Goal: Task Accomplishment & Management: Manage account settings

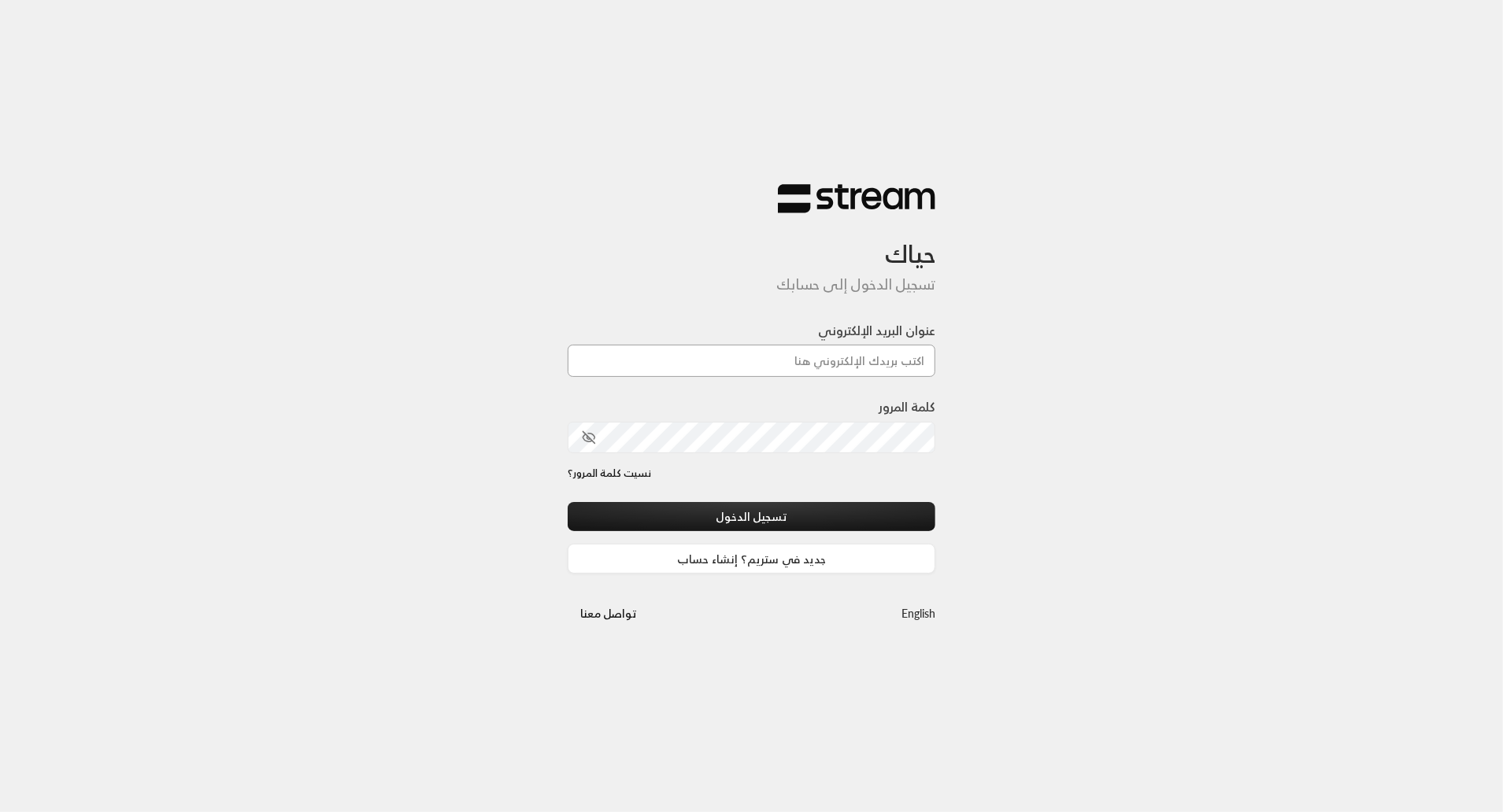
click at [823, 366] on input "عنوان البريد الإلكتروني" at bounding box center [751, 361] width 368 height 32
type input "[EMAIL_ADDRESS][DOMAIN_NAME]"
click at [914, 514] on button "تسجيل الدخول" at bounding box center [751, 517] width 368 height 29
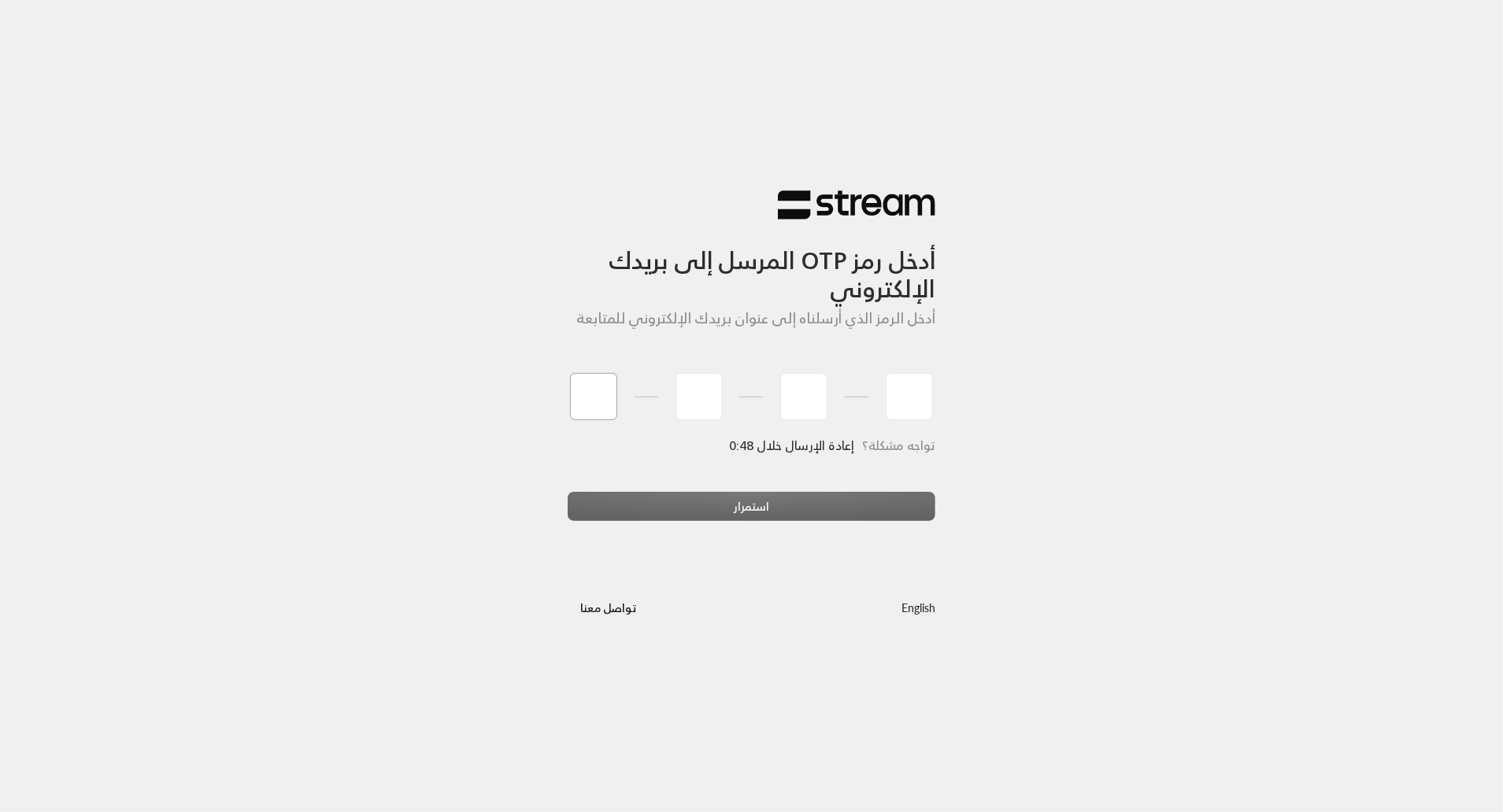
type input "6"
type input "0"
type input "7"
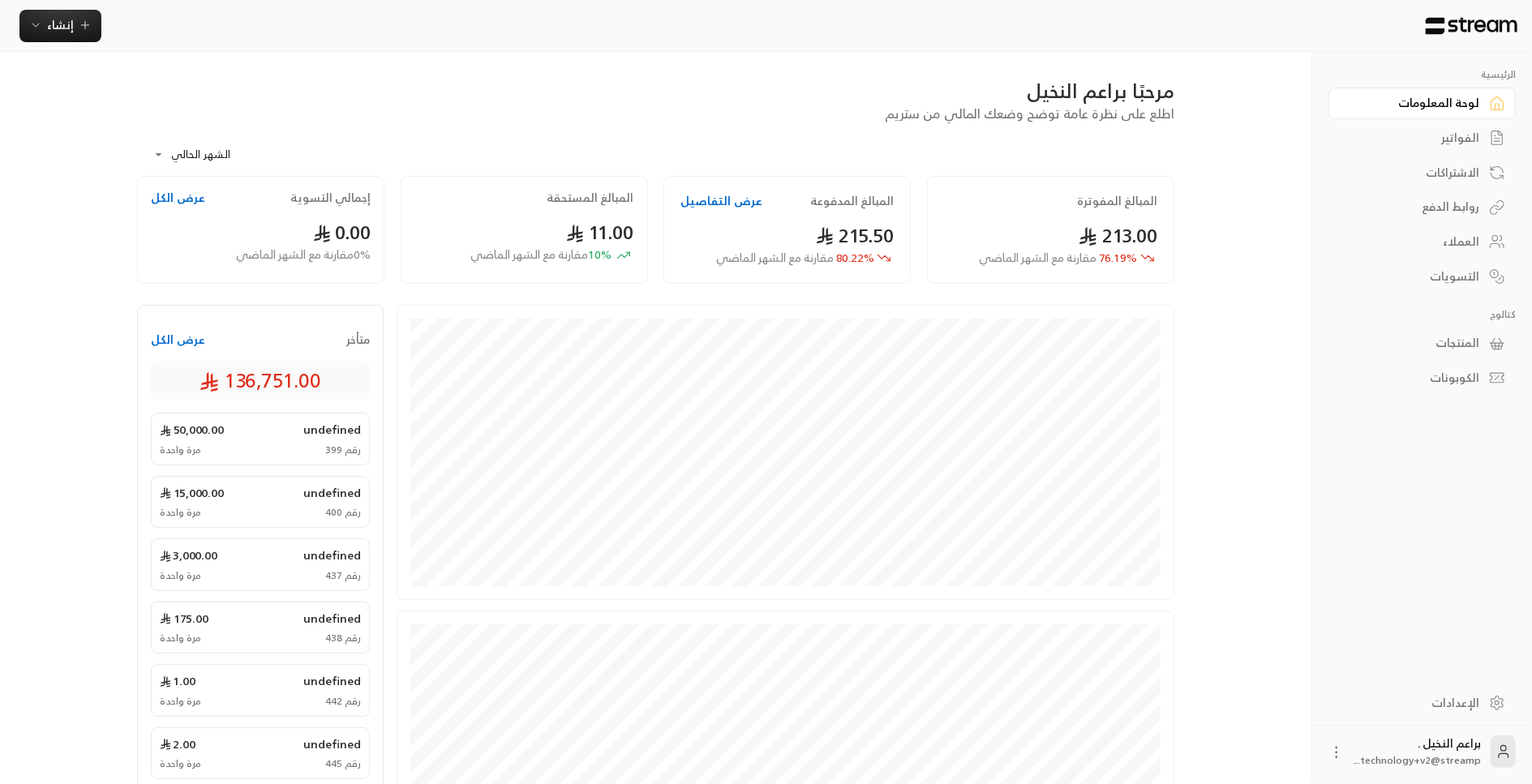
click at [1428, 704] on div "الإعدادات" at bounding box center [1413, 703] width 130 height 16
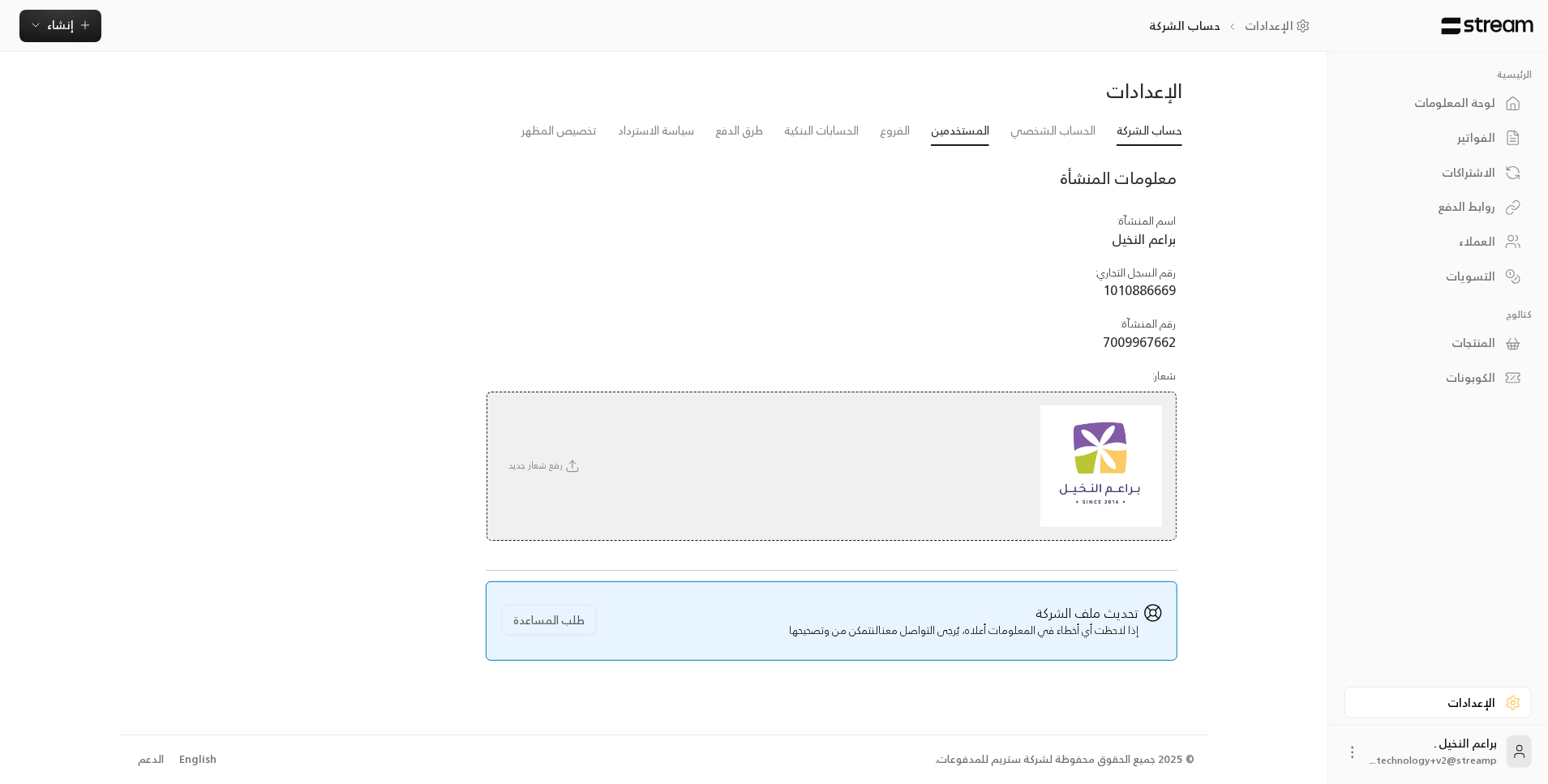
click at [955, 139] on link "المستخدمين" at bounding box center [960, 131] width 58 height 29
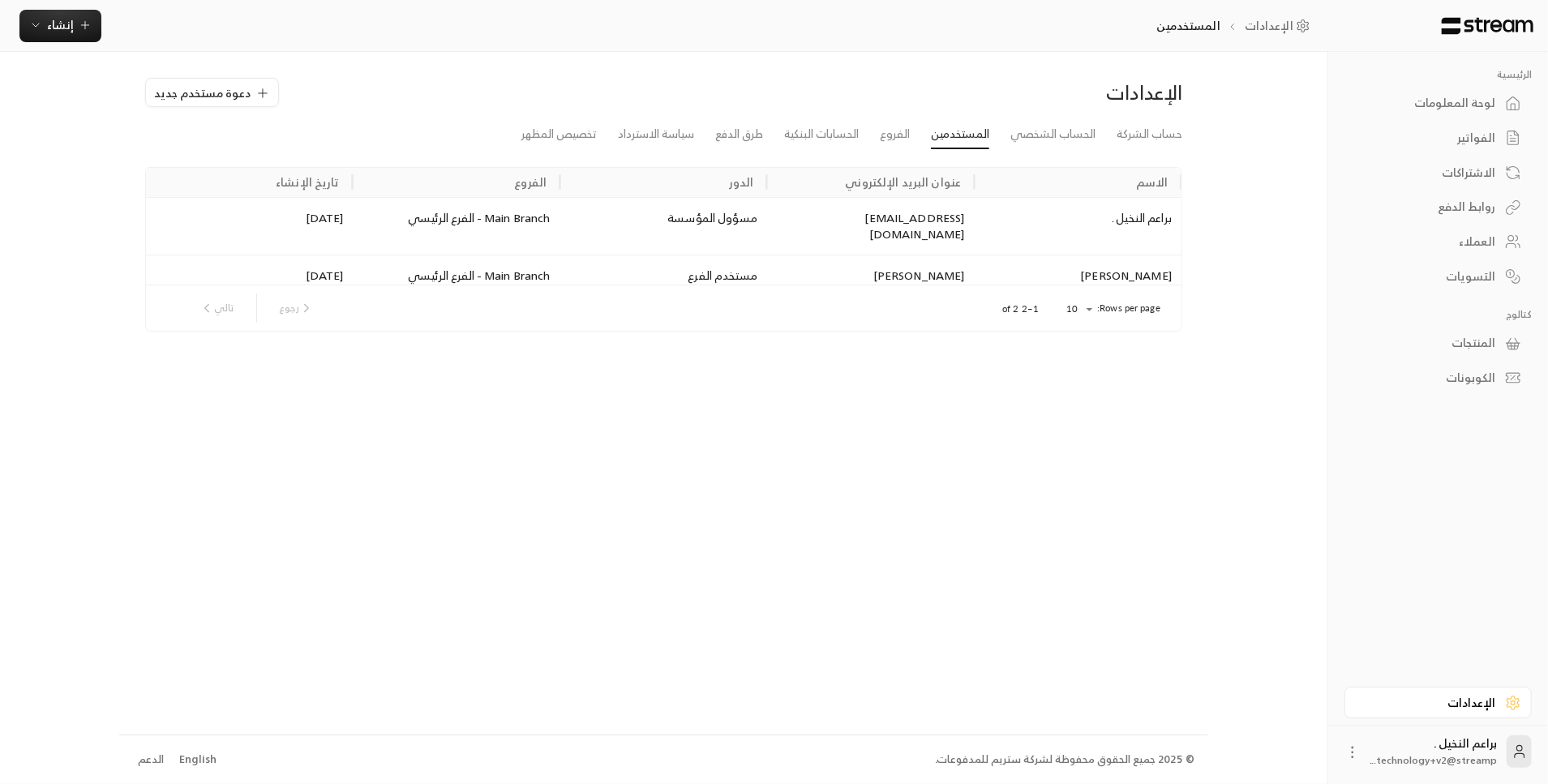
click at [1447, 102] on div "لوحة المعلومات" at bounding box center [1429, 102] width 130 height 16
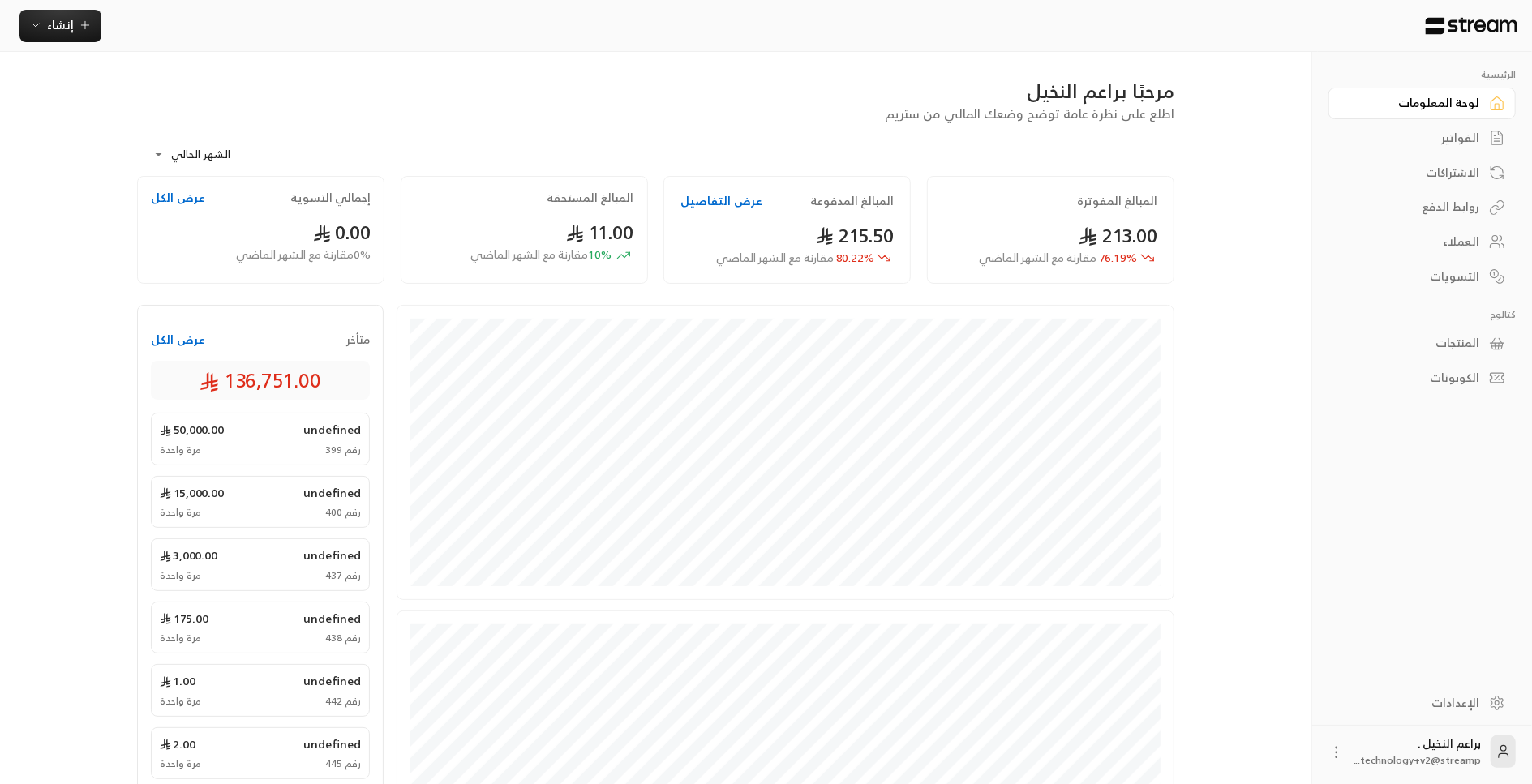
click at [1452, 142] on div "الفواتير" at bounding box center [1413, 137] width 130 height 16
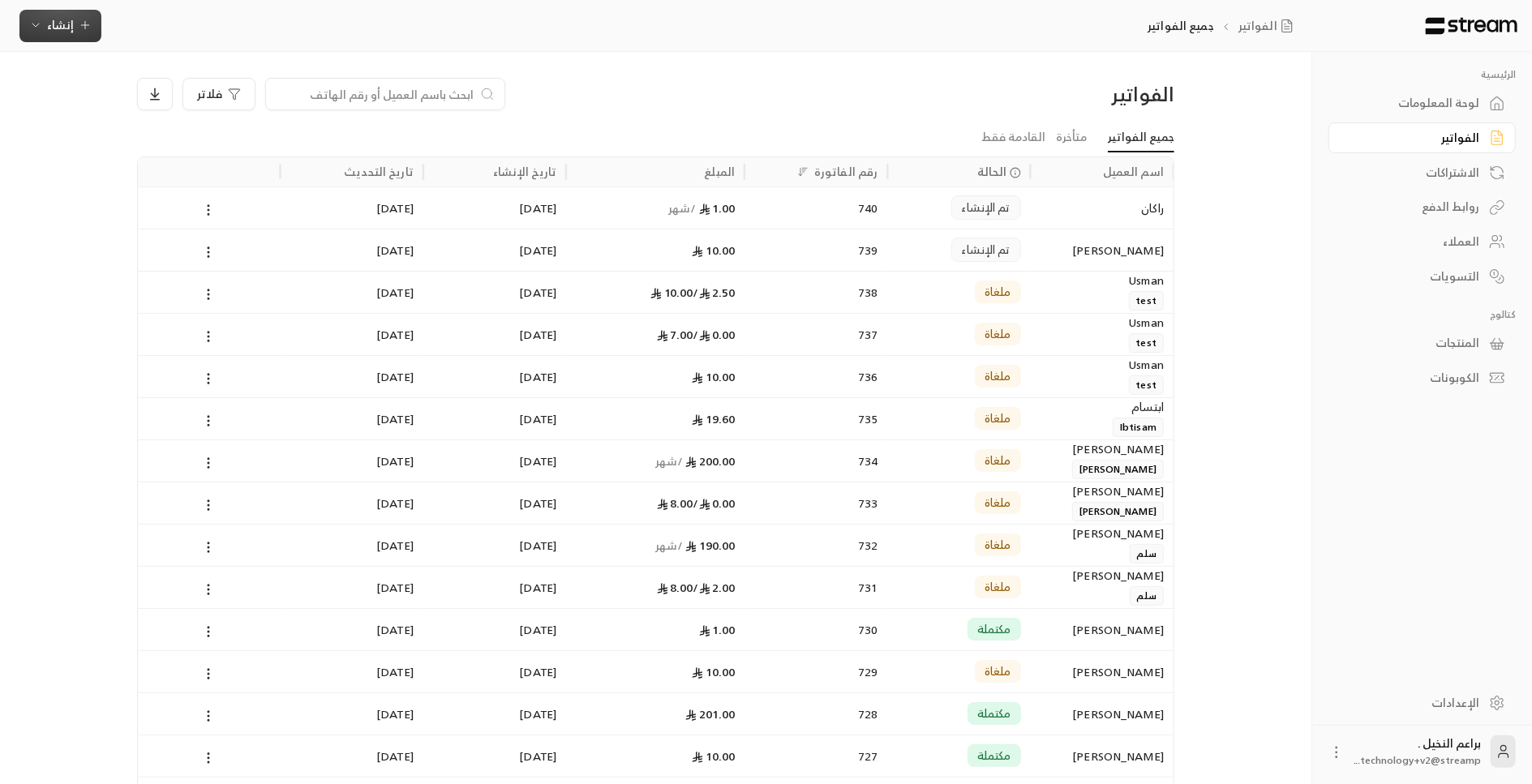
click at [57, 31] on span "إنشاء" at bounding box center [61, 24] width 27 height 20
click at [1119, 205] on div "راكان" at bounding box center [1102, 208] width 124 height 42
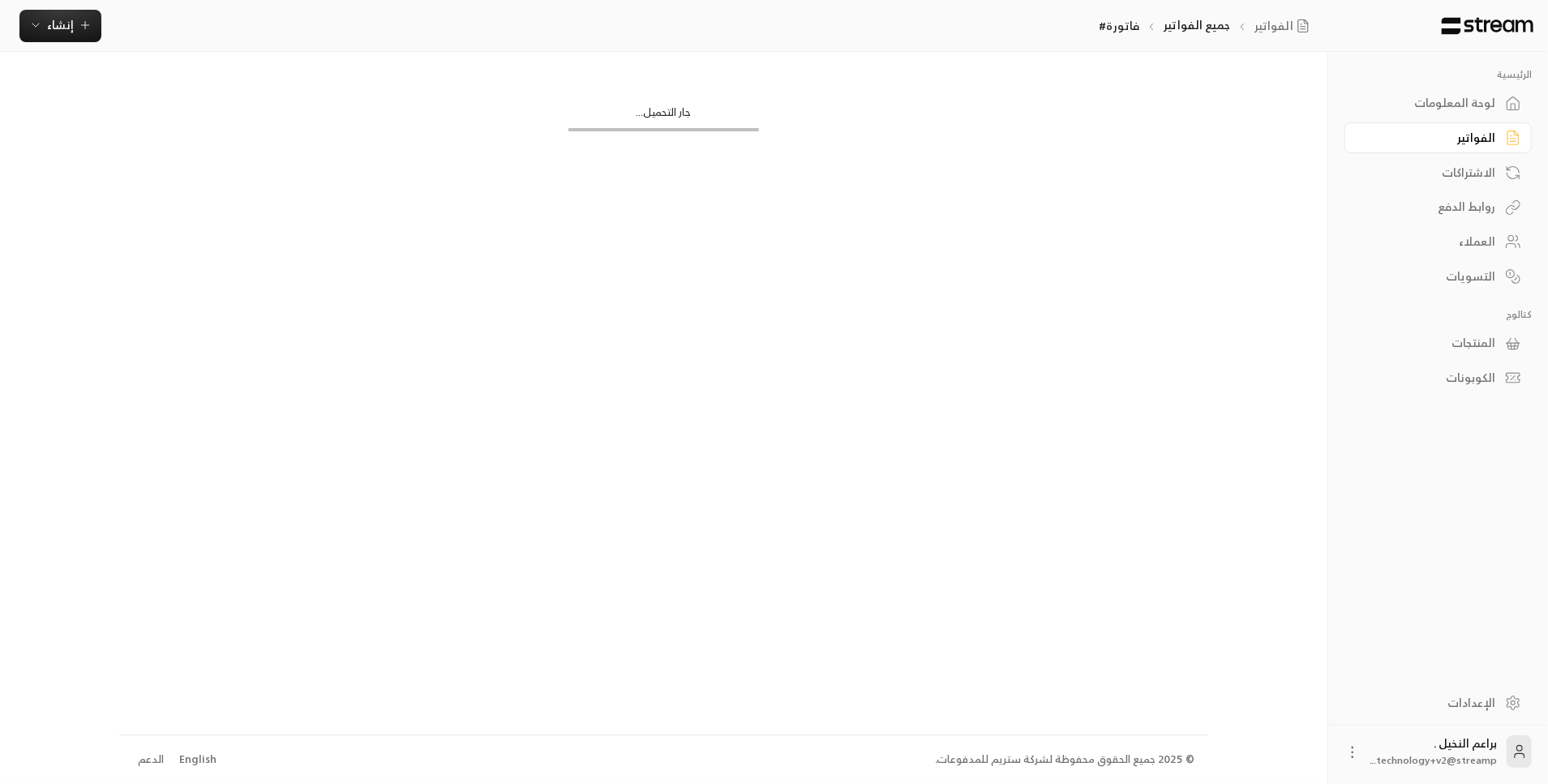
click at [1428, 100] on div "لوحة المعلومات" at bounding box center [1429, 102] width 130 height 16
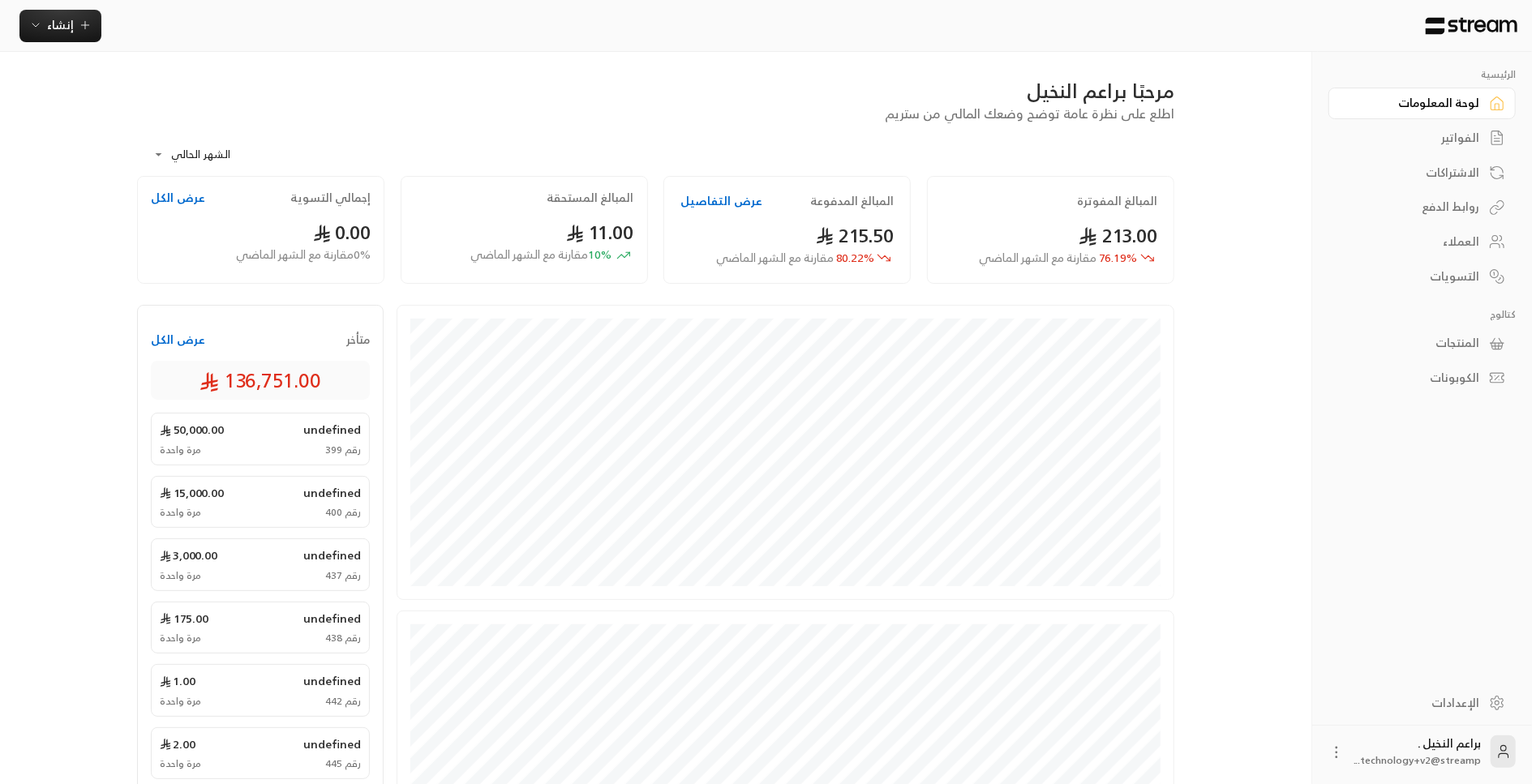
click at [1450, 140] on div "الفواتير" at bounding box center [1413, 137] width 130 height 16
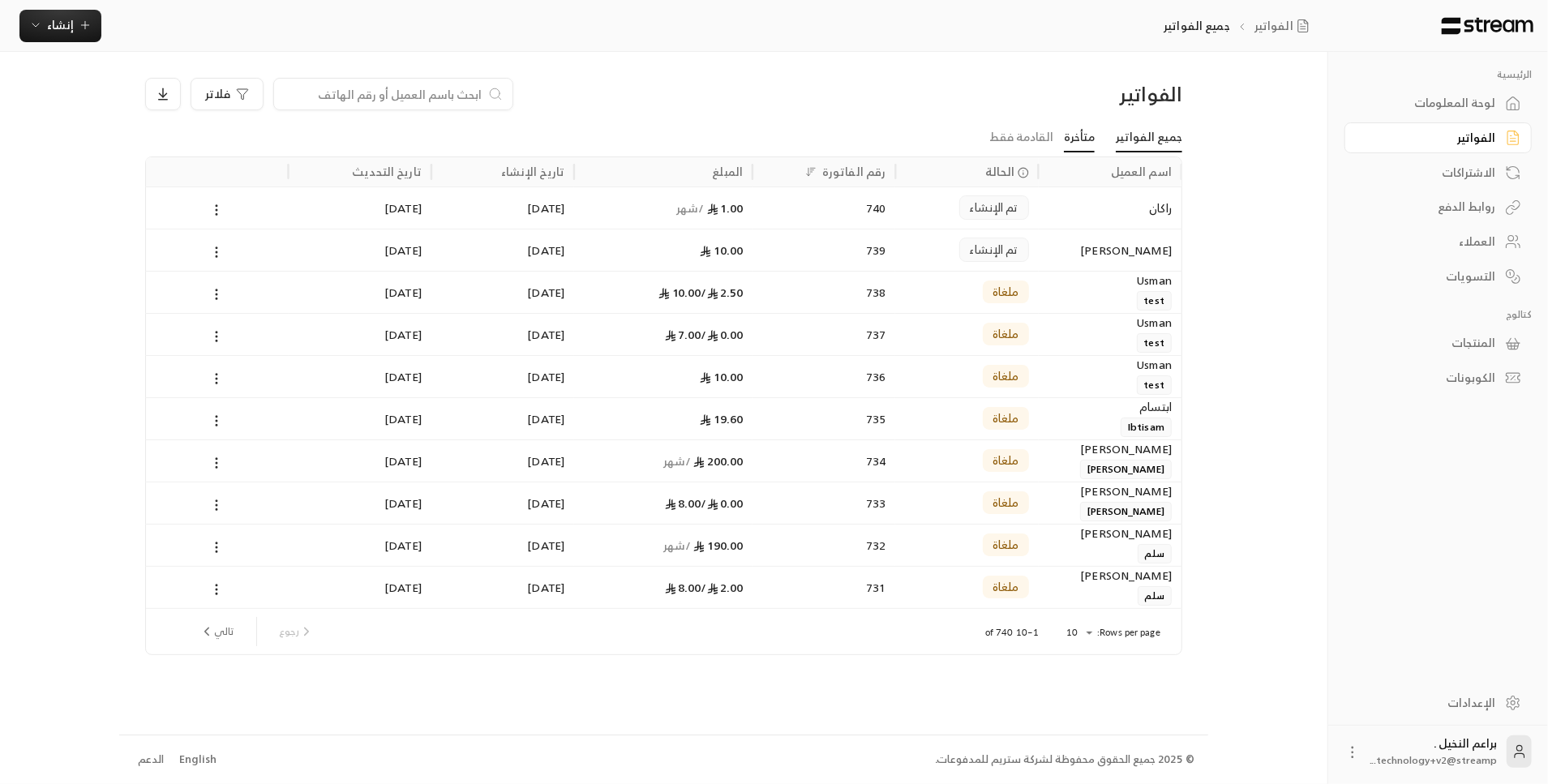
click at [1083, 134] on link "متأخرة" at bounding box center [1080, 138] width 31 height 29
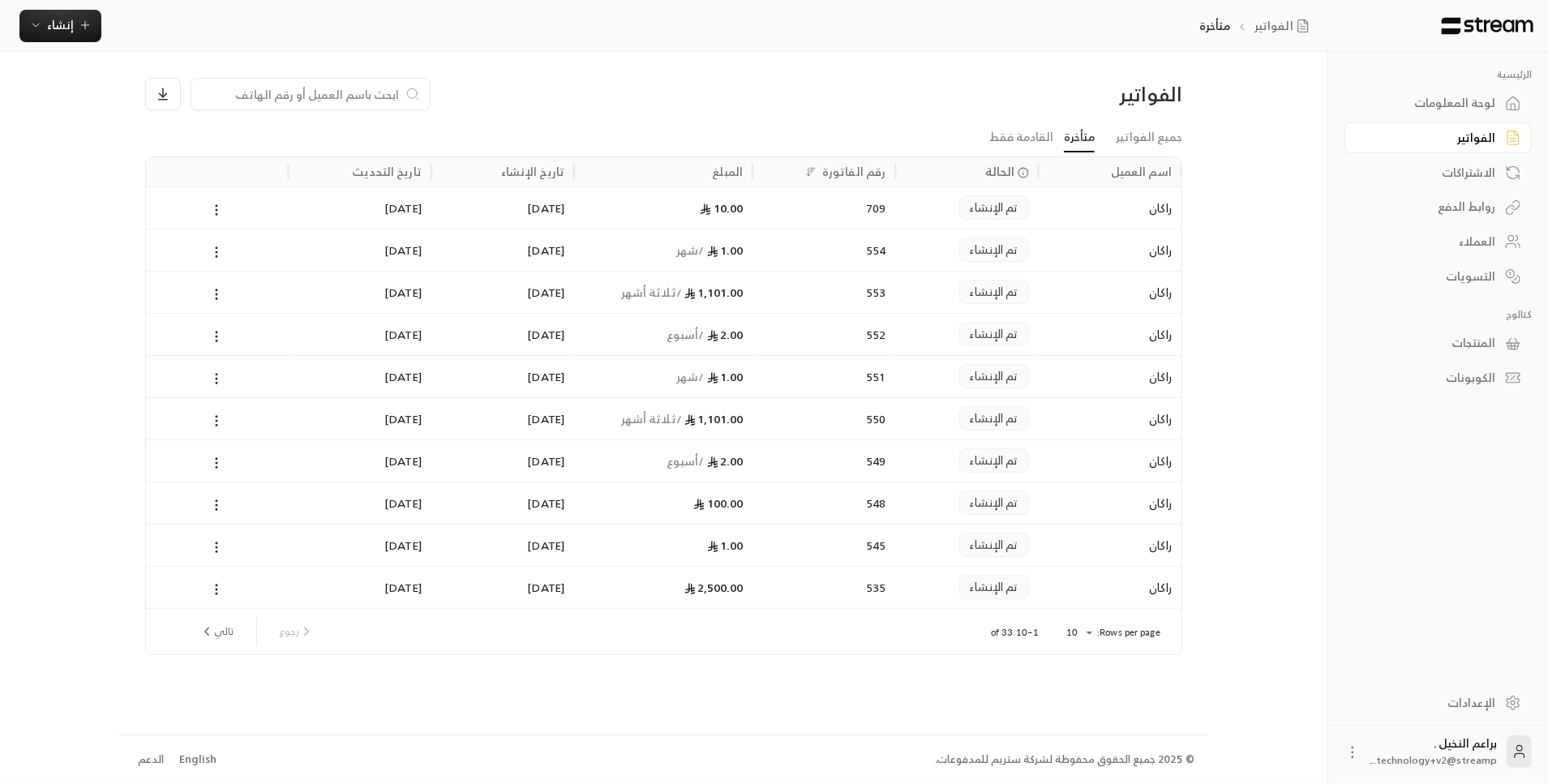
click at [1043, 200] on div "راكان" at bounding box center [1111, 208] width 143 height 42
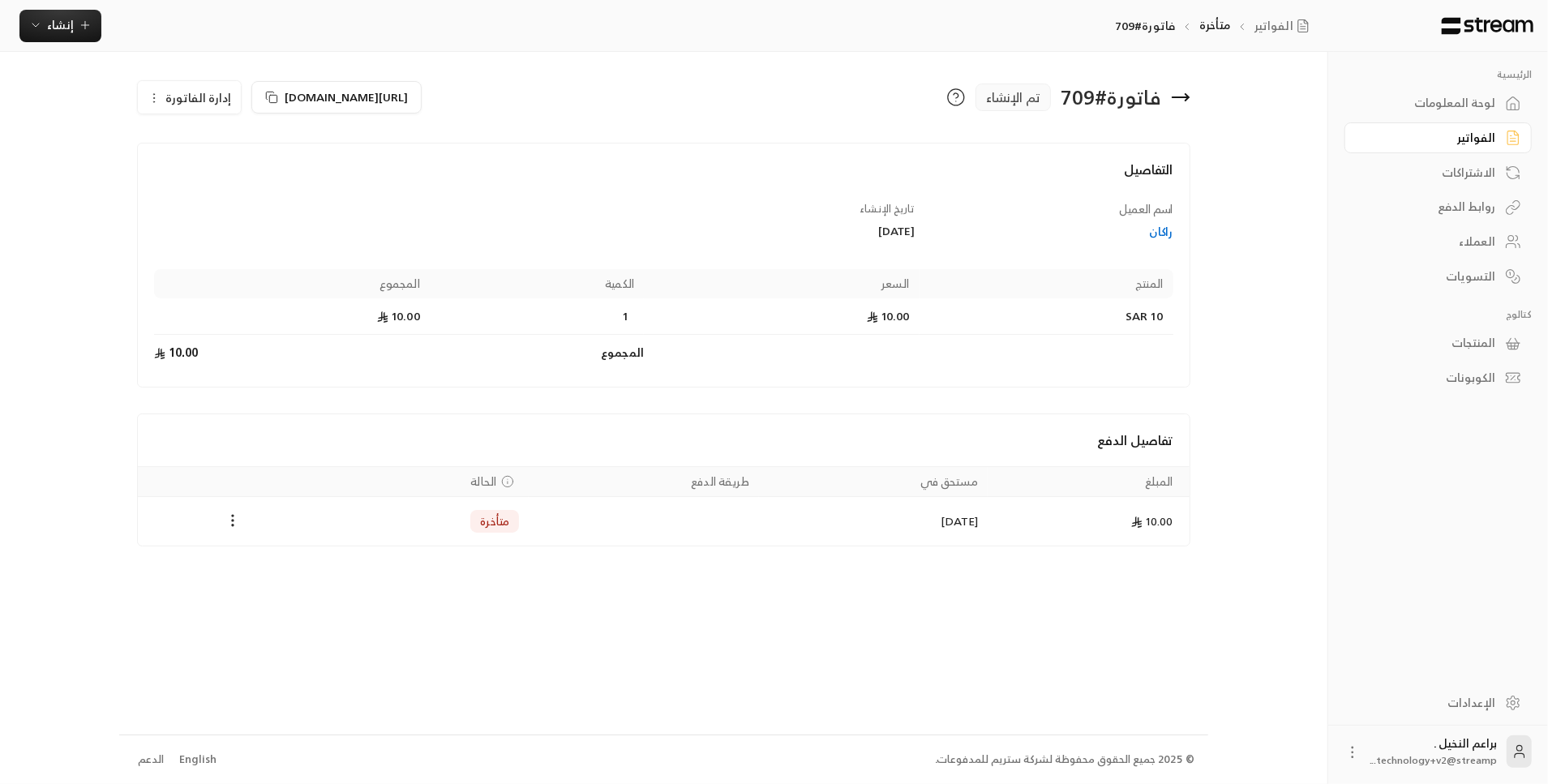
click at [193, 98] on span "إدارة الفاتورة" at bounding box center [198, 98] width 66 height 20
click at [363, 191] on h4 "التفاصيل" at bounding box center [663, 177] width 1019 height 36
click at [1495, 238] on div "العملاء" at bounding box center [1429, 241] width 130 height 16
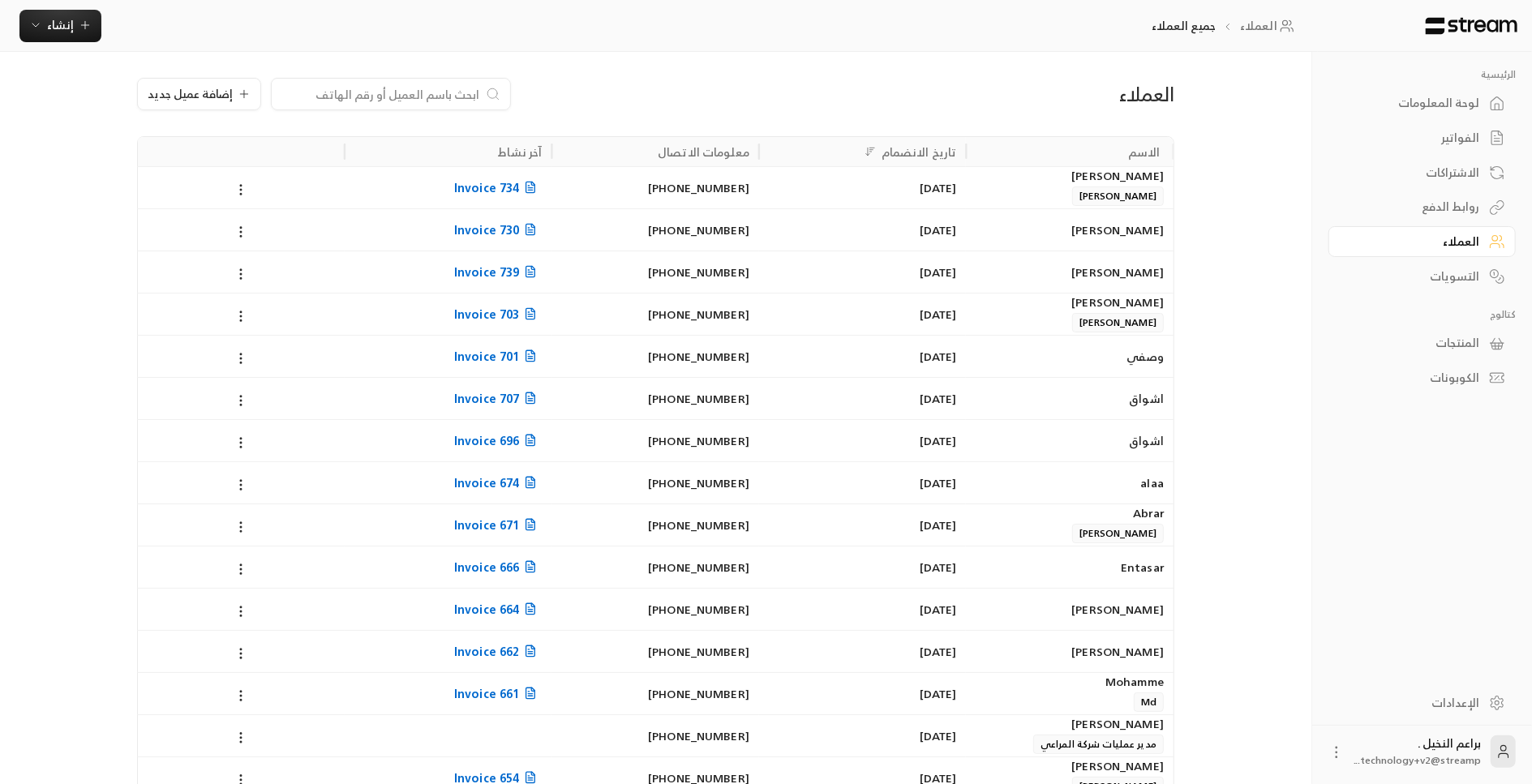
click at [1042, 277] on div "[PERSON_NAME]" at bounding box center [1069, 271] width 188 height 42
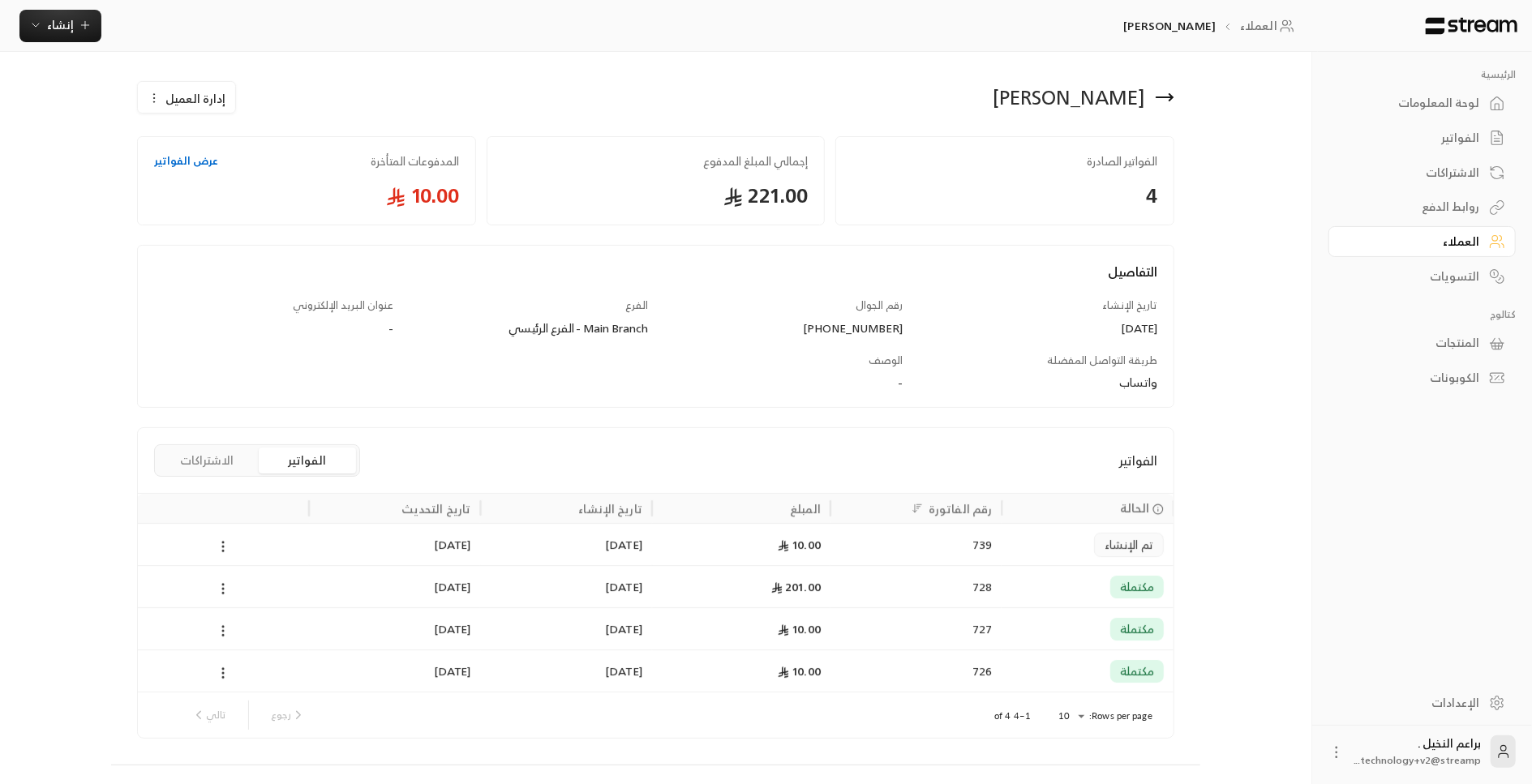
click at [173, 96] on span "إدارة العميل" at bounding box center [195, 98] width 60 height 17
click at [1459, 131] on div "الفواتير" at bounding box center [1413, 137] width 130 height 16
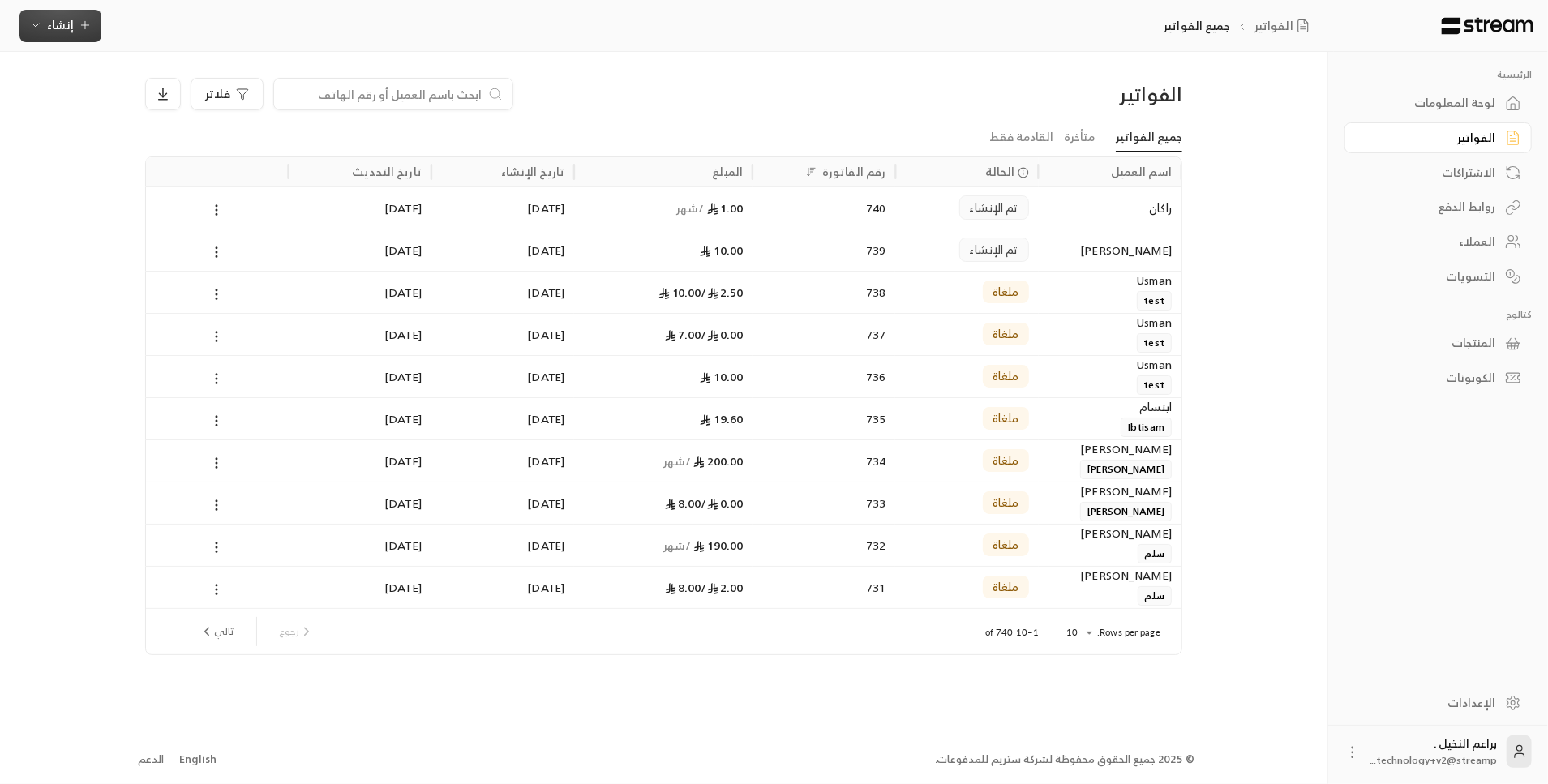
click at [53, 23] on span "إنشاء" at bounding box center [61, 24] width 27 height 20
click at [149, 98] on div "إنشاء فاتورة مرة واحدة بسهولة للمعاملات السريعة." at bounding box center [140, 101] width 205 height 33
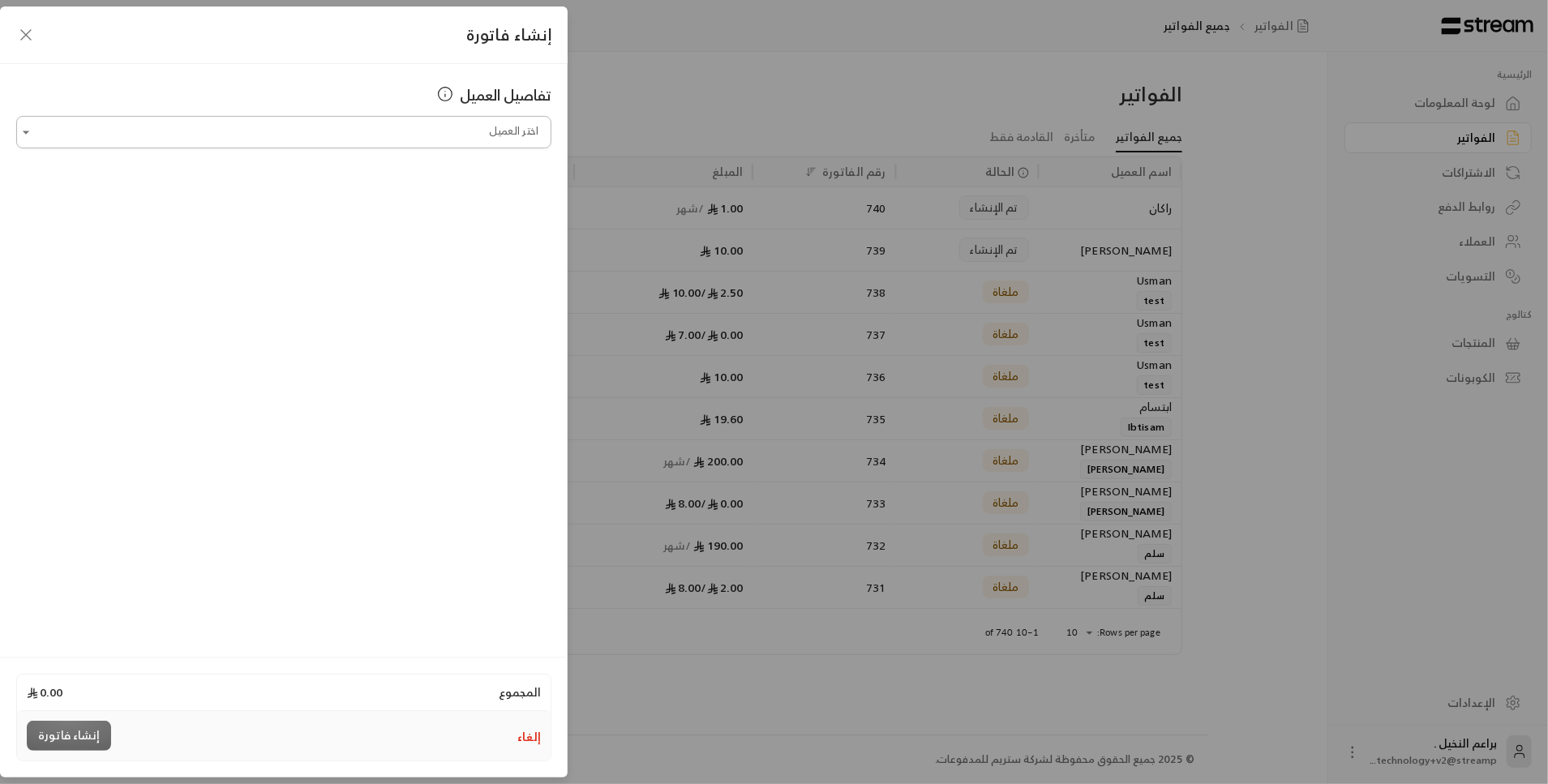
click at [179, 134] on input "اختر العميل" at bounding box center [284, 132] width 535 height 28
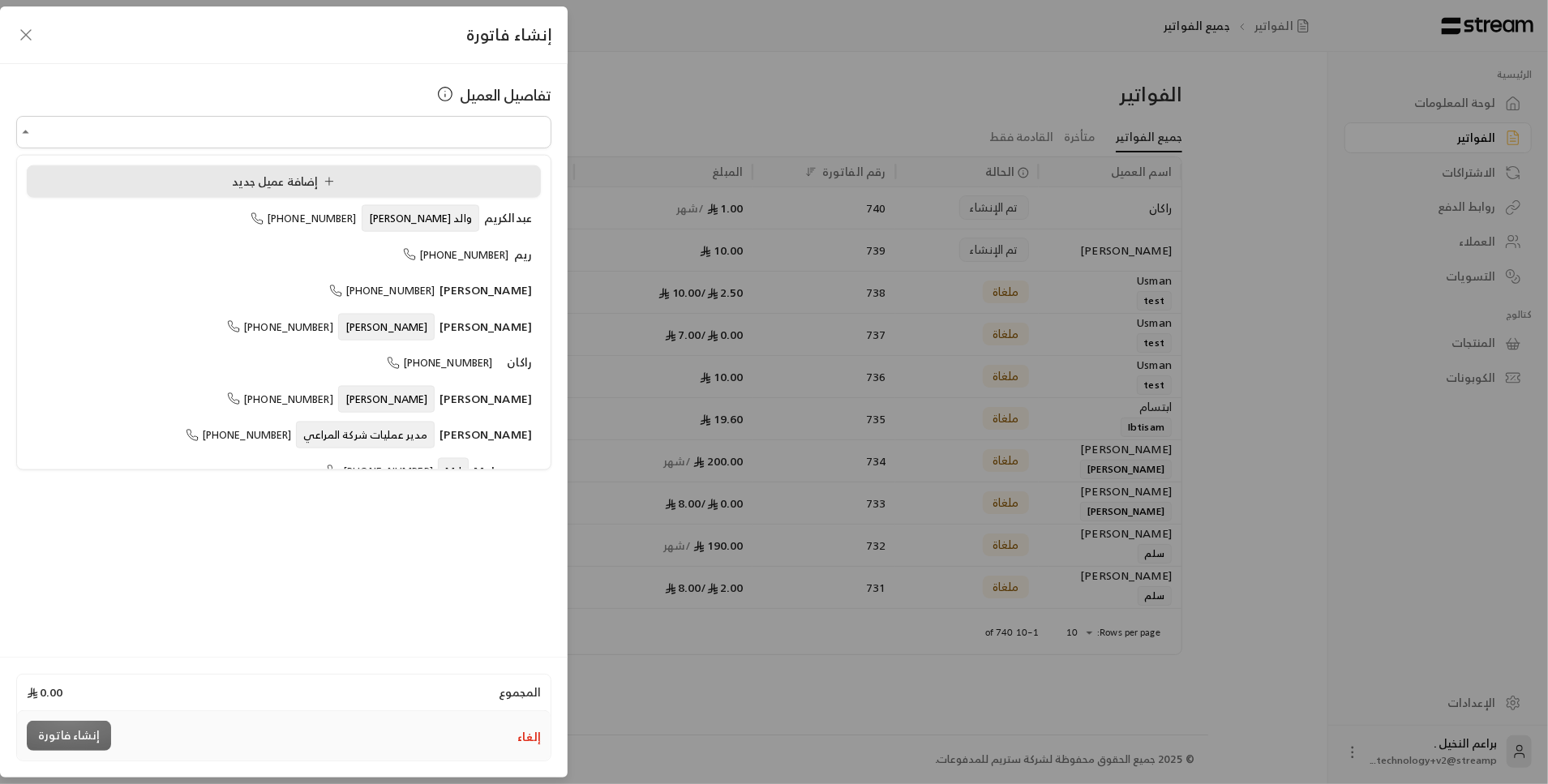
click at [248, 195] on li "إضافة عميل جديد" at bounding box center [284, 182] width 514 height 33
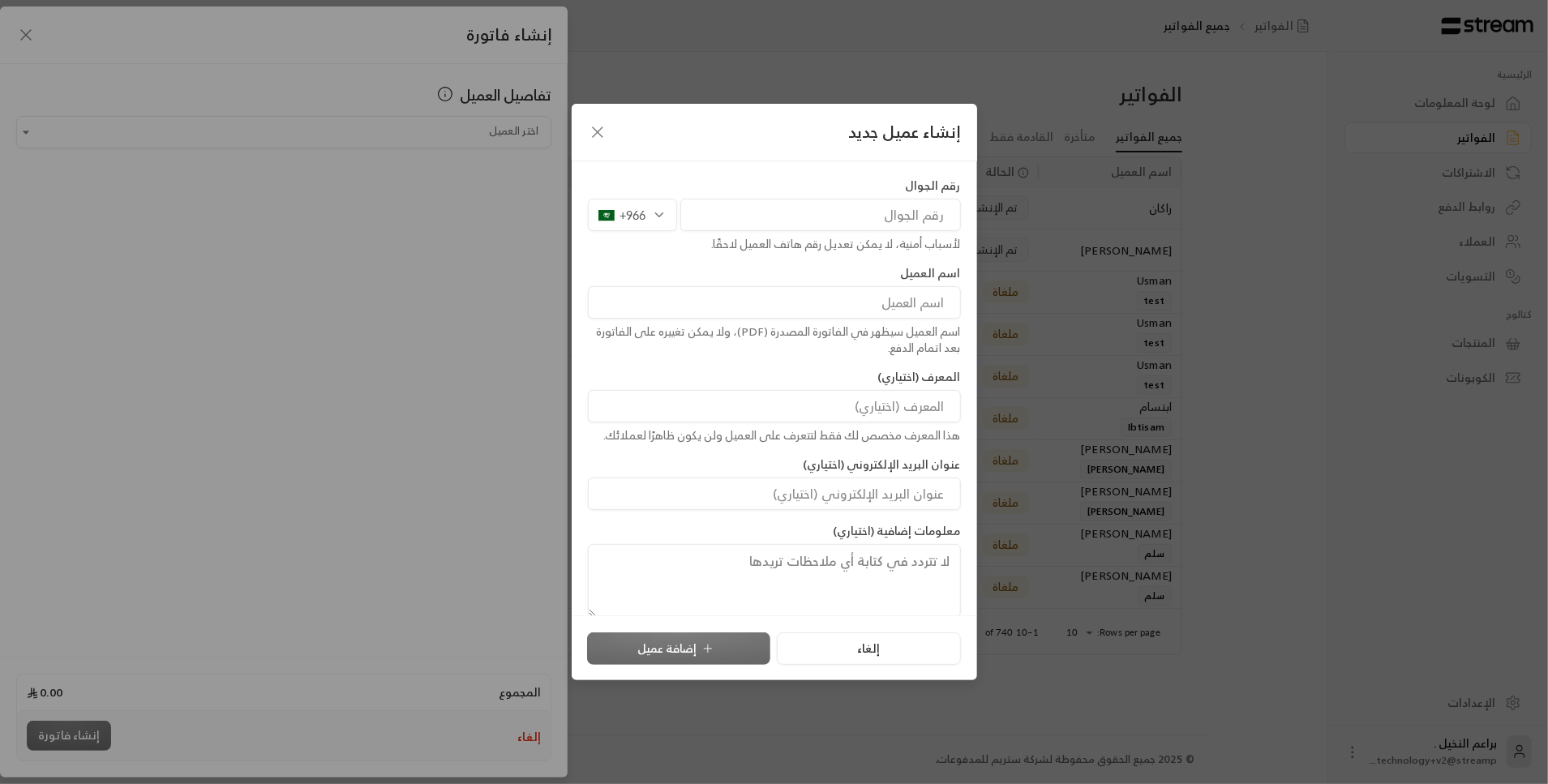
click at [802, 215] on input "tel" at bounding box center [820, 215] width 281 height 33
type input "544686897"
click at [853, 307] on input at bounding box center [774, 302] width 373 height 33
type input "نجلاء"
click at [864, 412] on input at bounding box center [774, 406] width 373 height 33
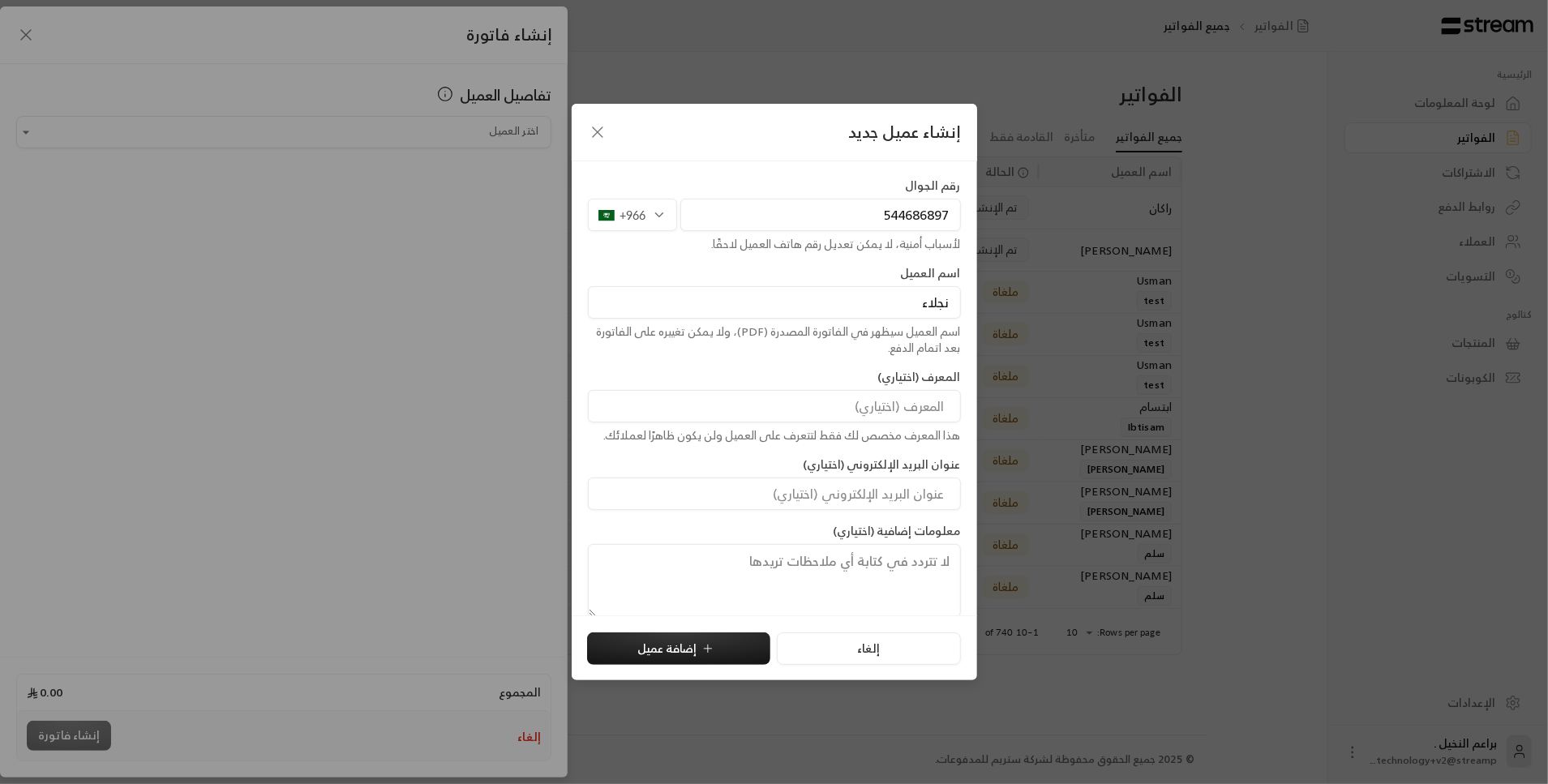
click at [864, 412] on input at bounding box center [774, 406] width 373 height 33
click at [712, 650] on icon "submit" at bounding box center [707, 648] width 13 height 13
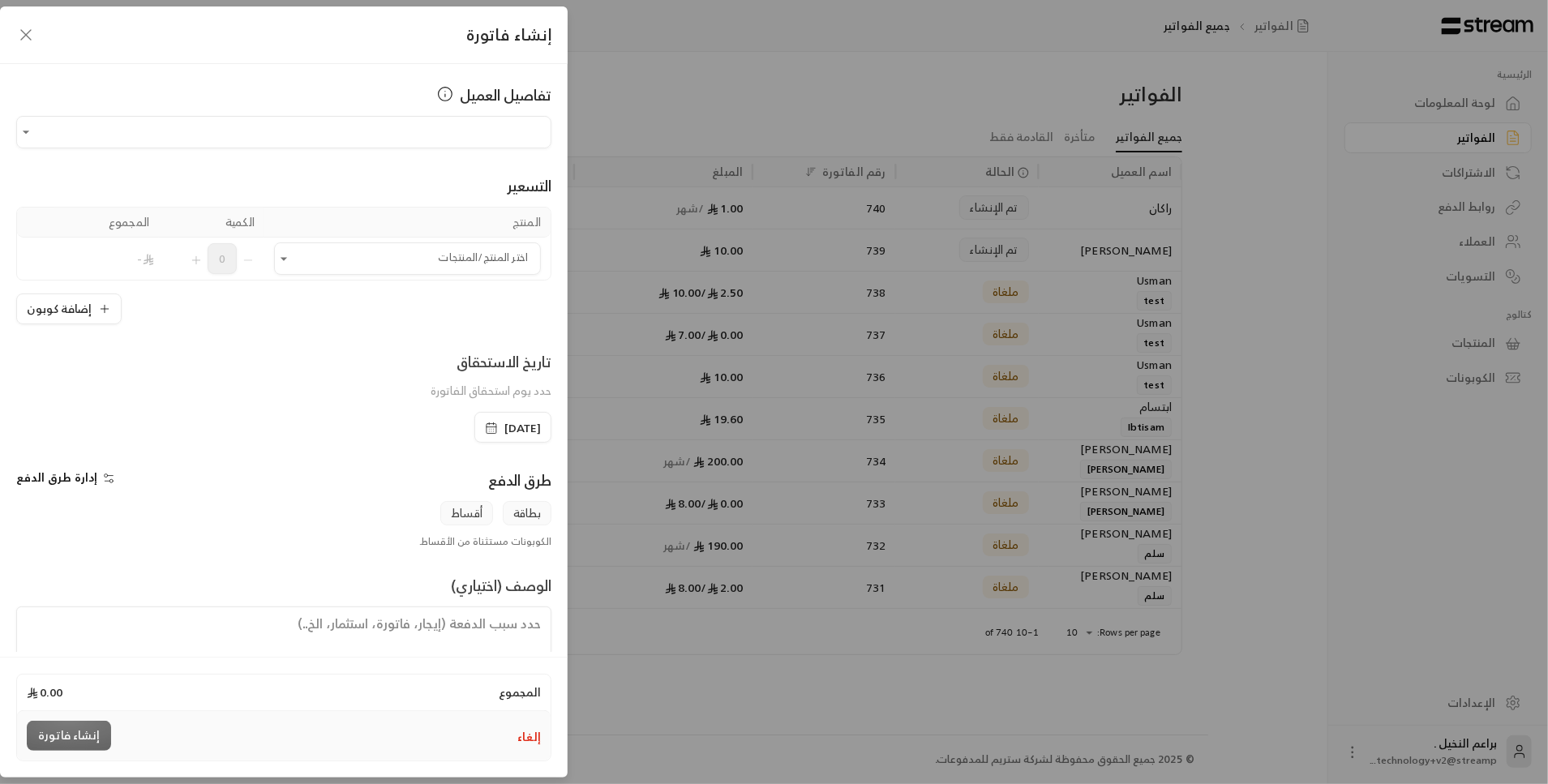
type input "**********"
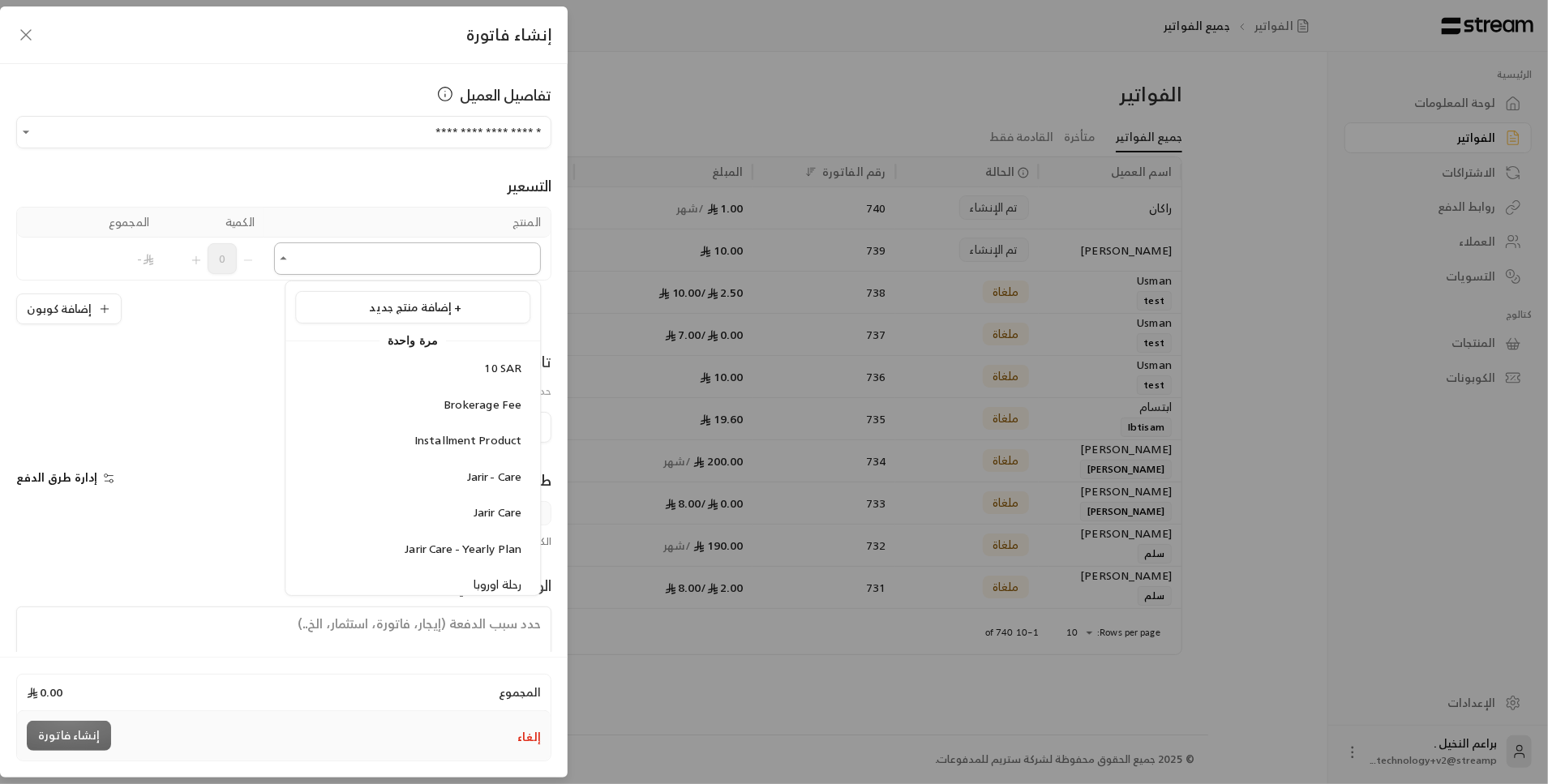
click at [417, 245] on input "اختر العميل" at bounding box center [408, 259] width 267 height 28
click at [341, 261] on input "اختر العميل" at bounding box center [408, 259] width 267 height 28
click at [467, 368] on div "10 SAR" at bounding box center [412, 369] width 217 height 17
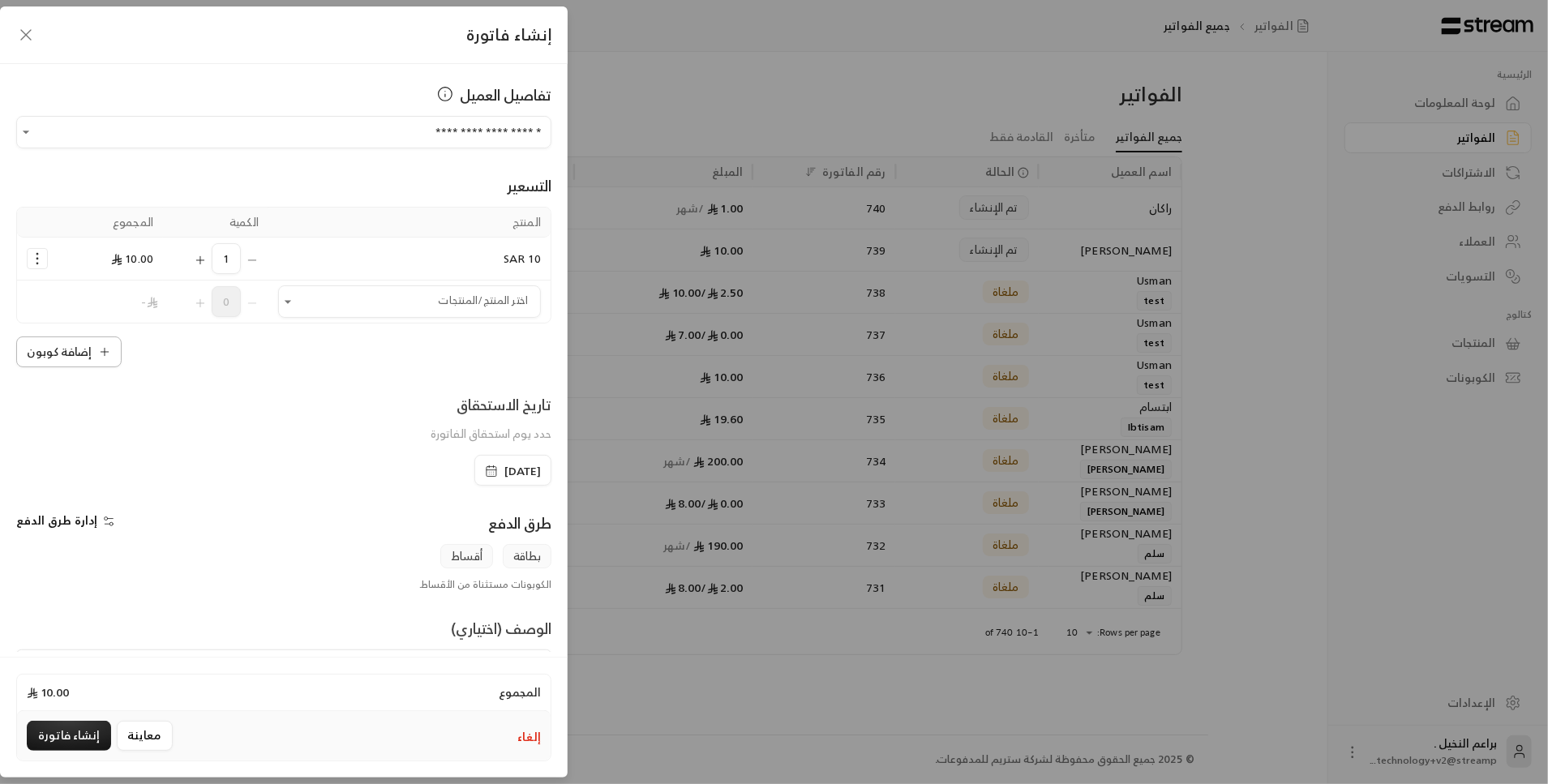
click at [91, 356] on button "إضافة كوبون" at bounding box center [69, 351] width 105 height 31
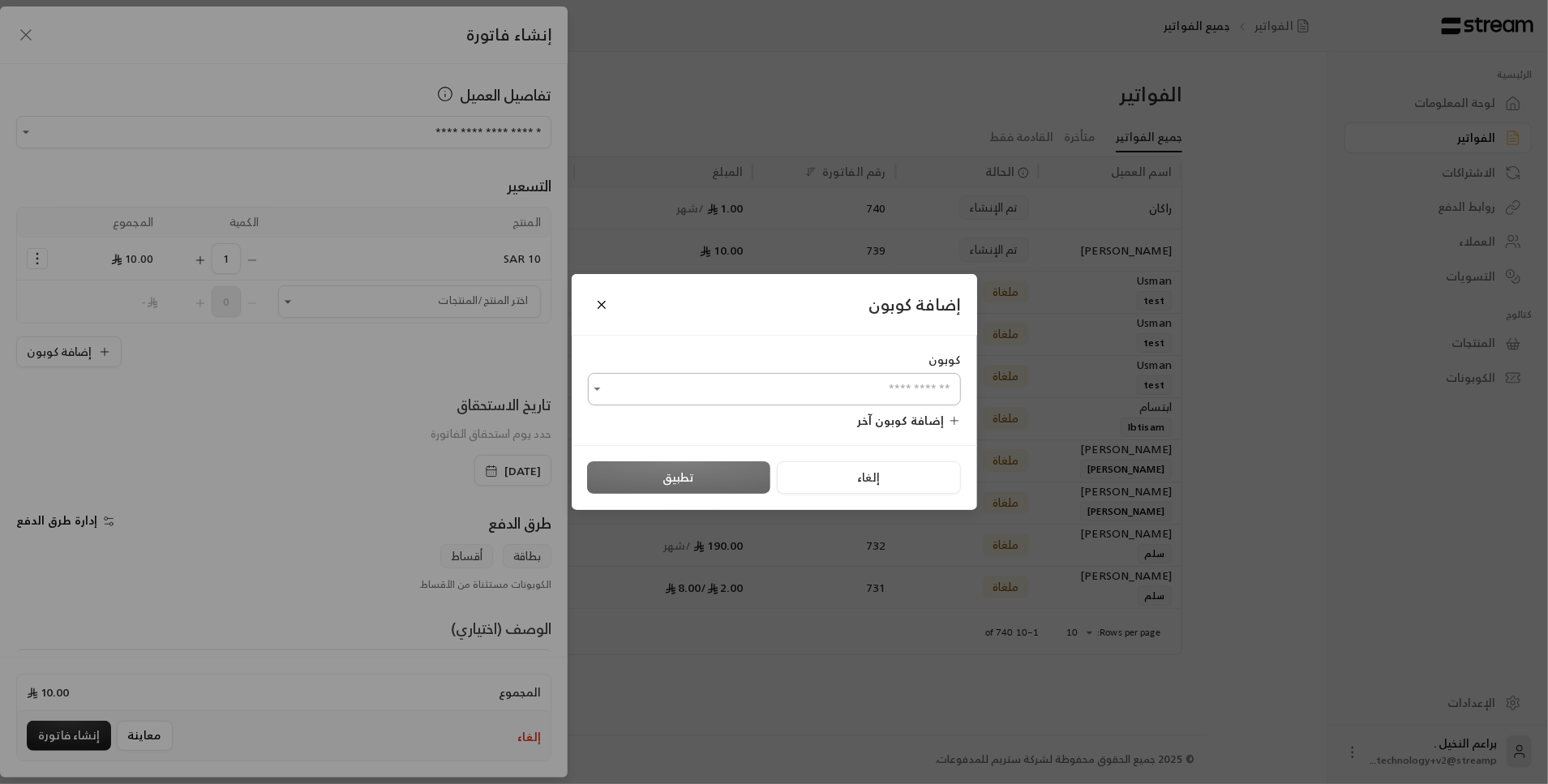
click at [599, 398] on div at bounding box center [597, 389] width 17 height 19
click at [599, 387] on icon "Open" at bounding box center [597, 389] width 16 height 16
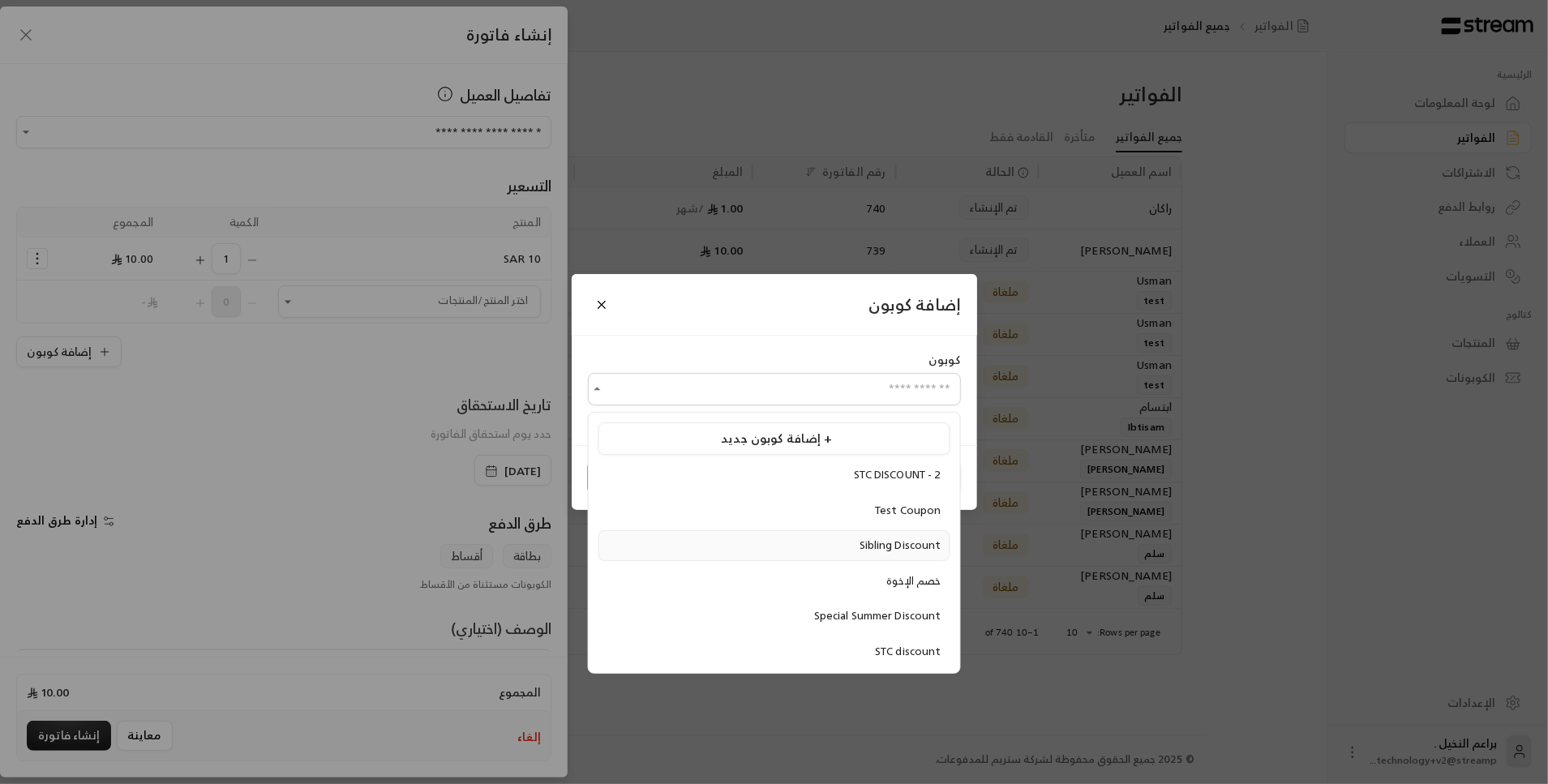
click at [668, 540] on div "Sibling Discount" at bounding box center [774, 546] width 334 height 16
type input "**********"
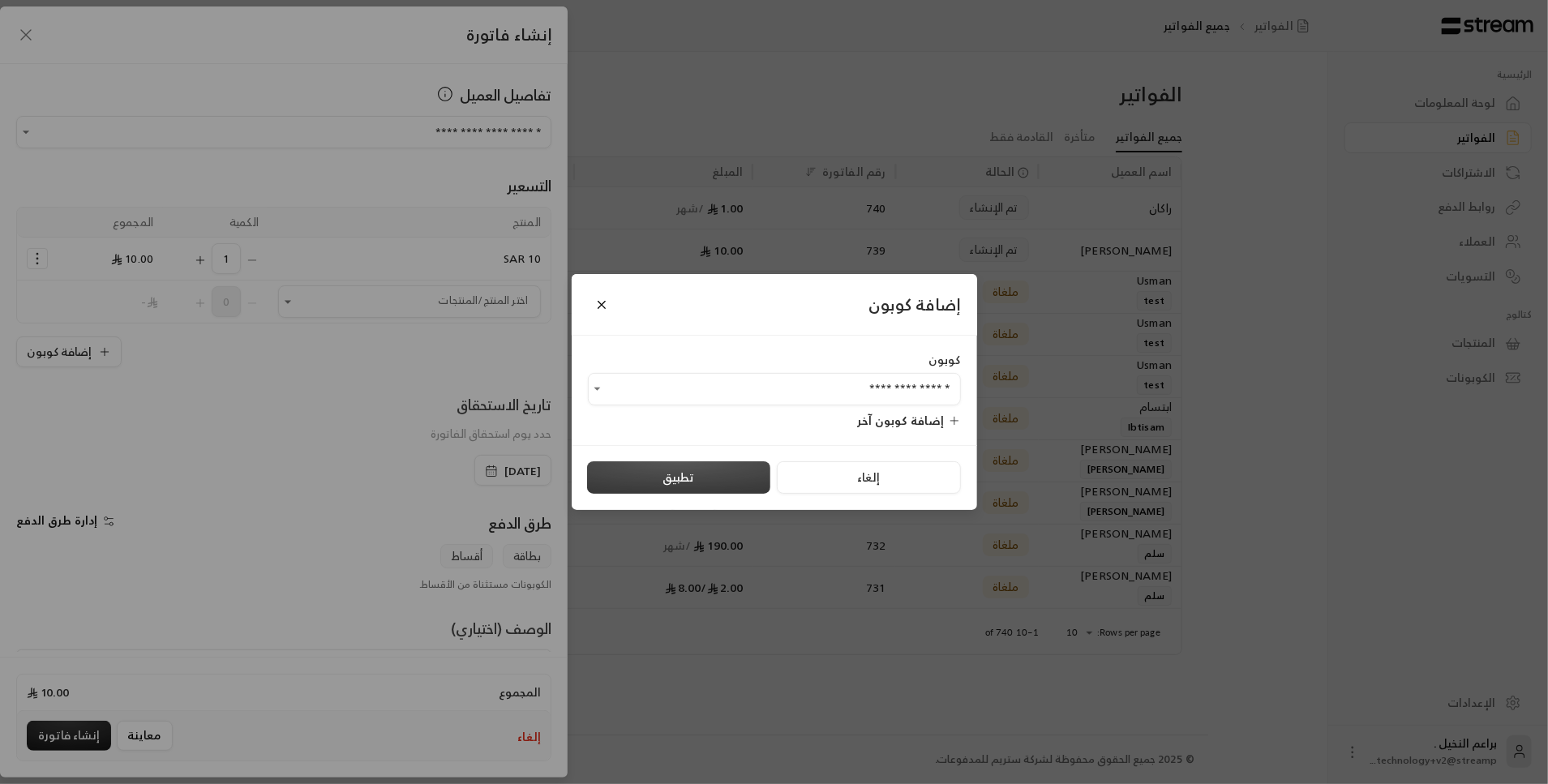
click at [644, 483] on button "تطبيق" at bounding box center [679, 478] width 183 height 33
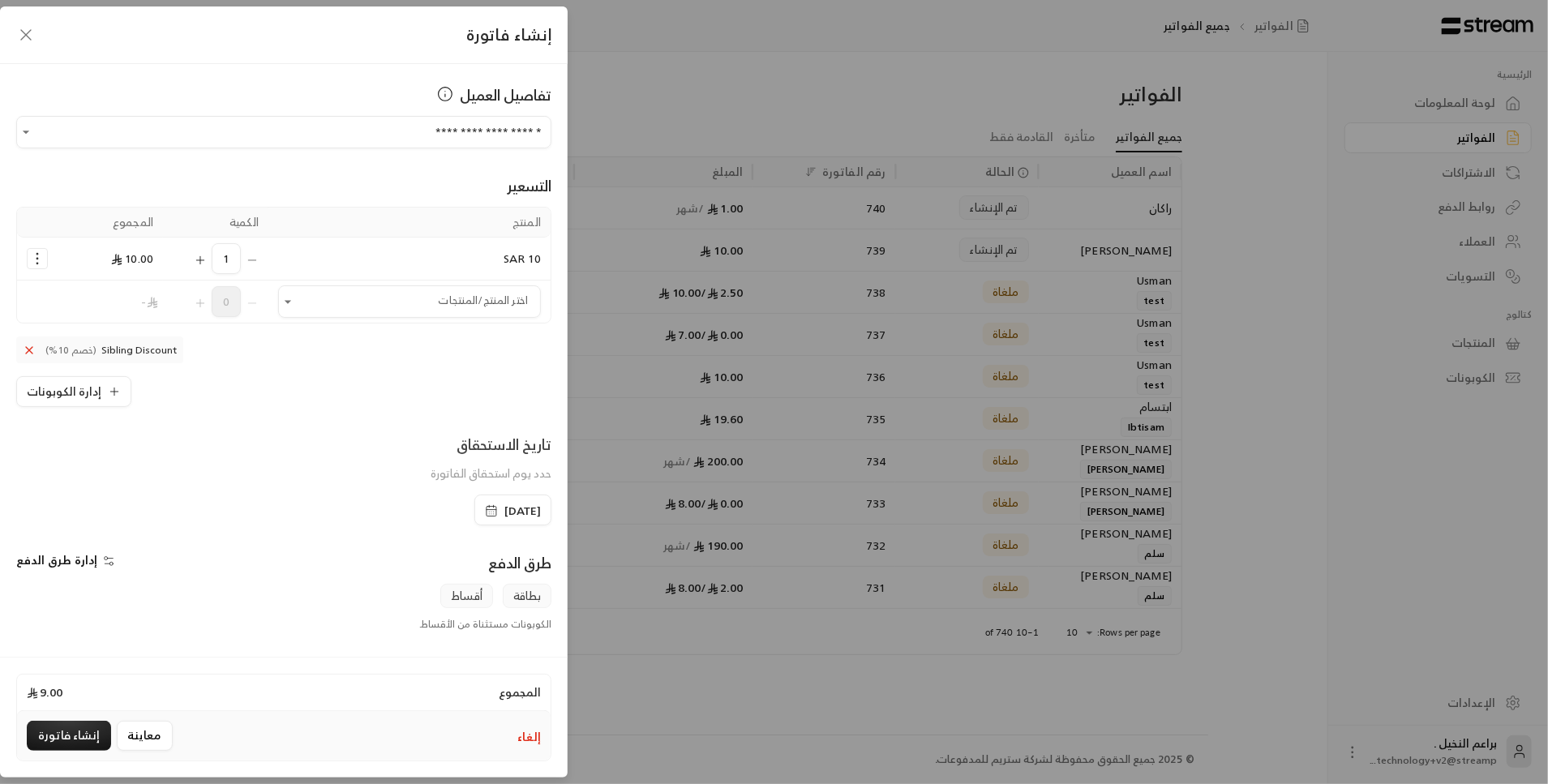
click at [80, 564] on span "إدارة طرق الدفع" at bounding box center [57, 559] width 81 height 20
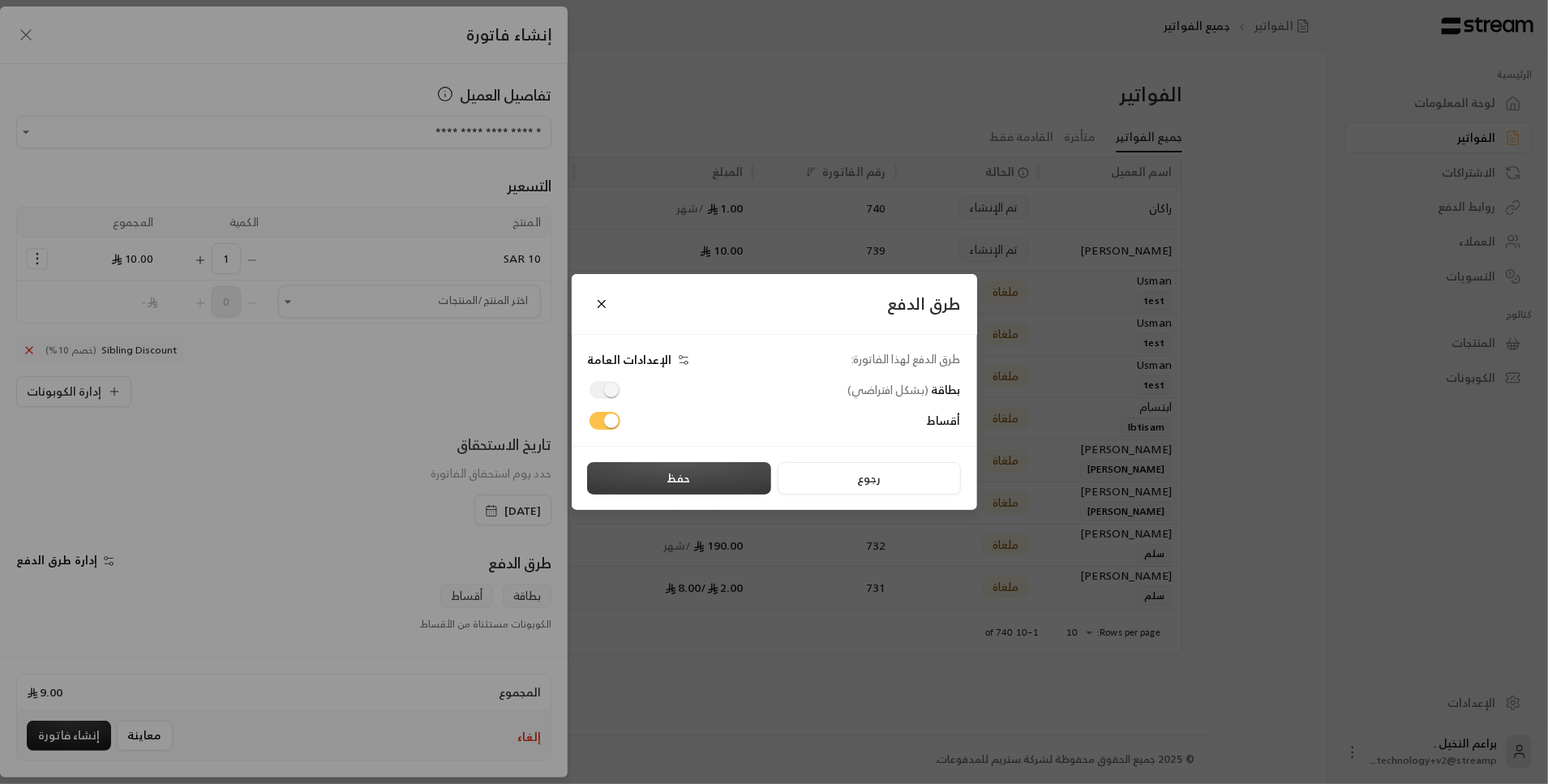
click at [656, 471] on button "حفظ" at bounding box center [679, 479] width 184 height 33
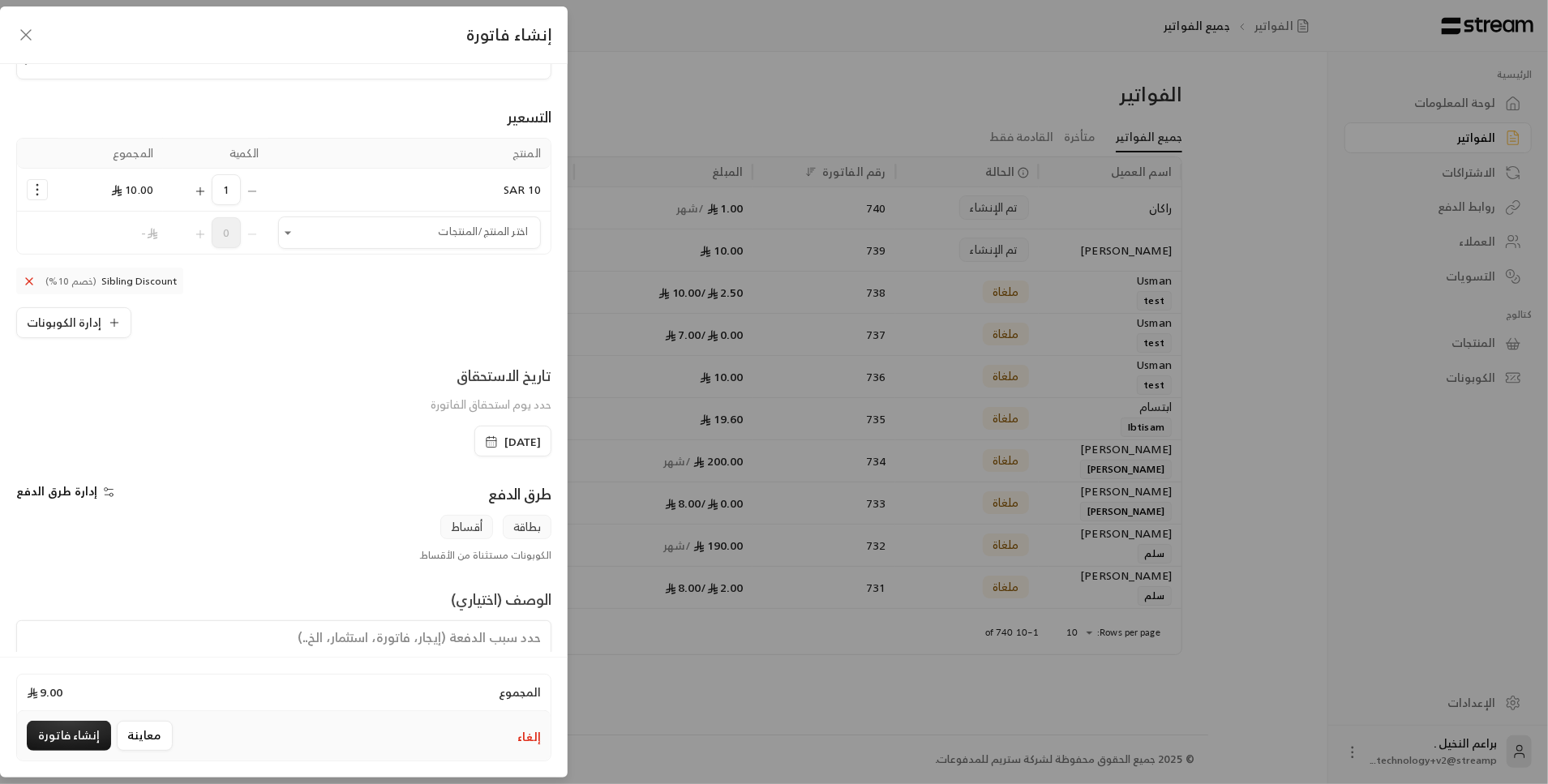
scroll to position [127, 0]
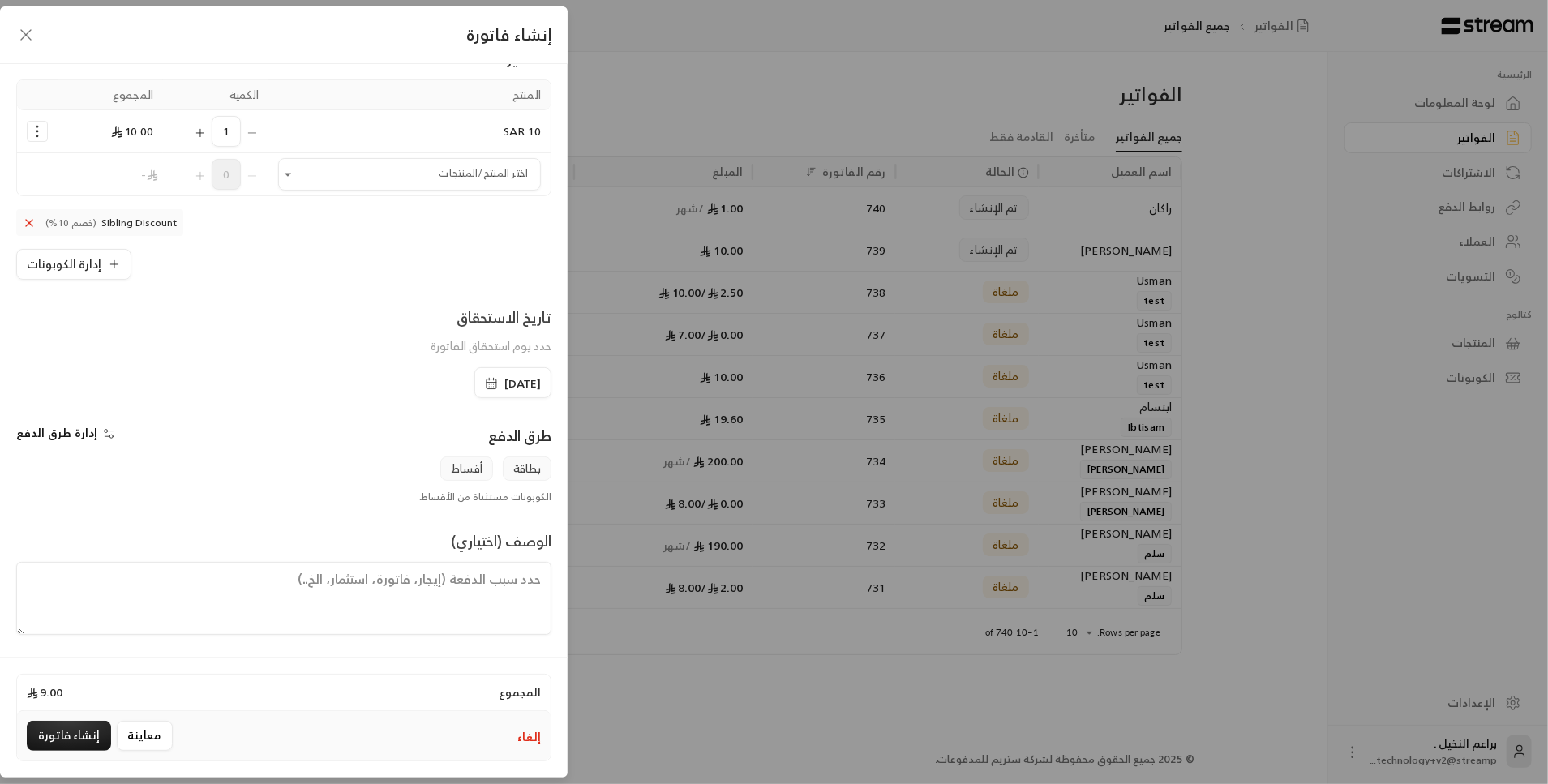
click at [441, 587] on textarea at bounding box center [284, 599] width 535 height 73
type textarea "هذا الاشتراك للترم ولا يسترد"
click at [136, 736] on button "معاينة" at bounding box center [145, 735] width 56 height 30
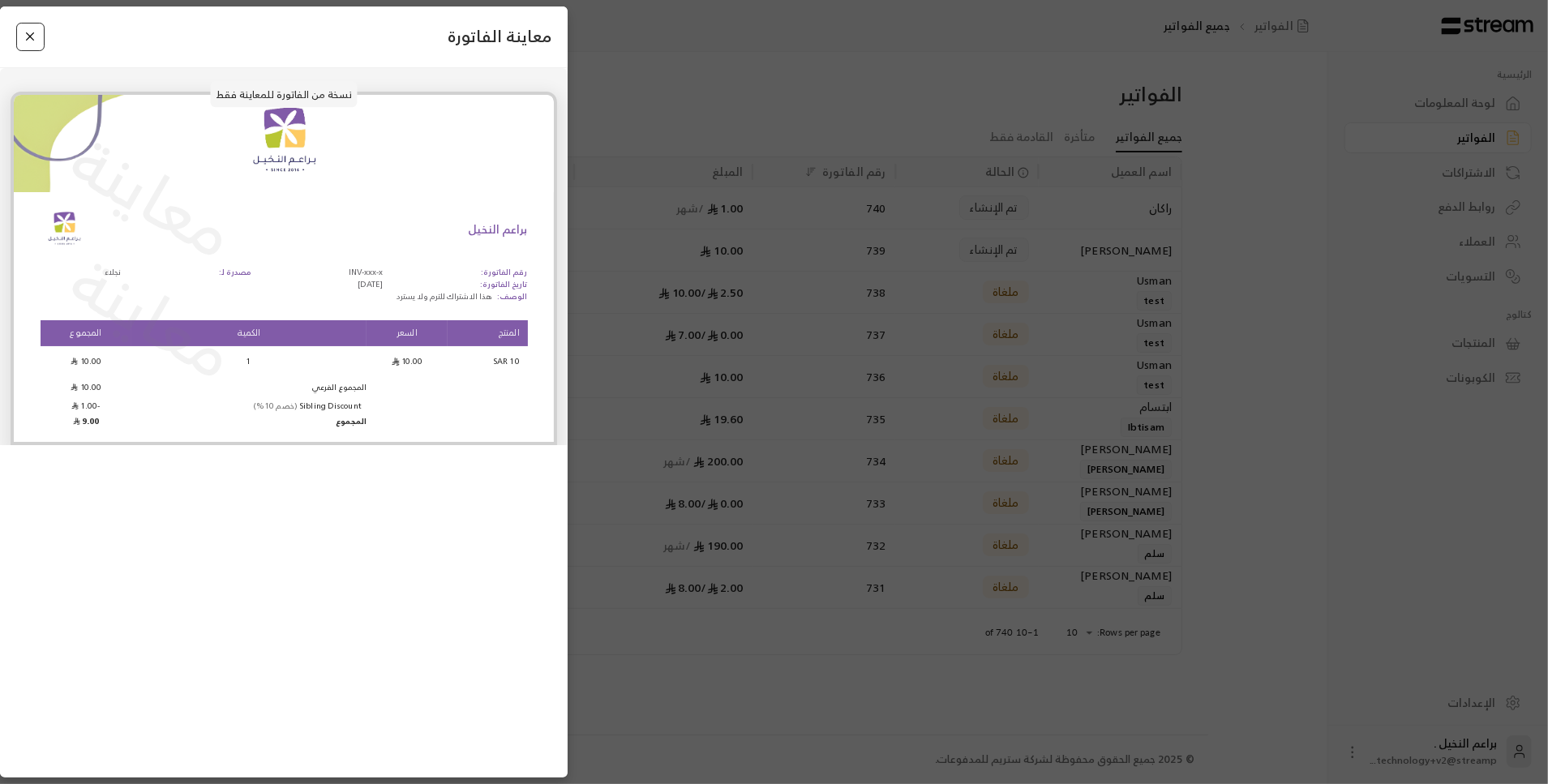
click at [35, 38] on button "Close" at bounding box center [30, 37] width 28 height 28
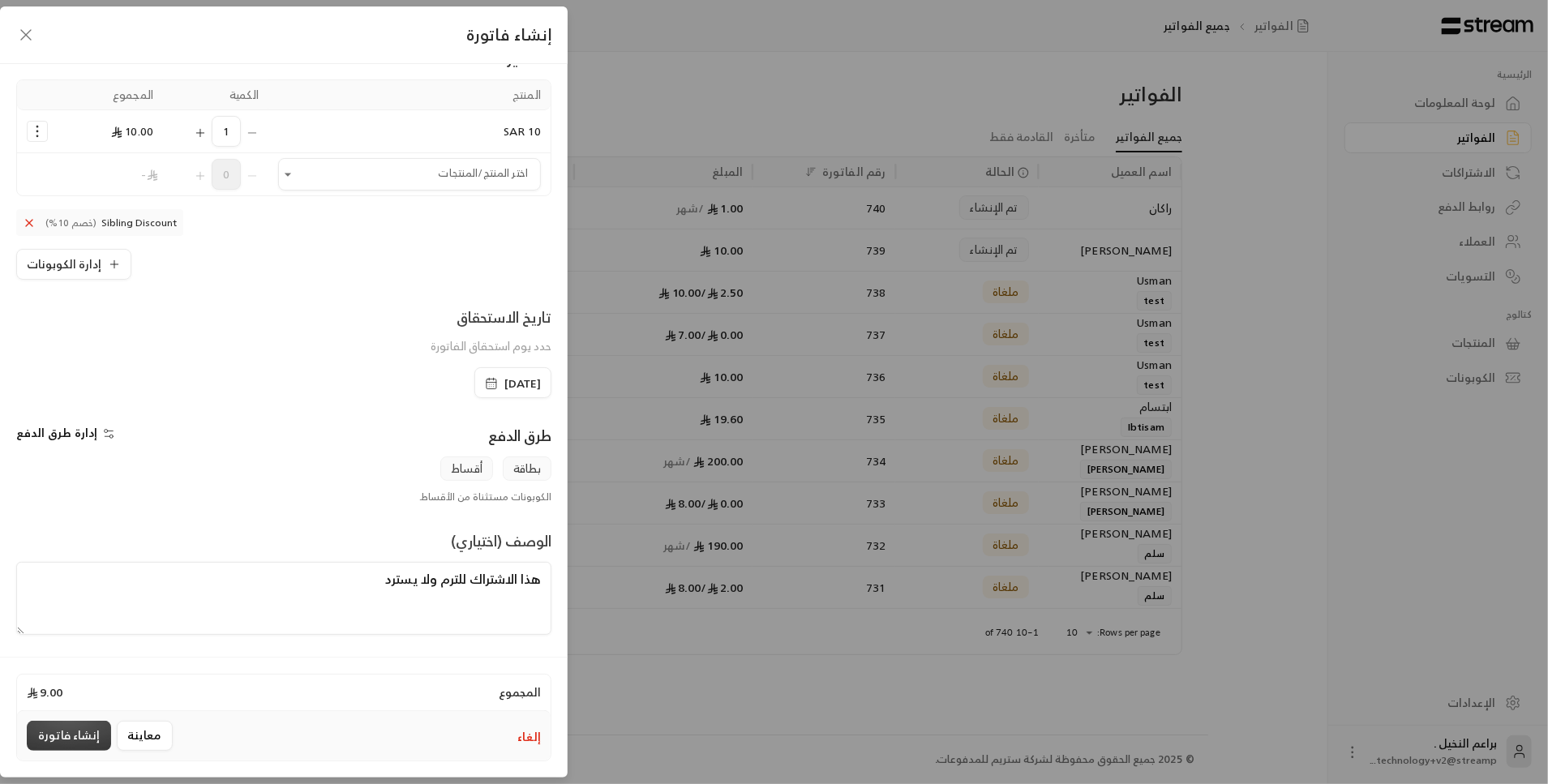
click at [70, 736] on button "إنشاء فاتورة" at bounding box center [69, 735] width 84 height 30
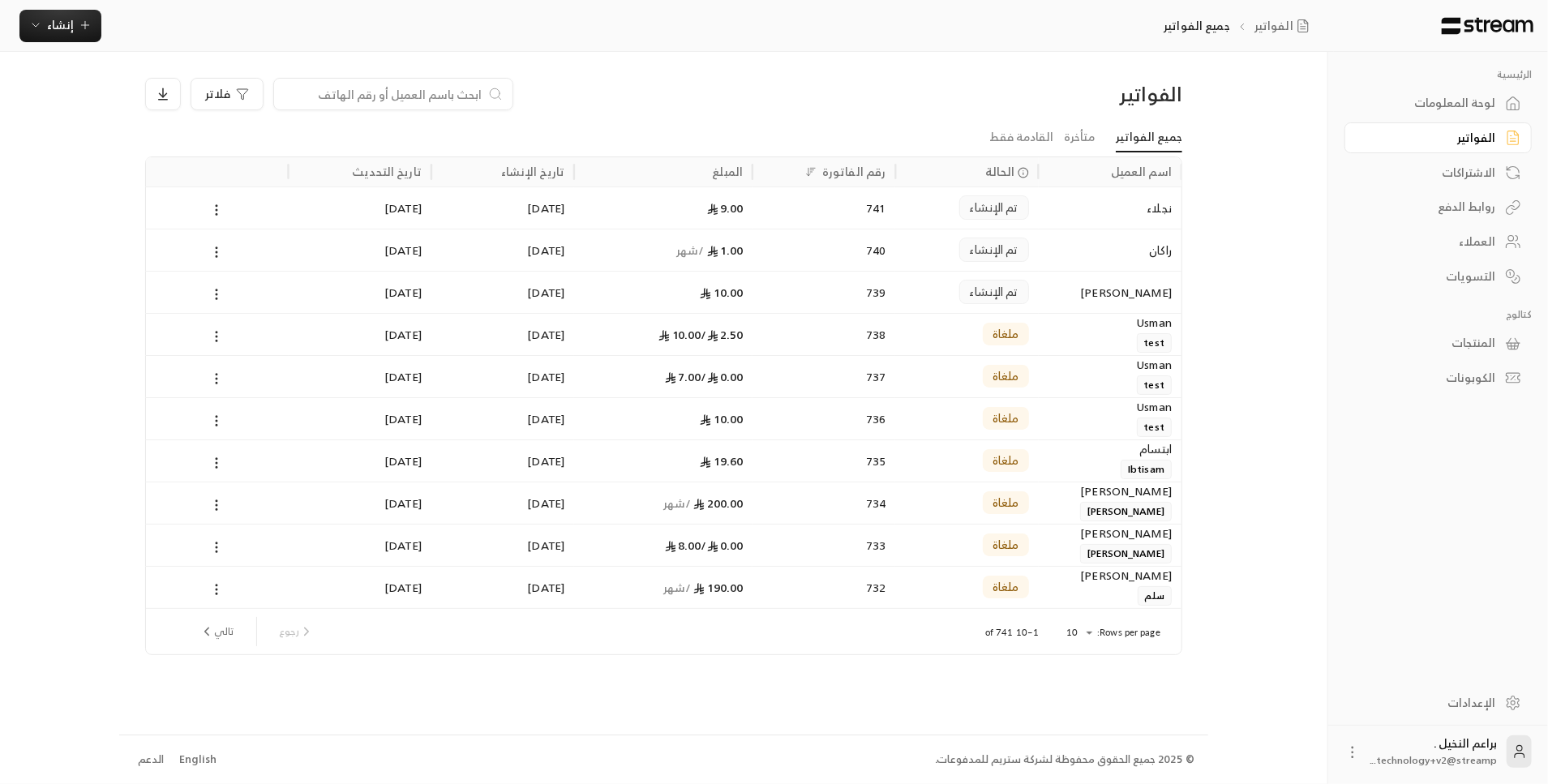
click at [822, 215] on div "741" at bounding box center [824, 208] width 124 height 42
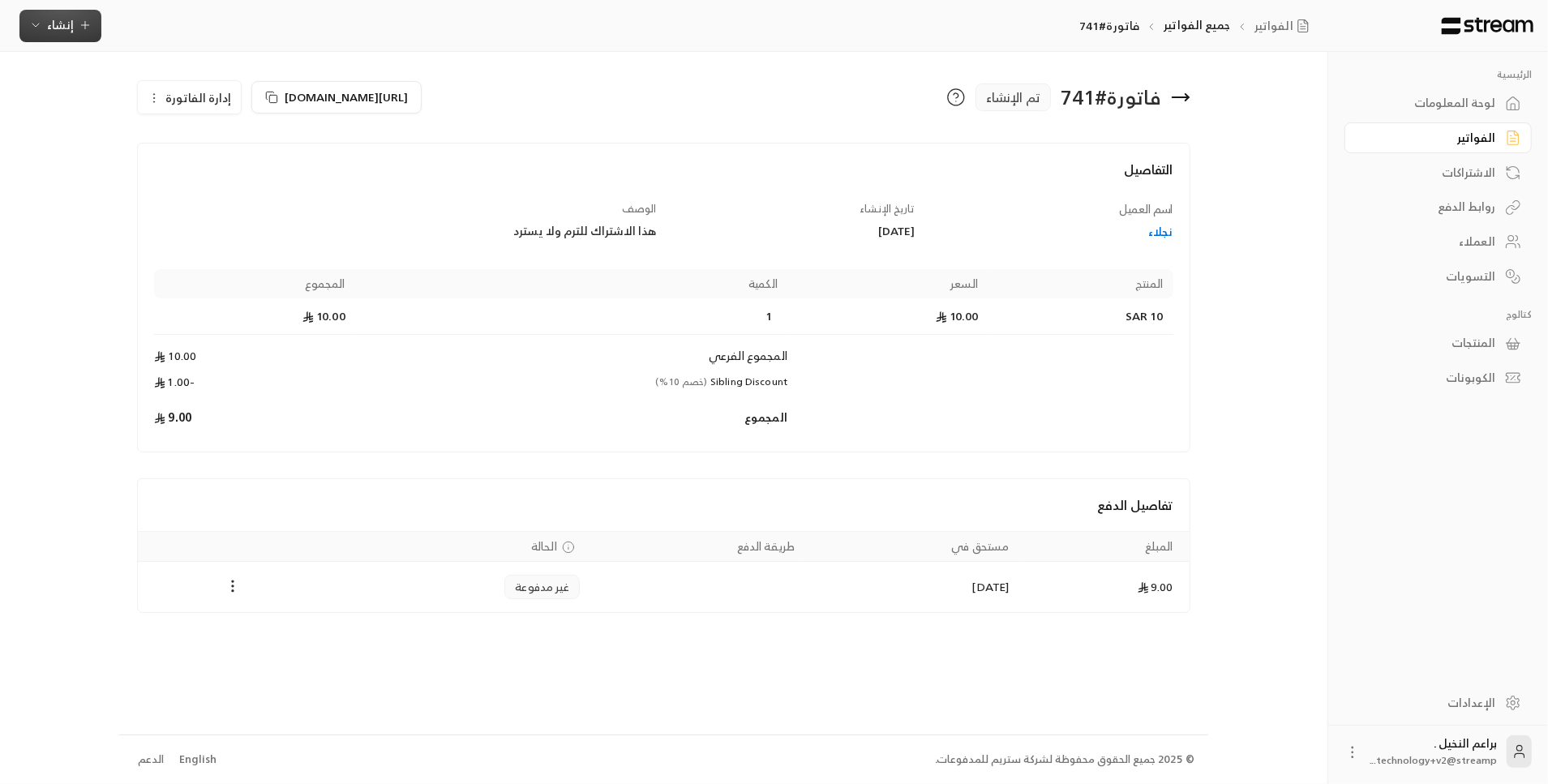
click at [33, 24] on icon "button" at bounding box center [36, 24] width 7 height 3
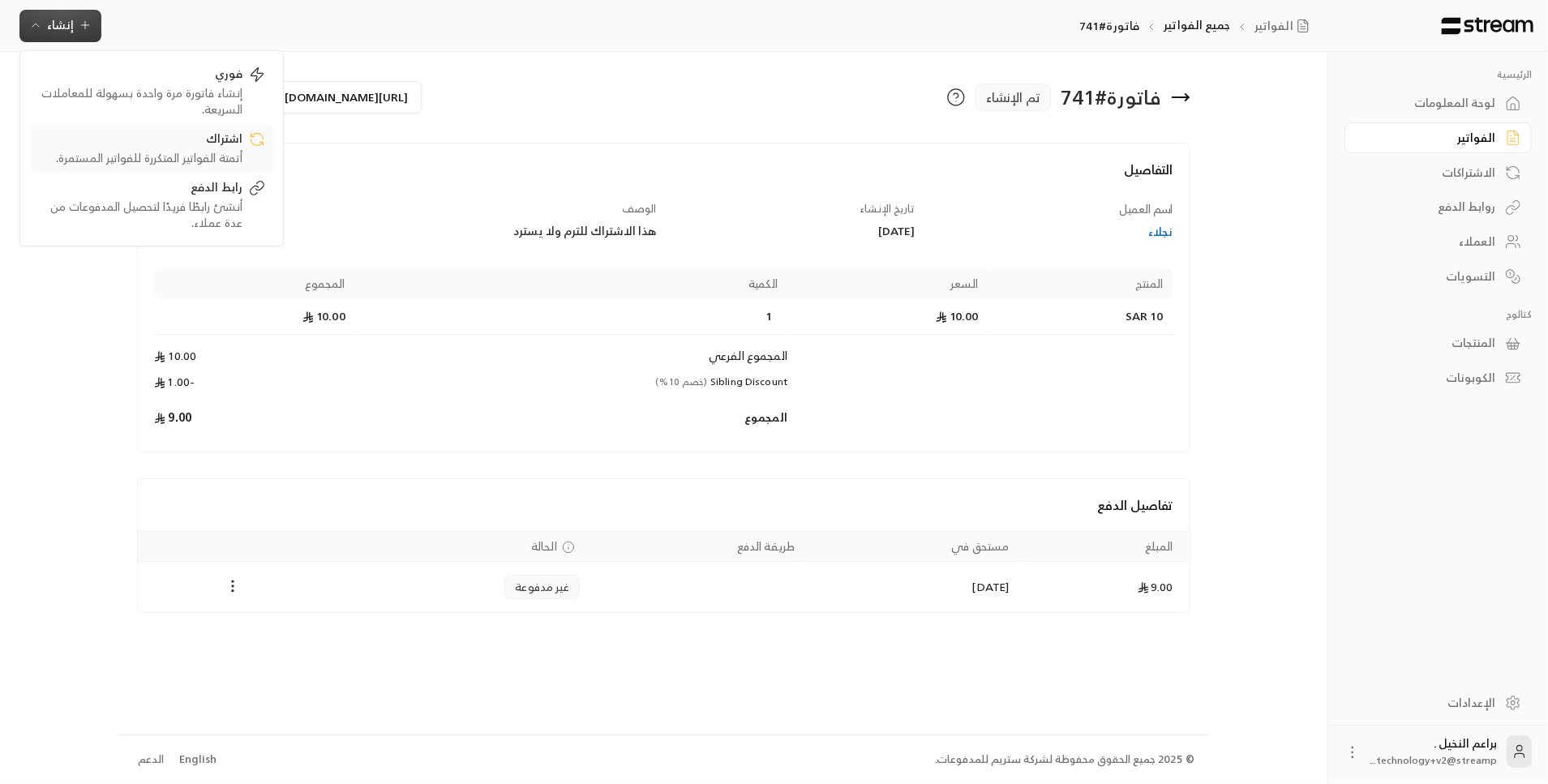
click at [157, 165] on link "اشتراك أتمتة الفواتير المتكررة للفواتير المستمرة." at bounding box center [152, 148] width 243 height 48
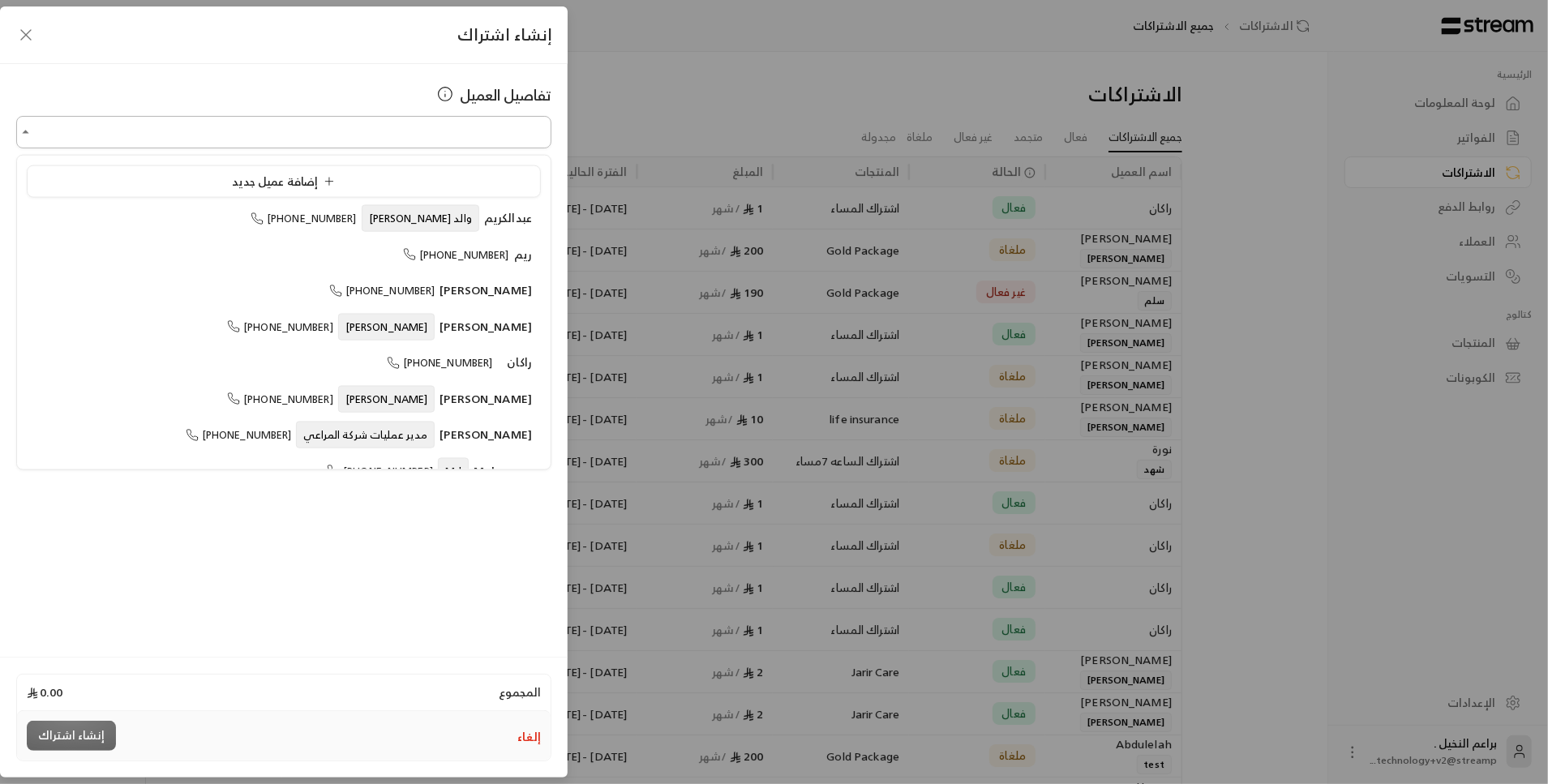
click at [150, 128] on input "اختر العميل" at bounding box center [284, 132] width 535 height 28
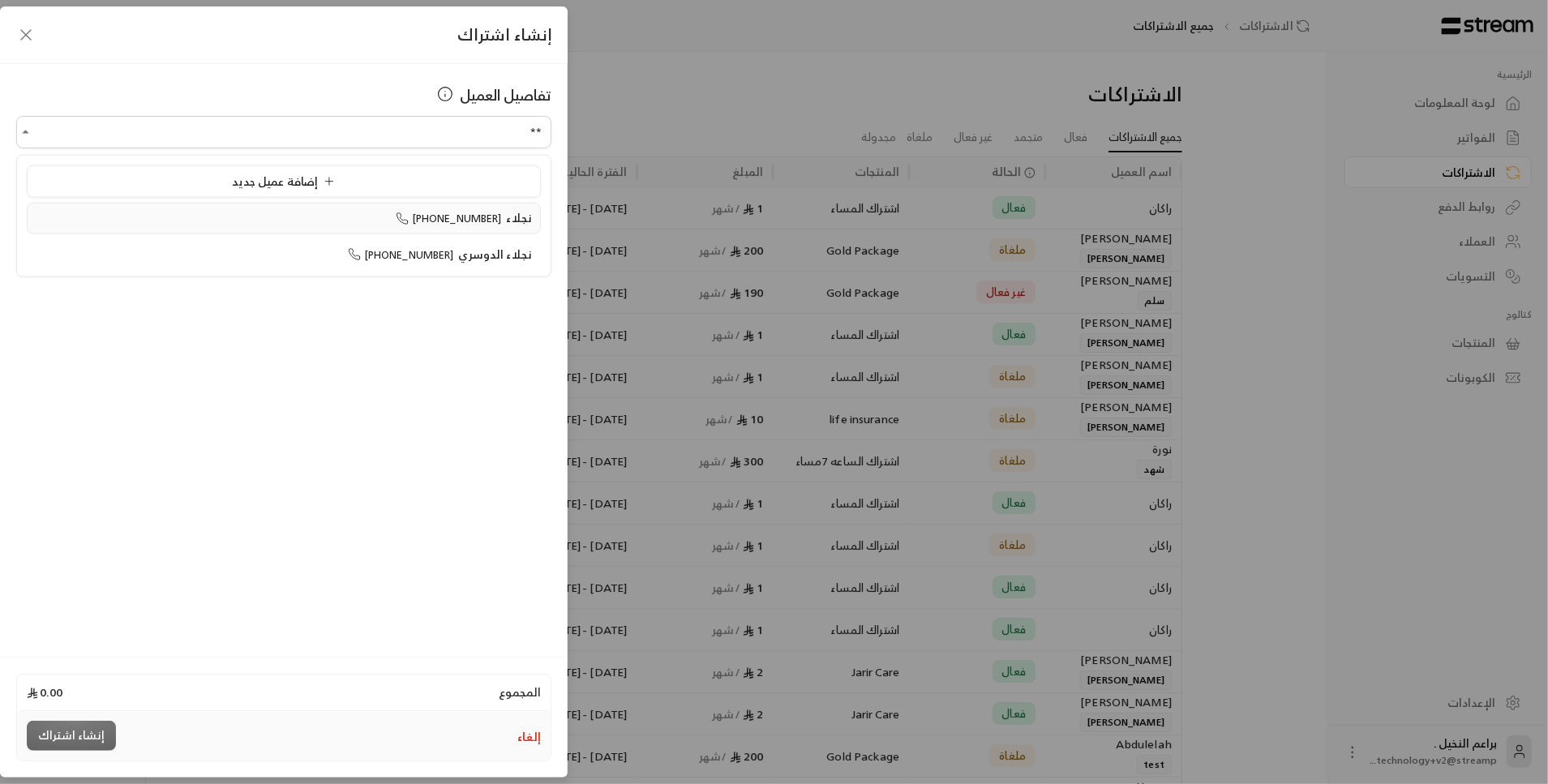
click at [489, 224] on span "[PHONE_NUMBER]" at bounding box center [449, 218] width 106 height 18
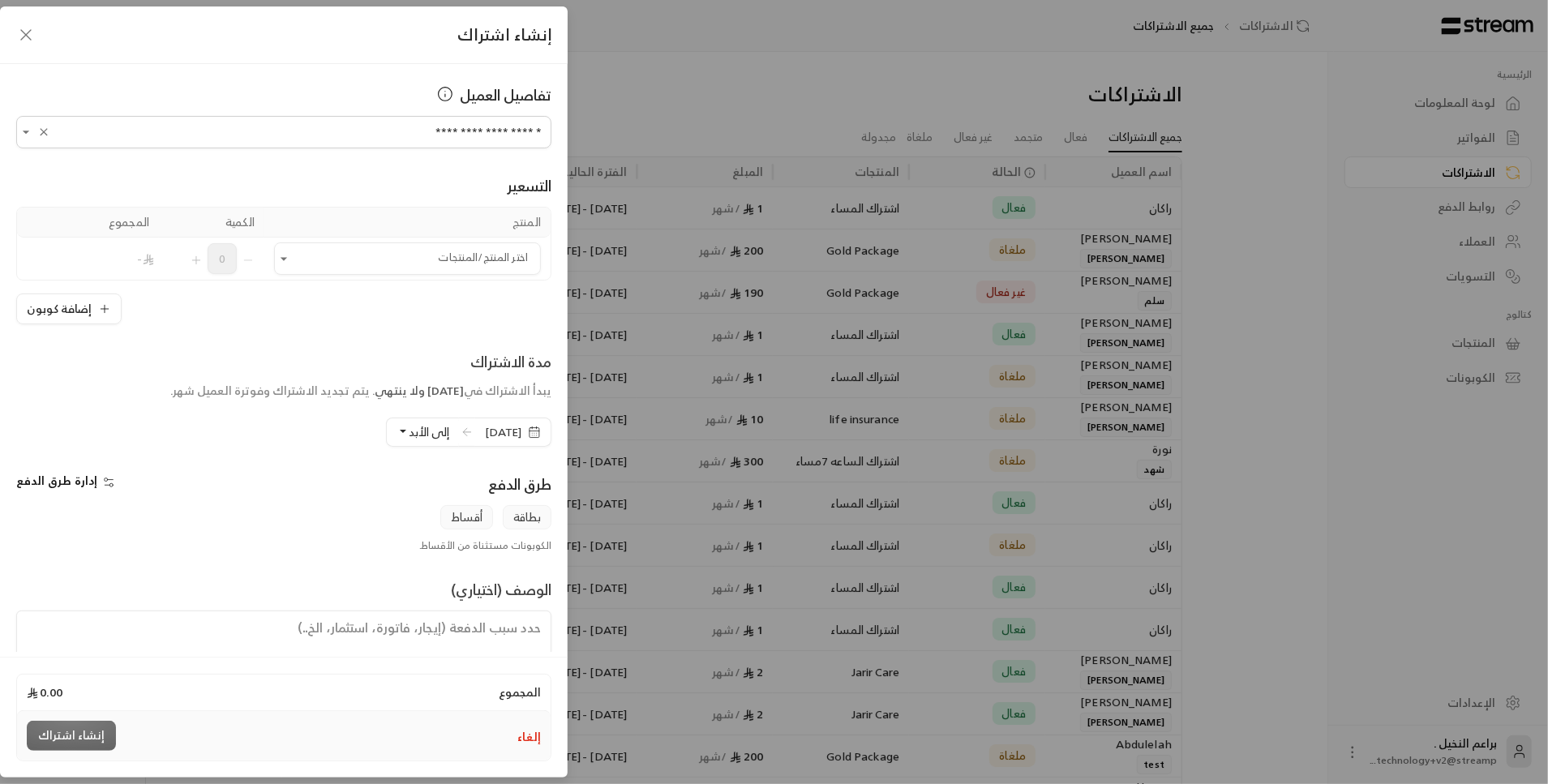
type input "**********"
click at [485, 433] on span "[DATE]" at bounding box center [503, 432] width 37 height 16
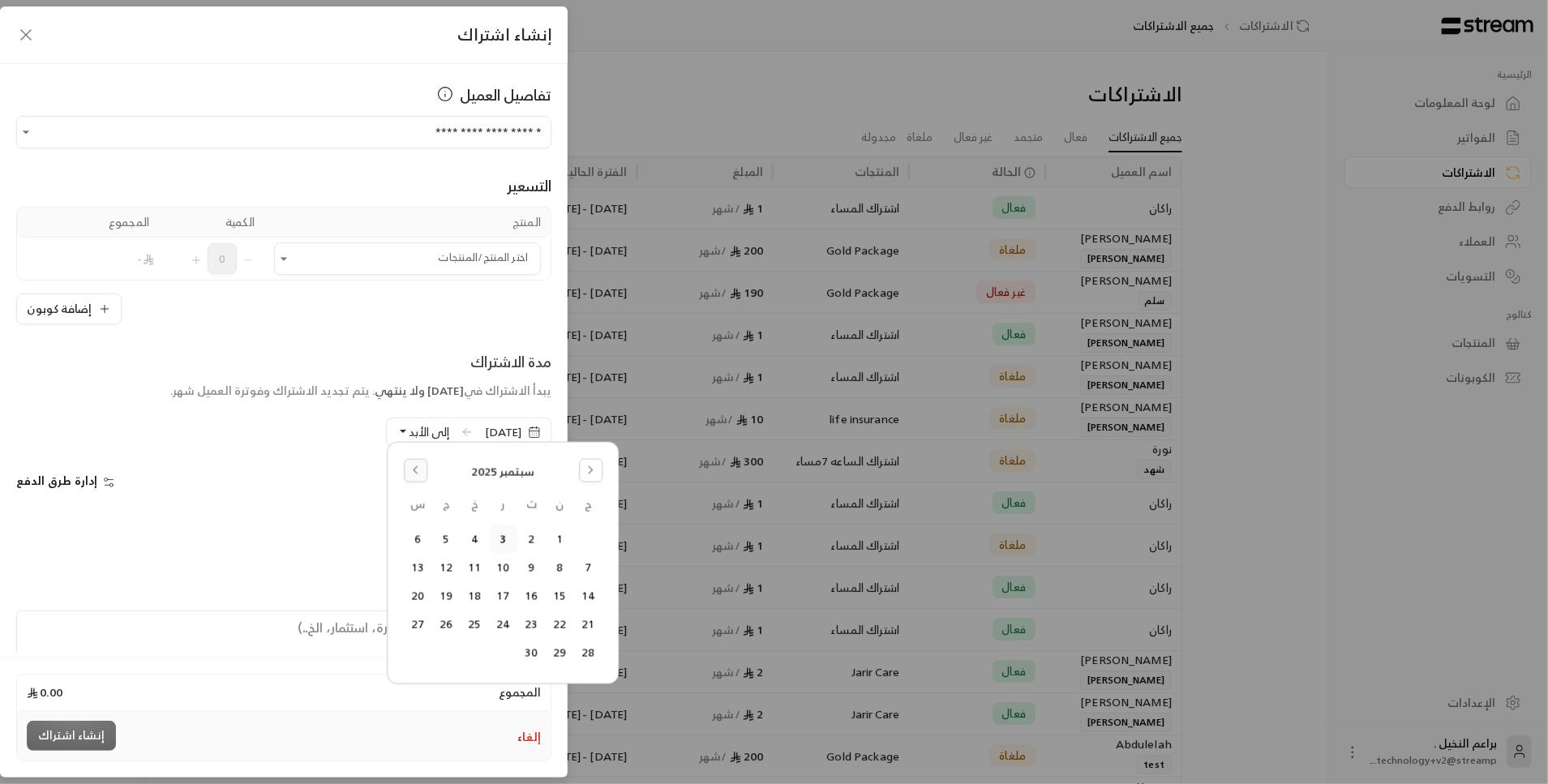
click at [417, 471] on icon "Go to the Previous Month" at bounding box center [415, 470] width 12 height 12
click at [555, 648] on button "25" at bounding box center [560, 653] width 27 height 27
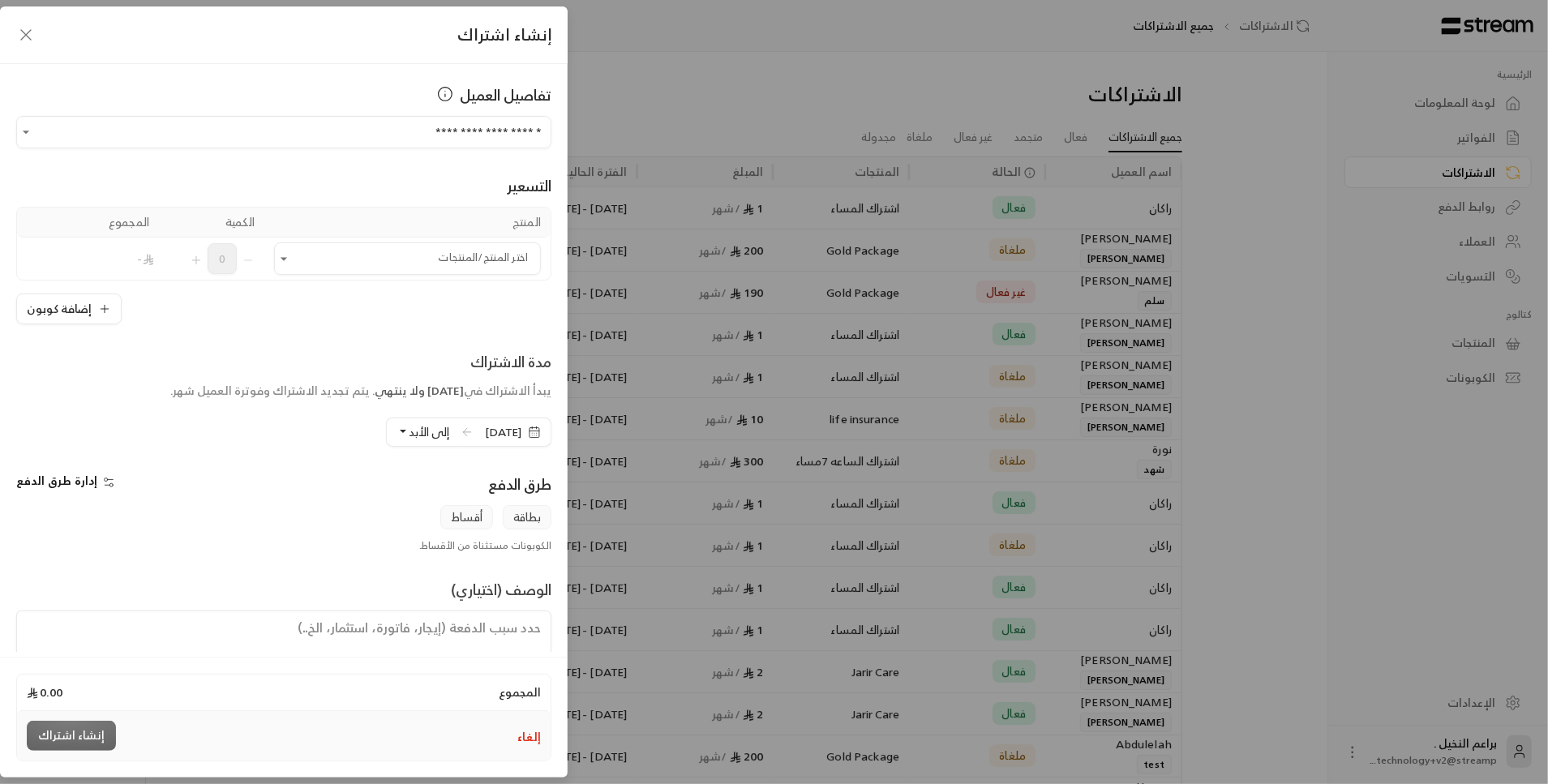
click at [410, 436] on span "إلى الأبد" at bounding box center [429, 432] width 41 height 20
click at [355, 518] on div "بطاقة أقساط" at bounding box center [283, 517] width 551 height 24
click at [324, 252] on input "اختر العميل" at bounding box center [408, 259] width 267 height 28
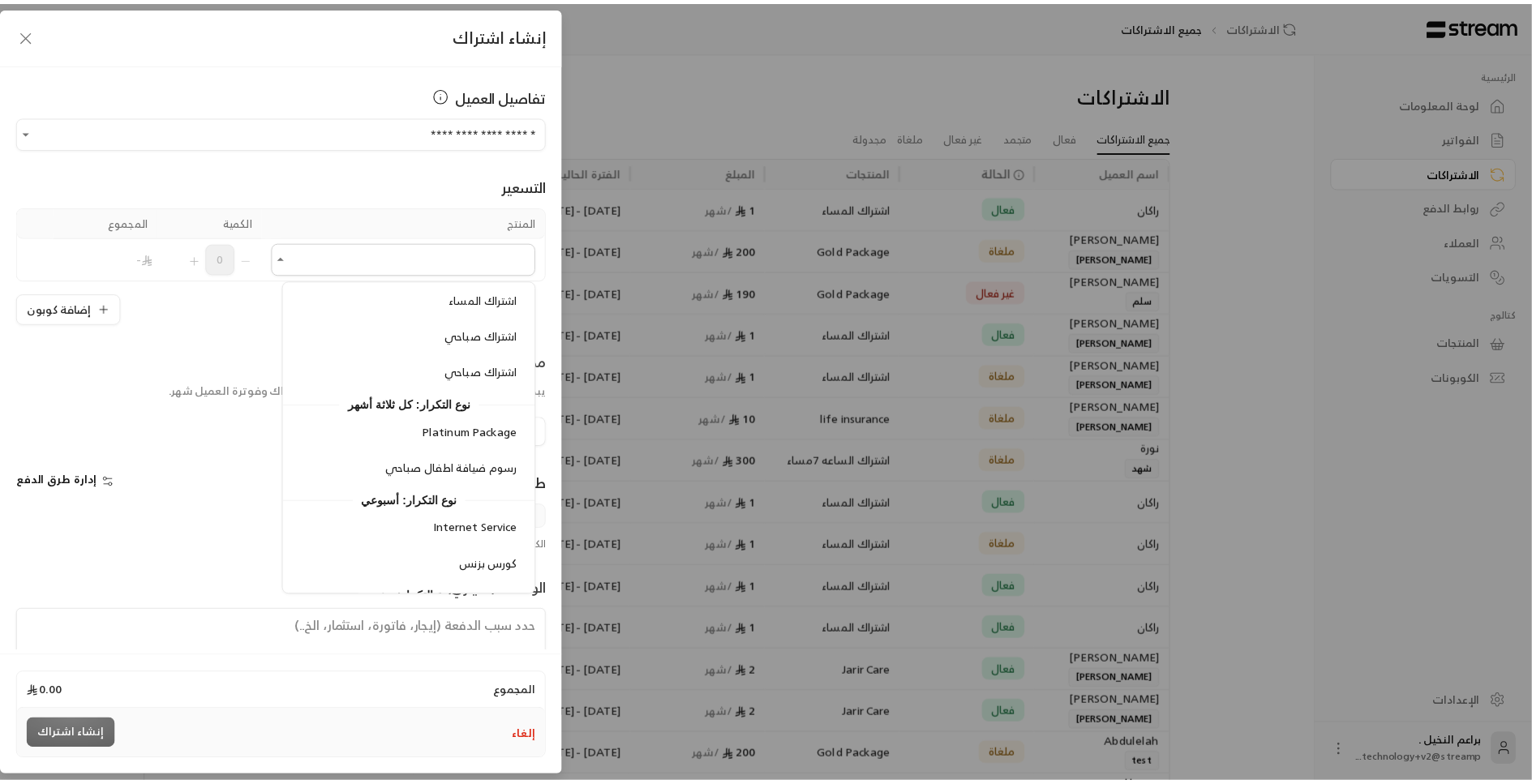
scroll to position [668, 0]
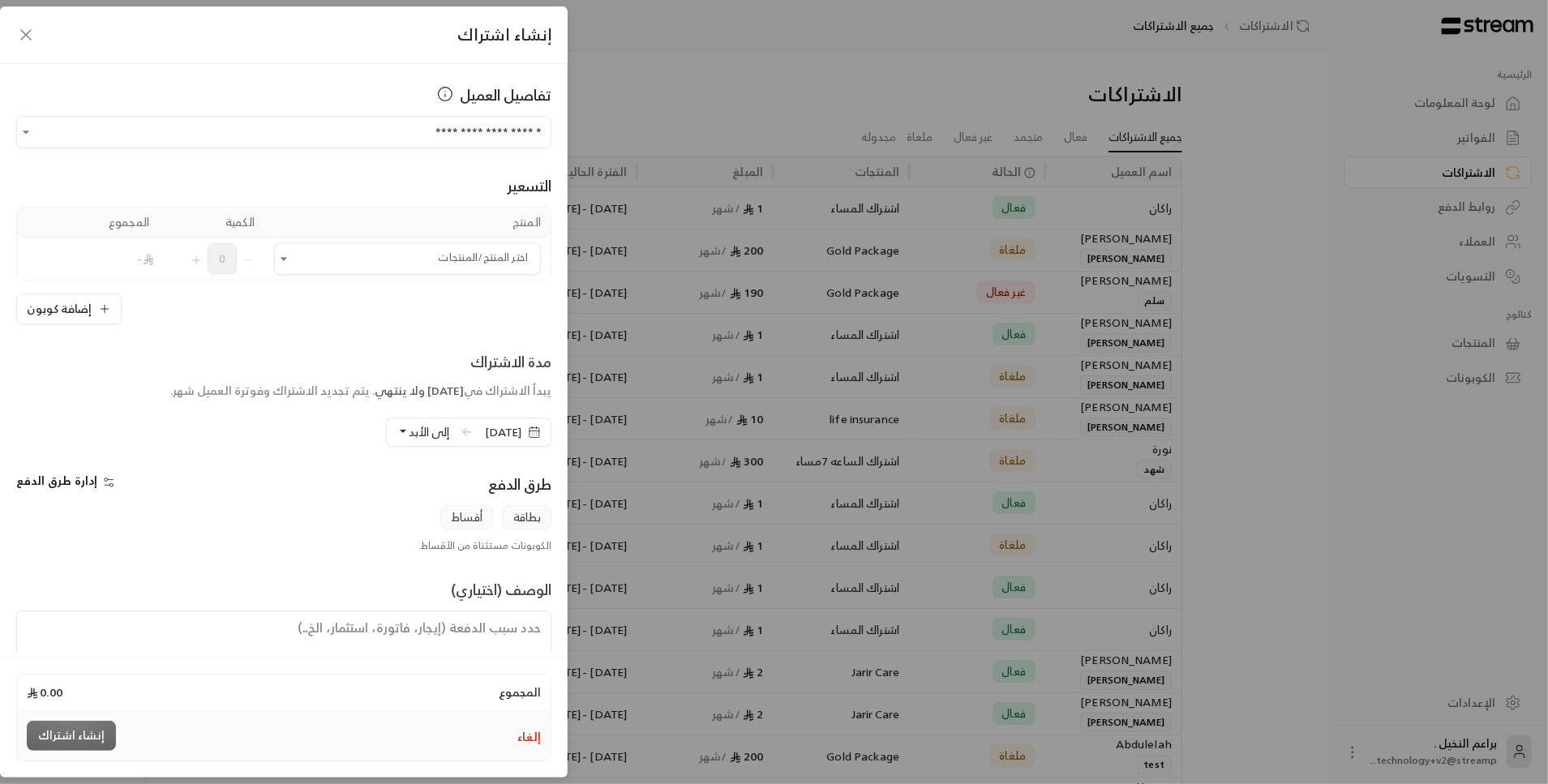
click at [446, 641] on textarea at bounding box center [284, 647] width 535 height 73
type textarea "ت"
click at [30, 34] on icon "button" at bounding box center [26, 35] width 19 height 19
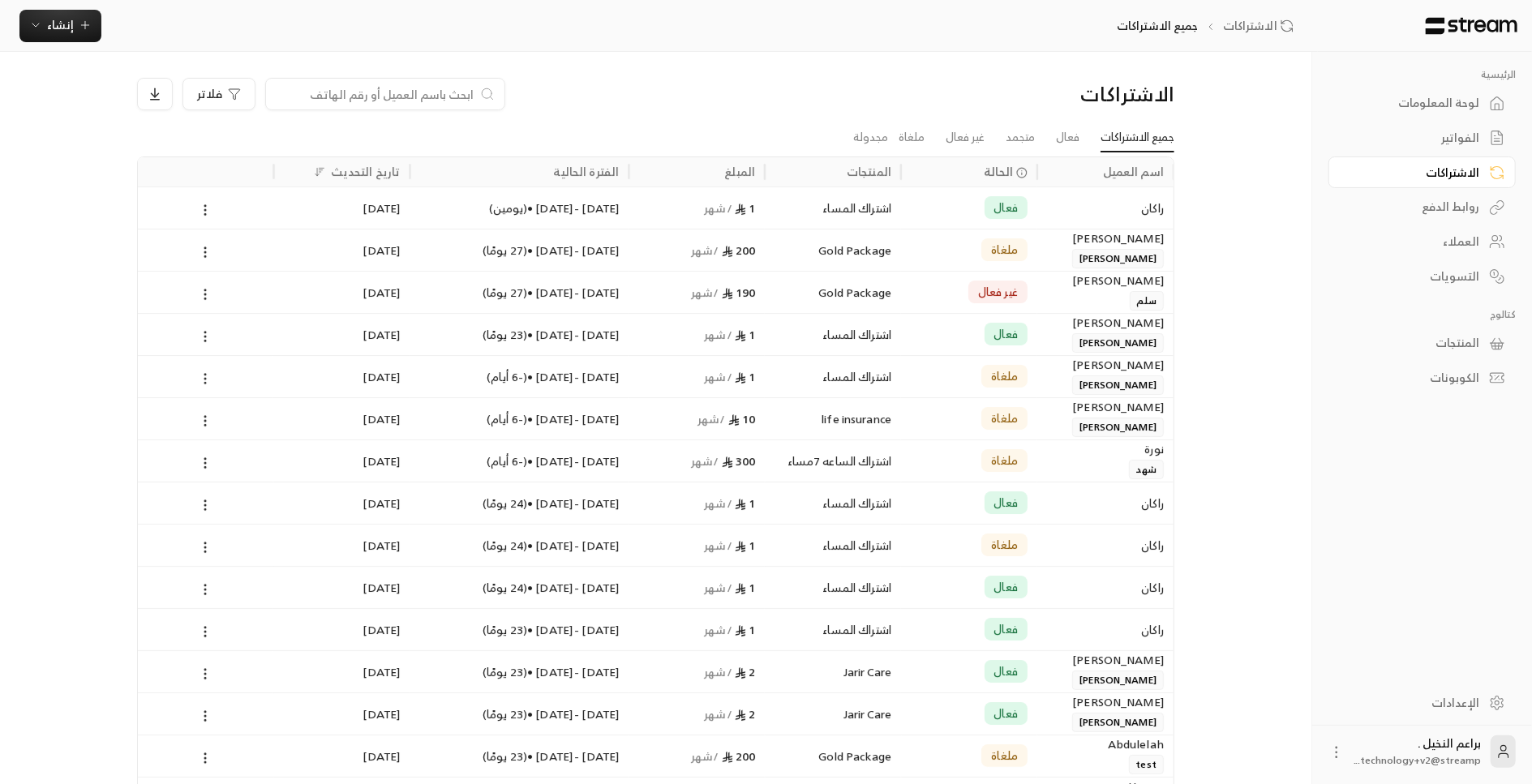
click at [943, 204] on div "فعال" at bounding box center [969, 208] width 117 height 42
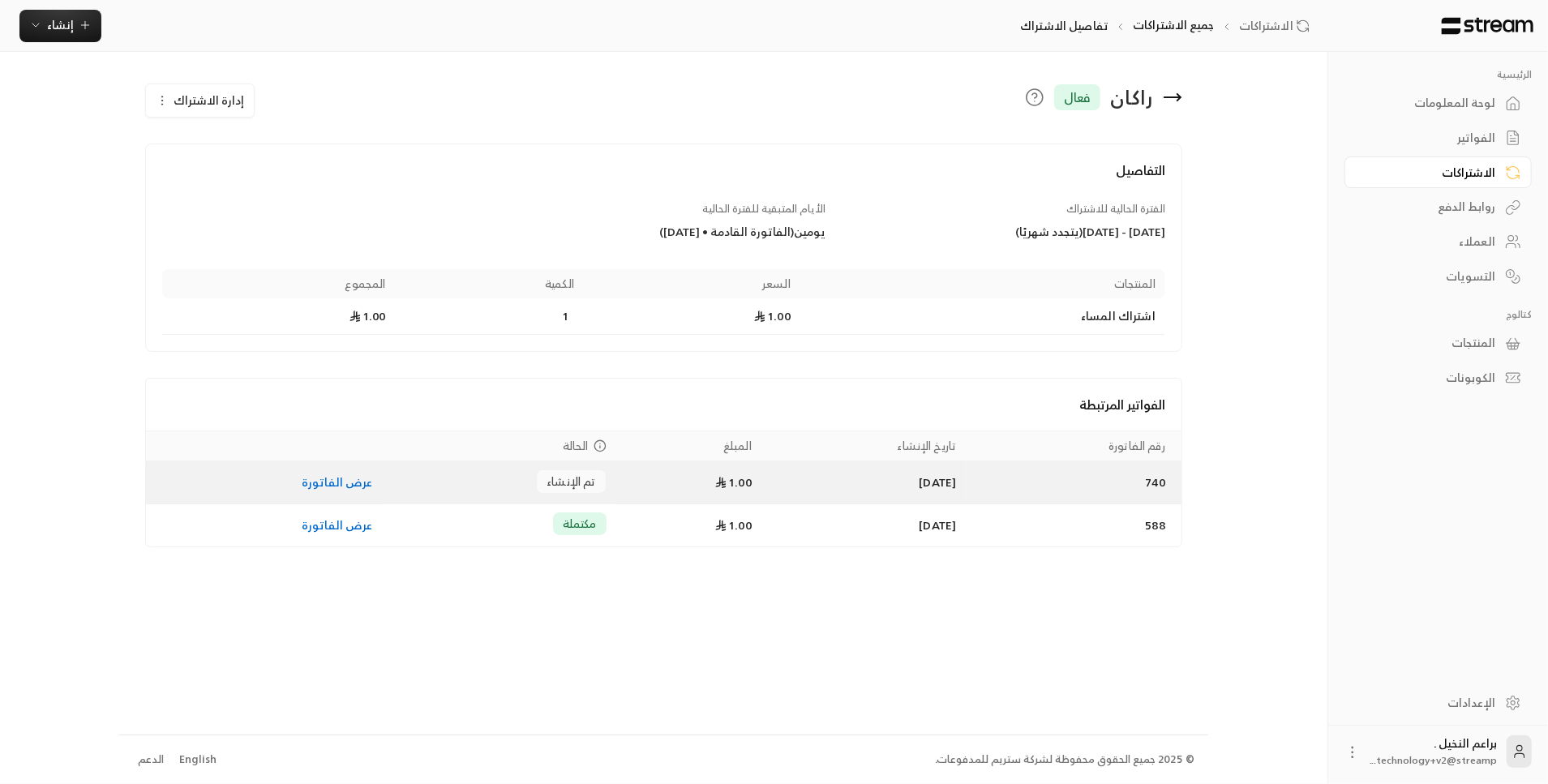
click at [352, 484] on link "عرض الفاتورة" at bounding box center [337, 482] width 71 height 20
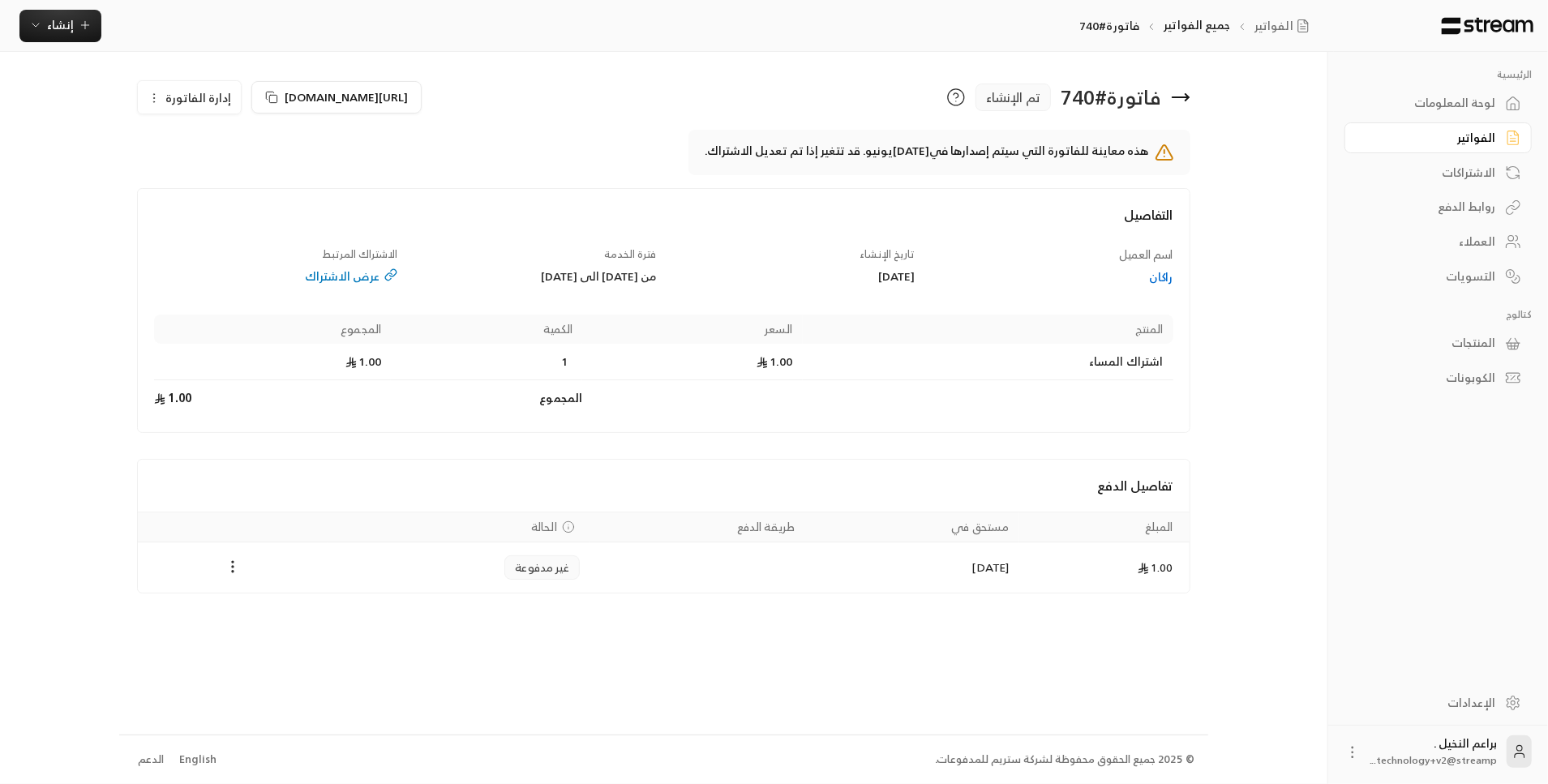
click at [1162, 280] on div "راكان" at bounding box center [1052, 277] width 243 height 16
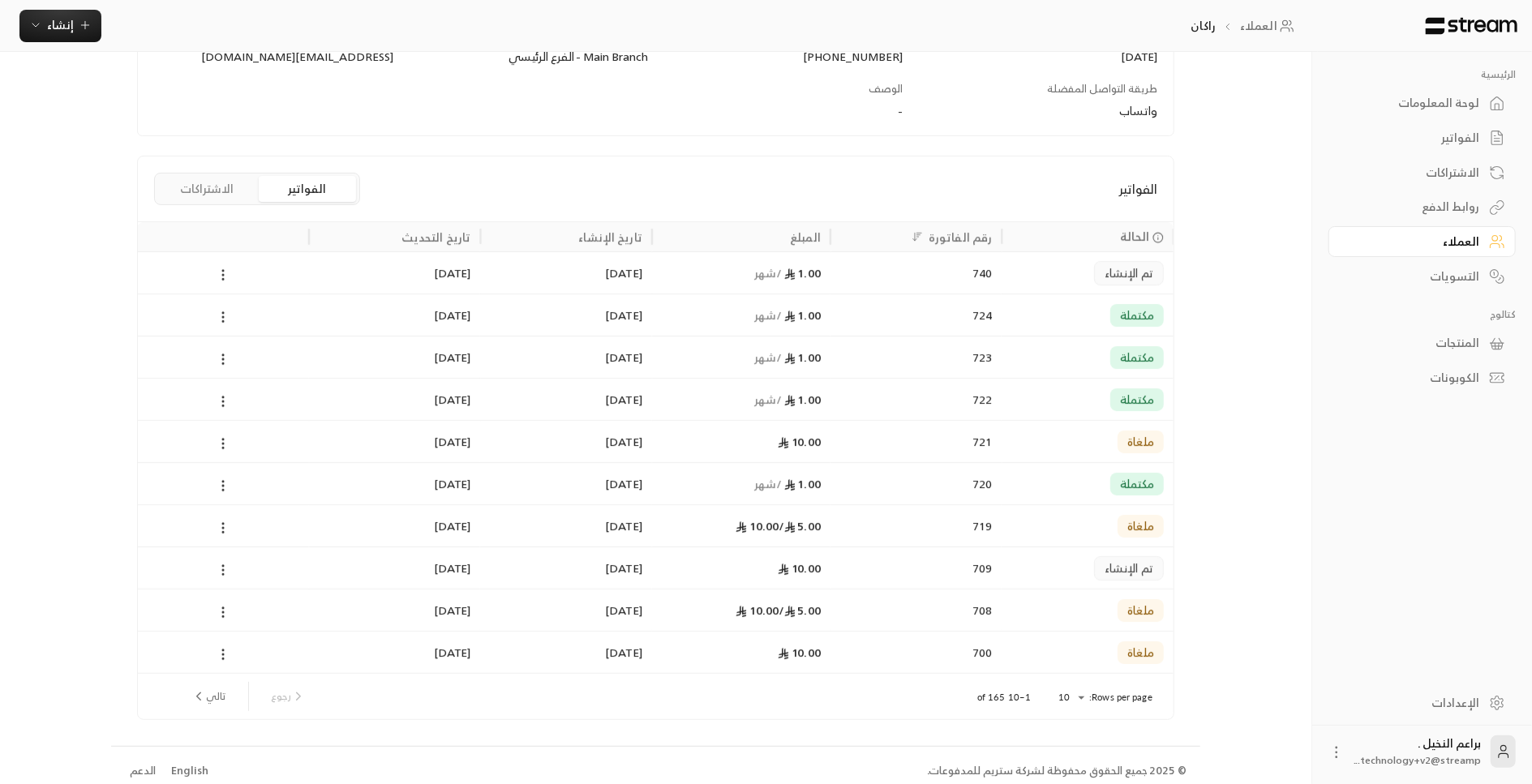
scroll to position [281, 0]
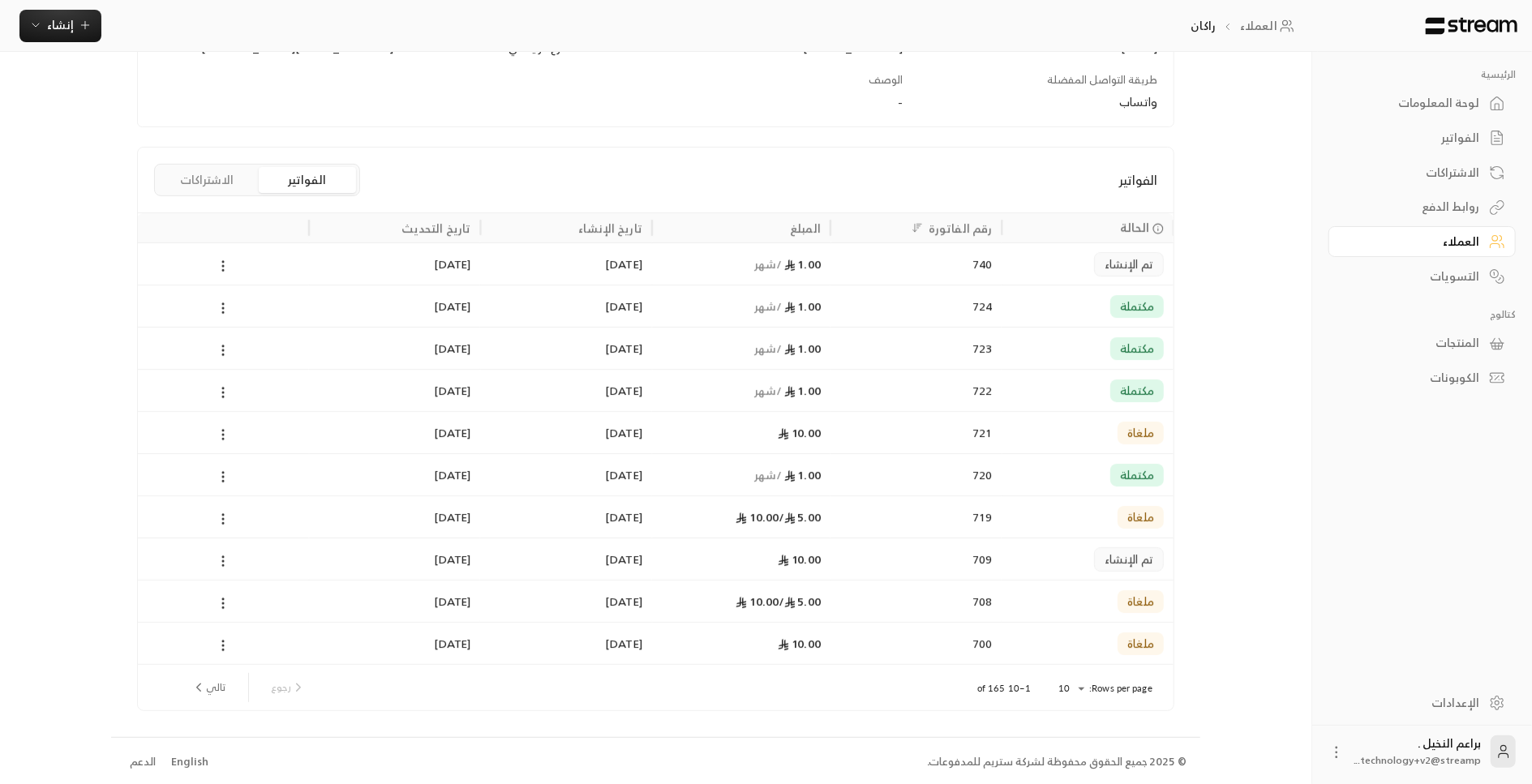
click at [195, 179] on button "الاشتراكات" at bounding box center [207, 180] width 98 height 26
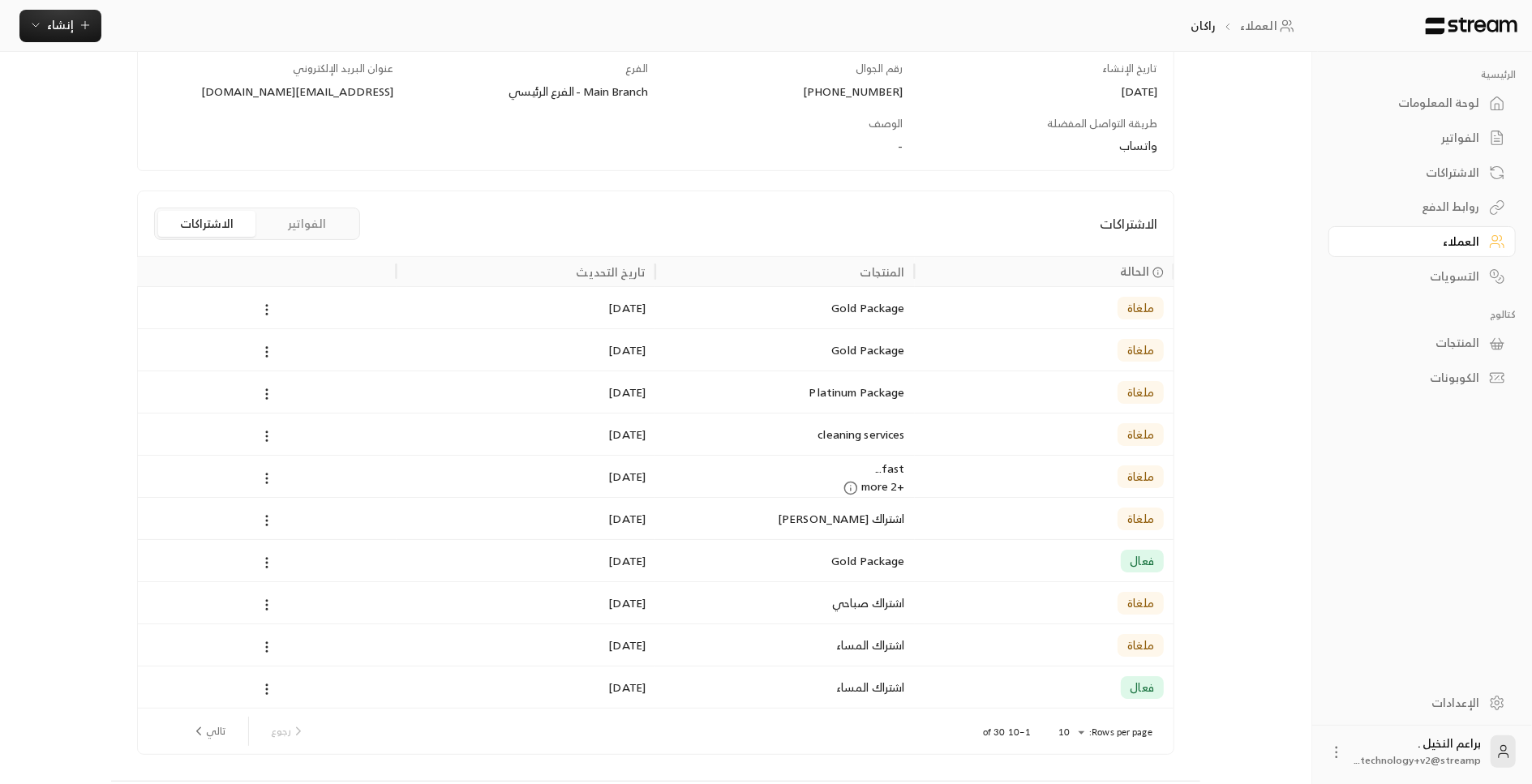
scroll to position [238, 0]
click at [1457, 138] on div "الفواتير" at bounding box center [1413, 137] width 130 height 16
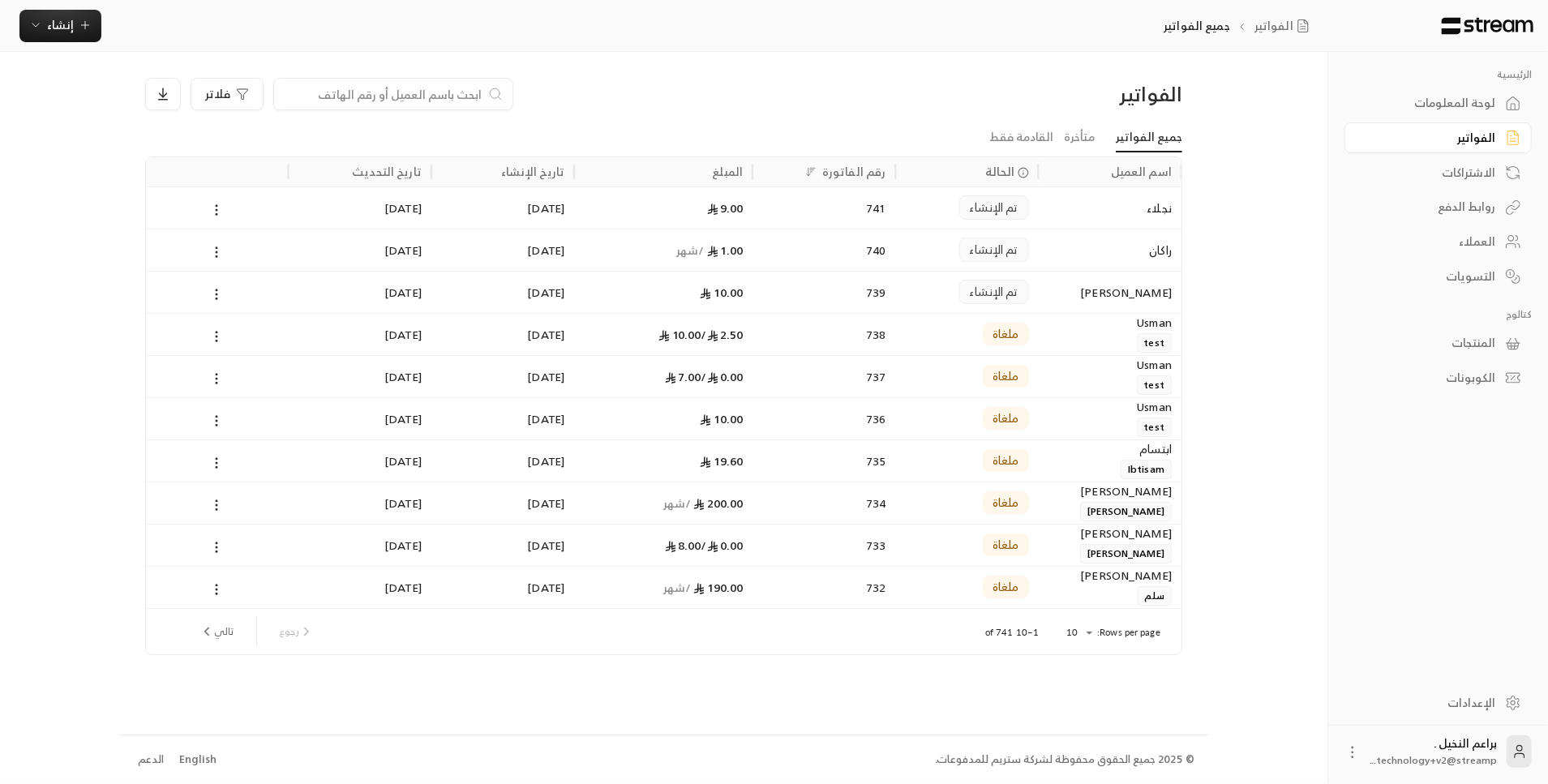
click at [1120, 204] on div "نجلاء" at bounding box center [1111, 208] width 124 height 42
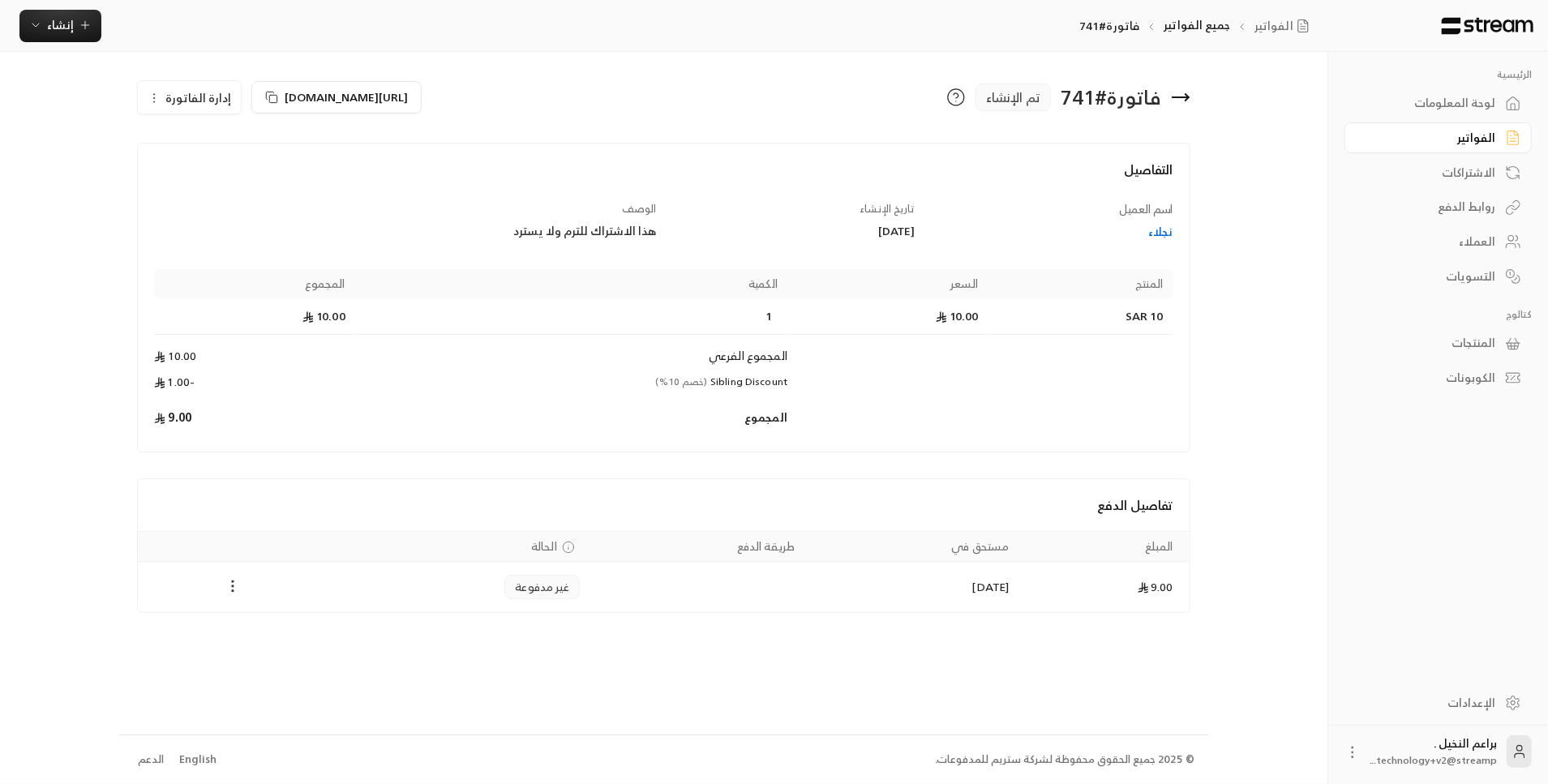
click at [231, 583] on icon "Payments" at bounding box center [233, 586] width 16 height 16
click at [266, 622] on li "تغيير الحالة الى مدفوعة" at bounding box center [293, 627] width 125 height 29
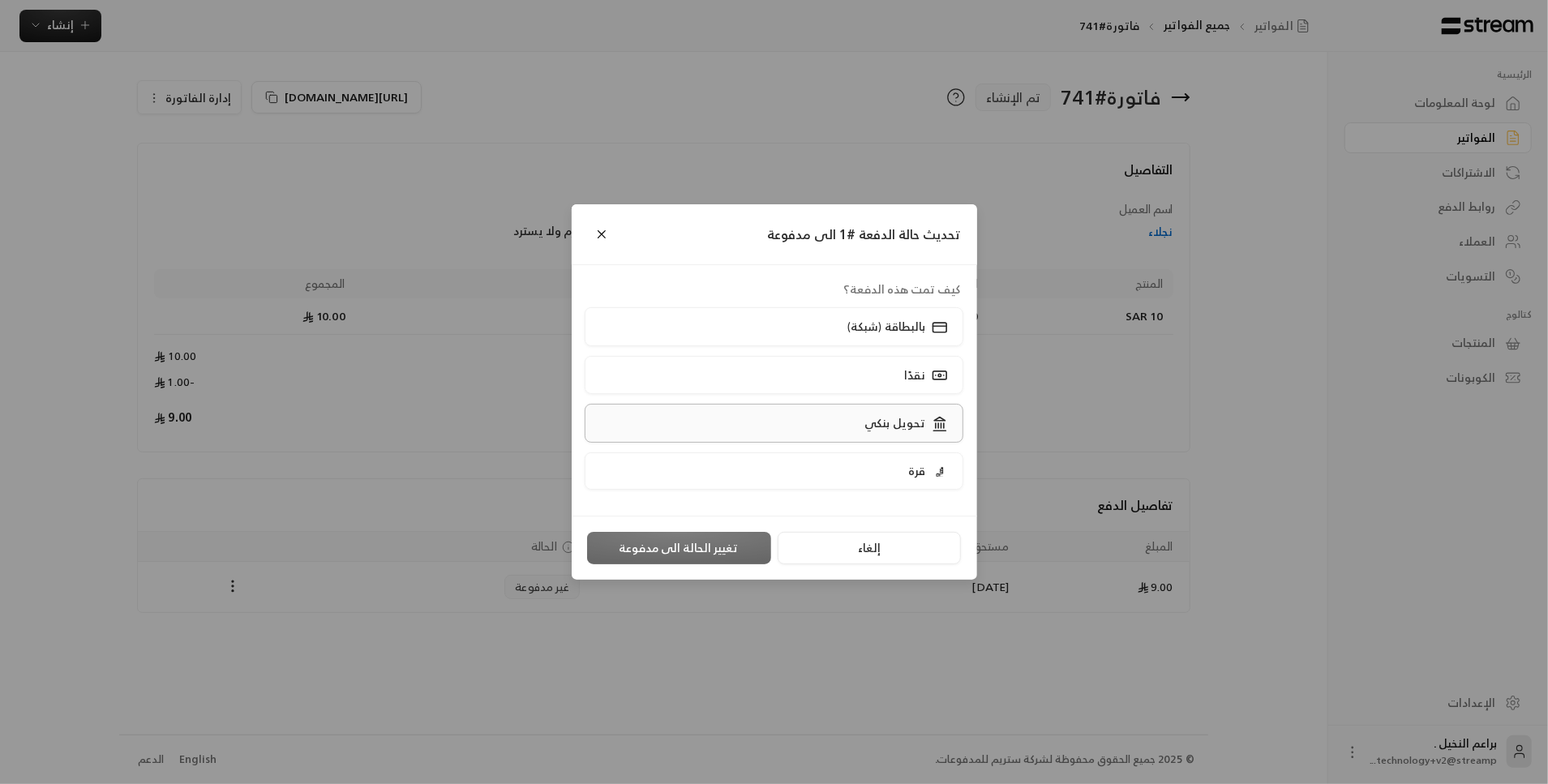
click at [871, 422] on p "تحويل بنكي" at bounding box center [894, 423] width 61 height 16
click at [810, 316] on label "بالبطاقة (شبكة)" at bounding box center [774, 325] width 379 height 38
click at [718, 546] on button "تغيير الحالة الى مدفوعة" at bounding box center [679, 548] width 184 height 33
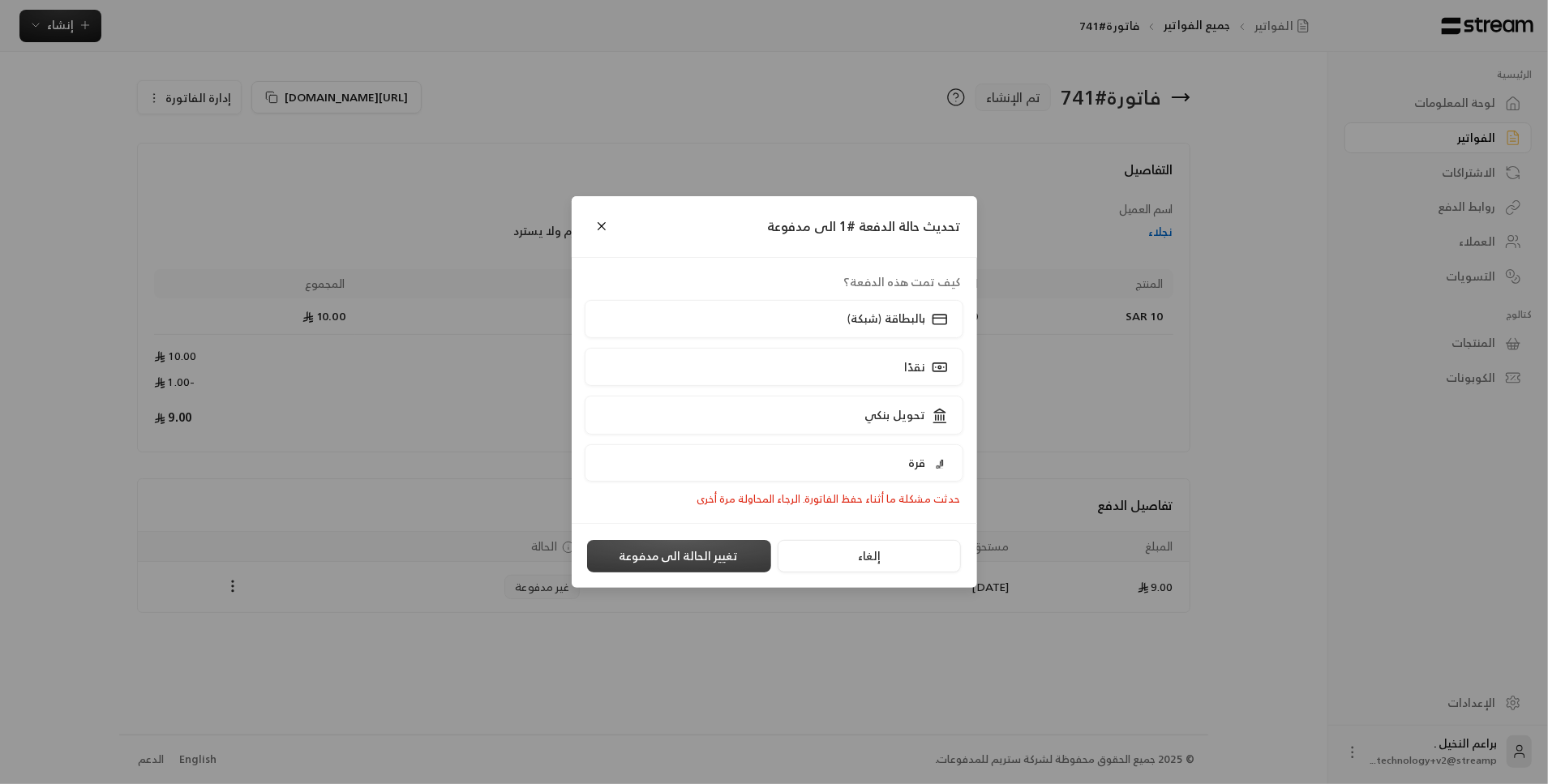
click at [707, 551] on button "تغيير الحالة الى مدفوعة" at bounding box center [679, 556] width 184 height 33
click at [879, 549] on button "إلغاء" at bounding box center [869, 556] width 184 height 33
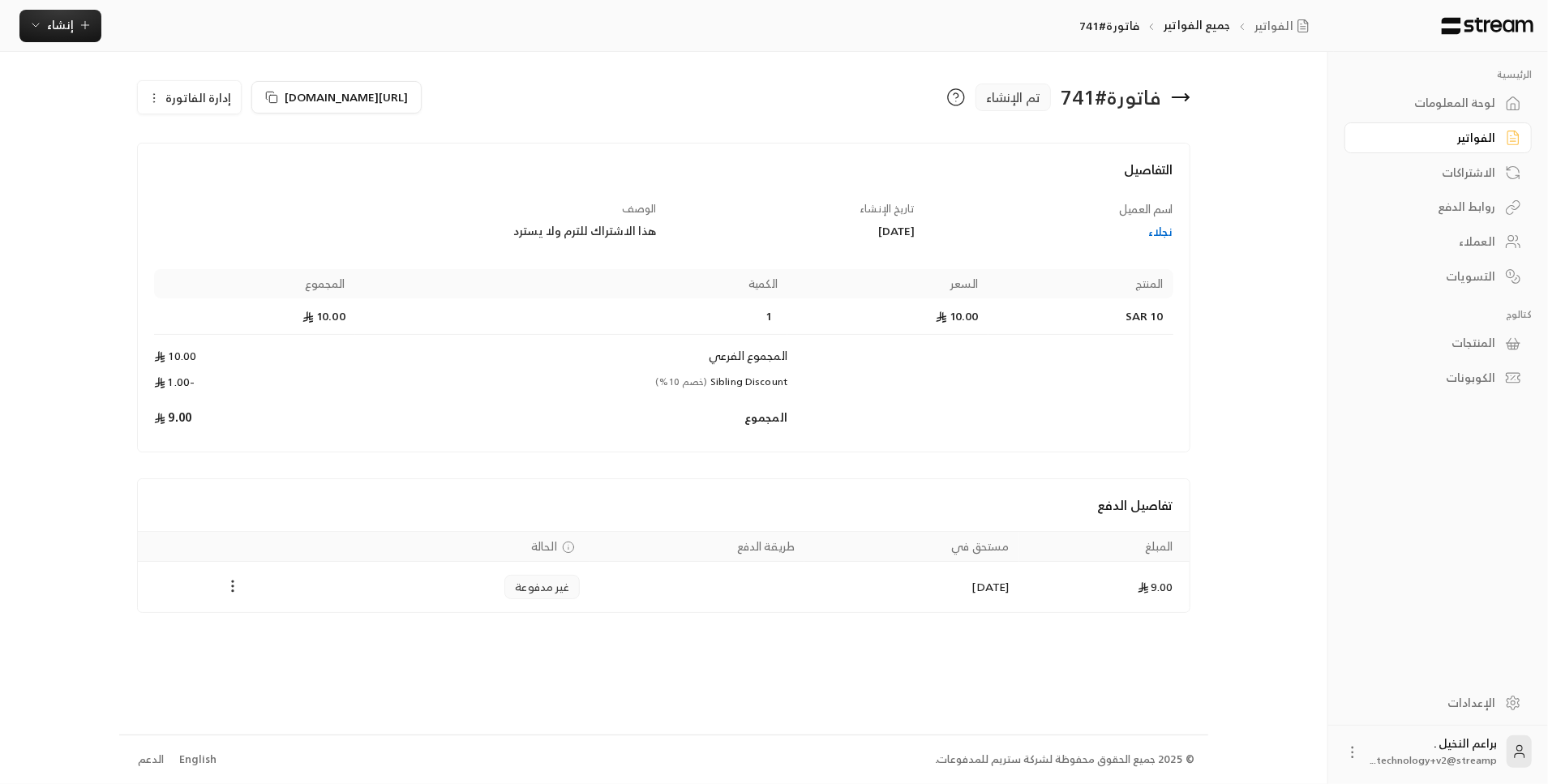
click at [235, 583] on icon "Payments" at bounding box center [233, 586] width 16 height 16
click at [266, 630] on li "تغيير الحالة الى مدفوعة" at bounding box center [293, 627] width 125 height 29
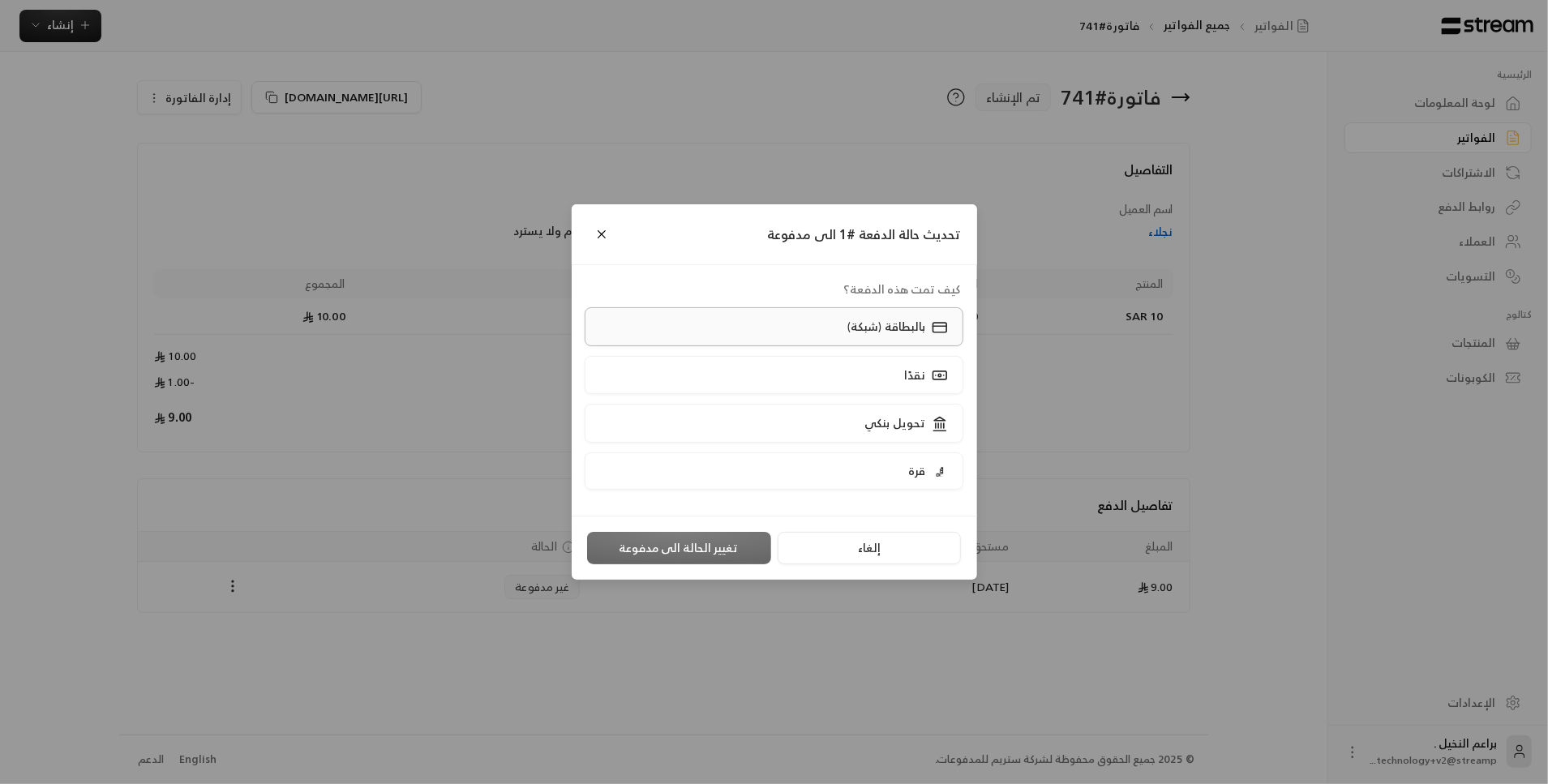
click at [697, 326] on label "بالبطاقة (شبكة)" at bounding box center [774, 325] width 379 height 38
click at [639, 543] on button "تغيير الحالة الى مدفوعة" at bounding box center [679, 548] width 184 height 33
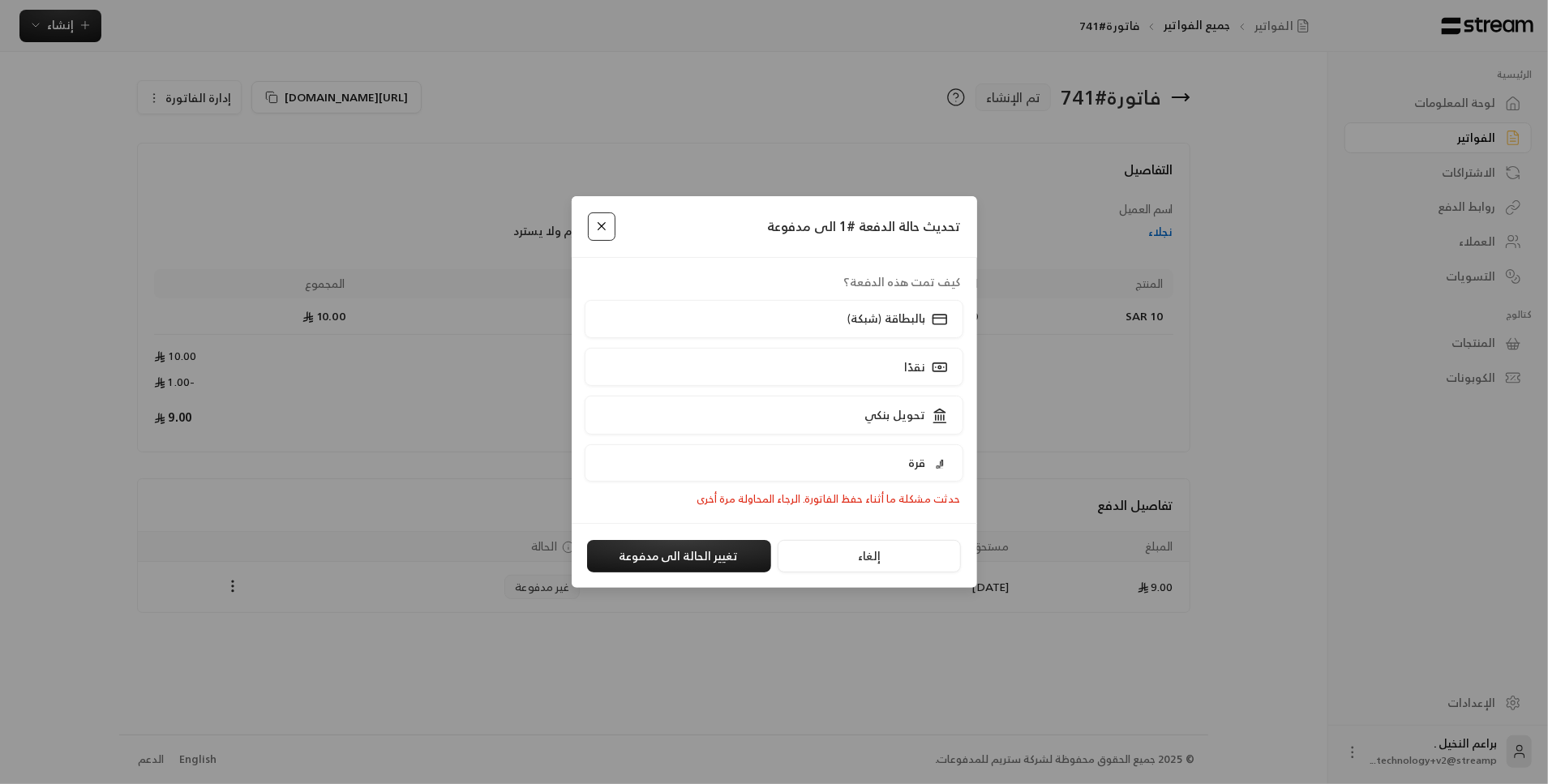
click at [608, 226] on button "Close" at bounding box center [602, 226] width 28 height 28
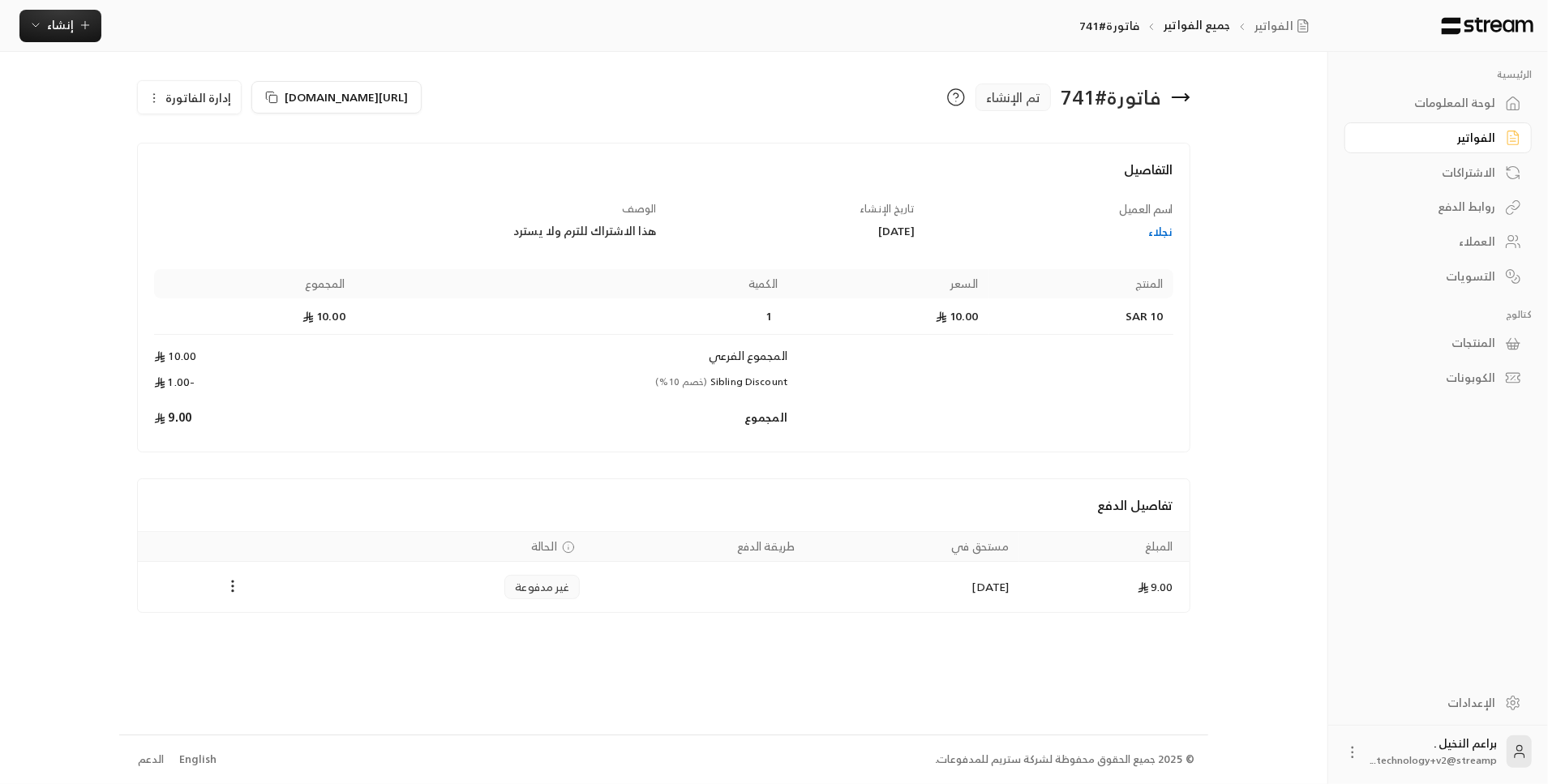
click at [1476, 696] on div "الإعدادات" at bounding box center [1429, 703] width 130 height 16
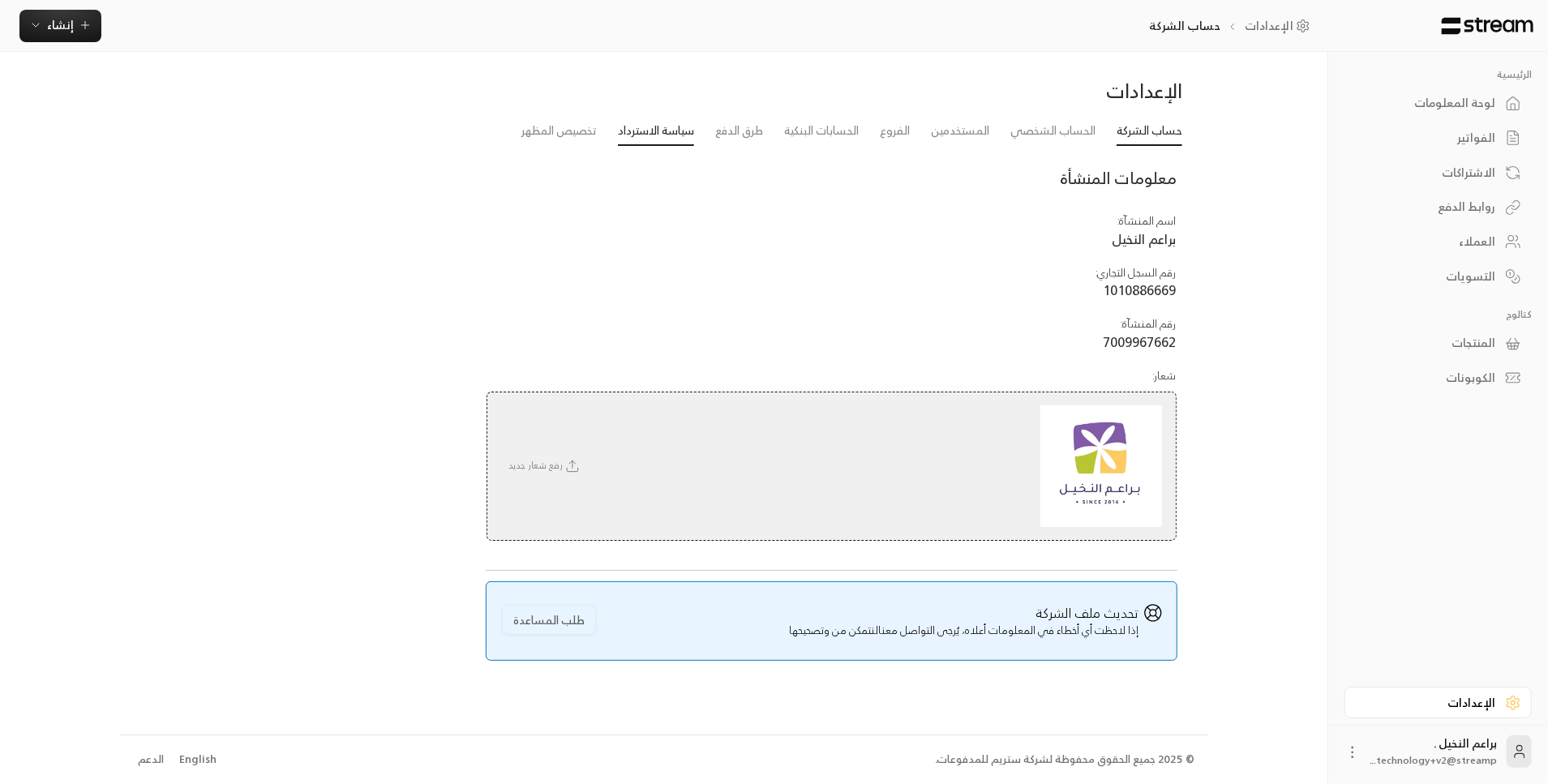
click at [644, 131] on link "سياسة الاسترداد" at bounding box center [656, 131] width 76 height 29
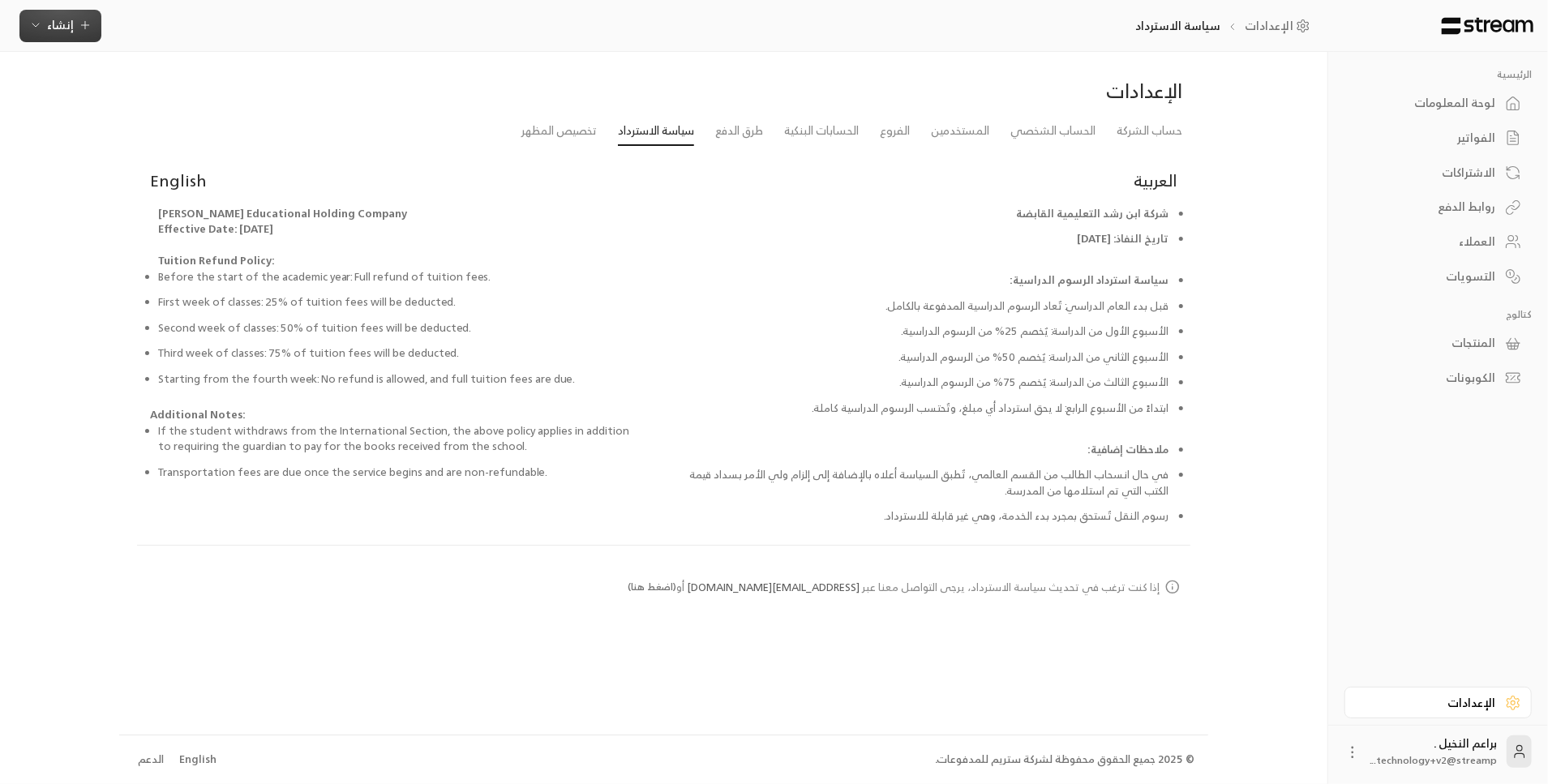
click at [65, 32] on span "إنشاء" at bounding box center [61, 24] width 27 height 20
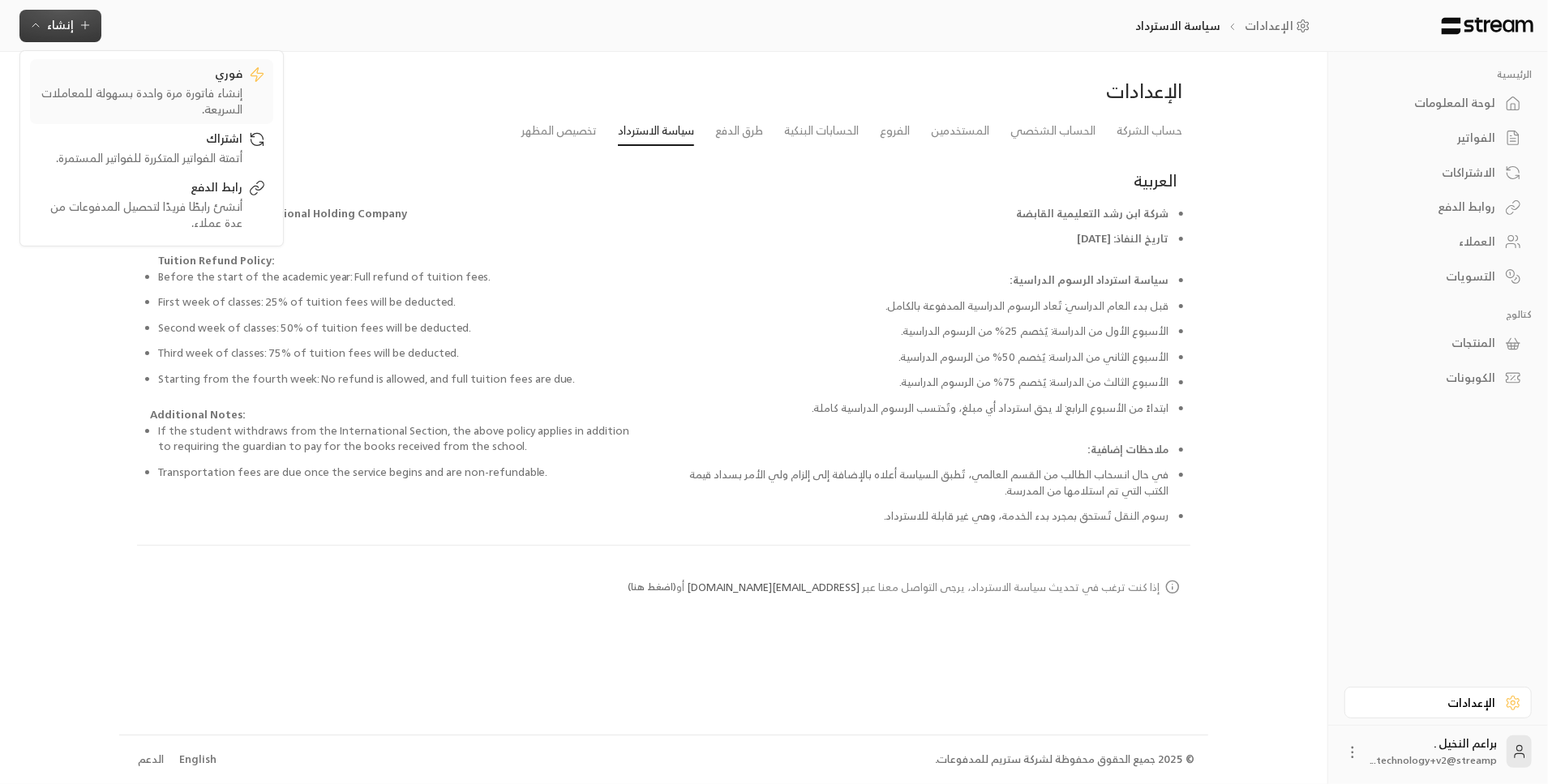
click at [162, 85] on div "إنشاء فاتورة مرة واحدة بسهولة للمعاملات السريعة." at bounding box center [140, 101] width 205 height 33
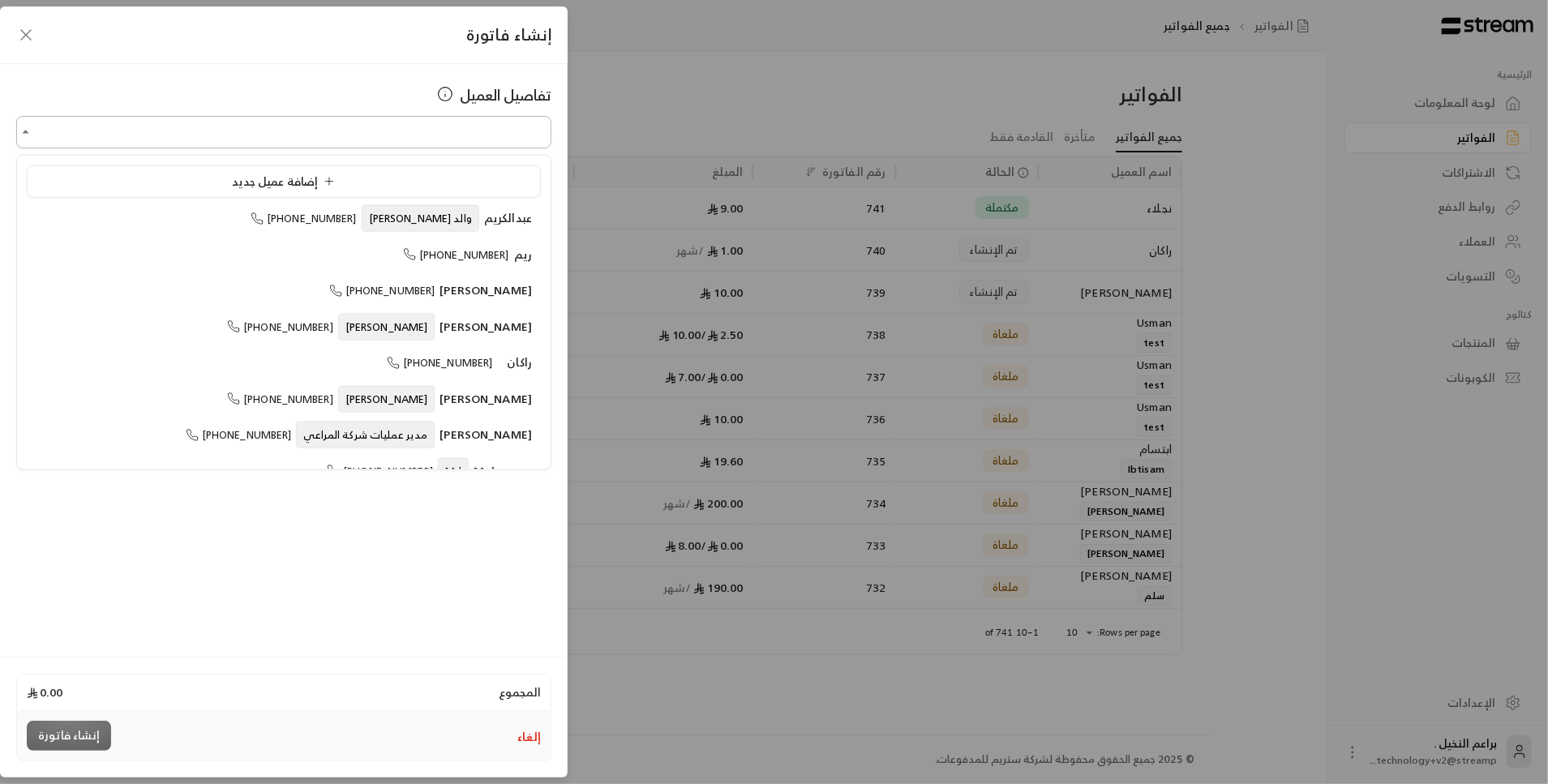
click at [300, 131] on input "اختر العميل" at bounding box center [284, 132] width 535 height 28
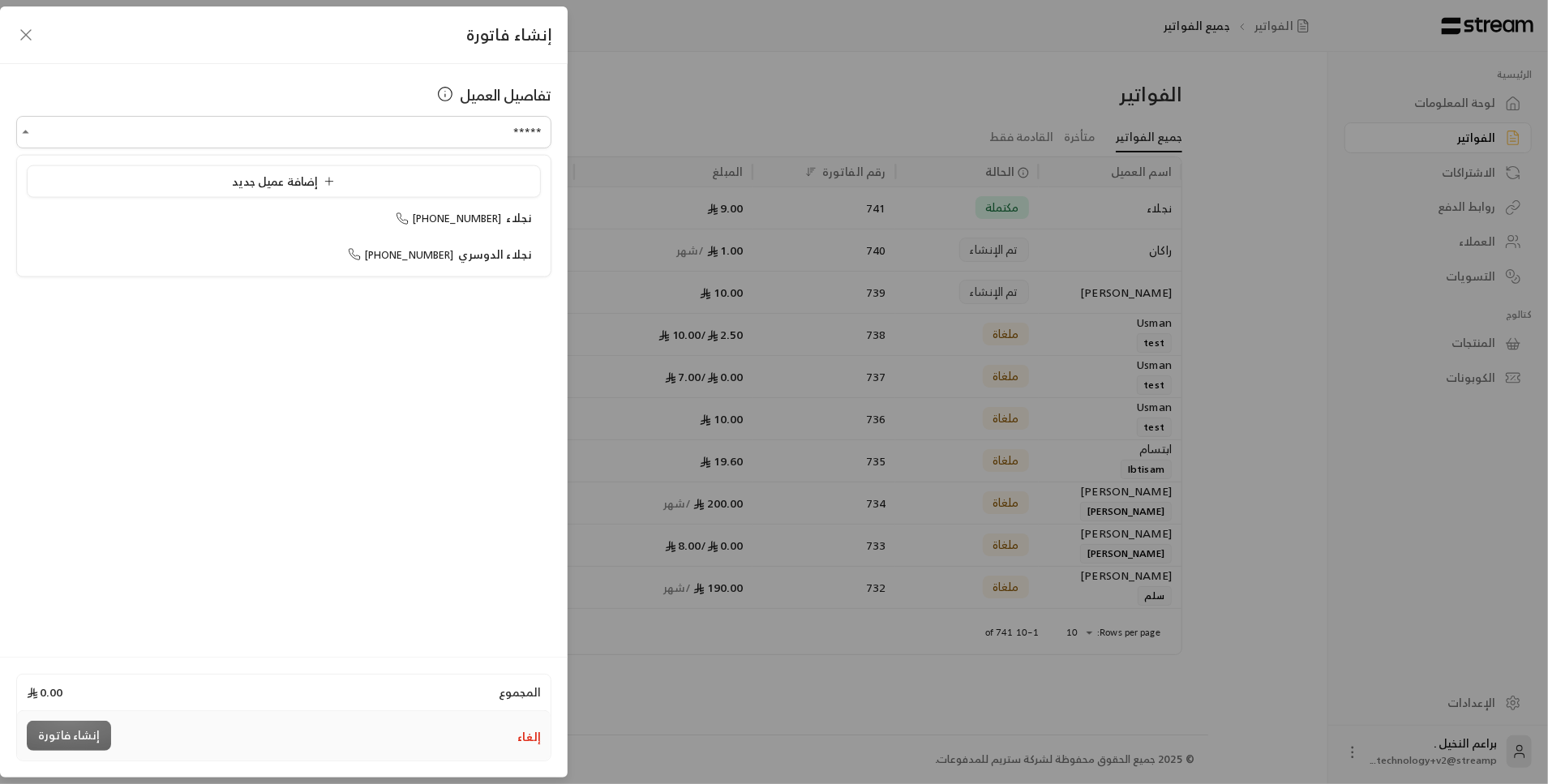
type input "*****"
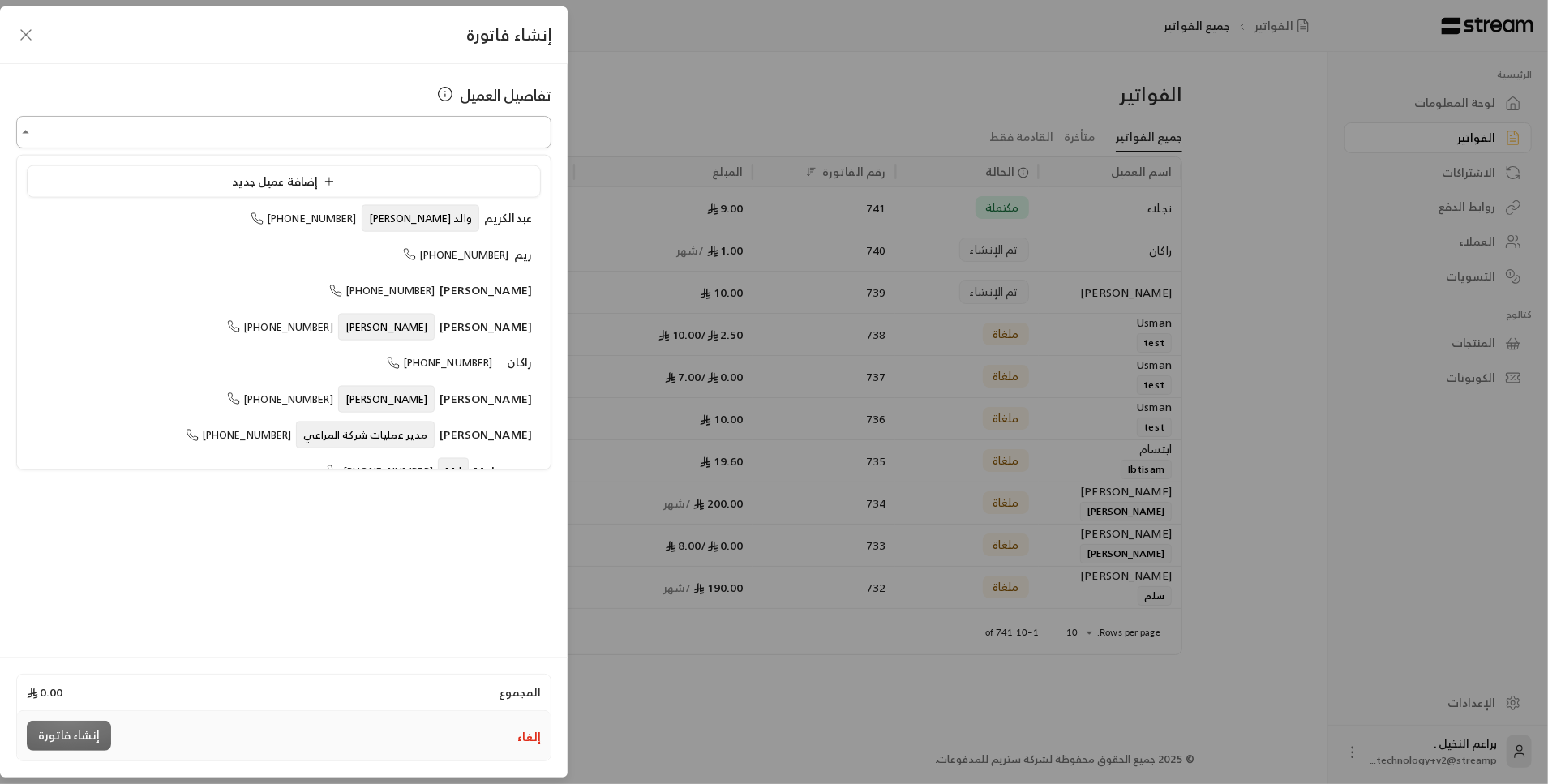
click at [117, 137] on input "اختر العميل" at bounding box center [284, 132] width 535 height 28
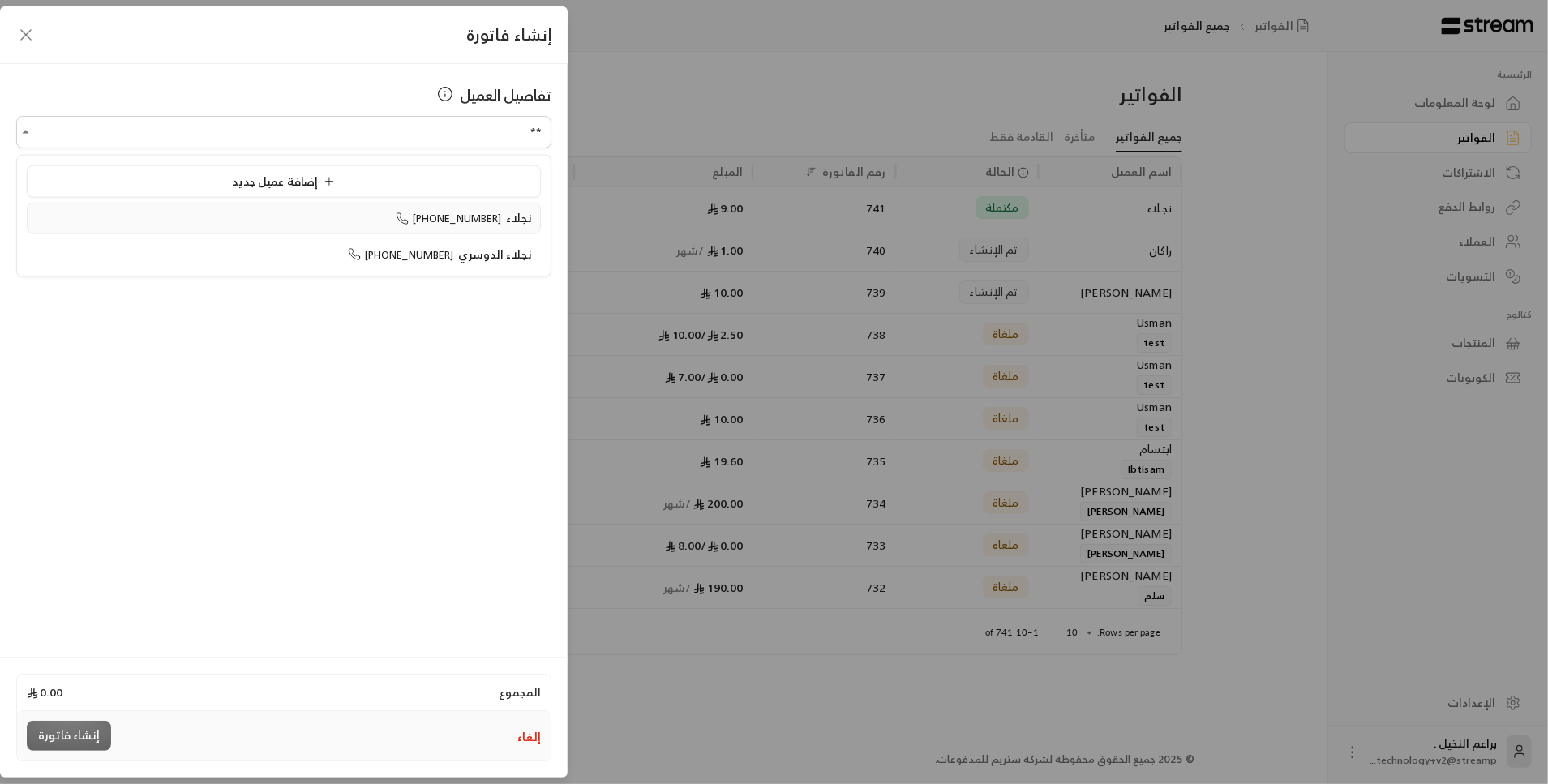
click at [321, 219] on div "نجلاء [PHONE_NUMBER]" at bounding box center [284, 218] width 496 height 17
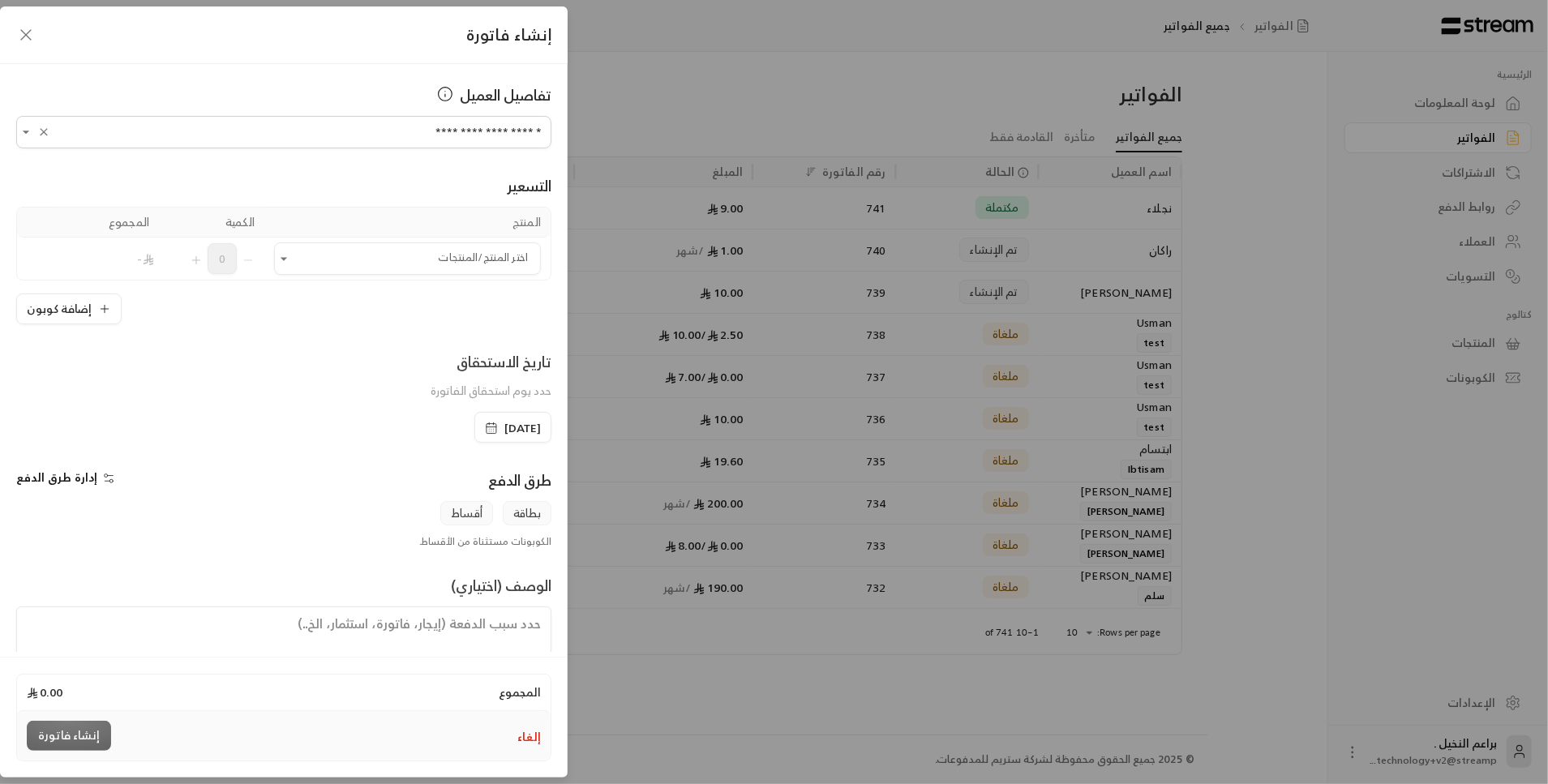
type input "**********"
click at [334, 623] on textarea at bounding box center [284, 643] width 535 height 73
type textarea "مرفق لكم سياسية الاسترداد"
click at [31, 30] on icon "button" at bounding box center [26, 35] width 10 height 10
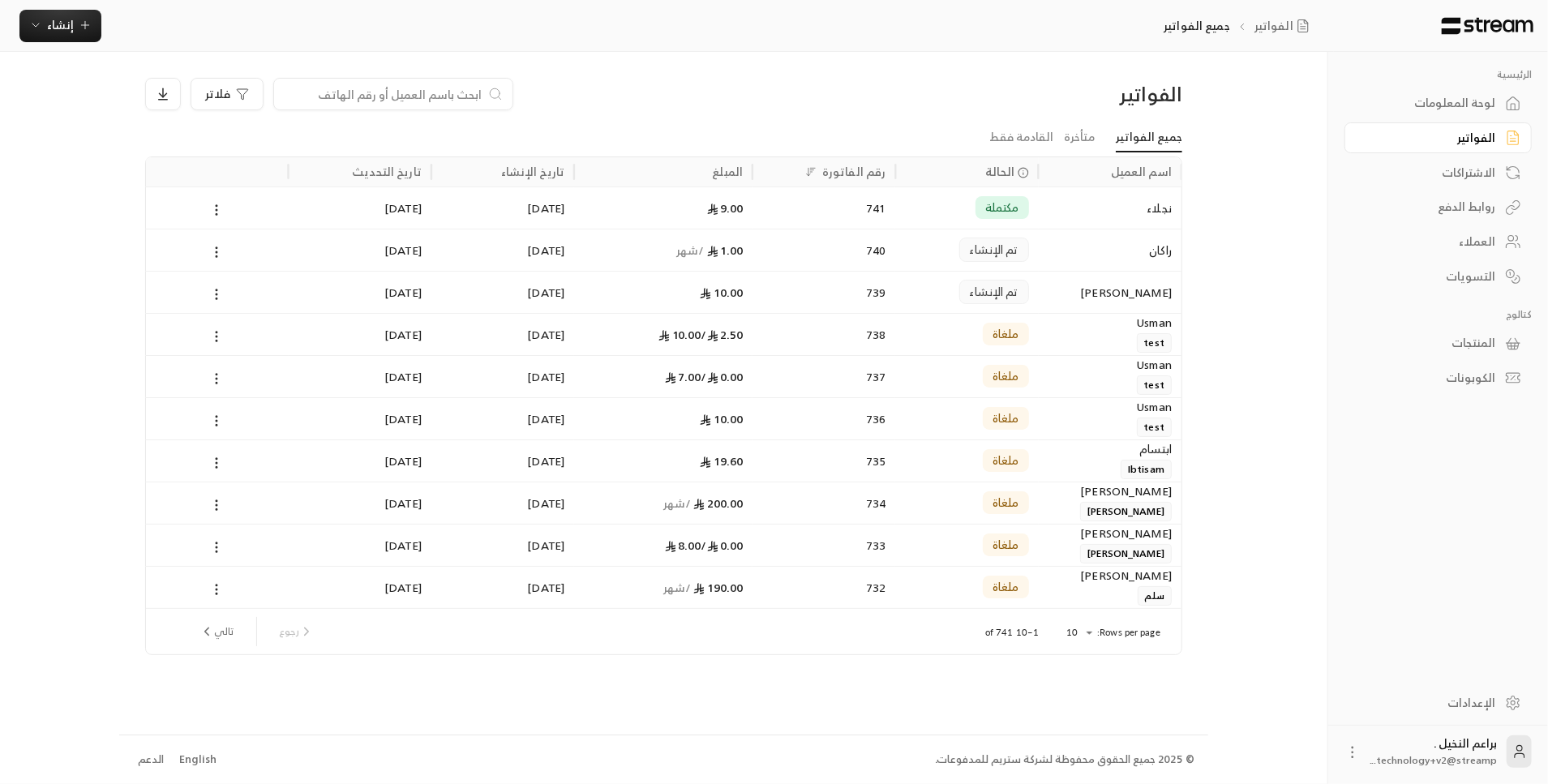
click at [1478, 214] on div "روابط الدفع" at bounding box center [1429, 207] width 130 height 16
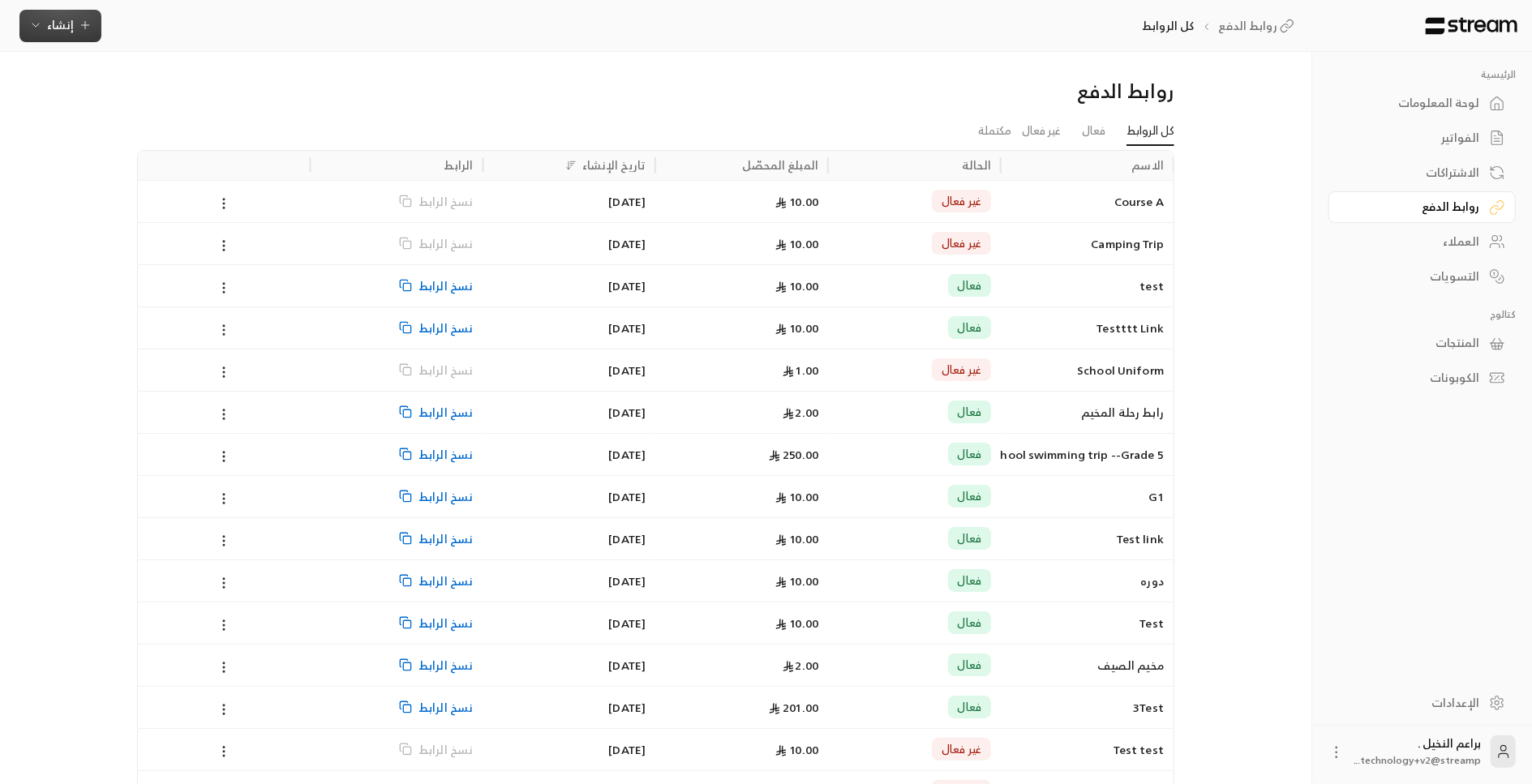
click at [45, 26] on span "إنشاء" at bounding box center [60, 24] width 63 height 20
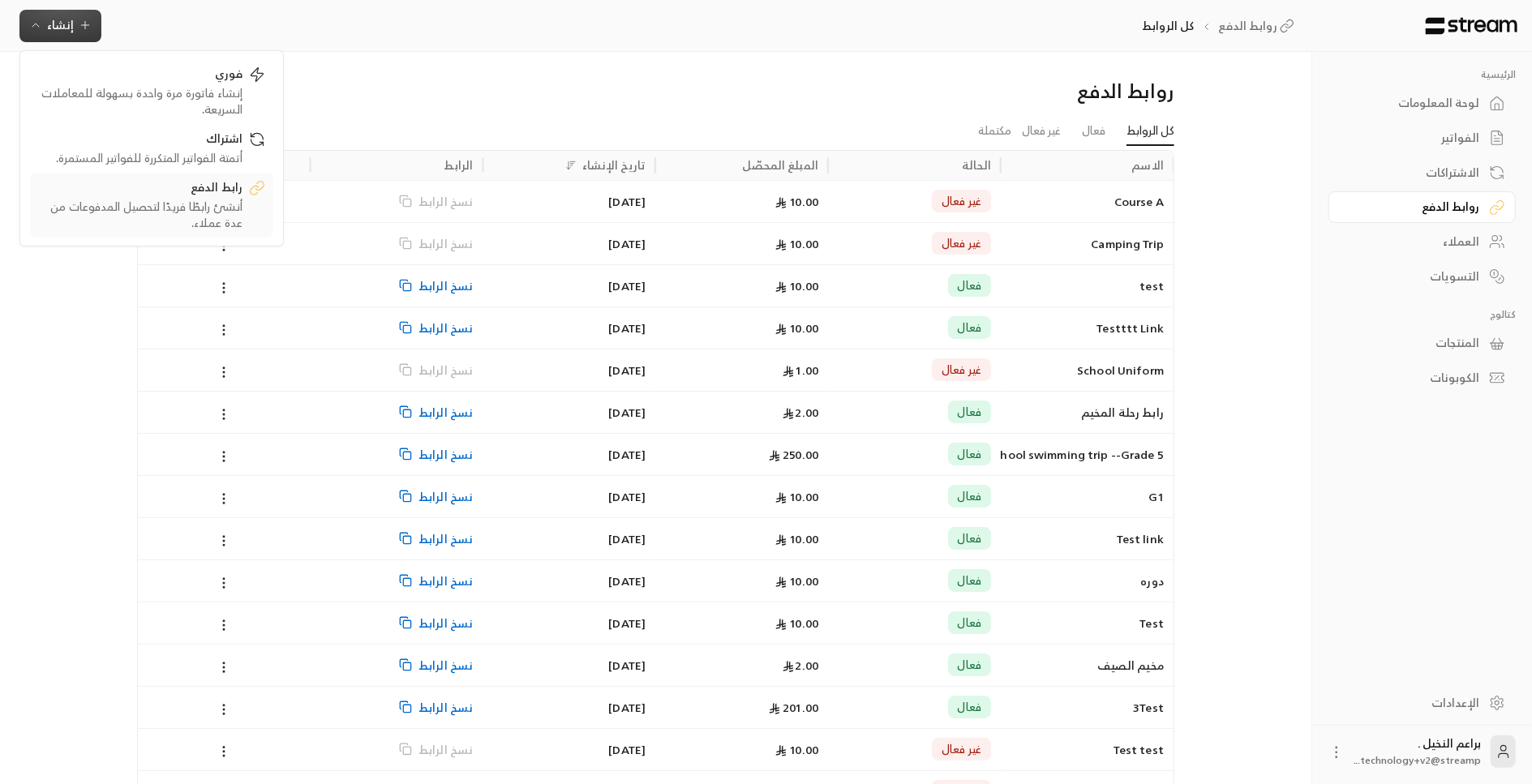
click at [165, 218] on div "أنشئ رابطًا فريدًا لتحصيل المدفوعات من عدة عملاء." at bounding box center [140, 215] width 205 height 33
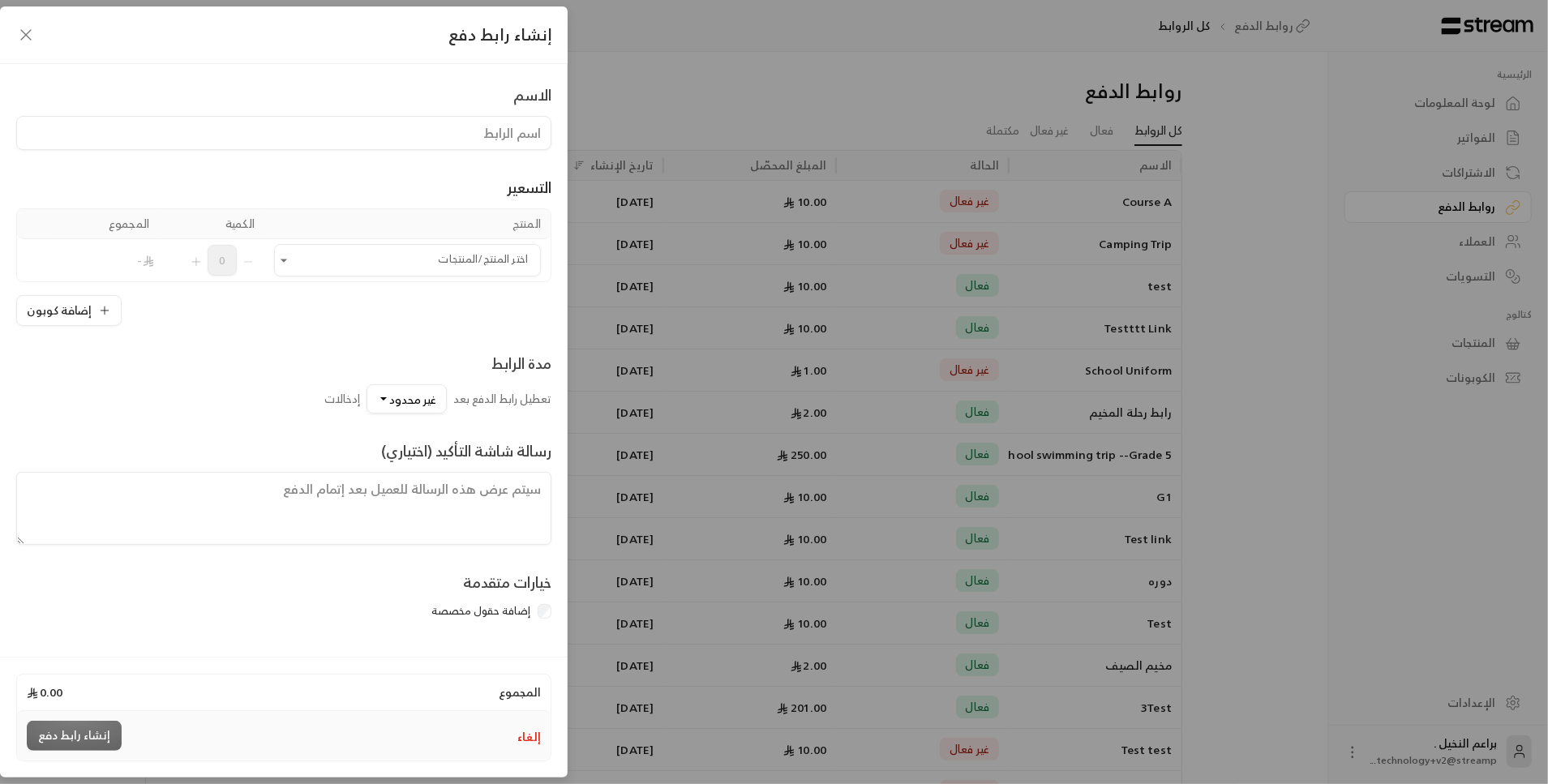
click at [256, 144] on input at bounding box center [284, 132] width 535 height 34
type input "رحلة المطعم"
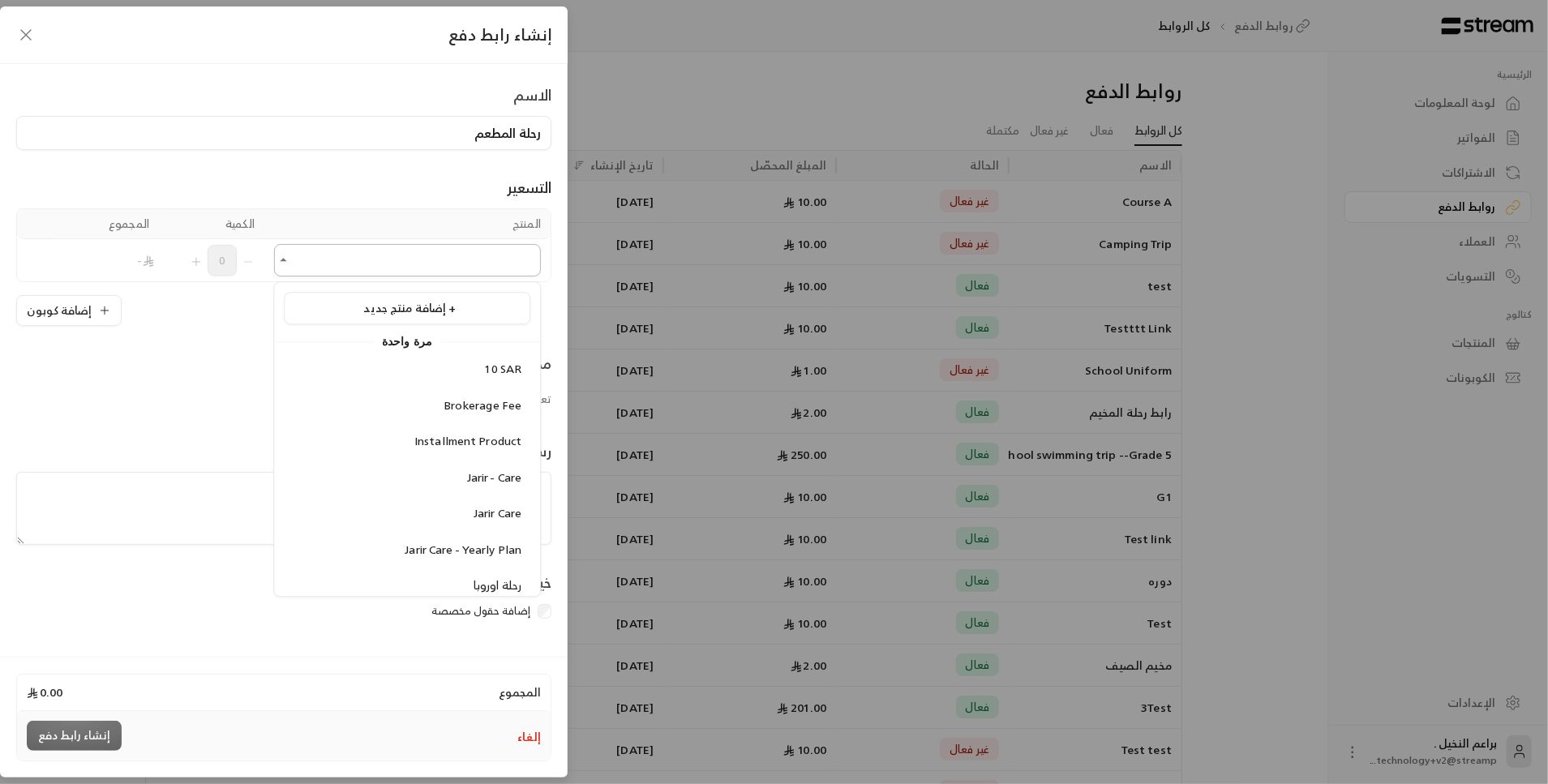
click at [369, 267] on input "اختر المنتج/المنتجات" at bounding box center [408, 260] width 267 height 28
click at [447, 406] on span "Brokerage Fee" at bounding box center [482, 405] width 78 height 20
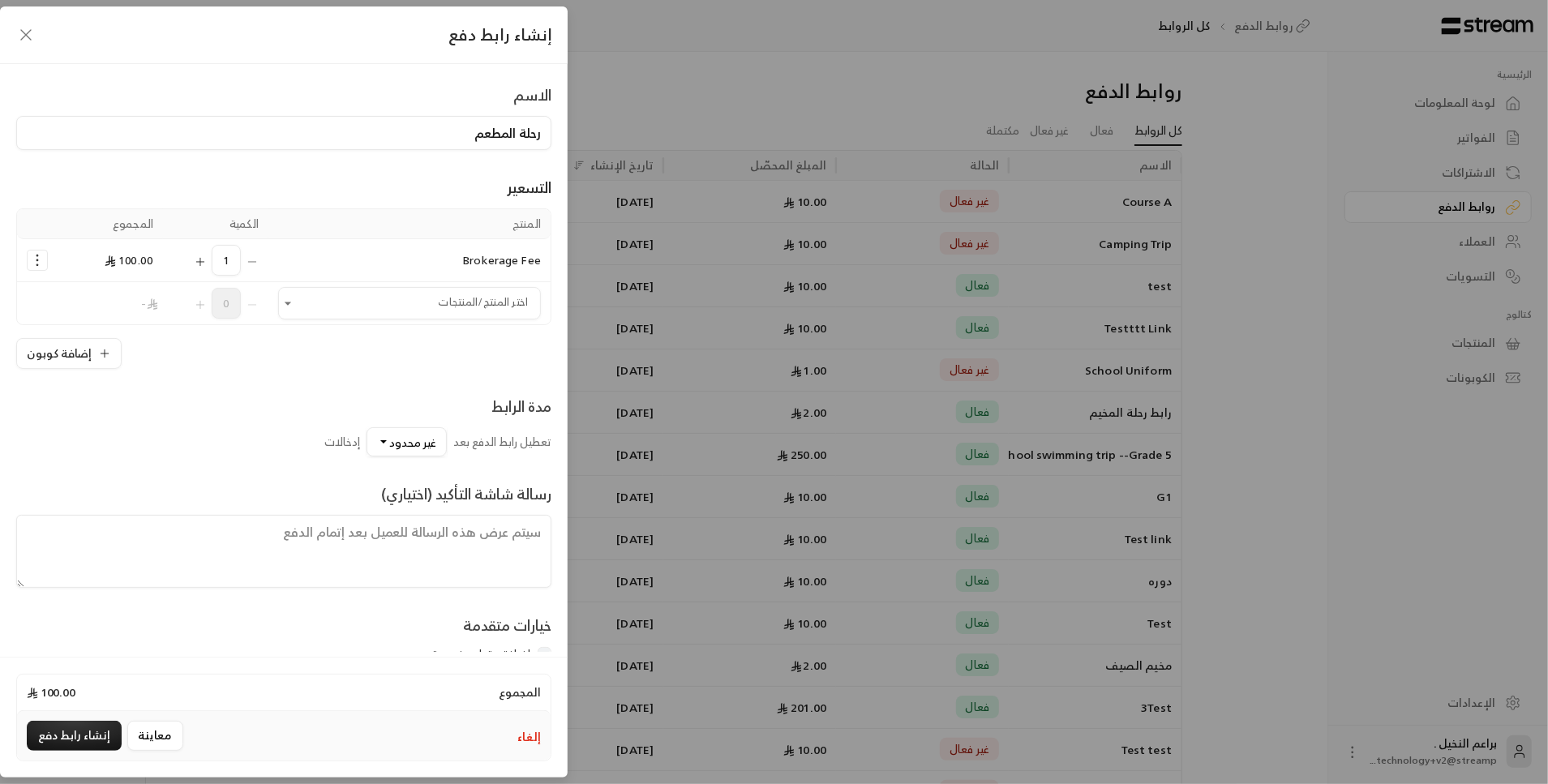
click at [485, 525] on textarea at bounding box center [284, 551] width 535 height 73
type textarea "الرجاء الالتزام بالزي"
click at [141, 740] on button "معاينة" at bounding box center [155, 735] width 56 height 30
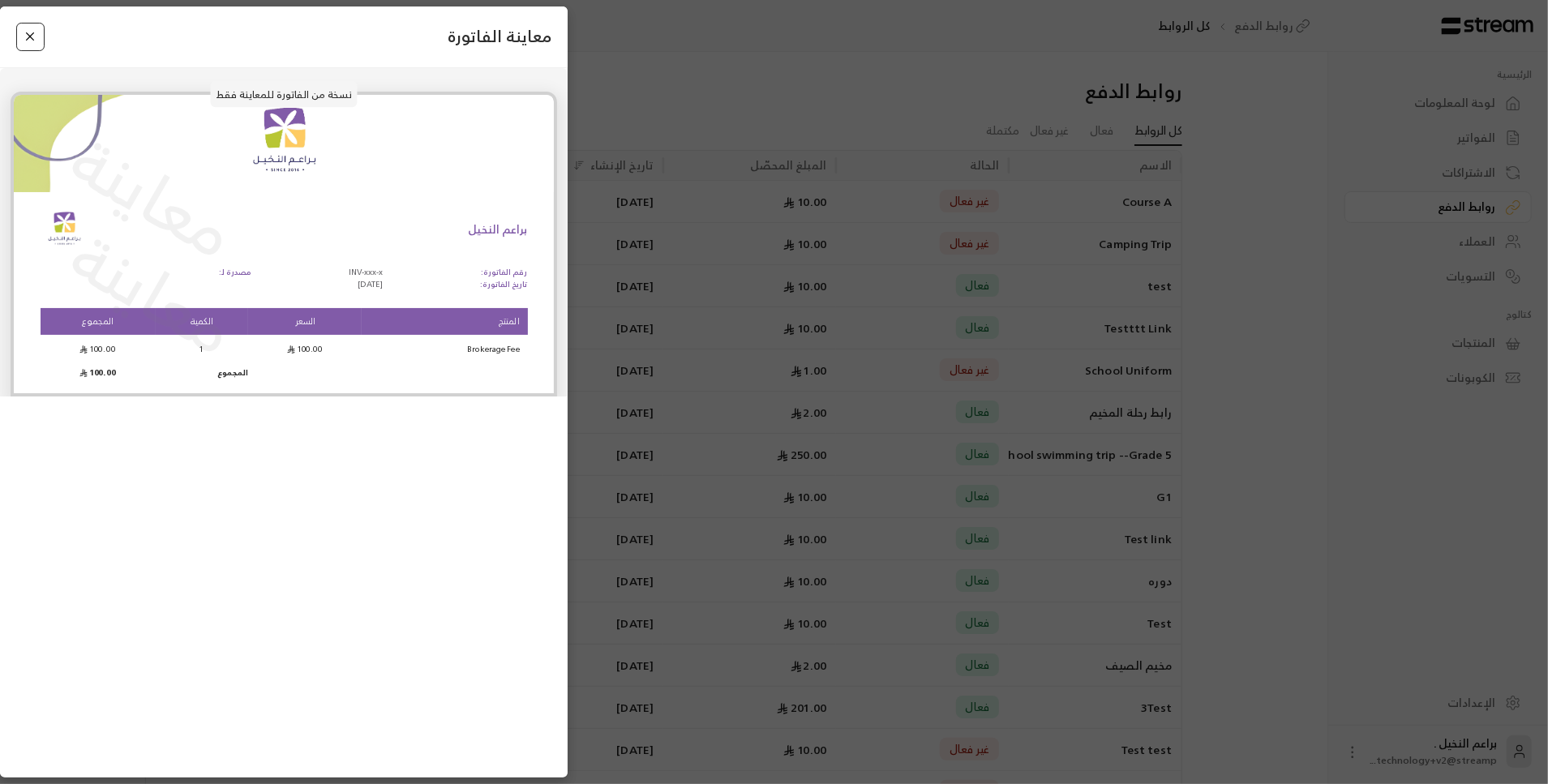
click at [28, 33] on button "Close" at bounding box center [30, 37] width 28 height 28
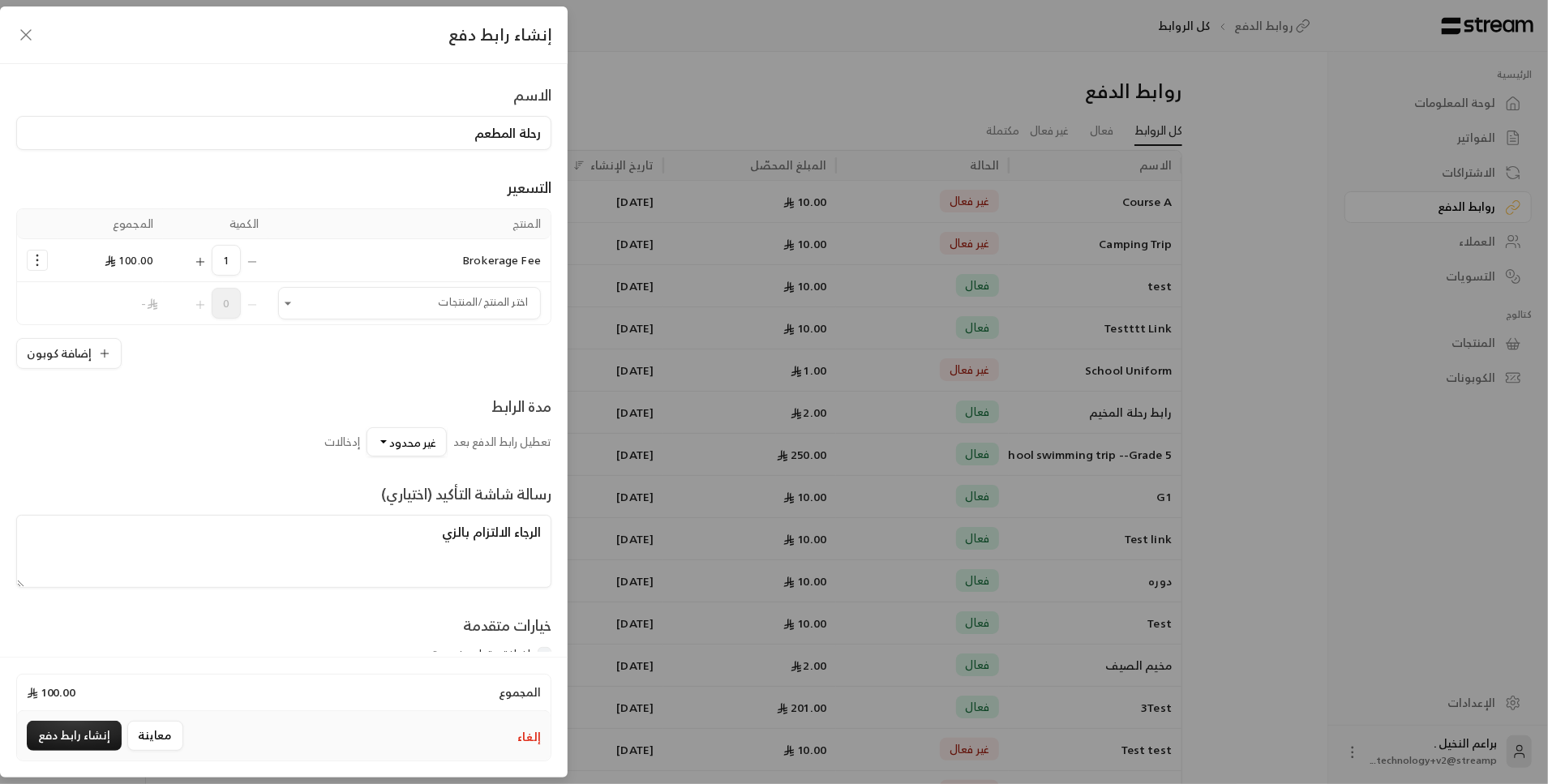
click at [18, 28] on icon "button" at bounding box center [26, 35] width 19 height 19
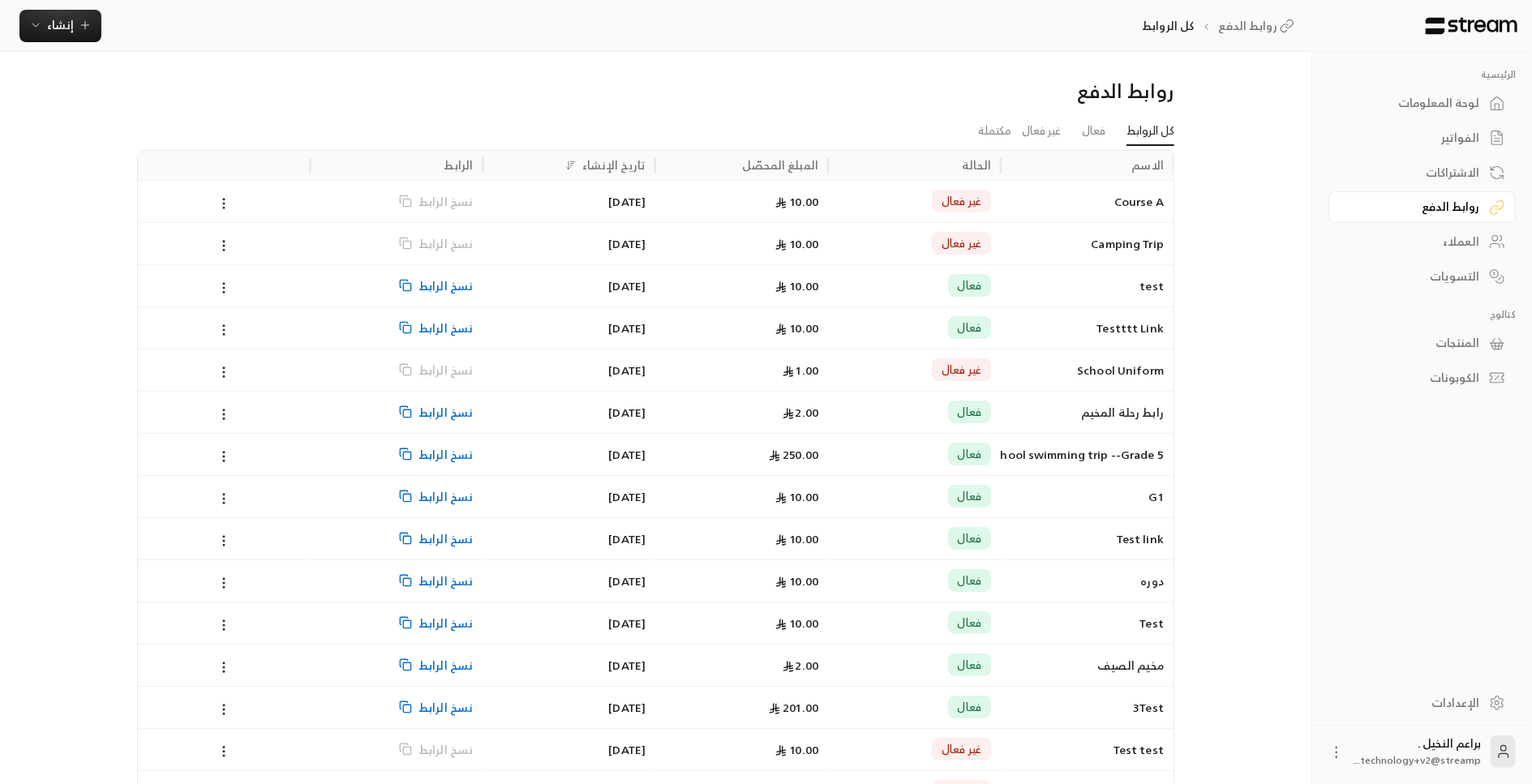
click at [449, 295] on span "نسخ الرابط" at bounding box center [445, 286] width 54 height 42
click at [44, 21] on span "إنشاء" at bounding box center [60, 24] width 63 height 20
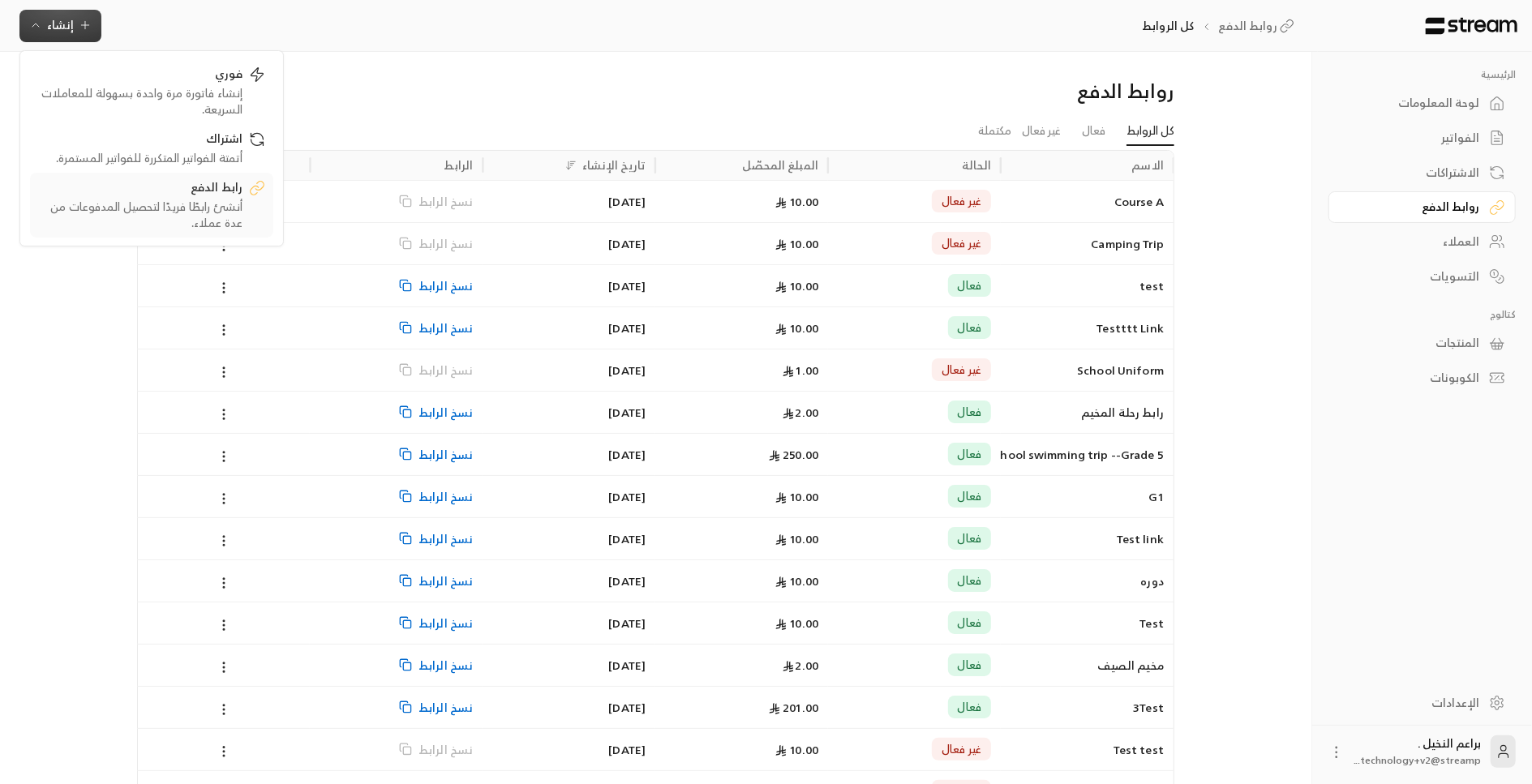
click at [174, 199] on div "أنشئ رابطًا فريدًا لتحصيل المدفوعات من عدة عملاء." at bounding box center [140, 215] width 205 height 33
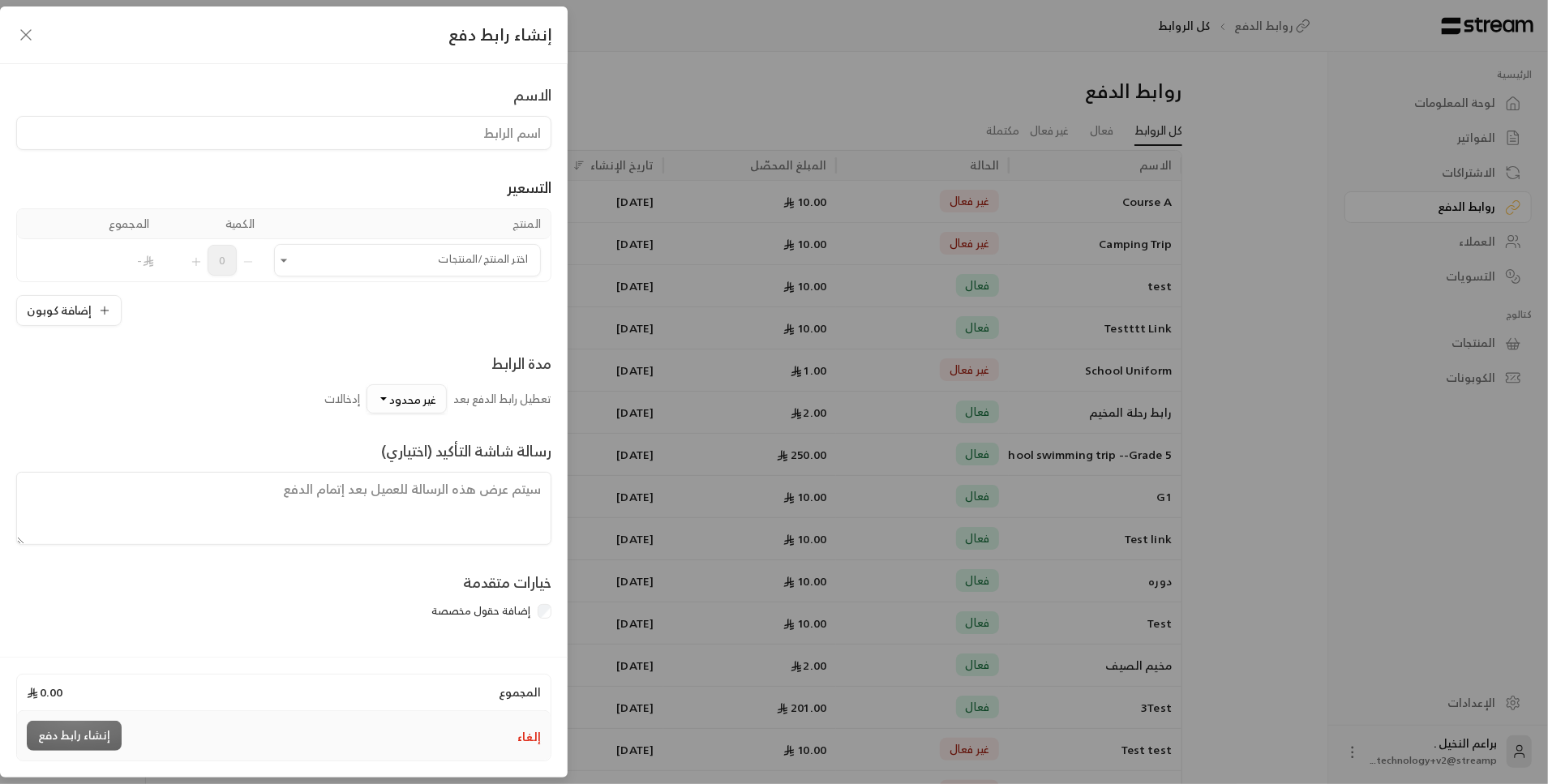
click at [378, 391] on button "غير محدود" at bounding box center [407, 399] width 80 height 29
click at [404, 159] on div "10" at bounding box center [331, 153] width 195 height 17
click at [524, 492] on textarea at bounding box center [284, 509] width 535 height 73
click at [420, 404] on button "10" at bounding box center [424, 399] width 46 height 29
click at [450, 490] on textarea at bounding box center [284, 509] width 535 height 73
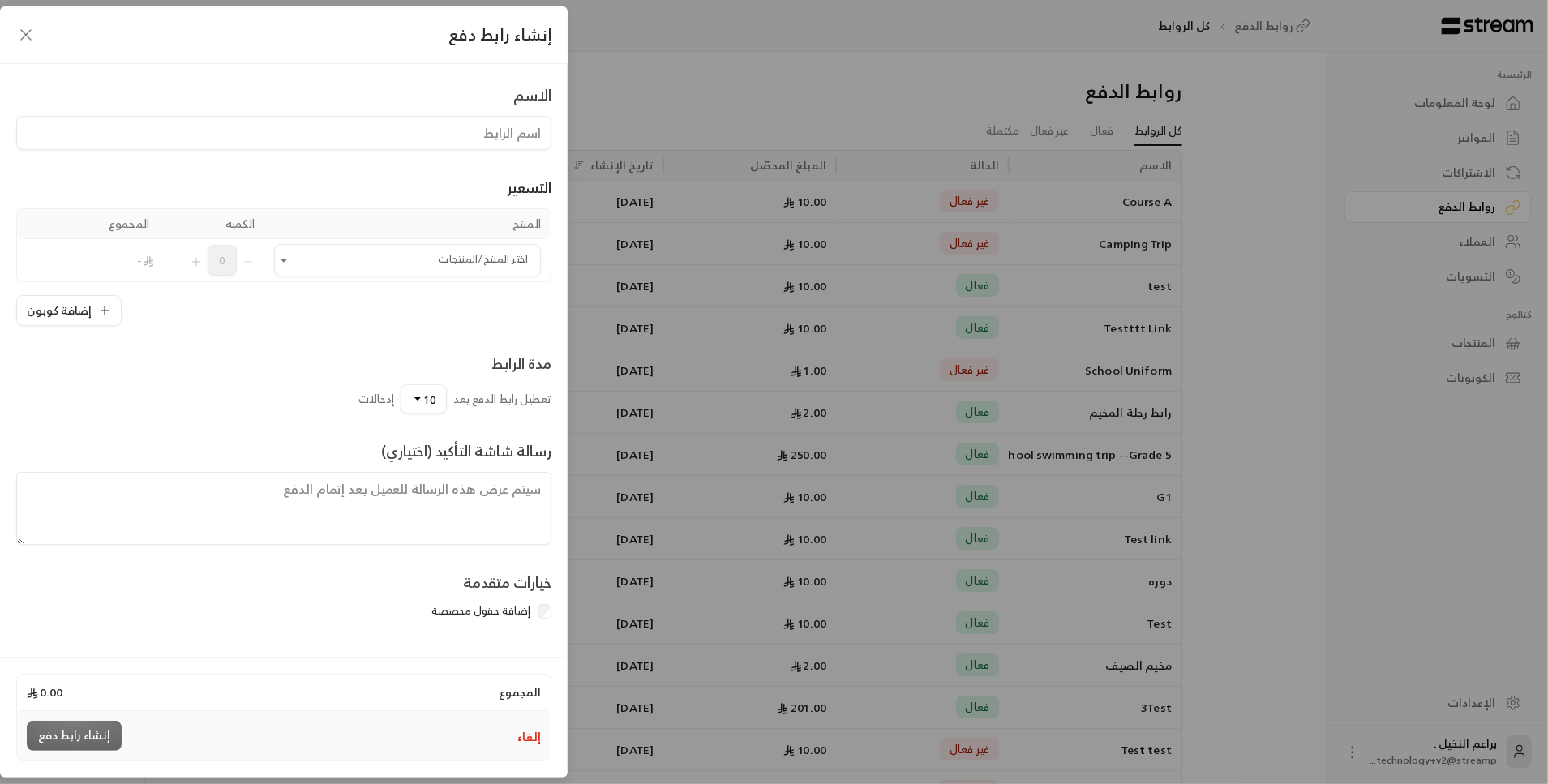
click at [31, 36] on icon "button" at bounding box center [26, 35] width 19 height 19
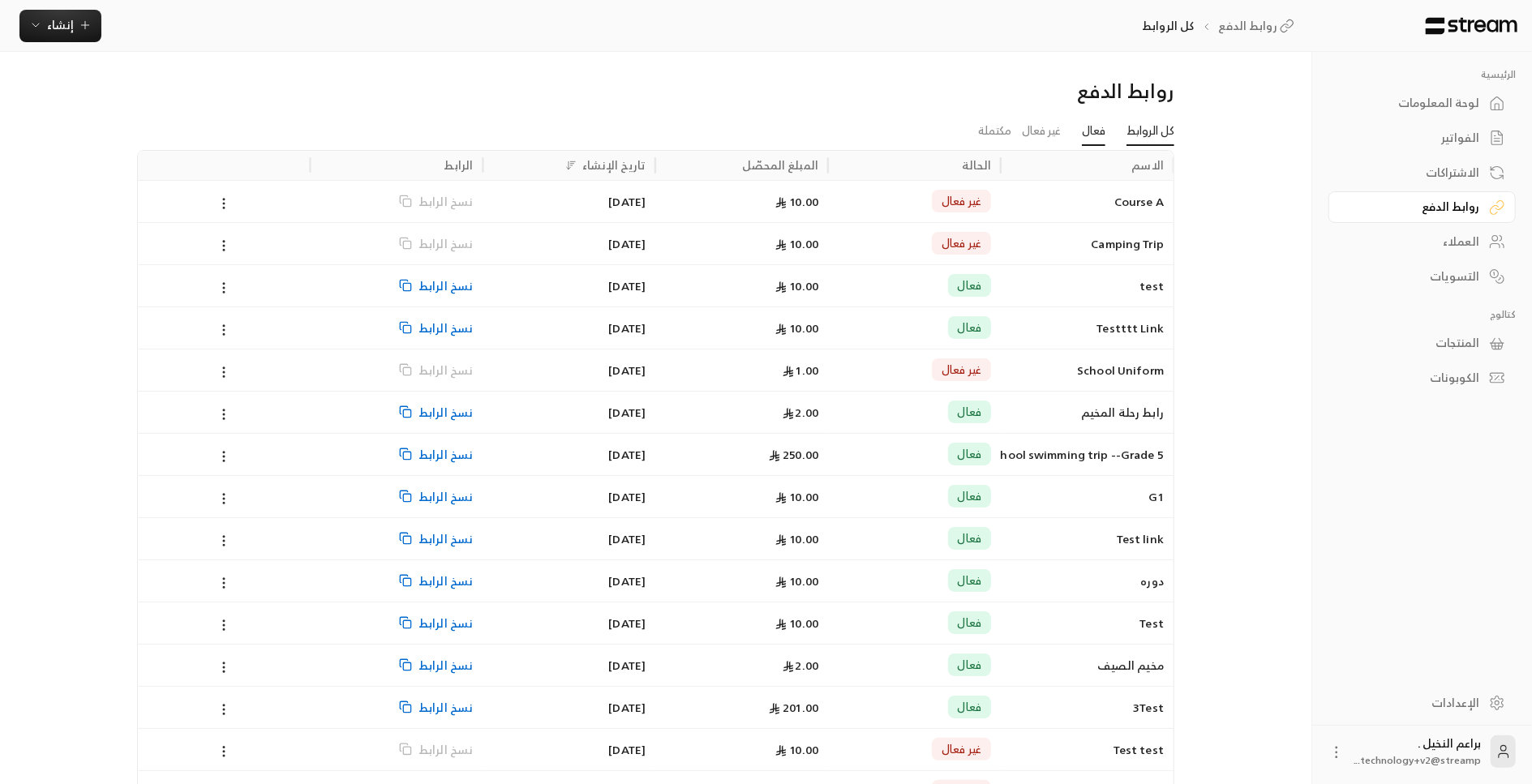
click at [1084, 144] on link "فعال" at bounding box center [1093, 131] width 23 height 29
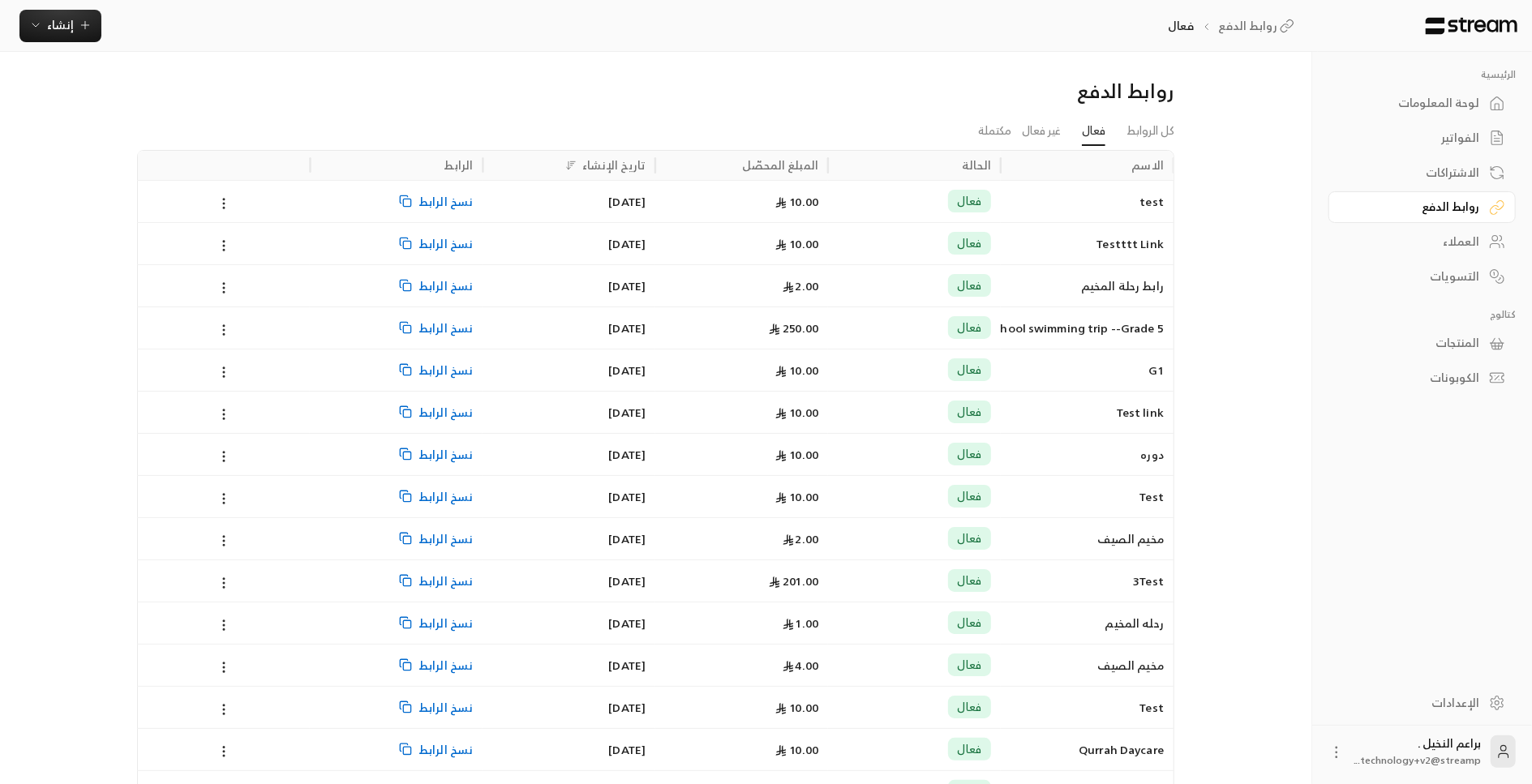
click at [1005, 369] on div "G1" at bounding box center [1087, 370] width 173 height 42
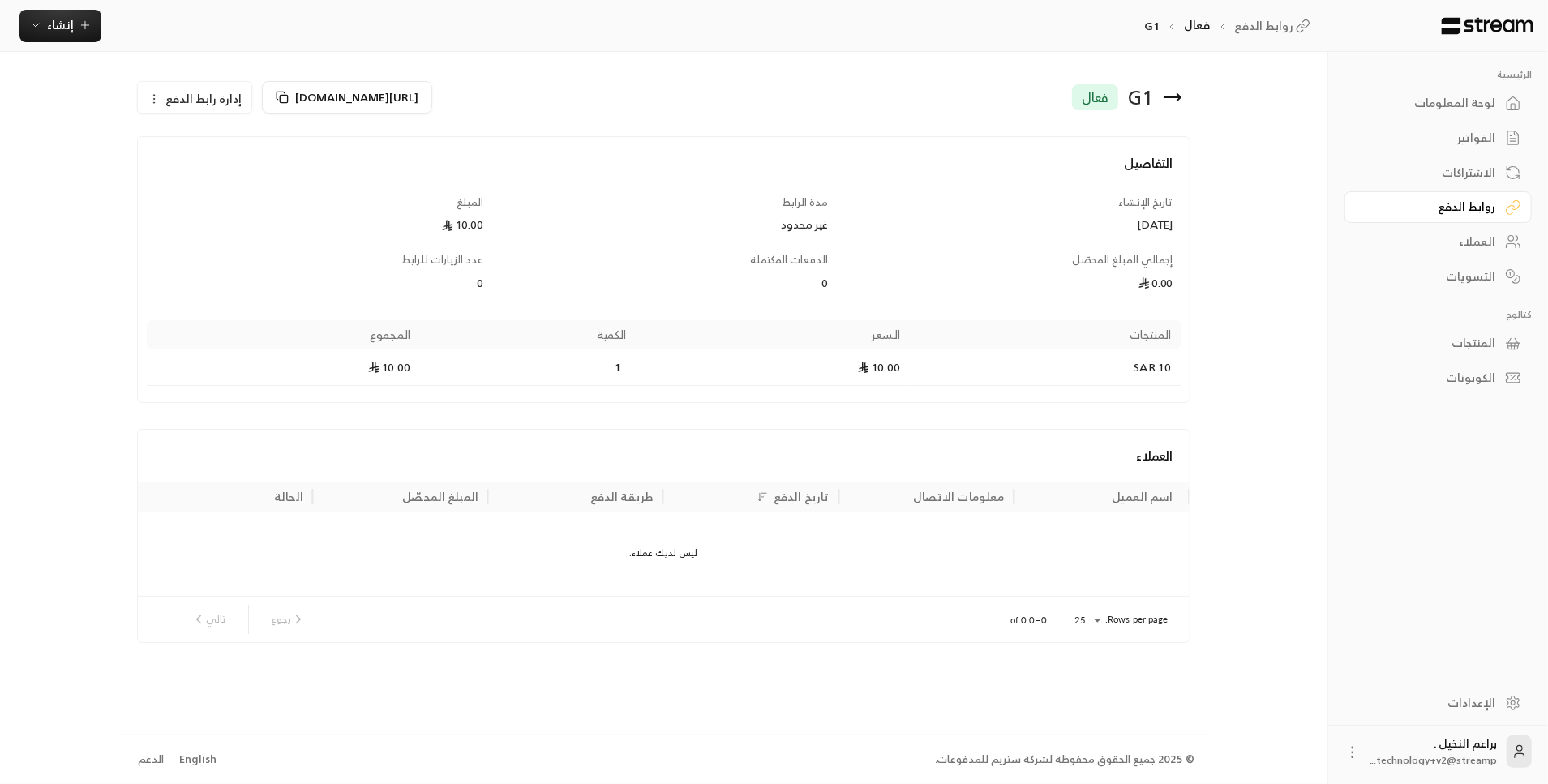
click at [1455, 96] on div "لوحة المعلومات" at bounding box center [1429, 102] width 130 height 16
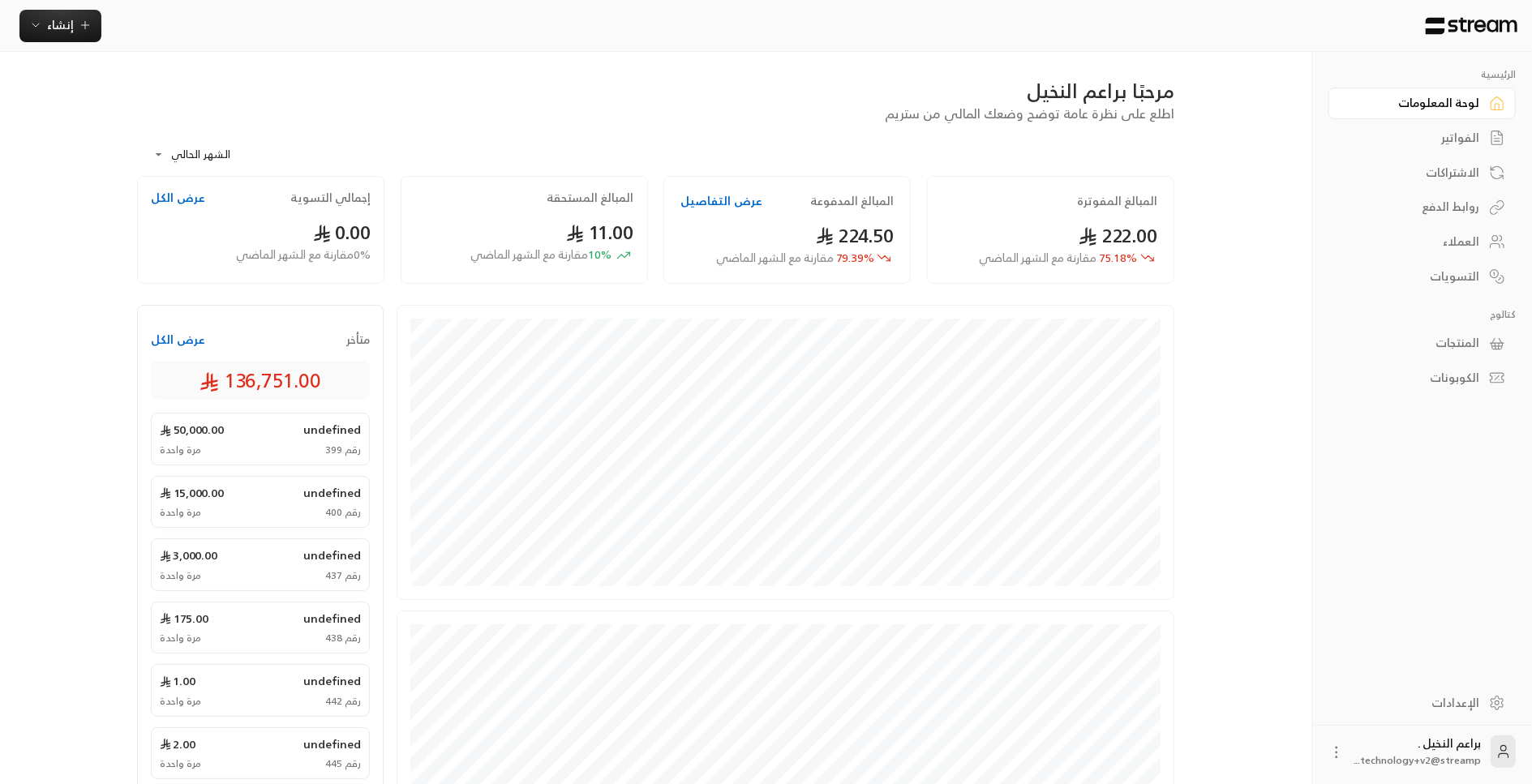
click at [1447, 707] on div "الإعدادات" at bounding box center [1413, 703] width 130 height 16
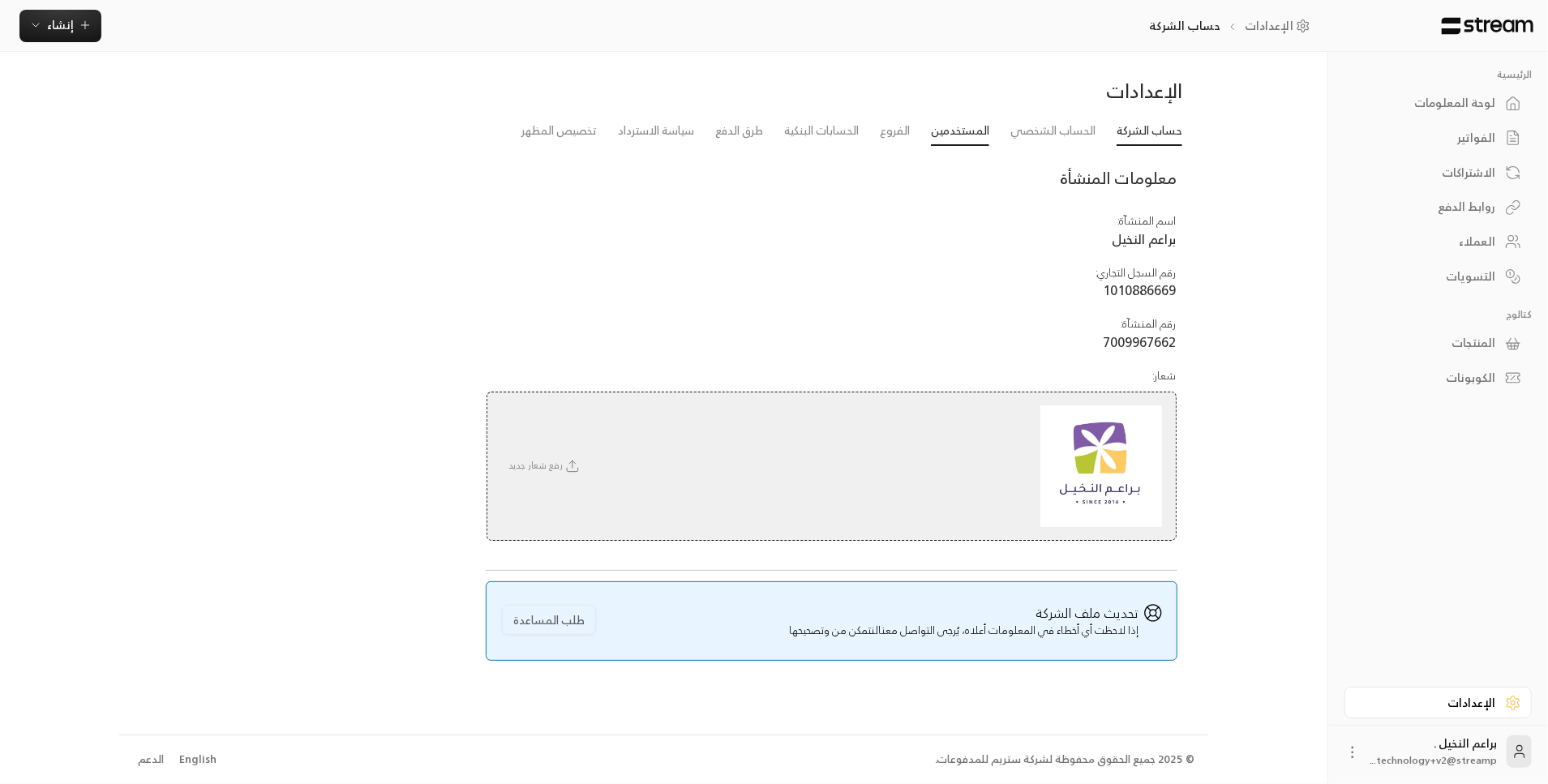
click at [981, 134] on link "المستخدمين" at bounding box center [960, 131] width 58 height 29
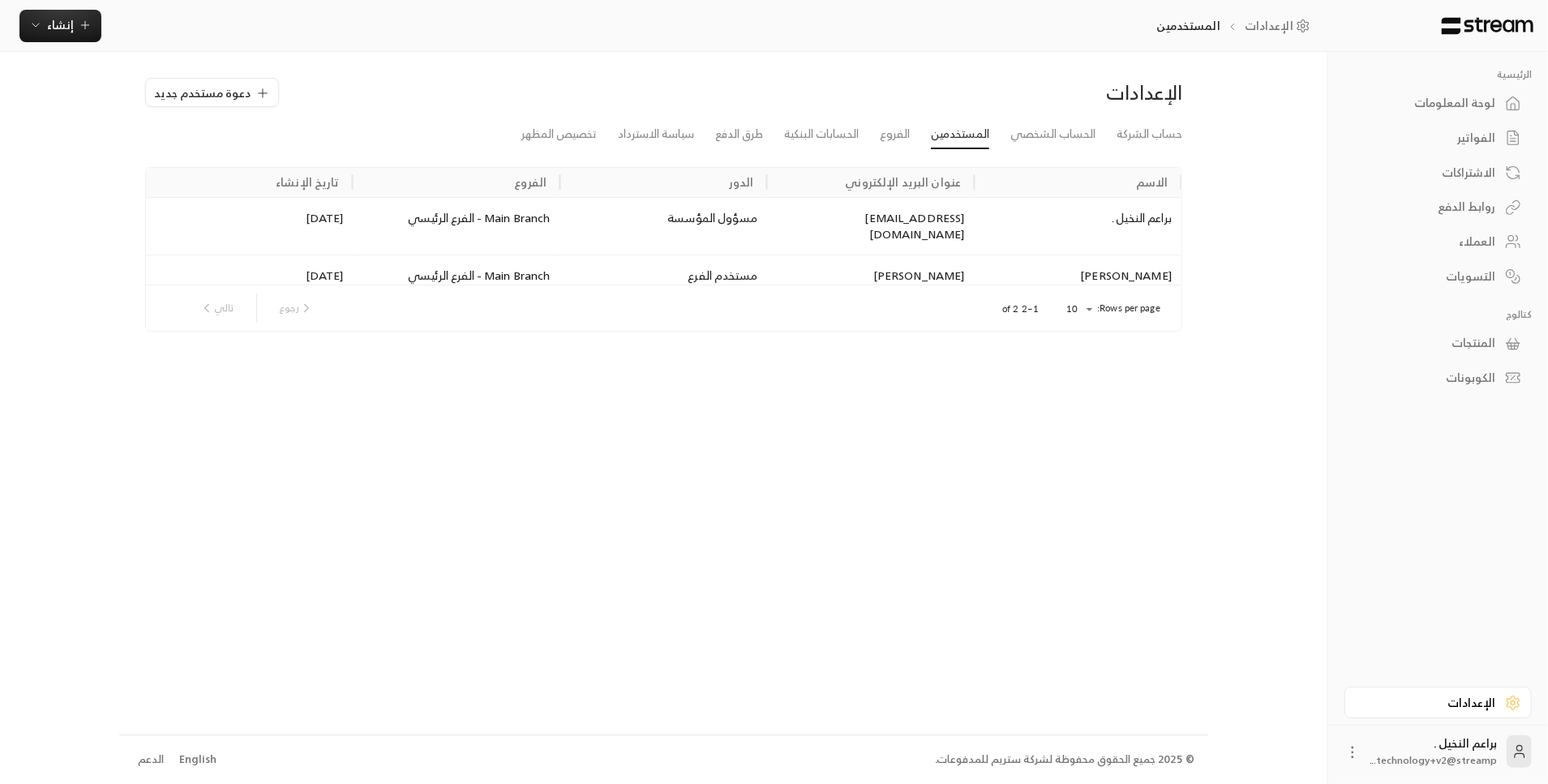
click at [1508, 350] on icon at bounding box center [1512, 344] width 16 height 16
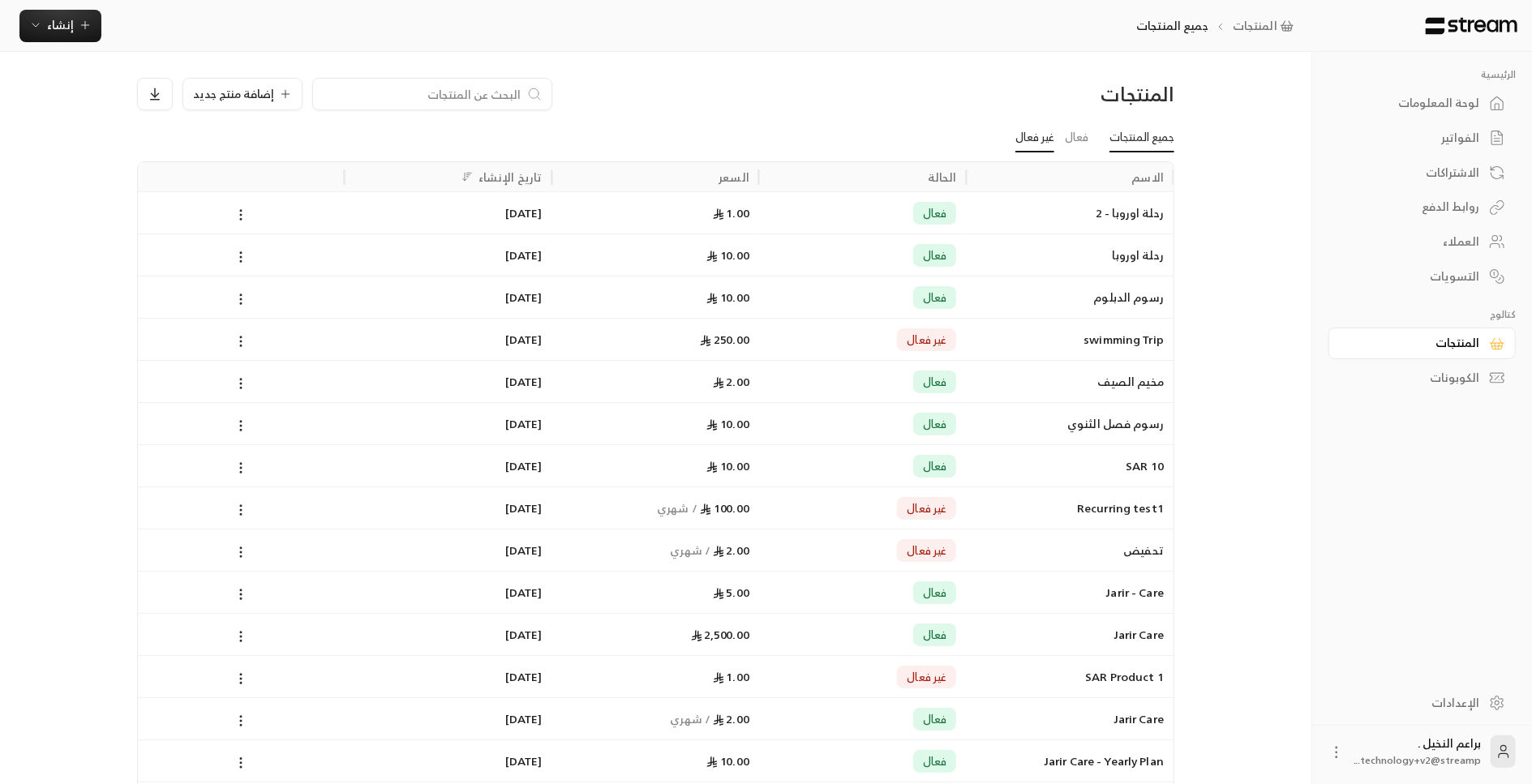
click at [1038, 137] on link "غير فعال" at bounding box center [1035, 138] width 39 height 29
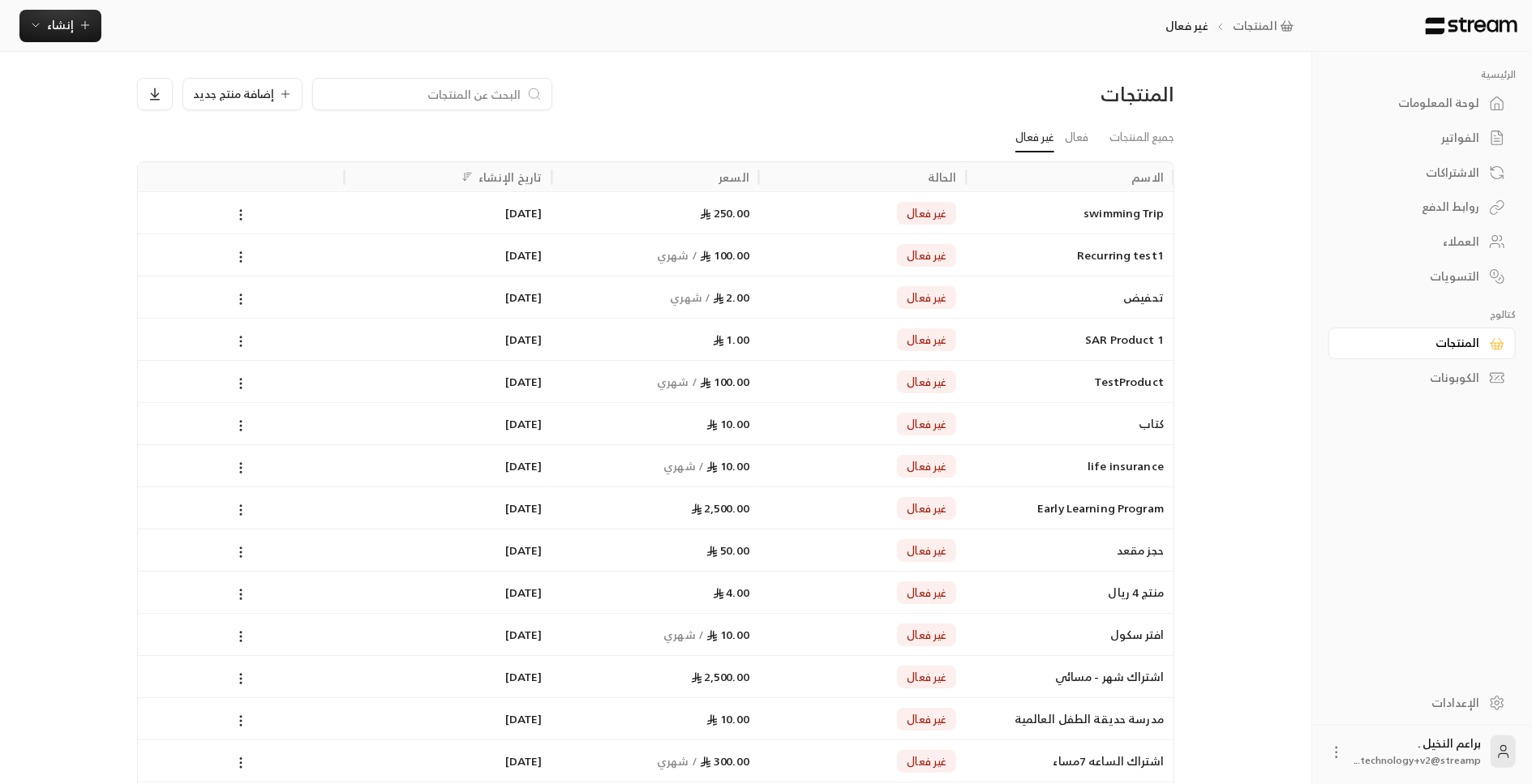
click at [1411, 96] on div "لوحة المعلومات" at bounding box center [1413, 102] width 130 height 16
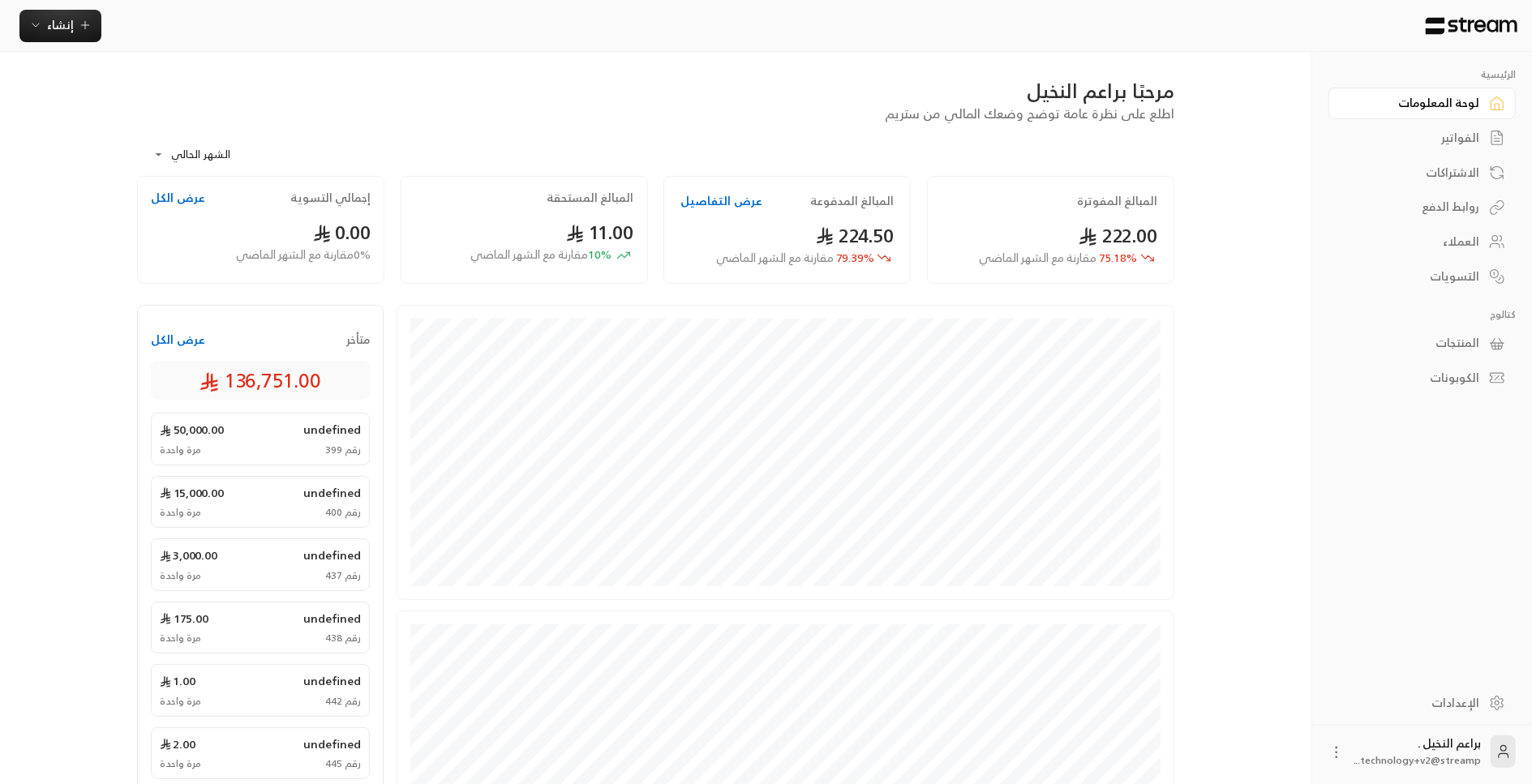
click at [194, 331] on button "عرض الكل" at bounding box center [178, 339] width 54 height 16
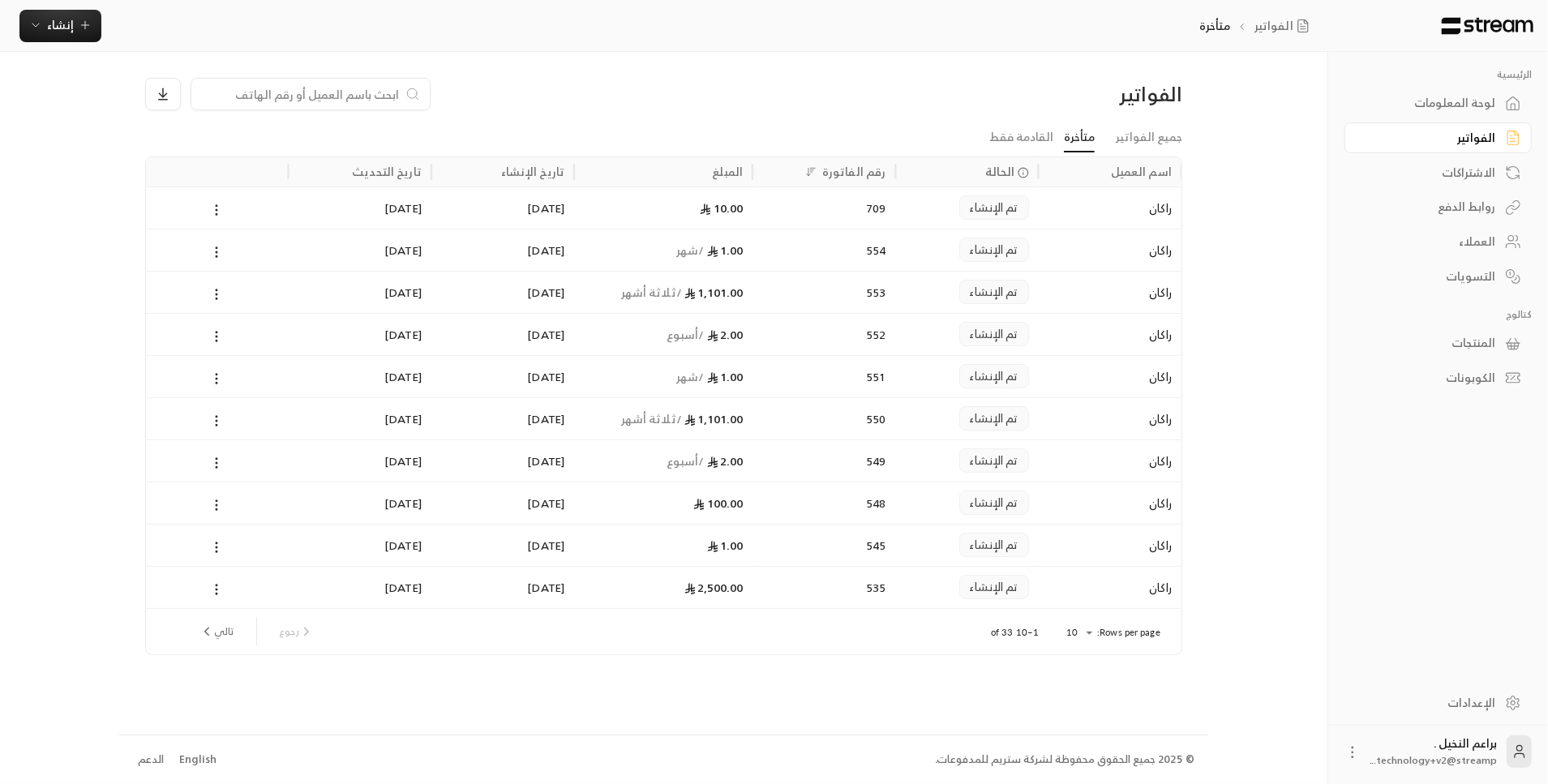
click at [1414, 94] on link "لوحة المعلومات" at bounding box center [1438, 103] width 187 height 32
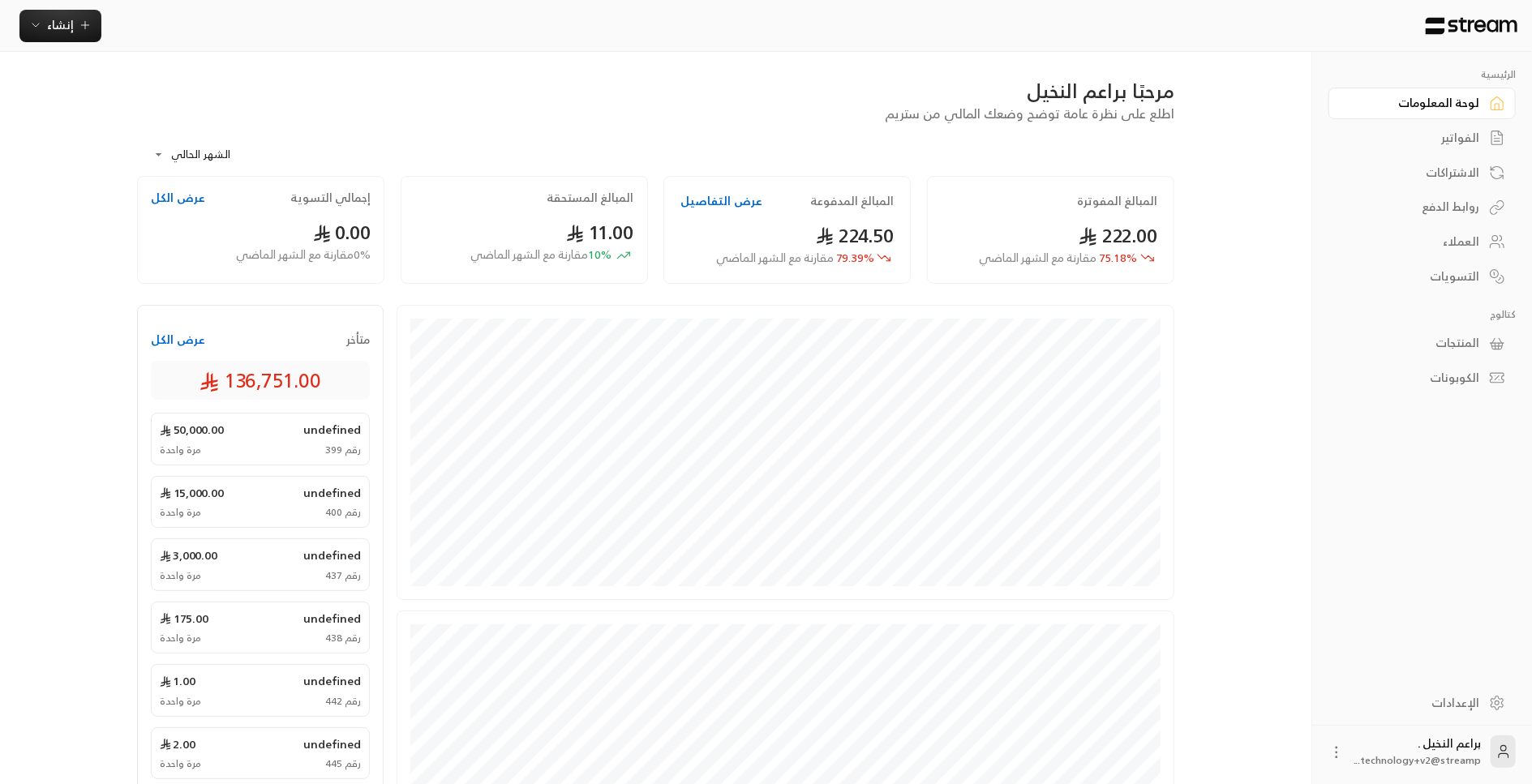
click at [1449, 141] on div "الفواتير" at bounding box center [1413, 137] width 130 height 16
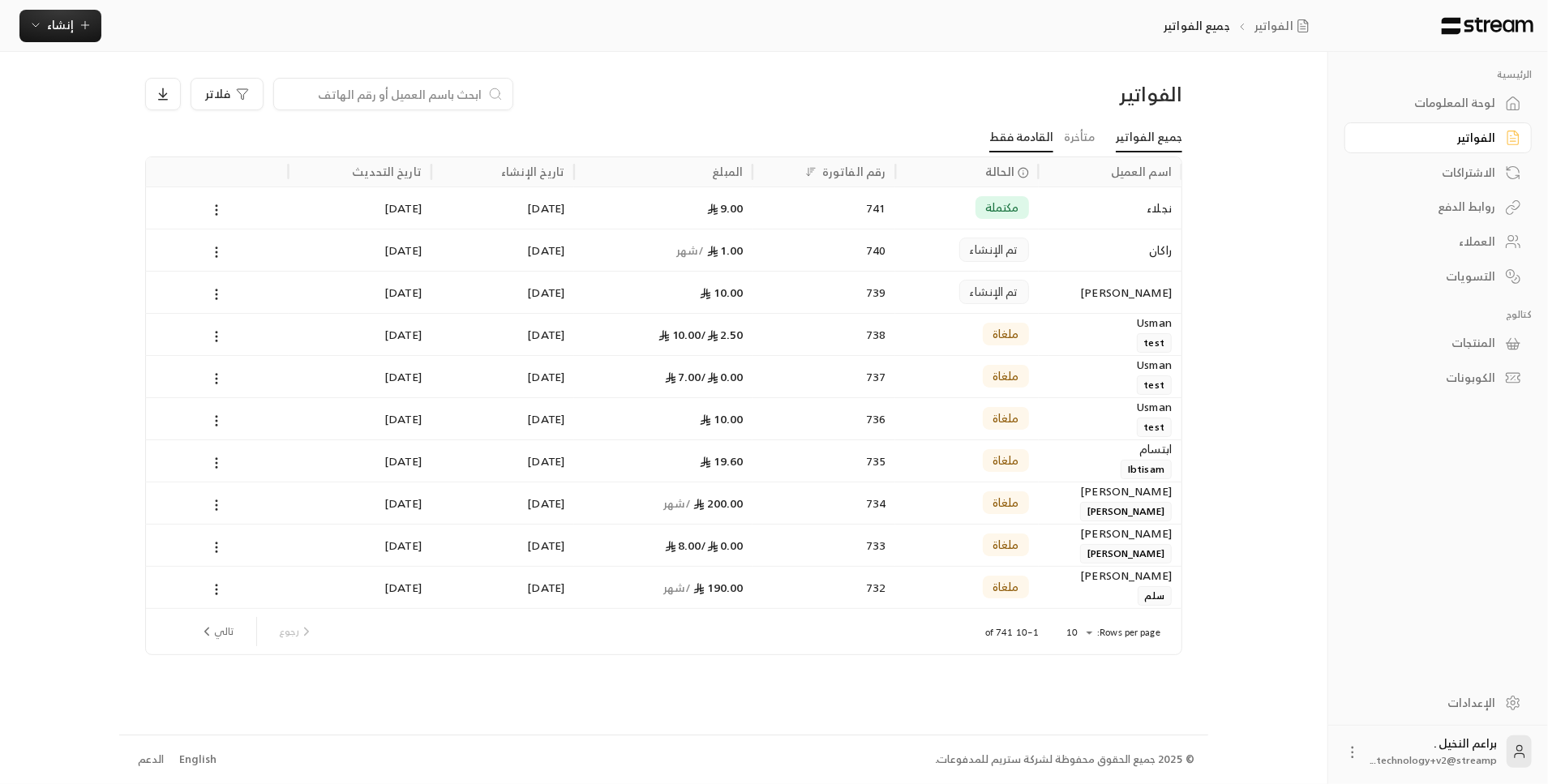
click at [1049, 150] on link "القادمة فقط" at bounding box center [1021, 138] width 64 height 29
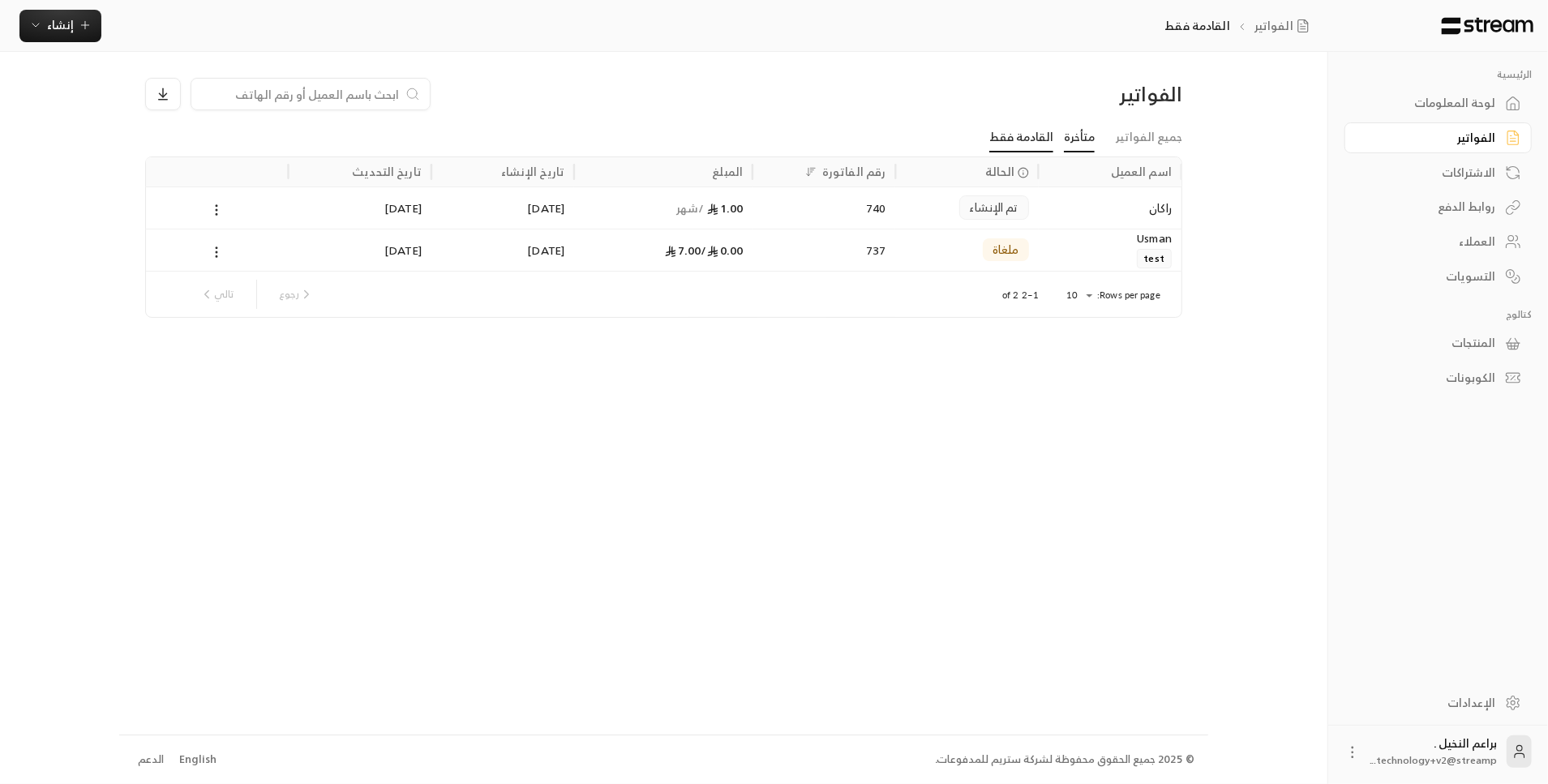
click at [1080, 133] on link "متأخرة" at bounding box center [1080, 138] width 31 height 29
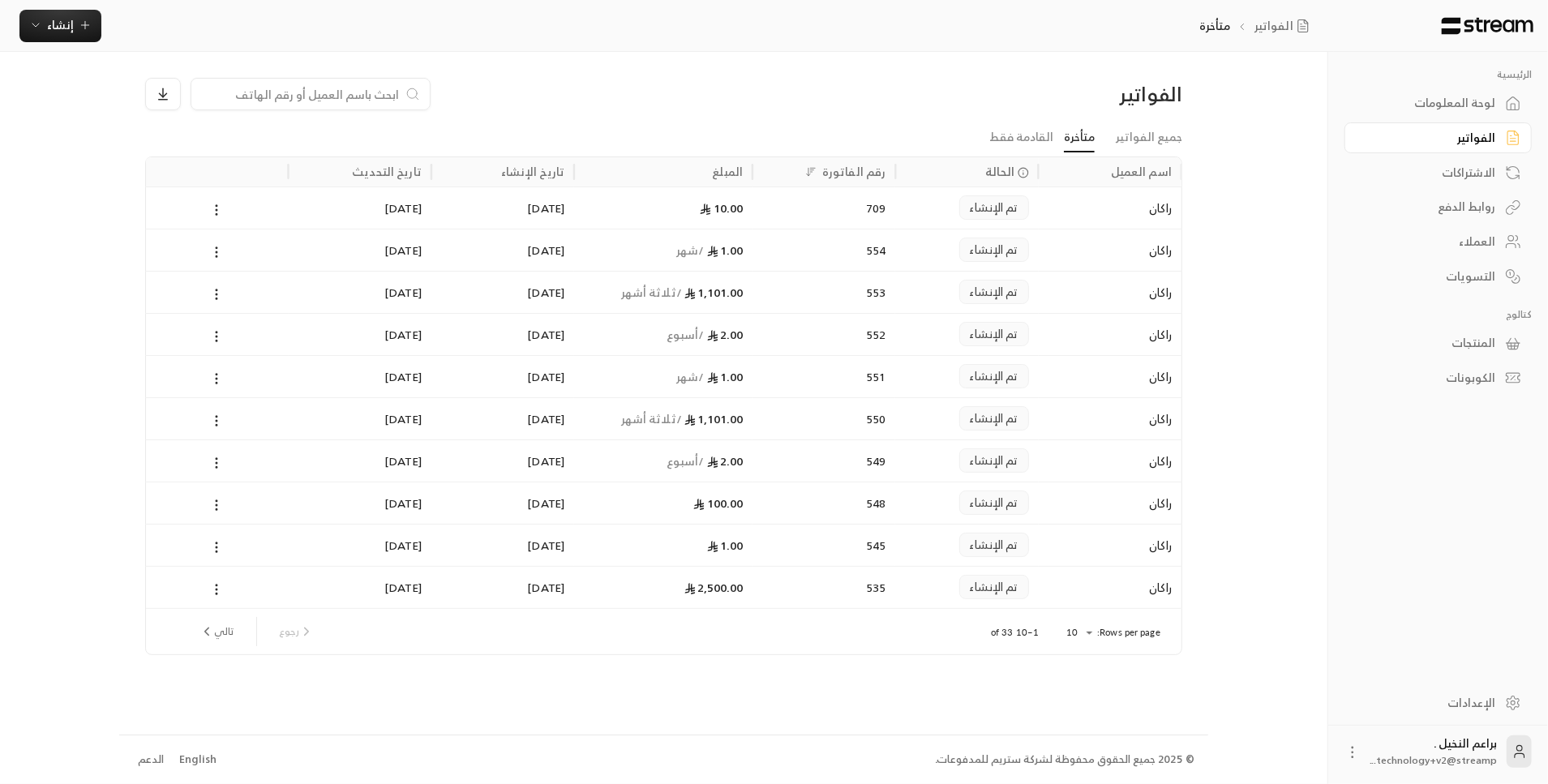
click at [1067, 213] on div "راكان" at bounding box center [1111, 208] width 124 height 42
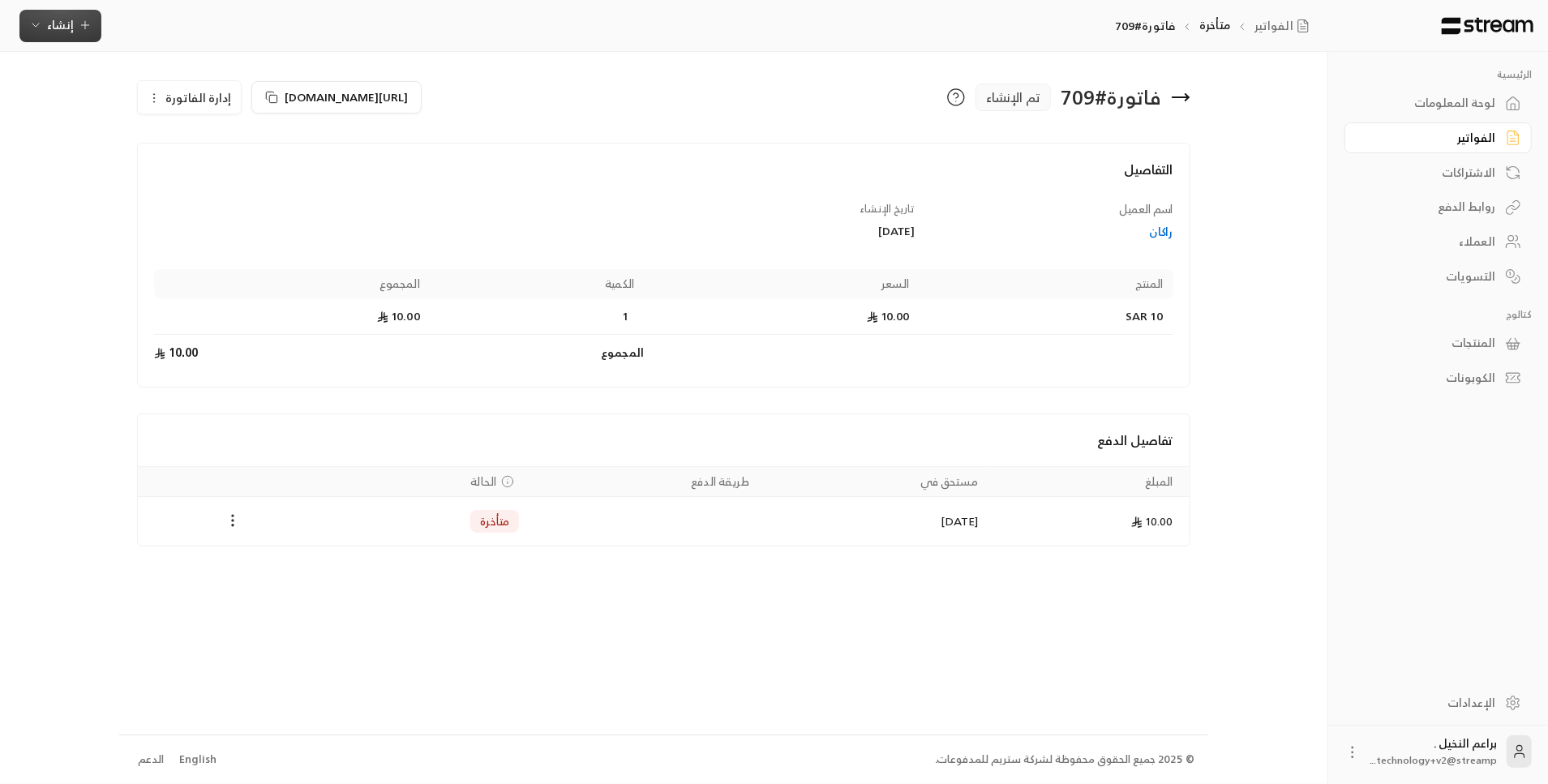
click at [32, 33] on span "إنشاء" at bounding box center [60, 24] width 63 height 20
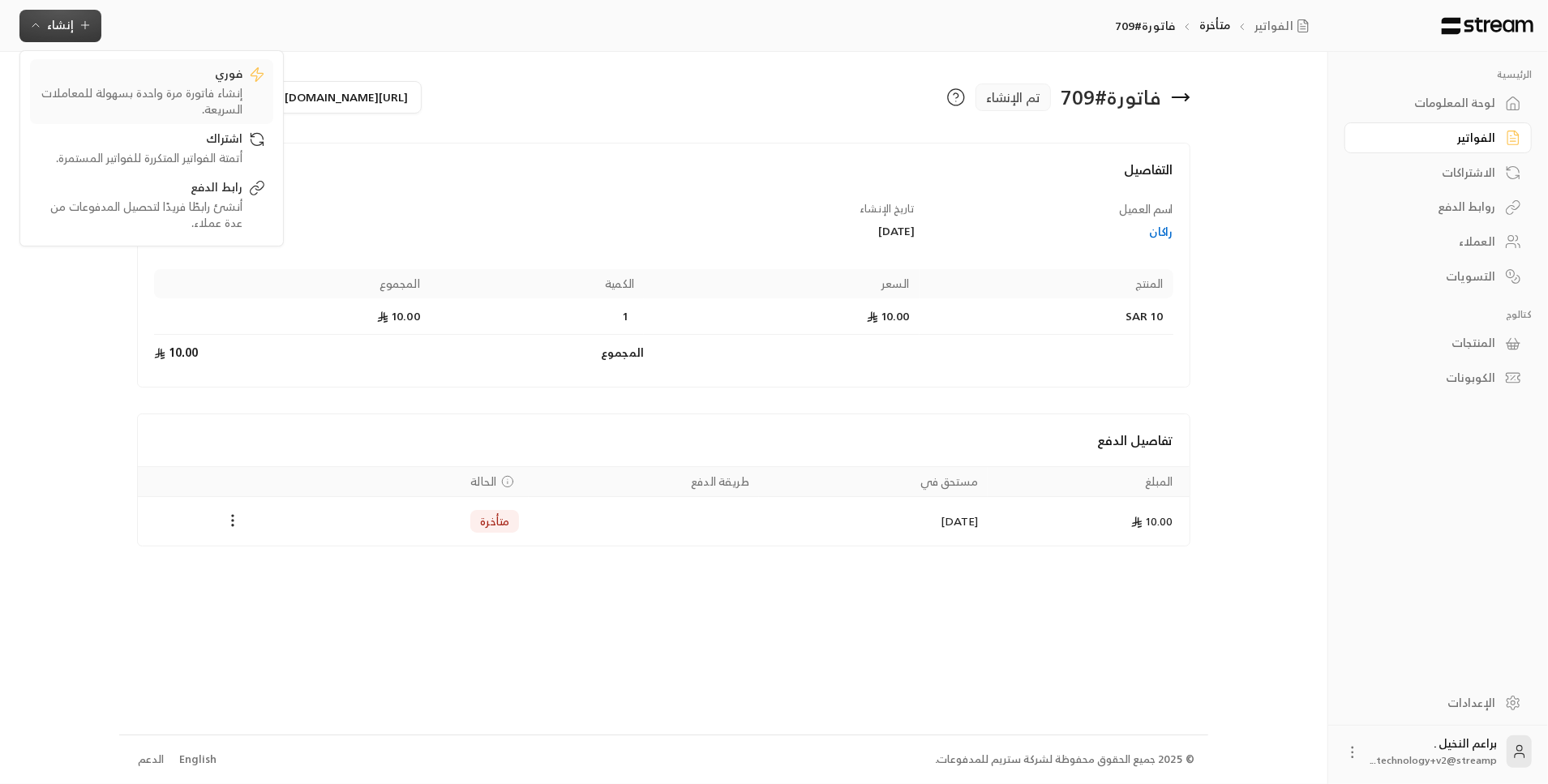
click at [87, 112] on div "إنشاء فاتورة مرة واحدة بسهولة للمعاملات السريعة." at bounding box center [140, 101] width 205 height 33
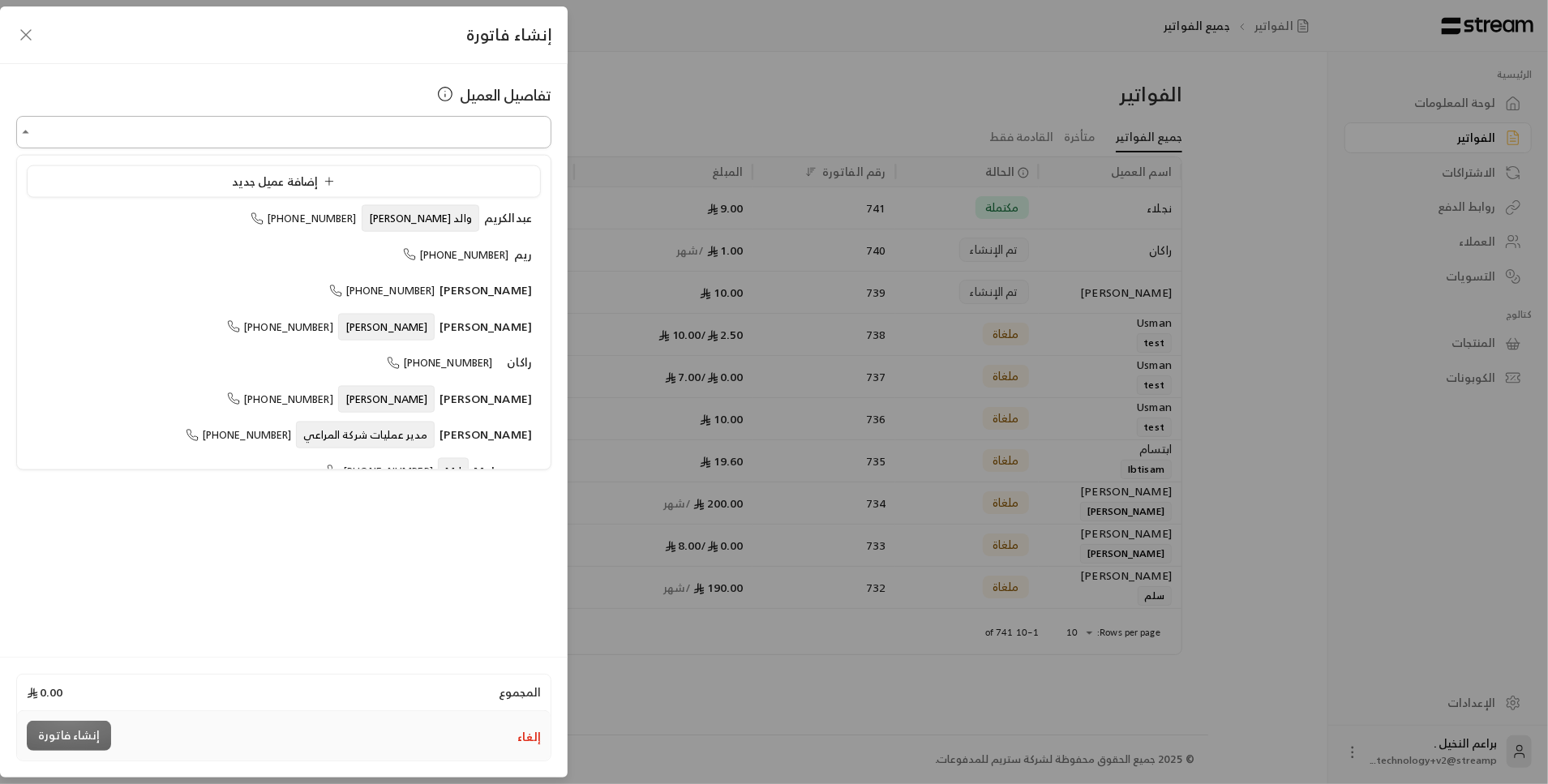
click at [136, 119] on input "اختر العميل" at bounding box center [284, 132] width 535 height 28
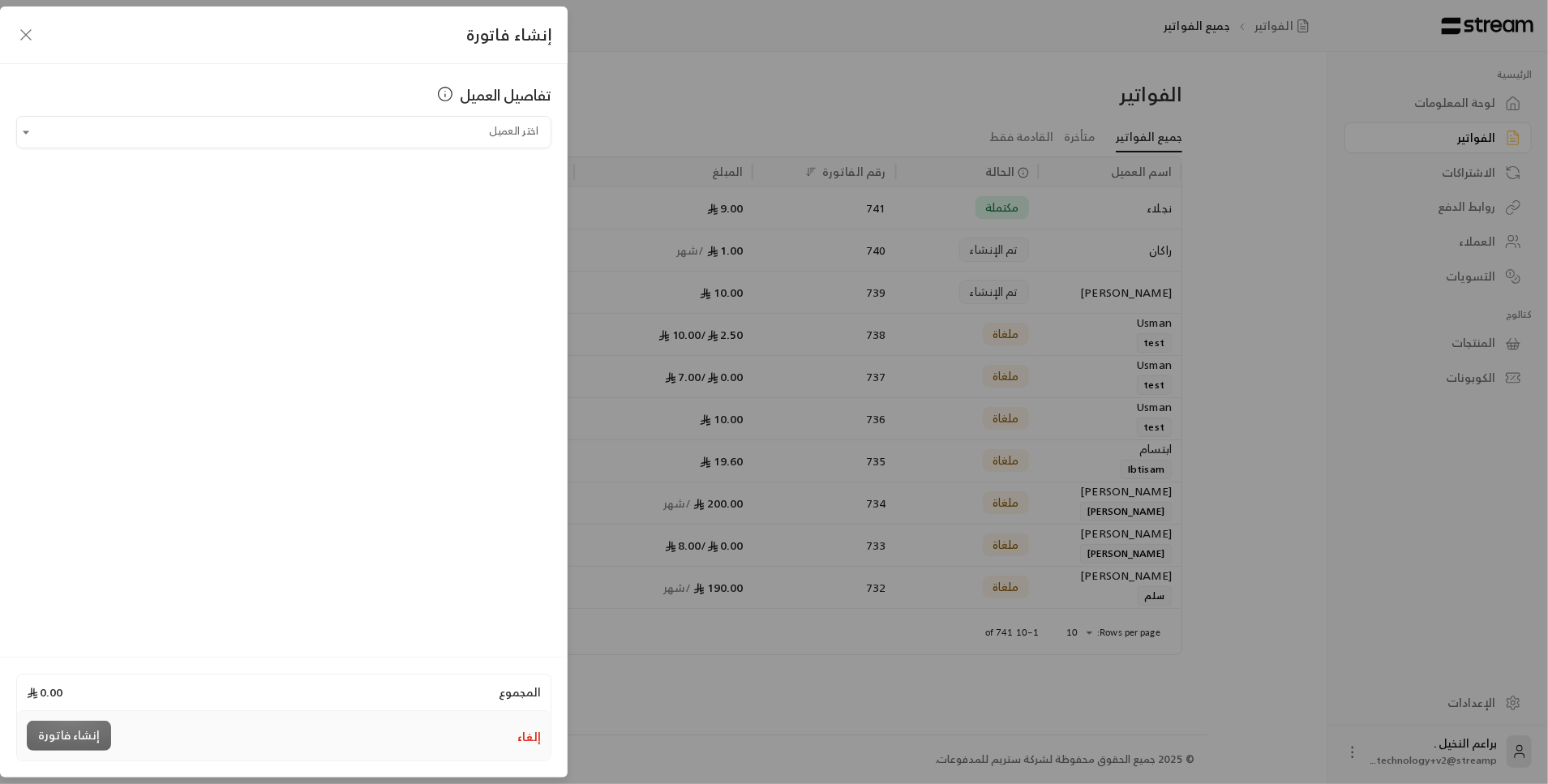
click at [25, 33] on icon "button" at bounding box center [26, 35] width 19 height 19
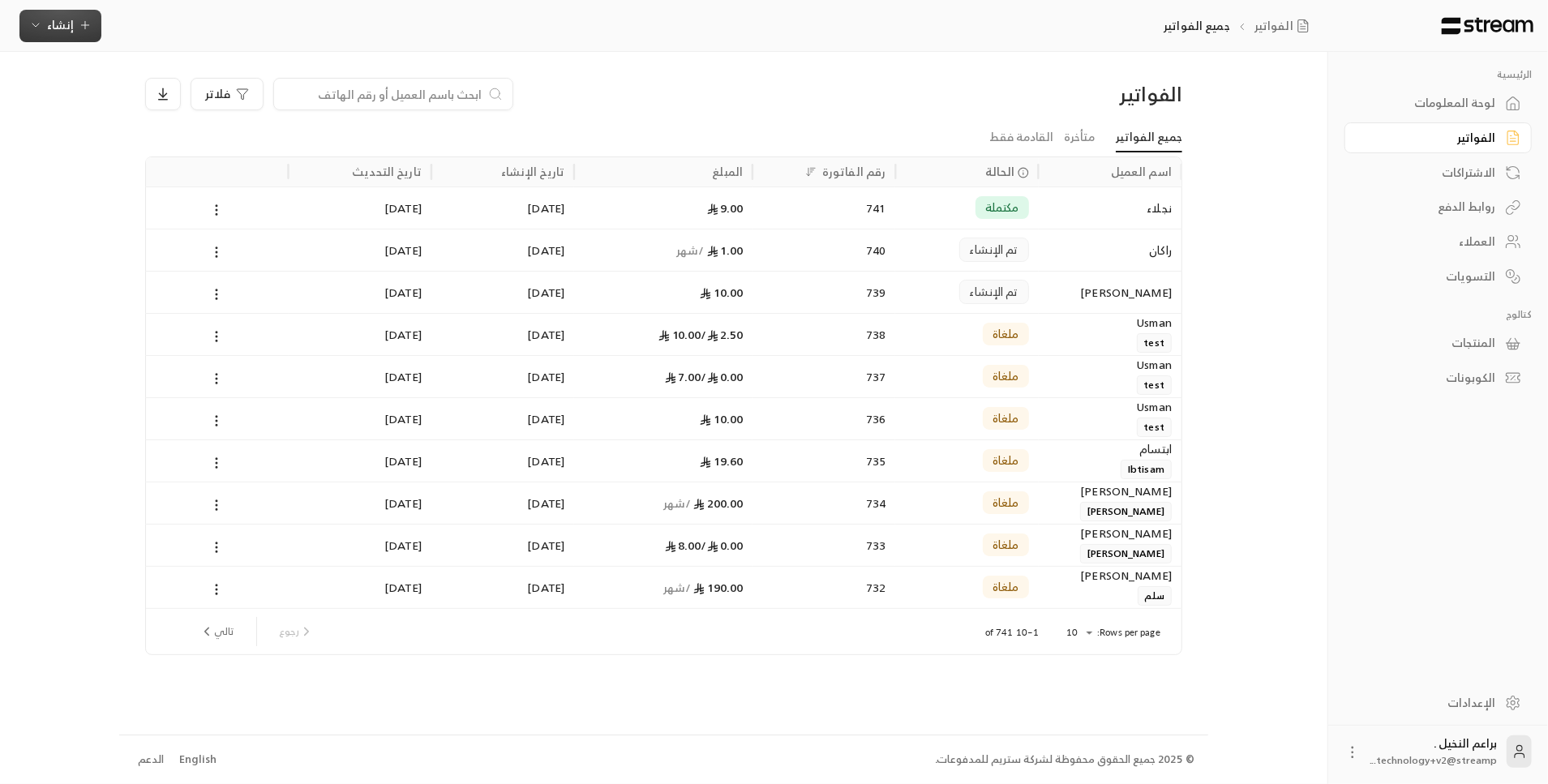
click at [26, 33] on button "إنشاء" at bounding box center [60, 26] width 82 height 33
click at [105, 143] on div "اشتراك" at bounding box center [140, 140] width 205 height 19
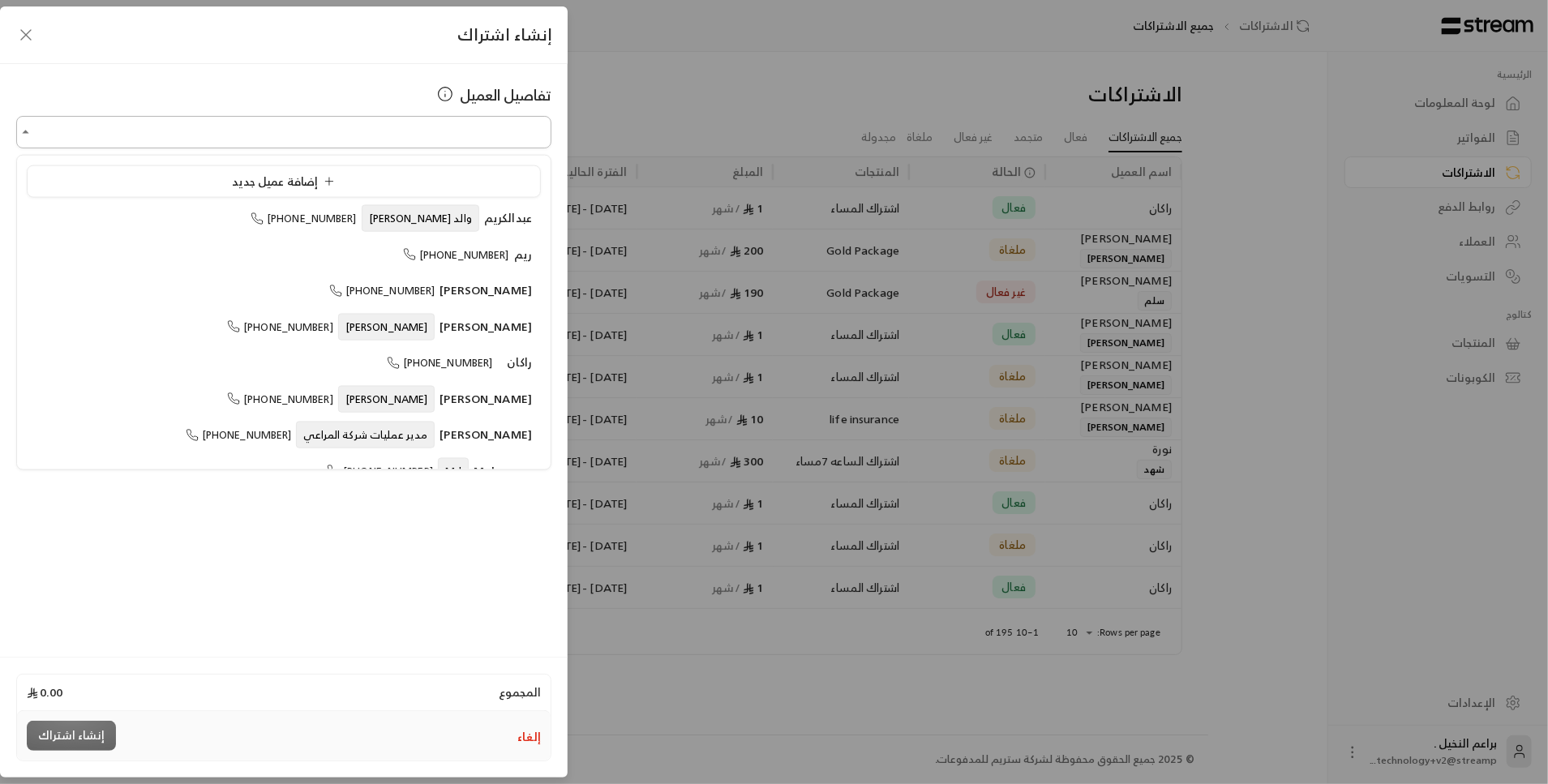
click at [155, 134] on input "اختر العميل" at bounding box center [284, 132] width 535 height 28
click at [263, 245] on div "ريم [PHONE_NUMBER]" at bounding box center [284, 254] width 496 height 17
type input "**********"
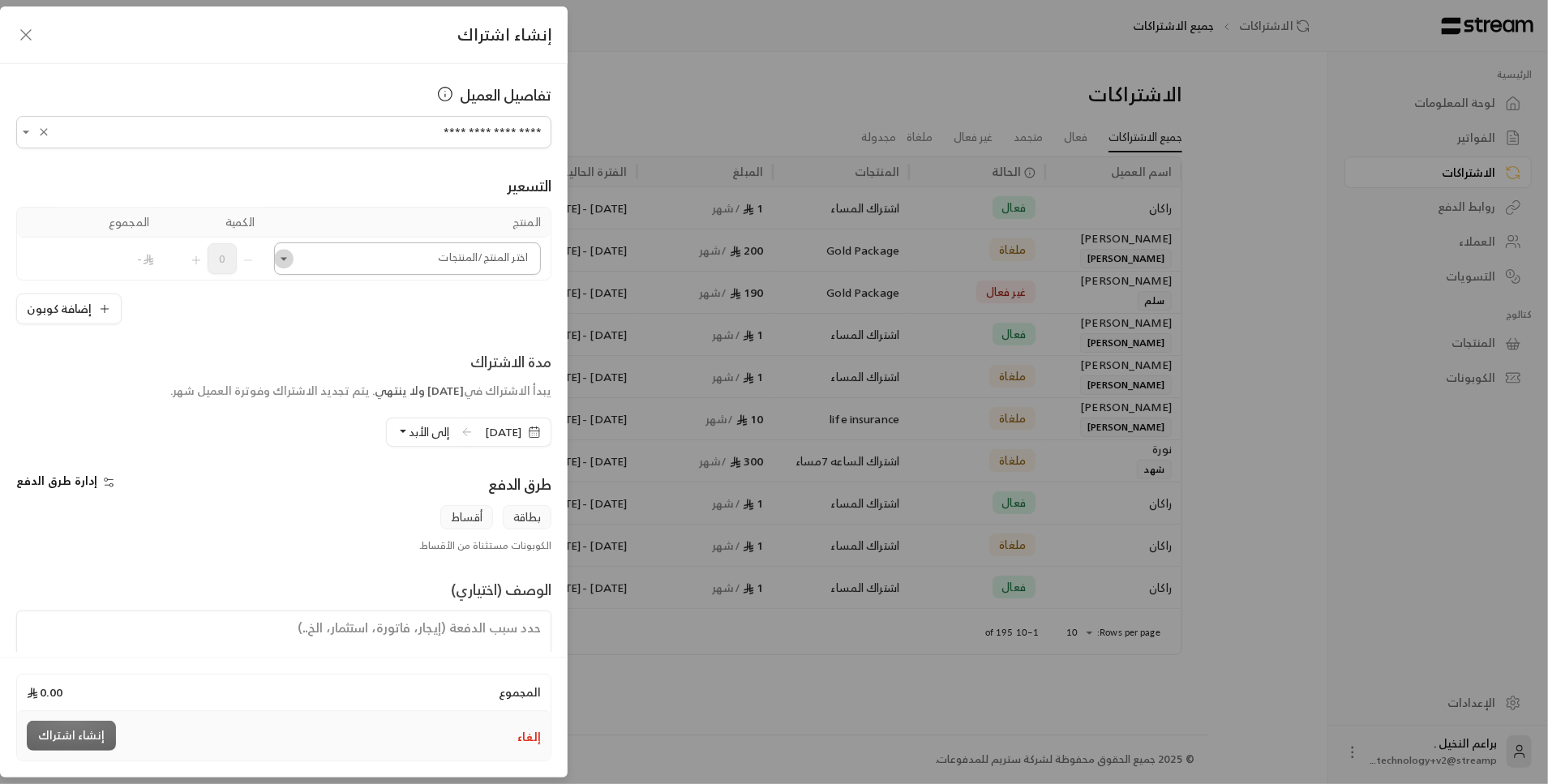
click at [292, 251] on icon "Open" at bounding box center [283, 258] width 16 height 16
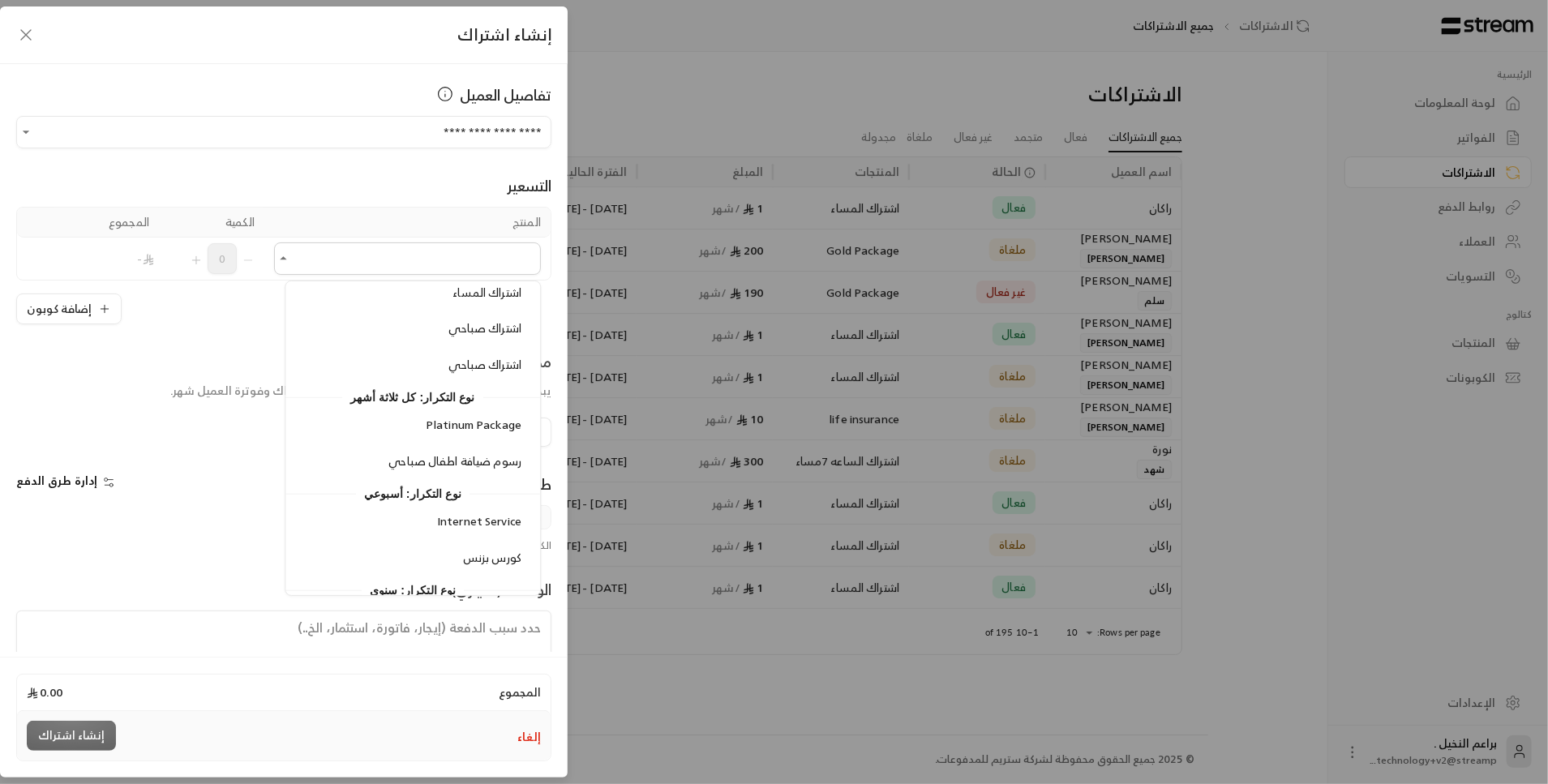
scroll to position [643, 0]
click at [403, 449] on span "رسوم ضيافة اطفال صباحي" at bounding box center [456, 459] width 133 height 20
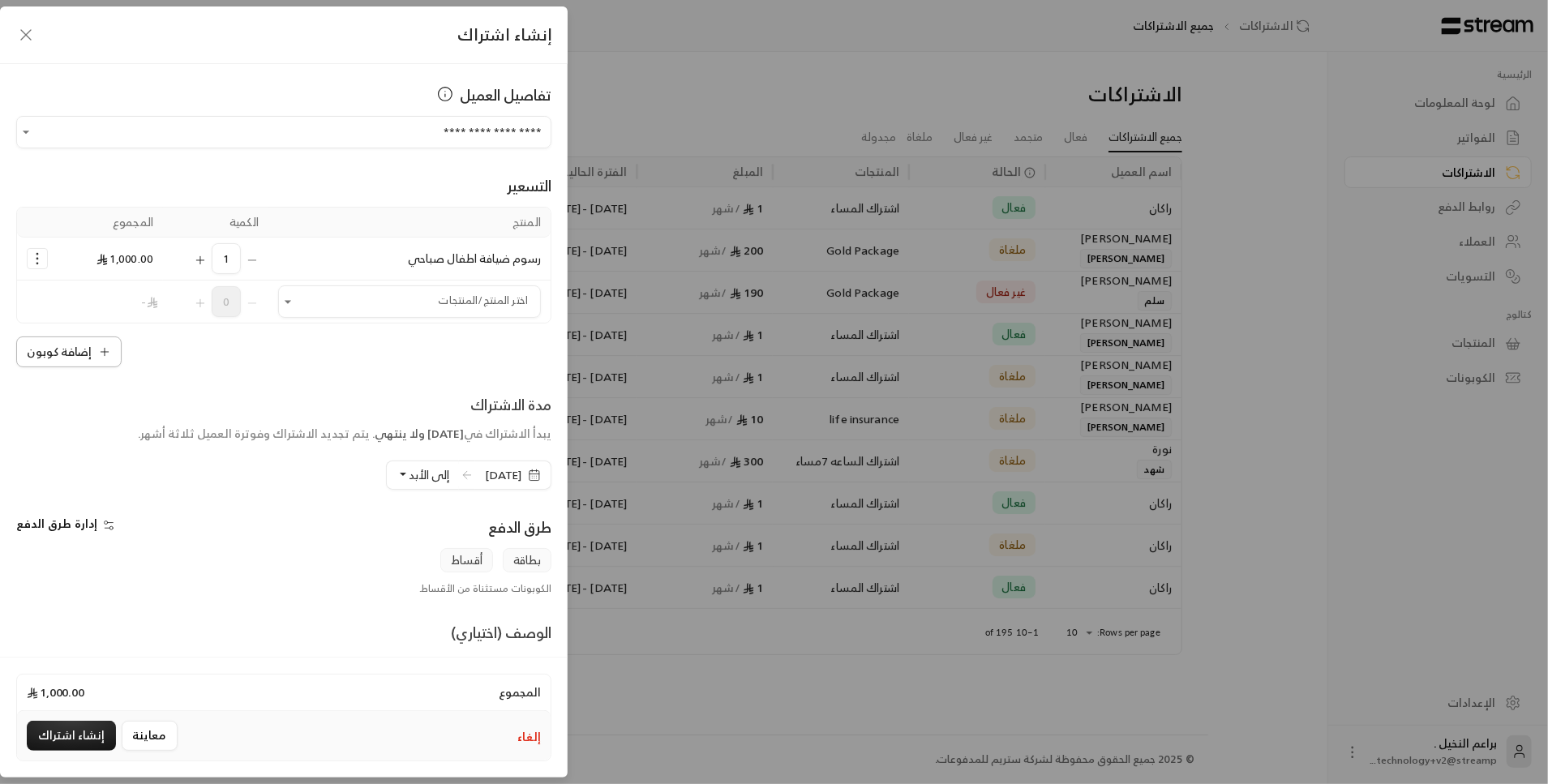
click at [95, 350] on button "إضافة كوبون" at bounding box center [69, 351] width 105 height 31
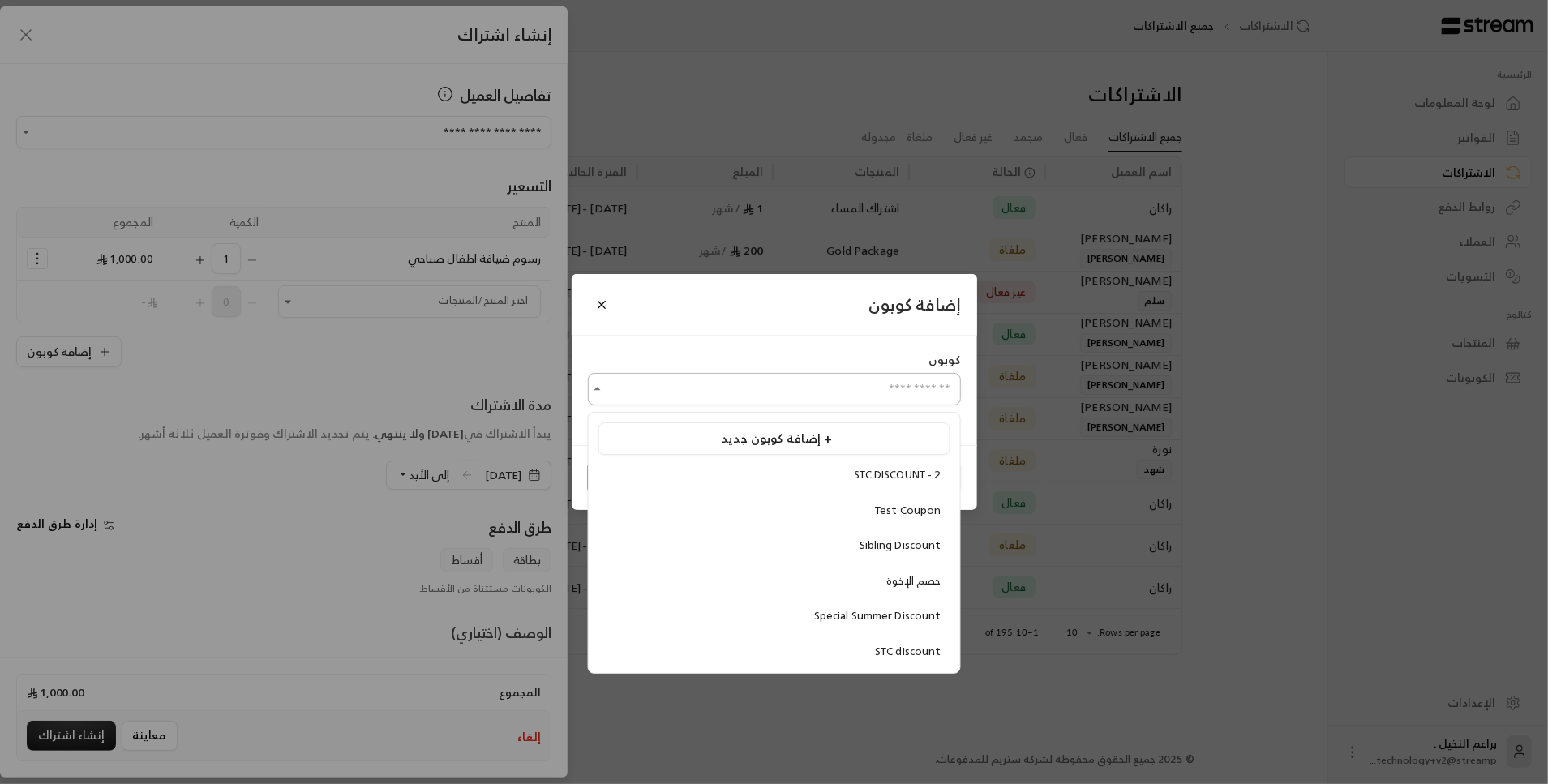
click at [724, 387] on input "اختر العميل" at bounding box center [774, 389] width 373 height 28
click at [779, 467] on div "STC DISCOUNT - 2" at bounding box center [774, 475] width 334 height 16
type input "**********"
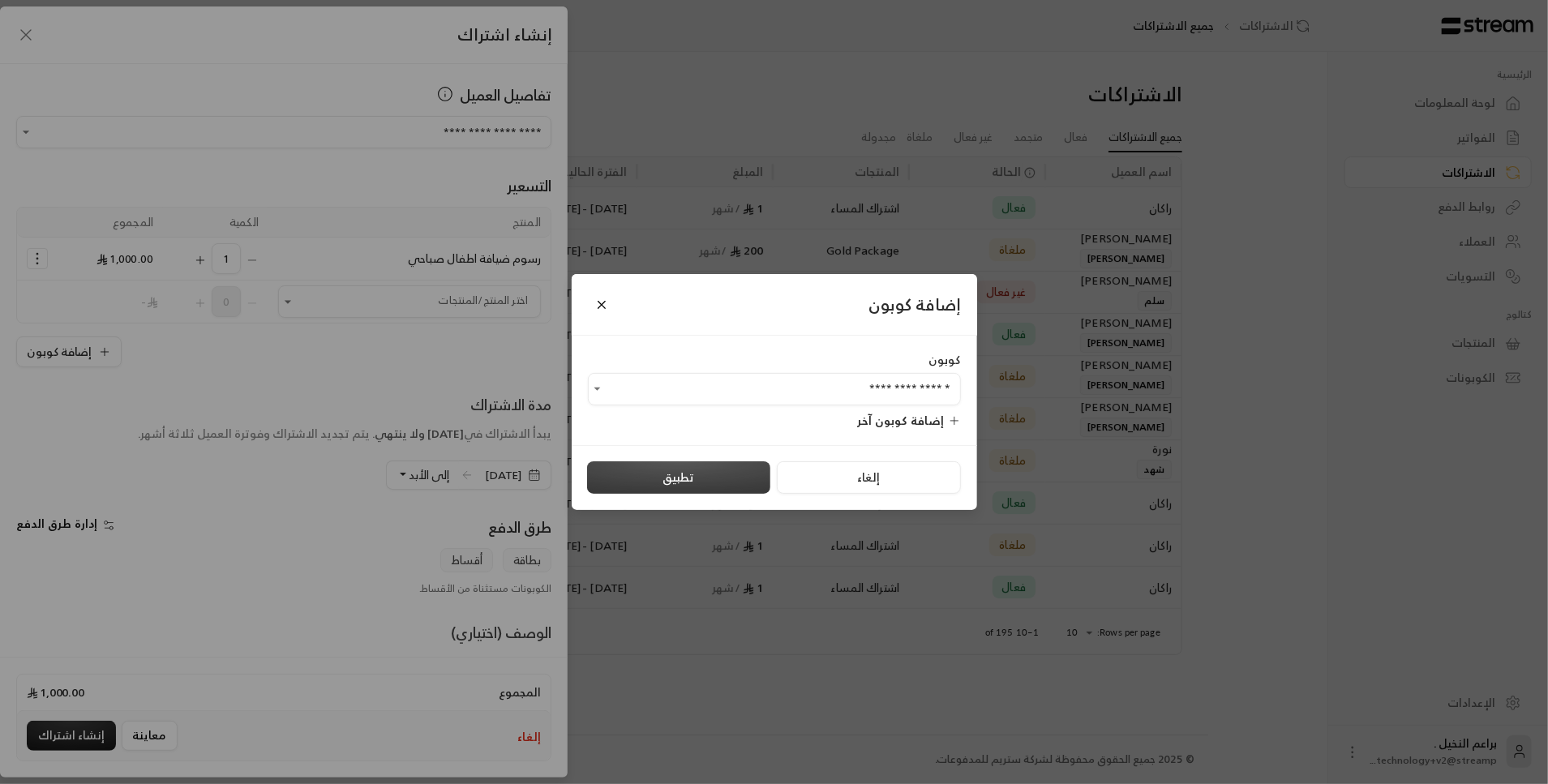
click at [749, 472] on button "تطبيق" at bounding box center [679, 478] width 183 height 33
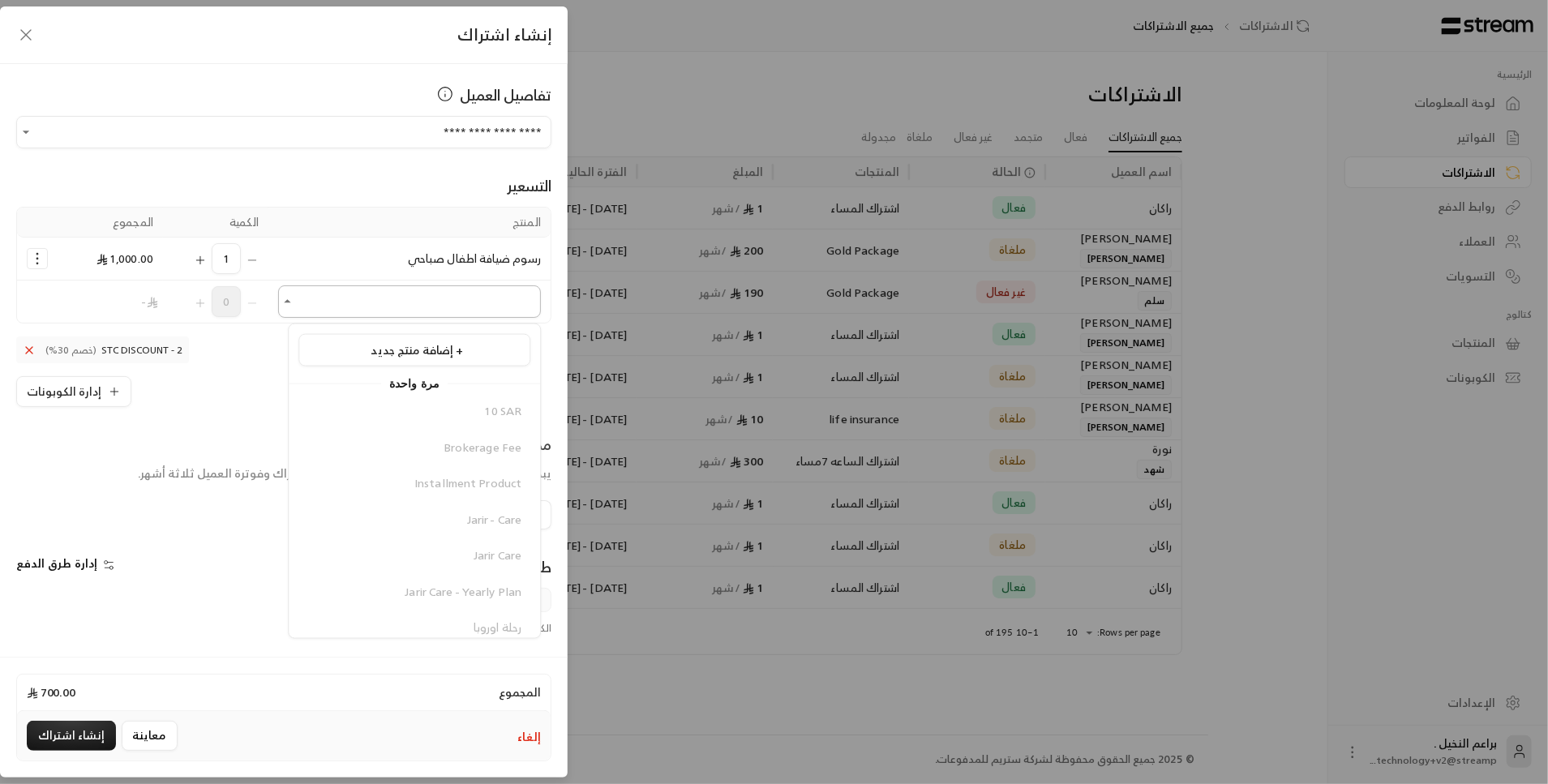
click at [384, 305] on input "اختر العميل" at bounding box center [409, 301] width 263 height 28
click at [384, 544] on div "رسوم ضيافة اطفال صباحي" at bounding box center [414, 552] width 214 height 17
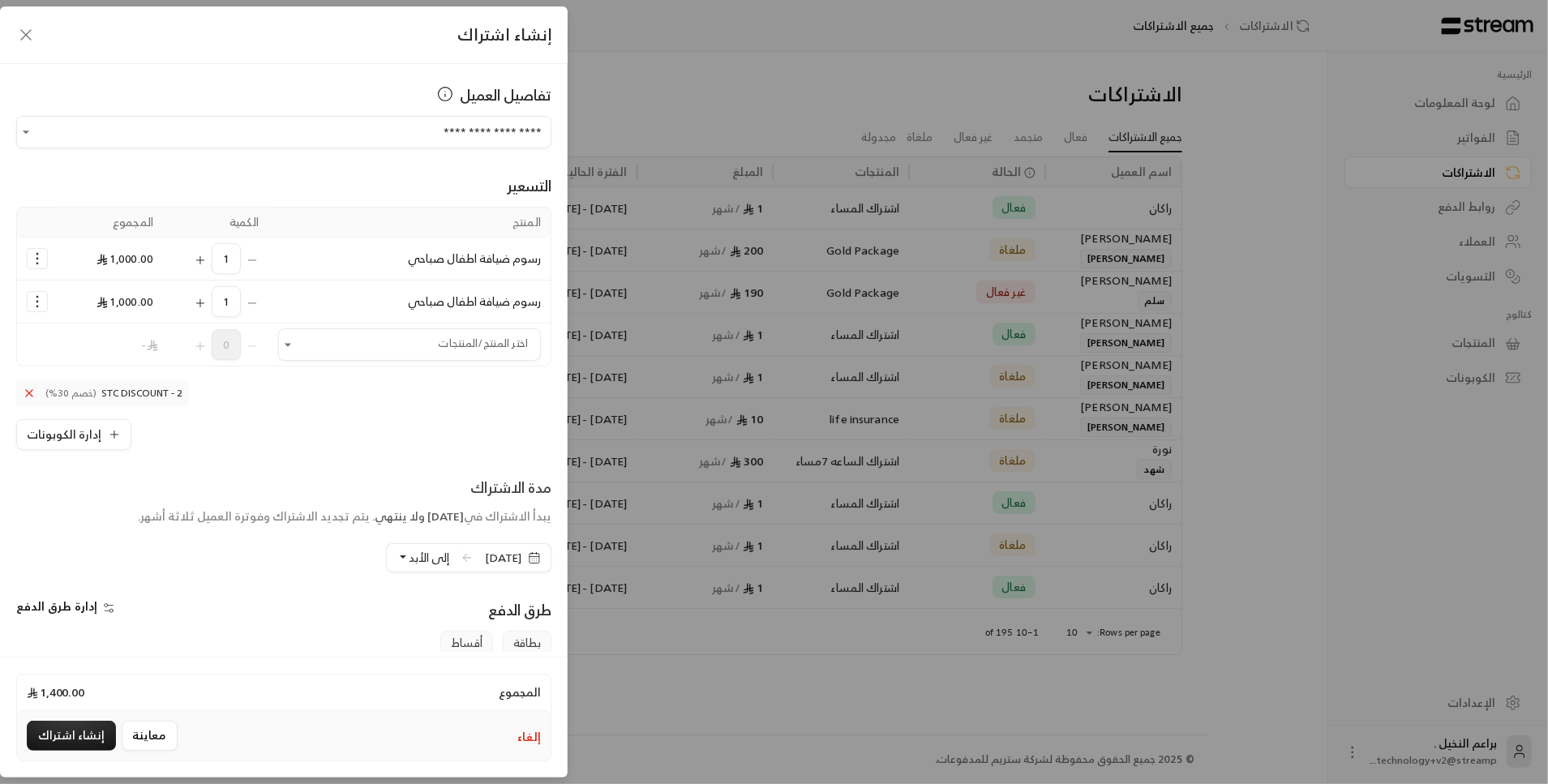
click at [33, 599] on span "إدارة طرق الدفع" at bounding box center [57, 605] width 81 height 20
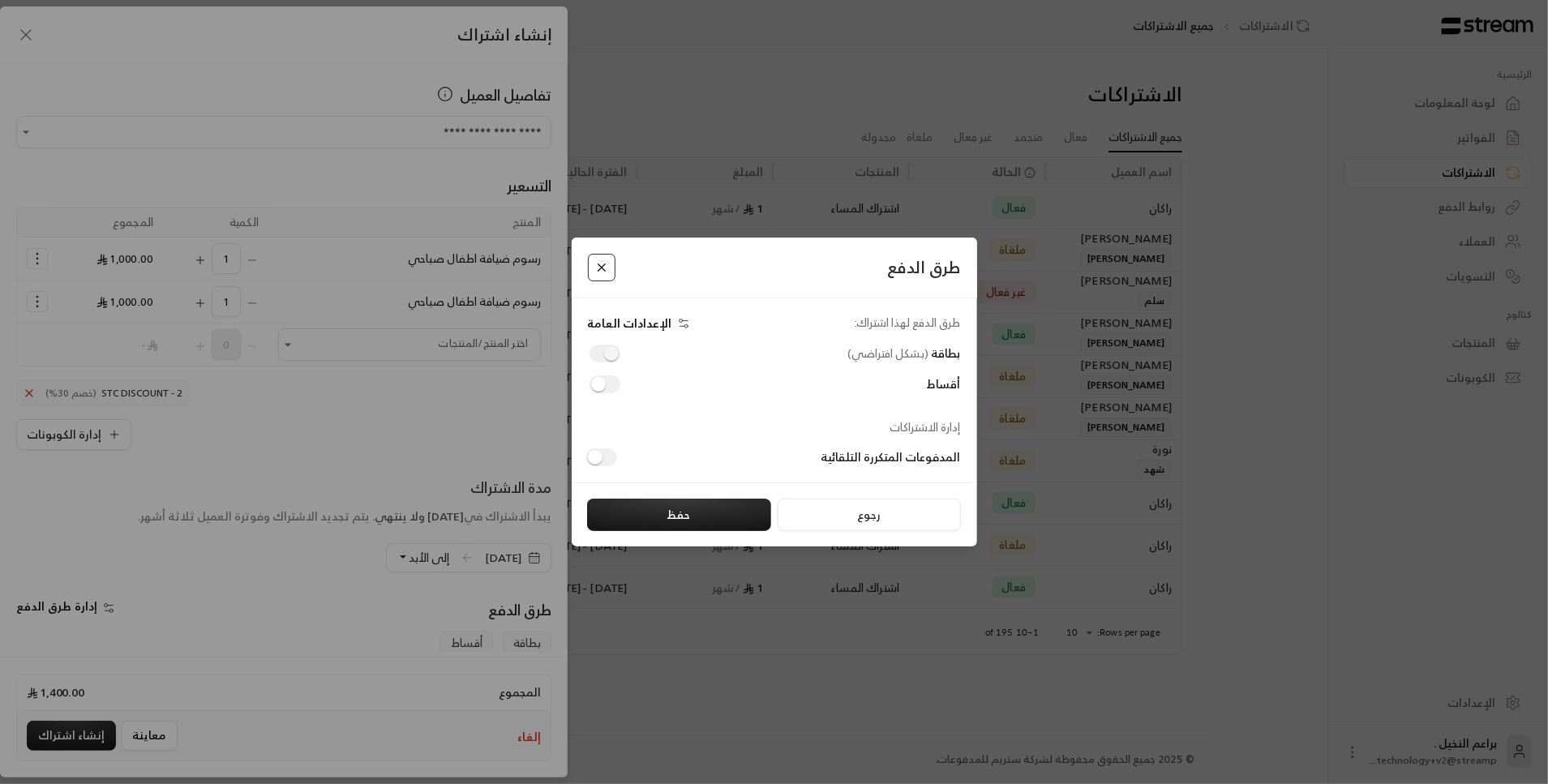
click at [598, 260] on button "Close" at bounding box center [602, 267] width 28 height 28
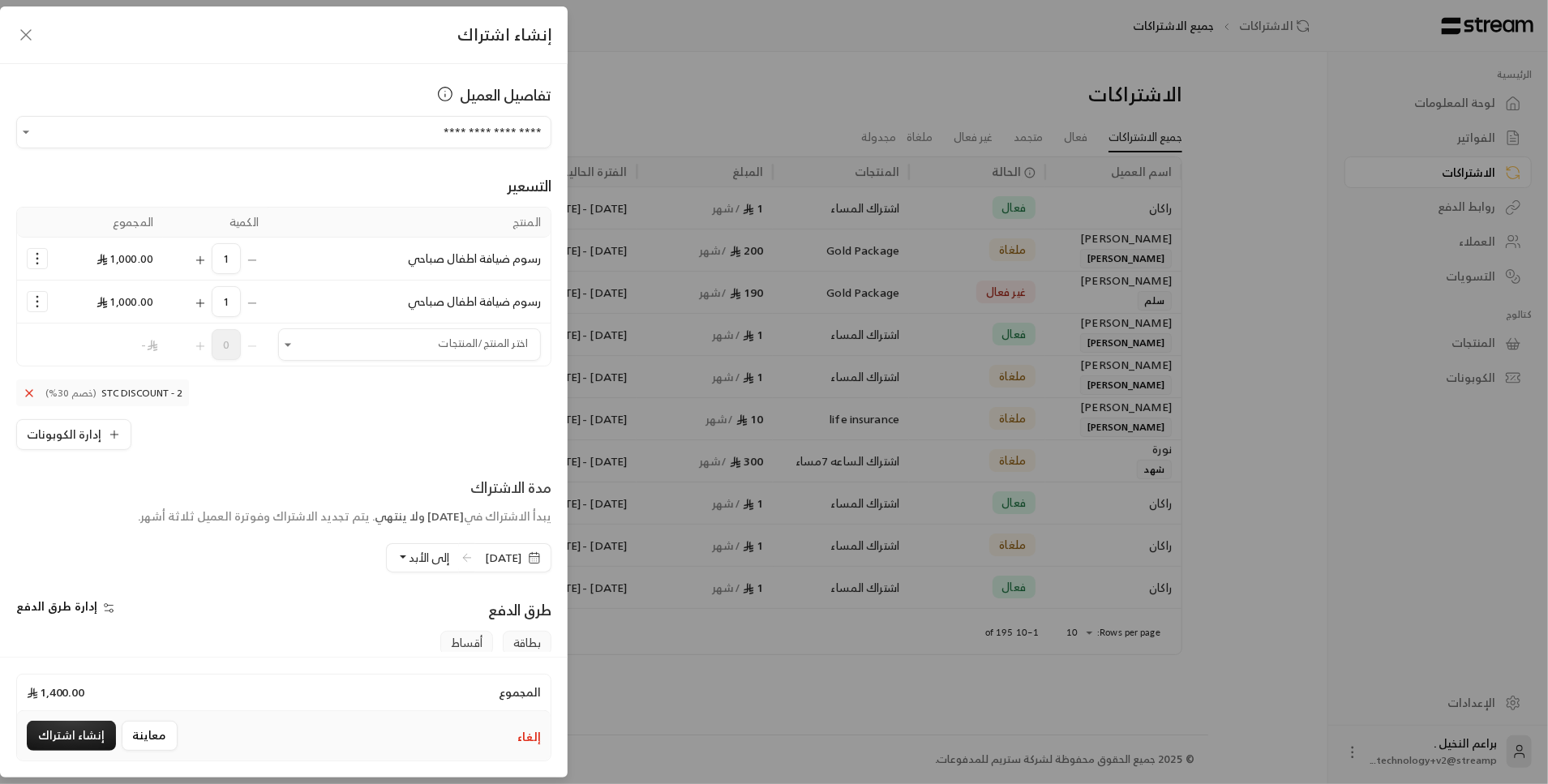
click at [24, 37] on icon "button" at bounding box center [26, 35] width 19 height 19
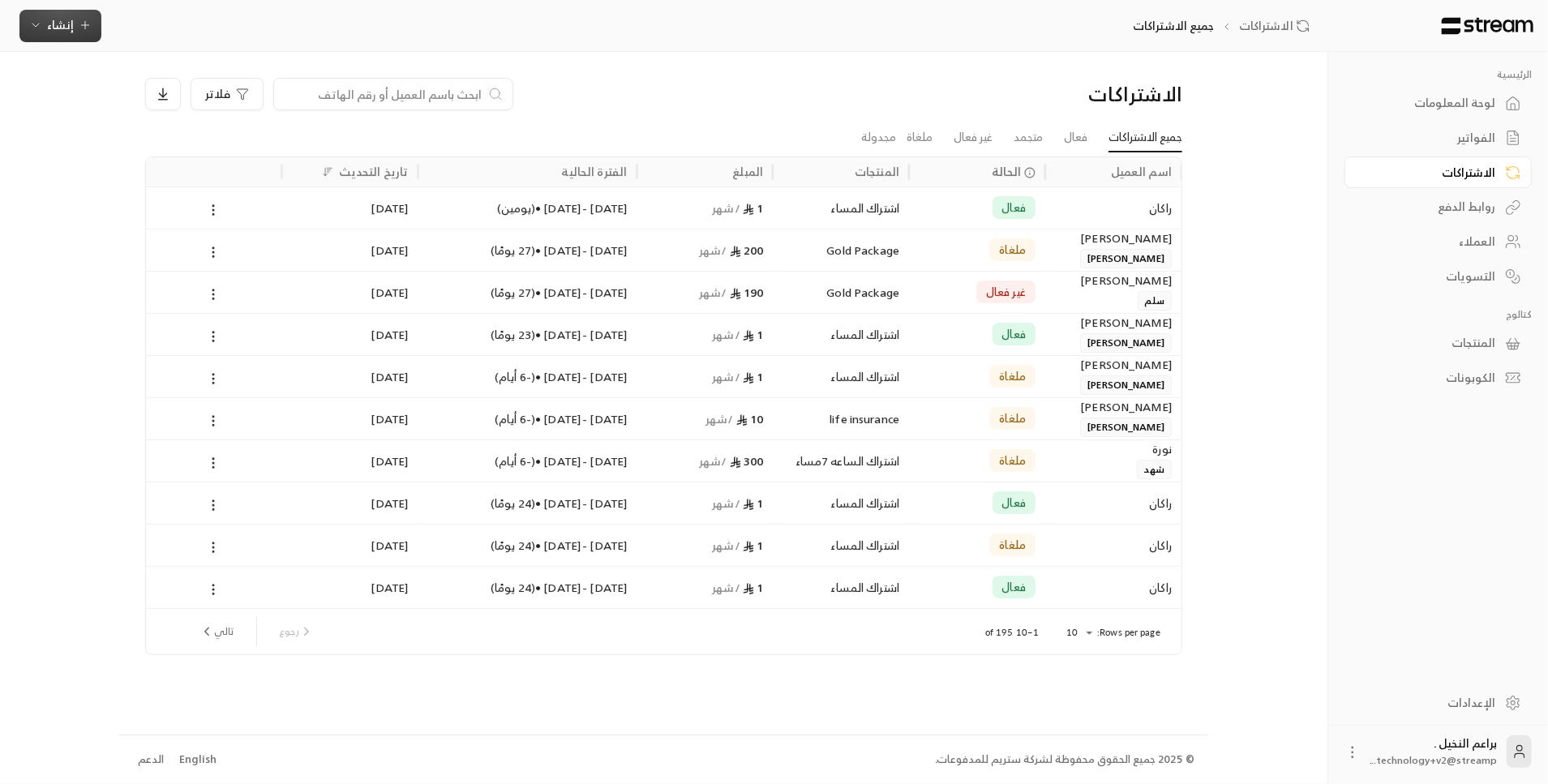
click at [74, 37] on button "إنشاء" at bounding box center [60, 26] width 82 height 33
click at [109, 79] on div "فوري" at bounding box center [140, 75] width 205 height 19
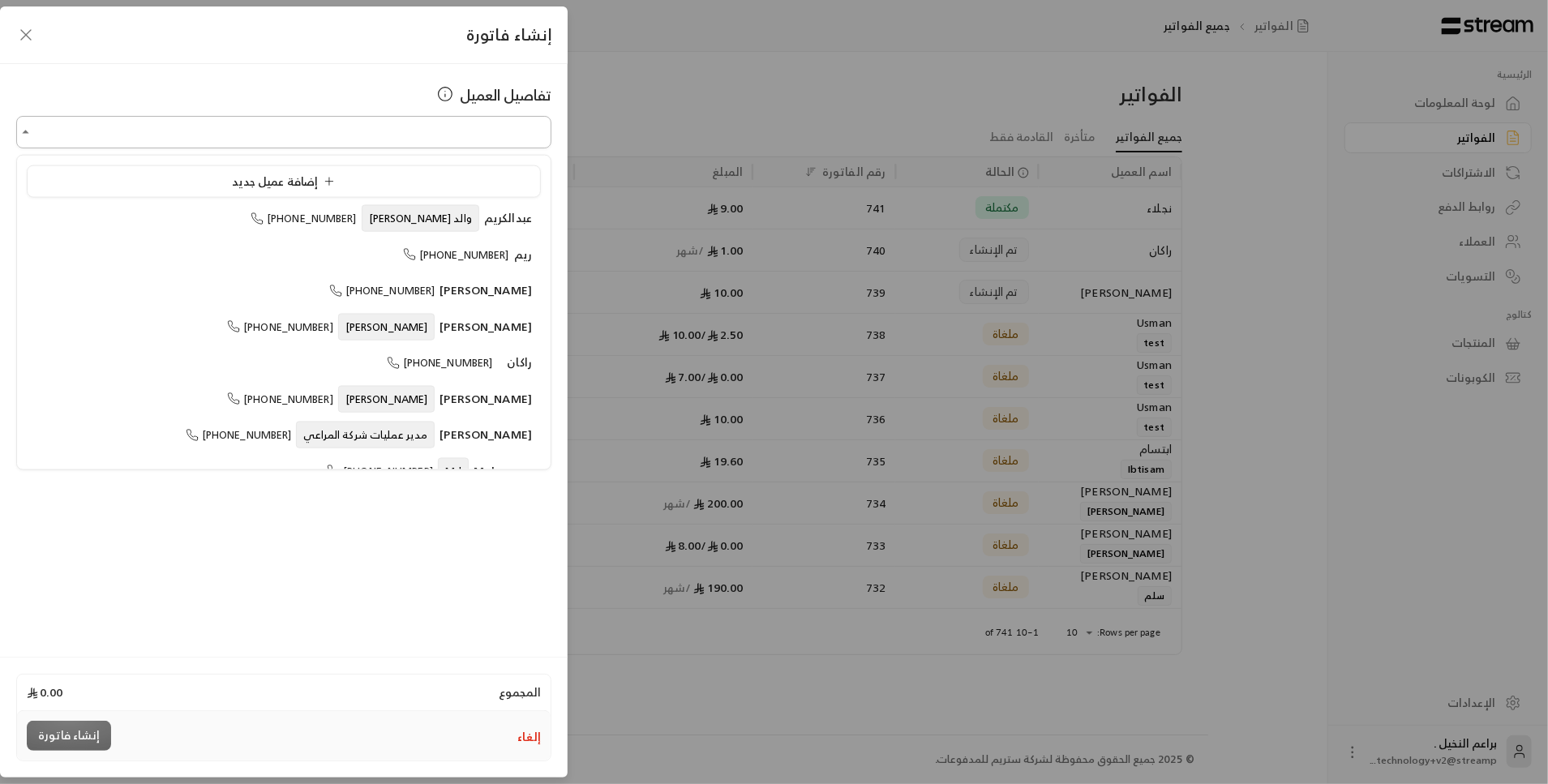
click at [332, 141] on input "اختر العميل" at bounding box center [284, 132] width 535 height 28
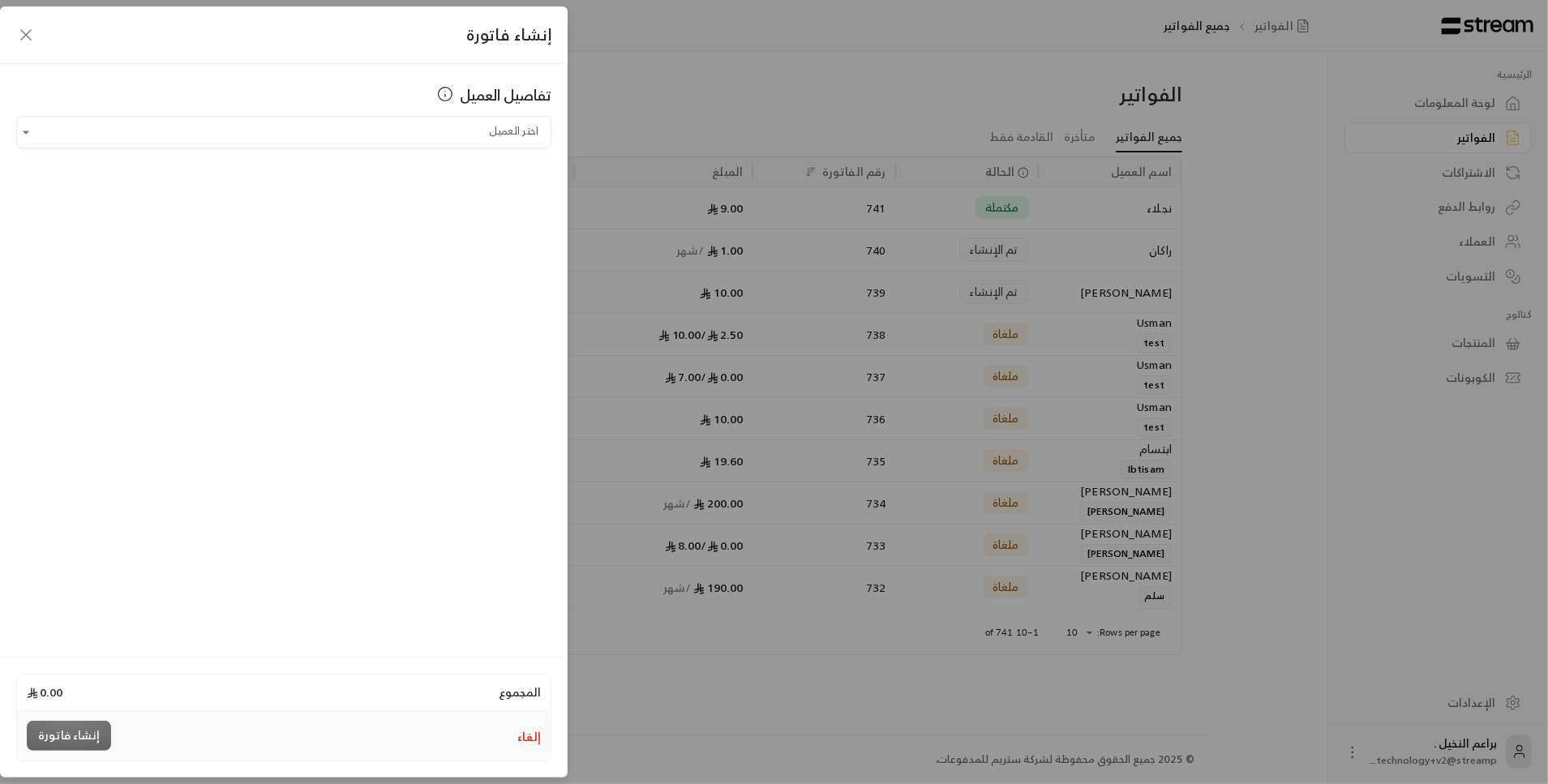
click at [26, 34] on icon "button" at bounding box center [26, 35] width 19 height 19
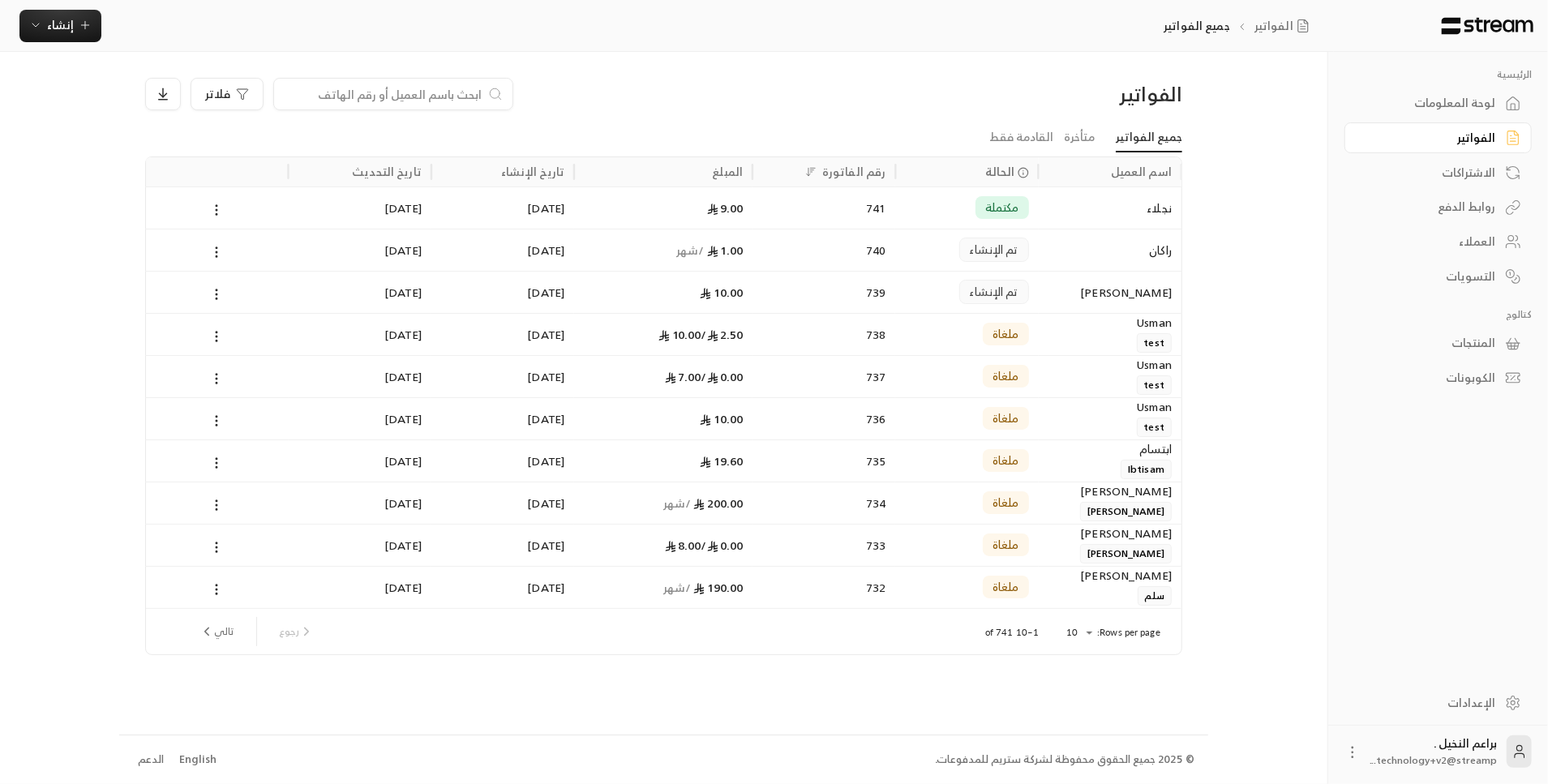
click at [1471, 710] on div "الإعدادات" at bounding box center [1429, 703] width 130 height 16
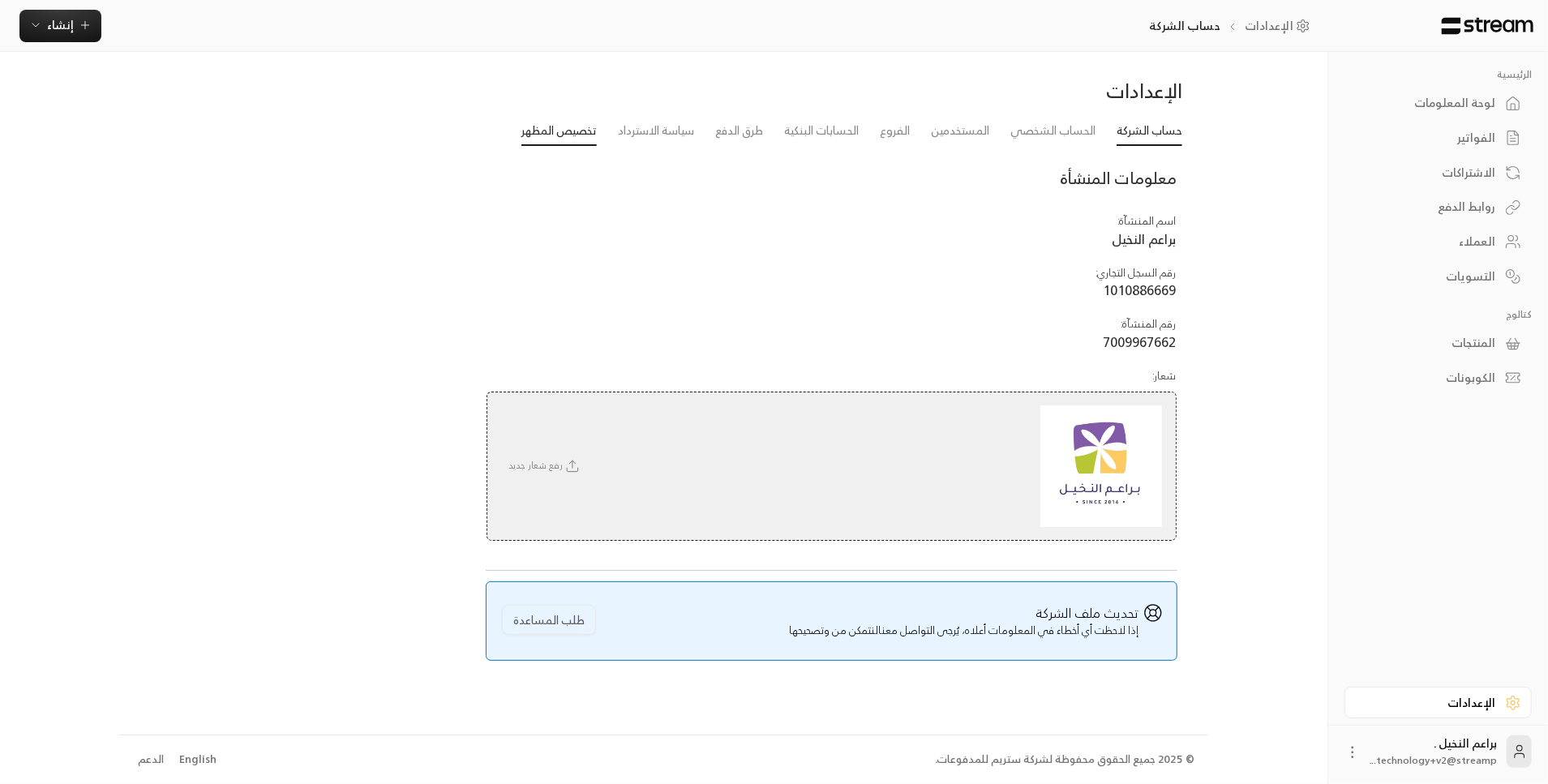
click at [576, 126] on link "تخصيص المظهر" at bounding box center [559, 131] width 75 height 29
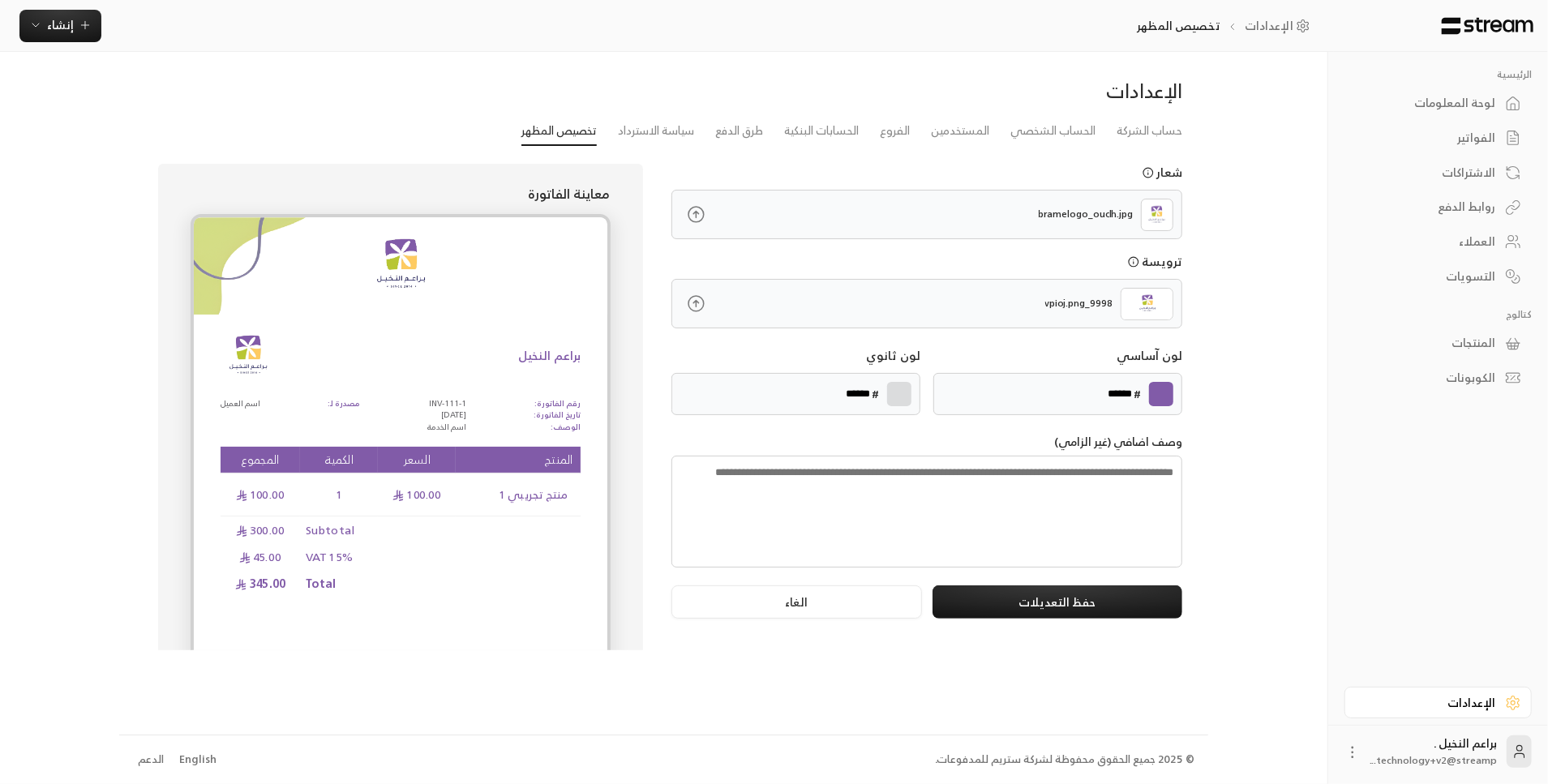
click at [1427, 106] on div "لوحة المعلومات" at bounding box center [1429, 102] width 130 height 16
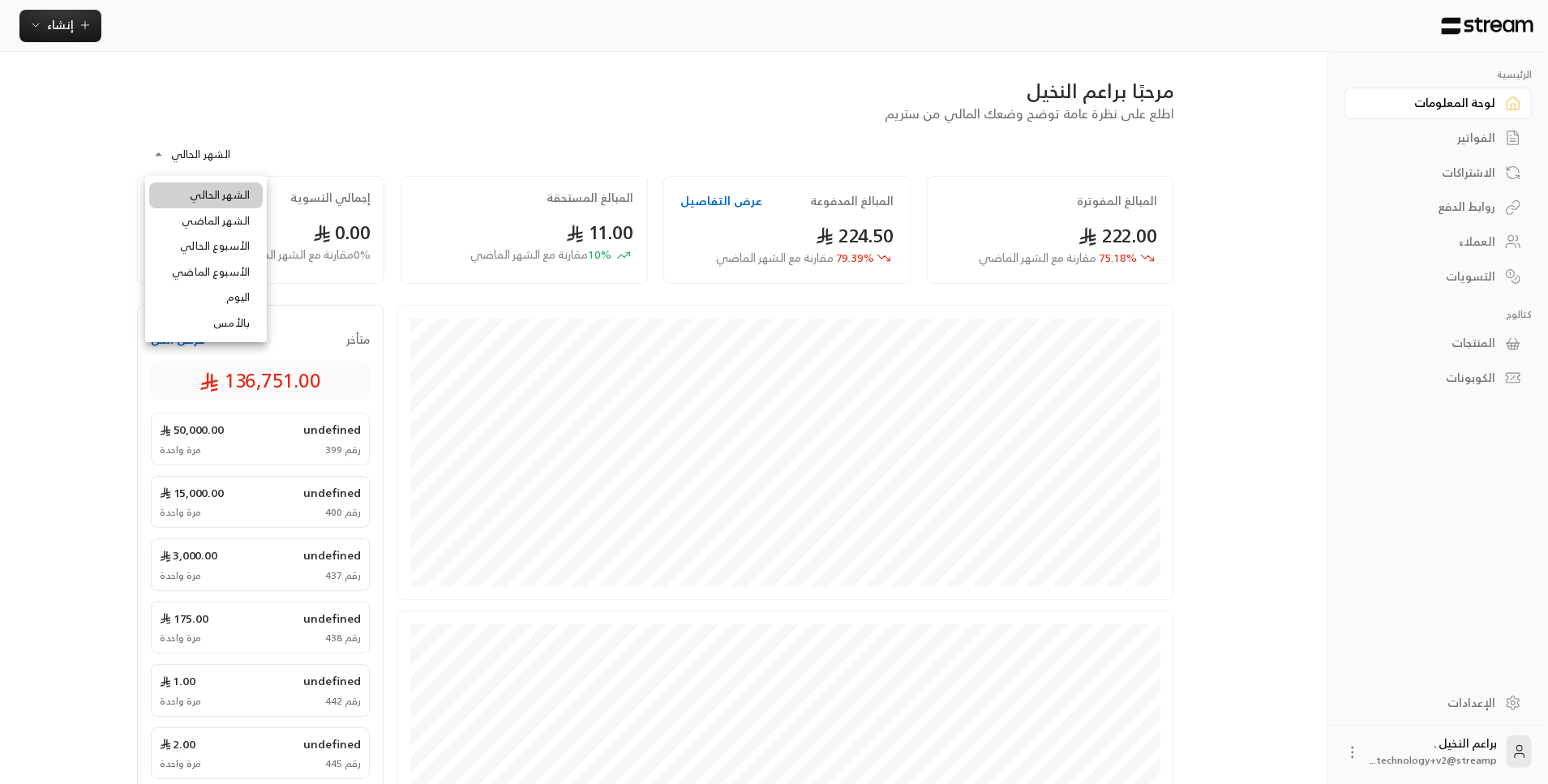
click at [212, 161] on body "**********" at bounding box center [774, 392] width 1548 height 784
click at [230, 213] on li "الشهر الماضي" at bounding box center [206, 221] width 114 height 26
click at [190, 144] on body "**********" at bounding box center [774, 392] width 1548 height 784
click at [224, 313] on li "بالأمس" at bounding box center [206, 323] width 114 height 26
type input "******"
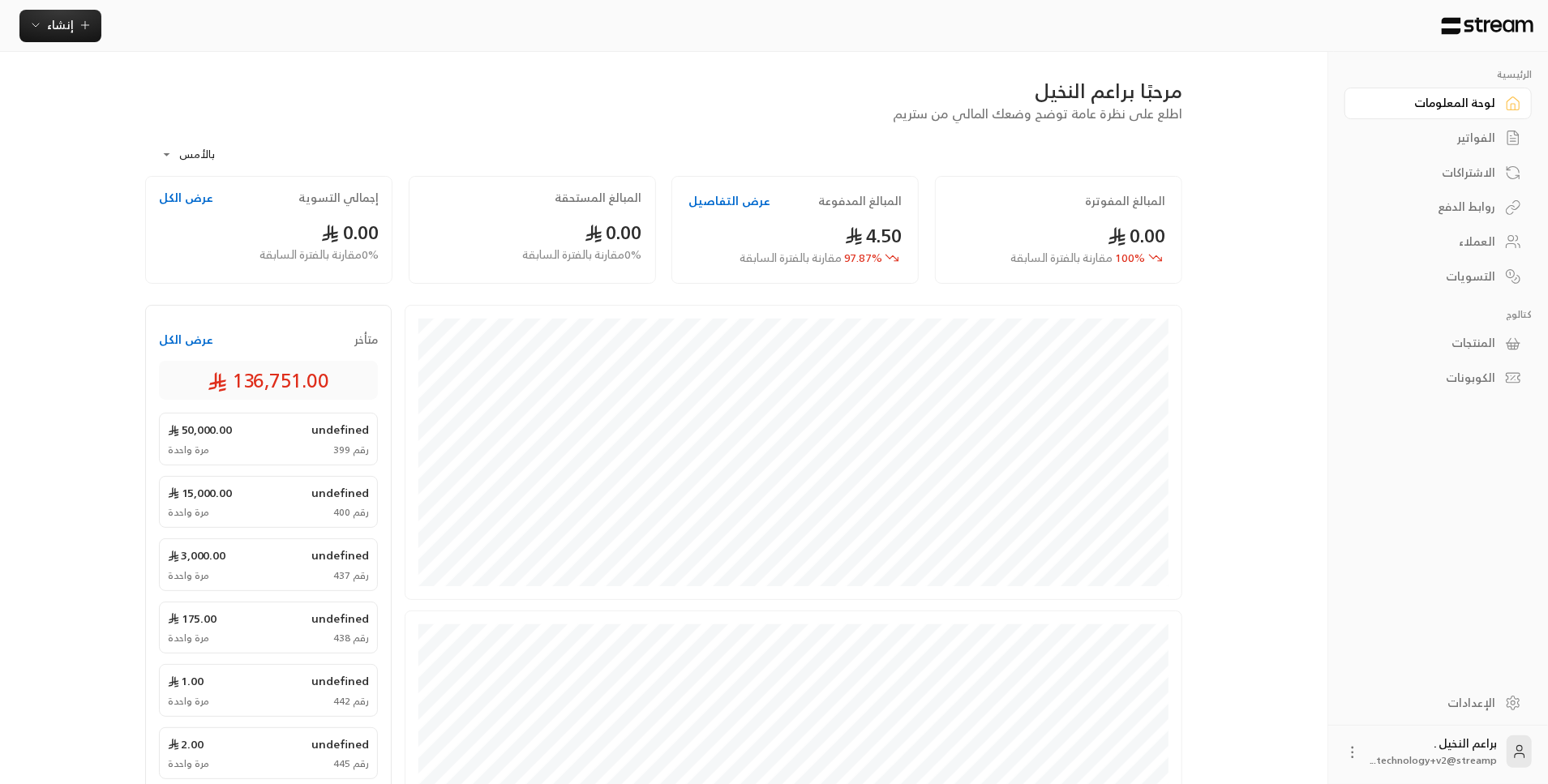
click at [186, 159] on body "الرئيسية لوحة المعلومات الفواتير الاشتراكات روابط الدفع العملاء التسويات كتالوج…" at bounding box center [774, 392] width 1548 height 784
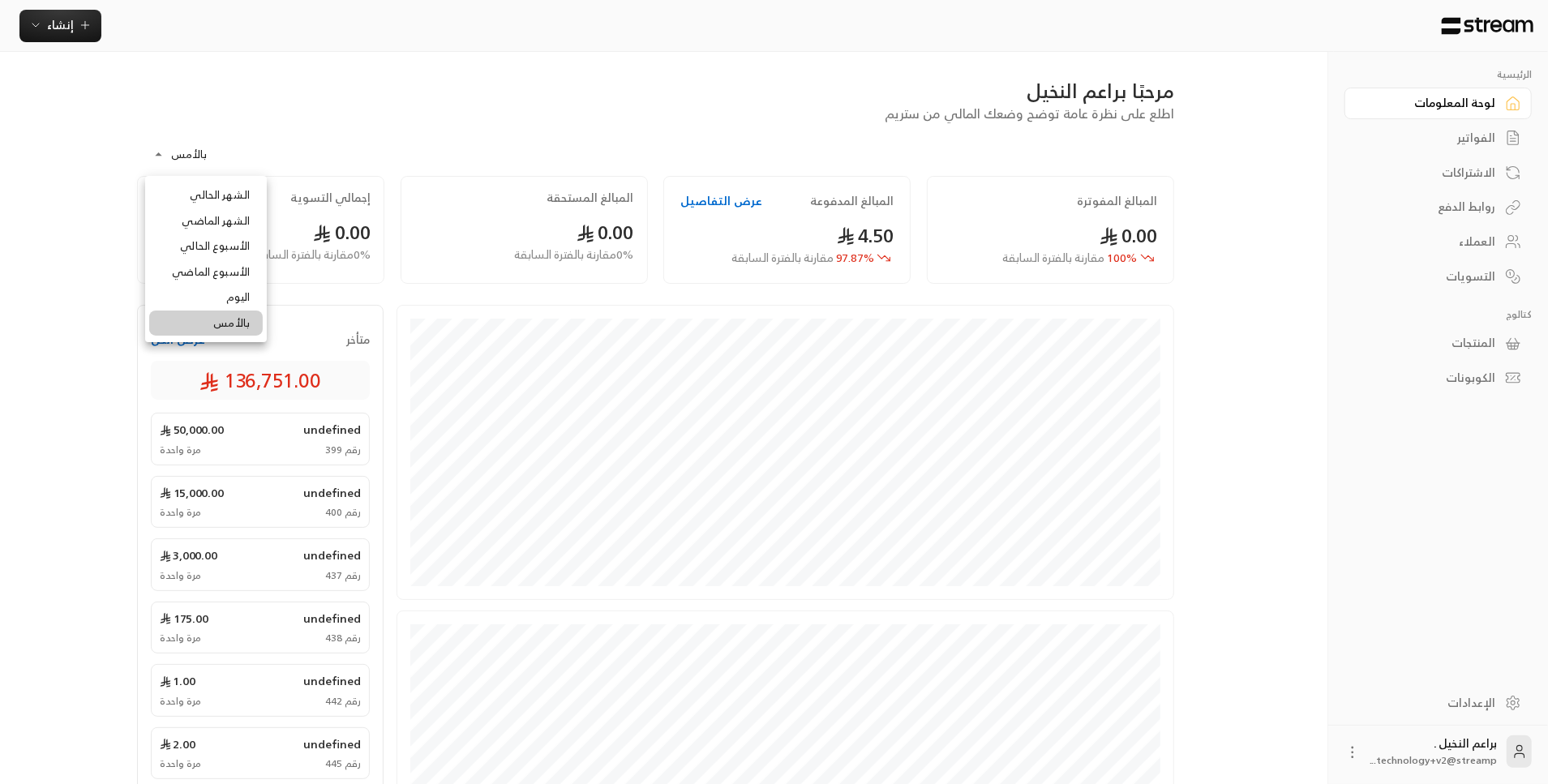
click at [1453, 703] on div at bounding box center [774, 392] width 1548 height 784
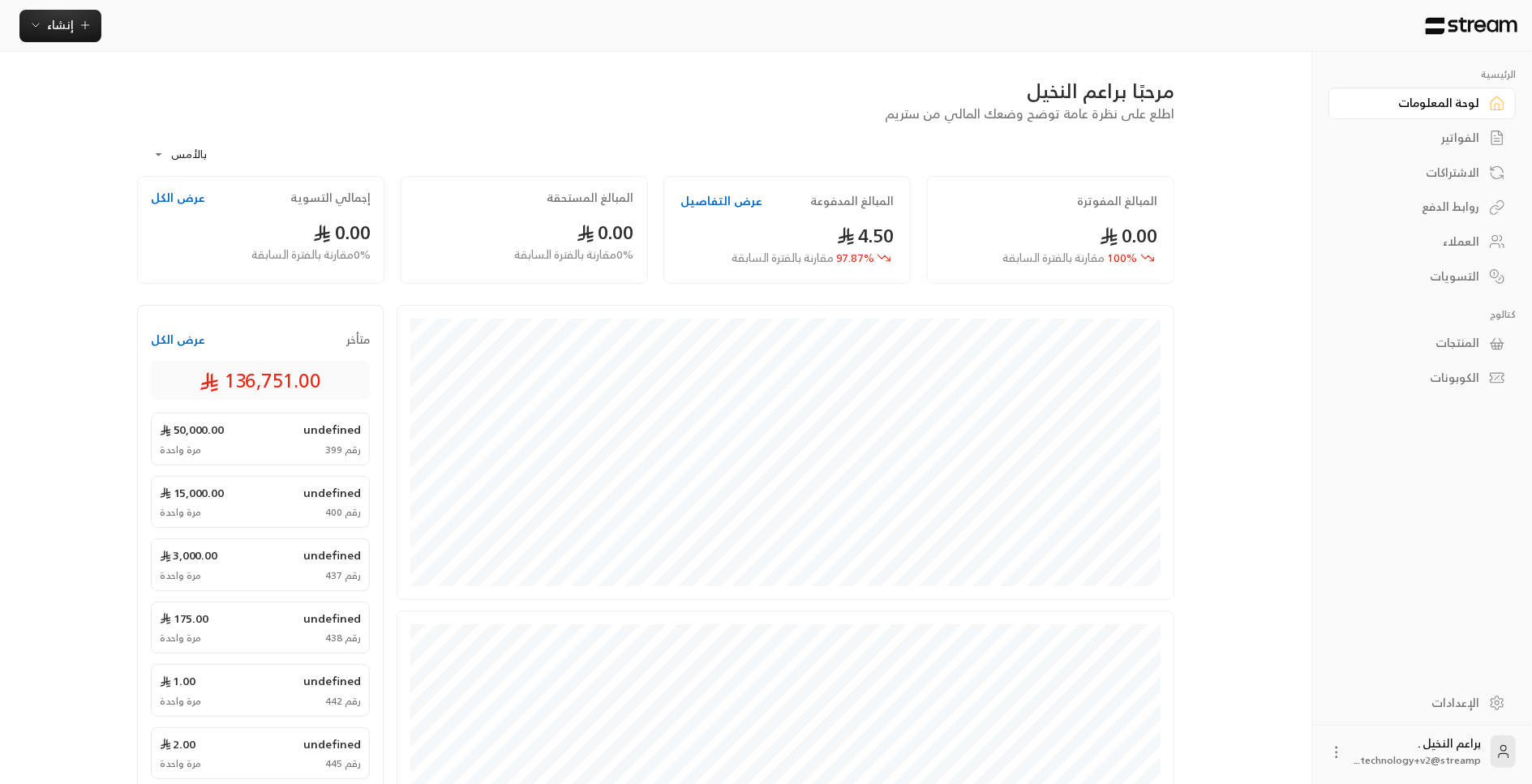
click at [1454, 703] on div "الإعدادات" at bounding box center [1413, 703] width 130 height 16
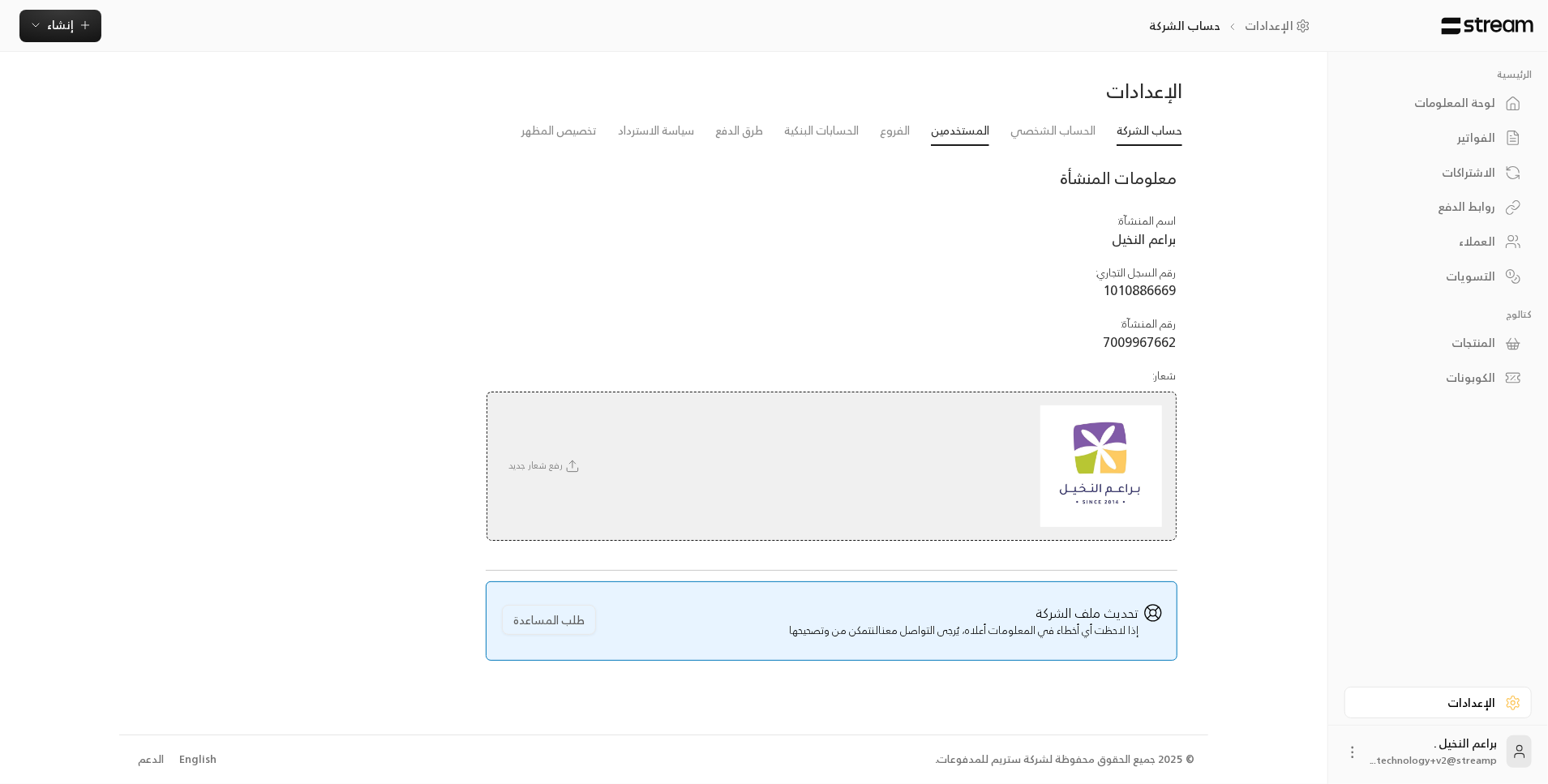
click at [953, 128] on link "المستخدمين" at bounding box center [960, 131] width 58 height 29
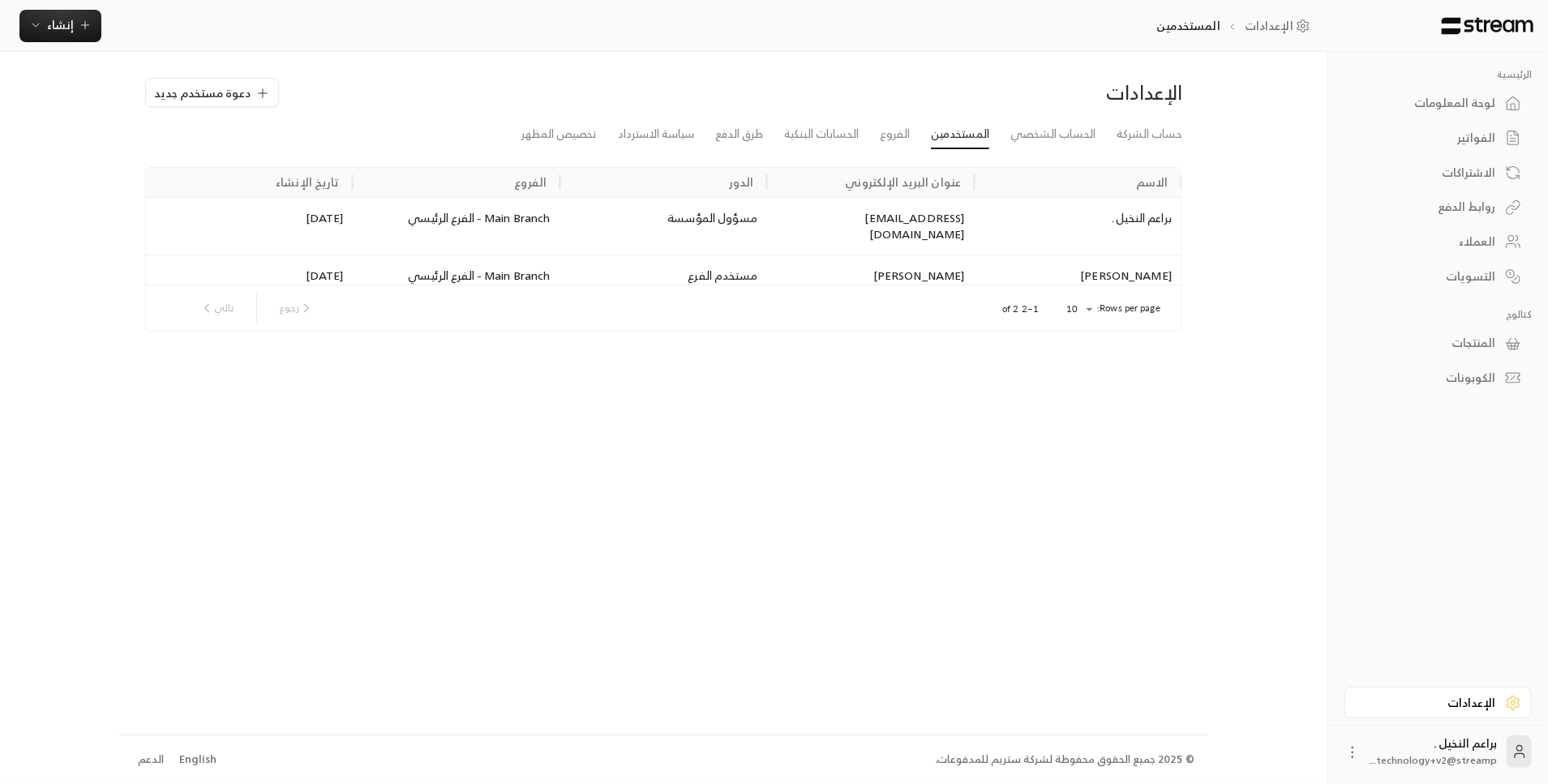
click at [1476, 98] on div "لوحة المعلومات" at bounding box center [1429, 102] width 130 height 16
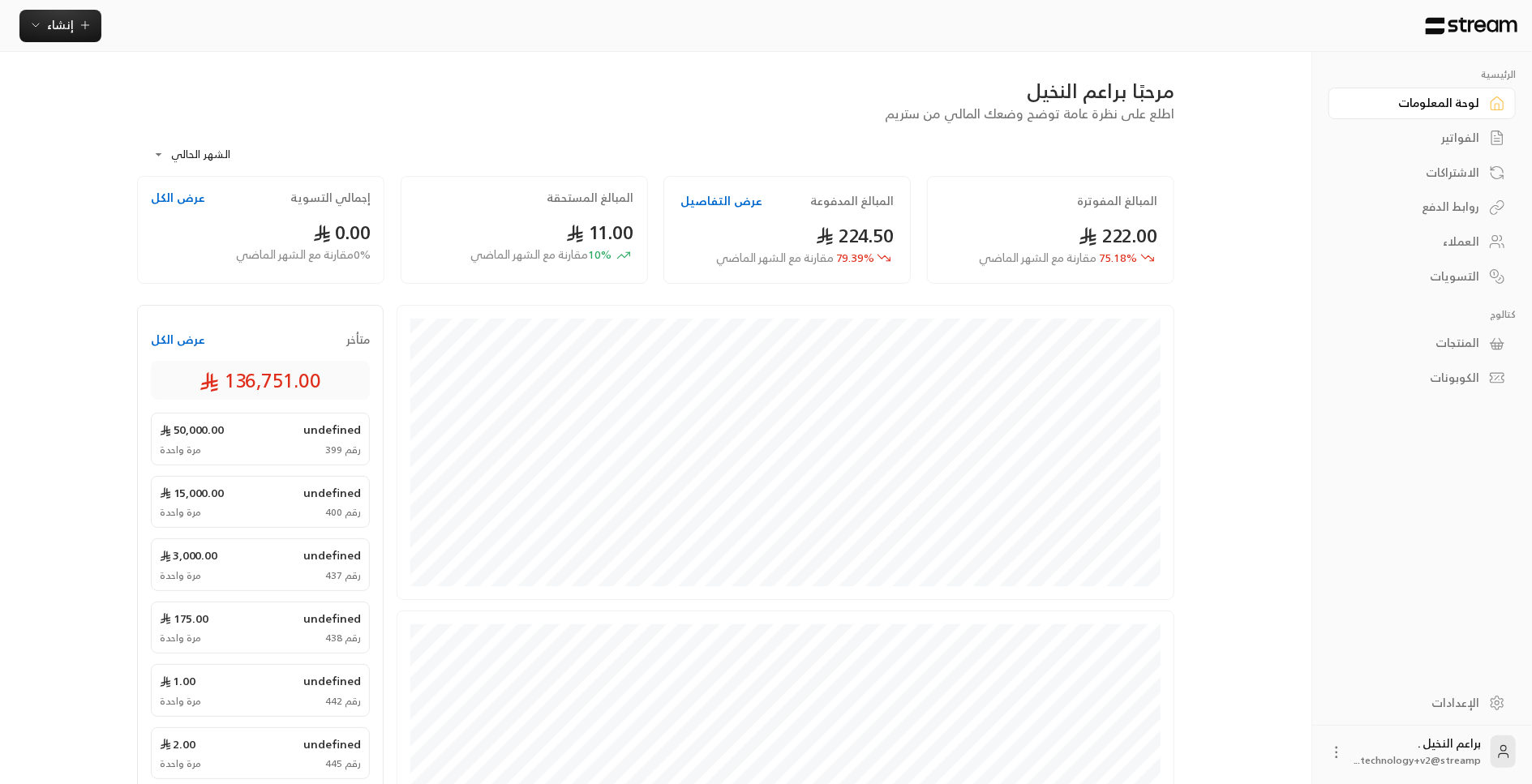
click at [1472, 146] on div "الفواتير" at bounding box center [1413, 137] width 130 height 16
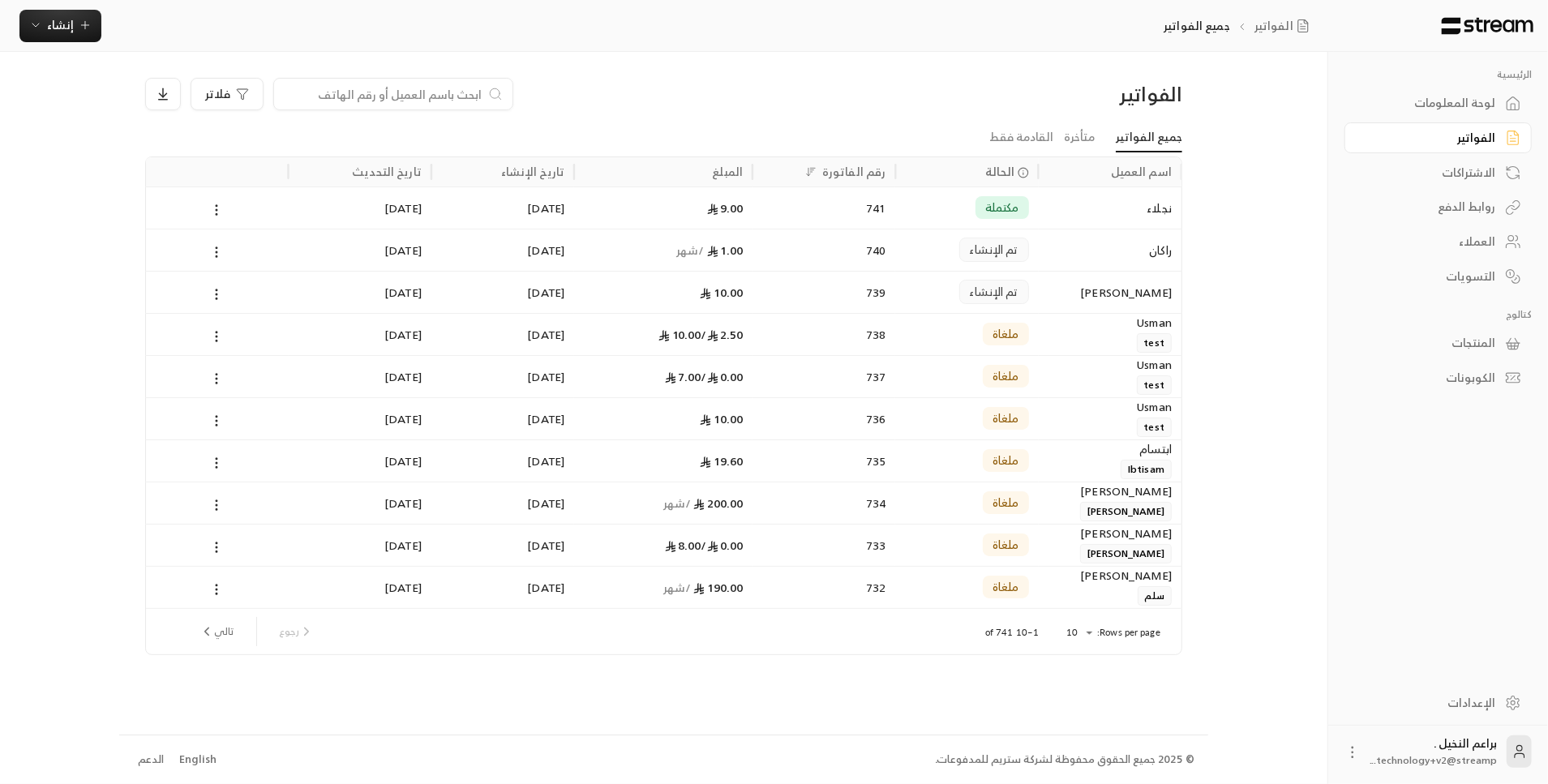
click at [1466, 240] on div "العملاء" at bounding box center [1429, 241] width 130 height 16
